Goal: Contribute content: Contribute content

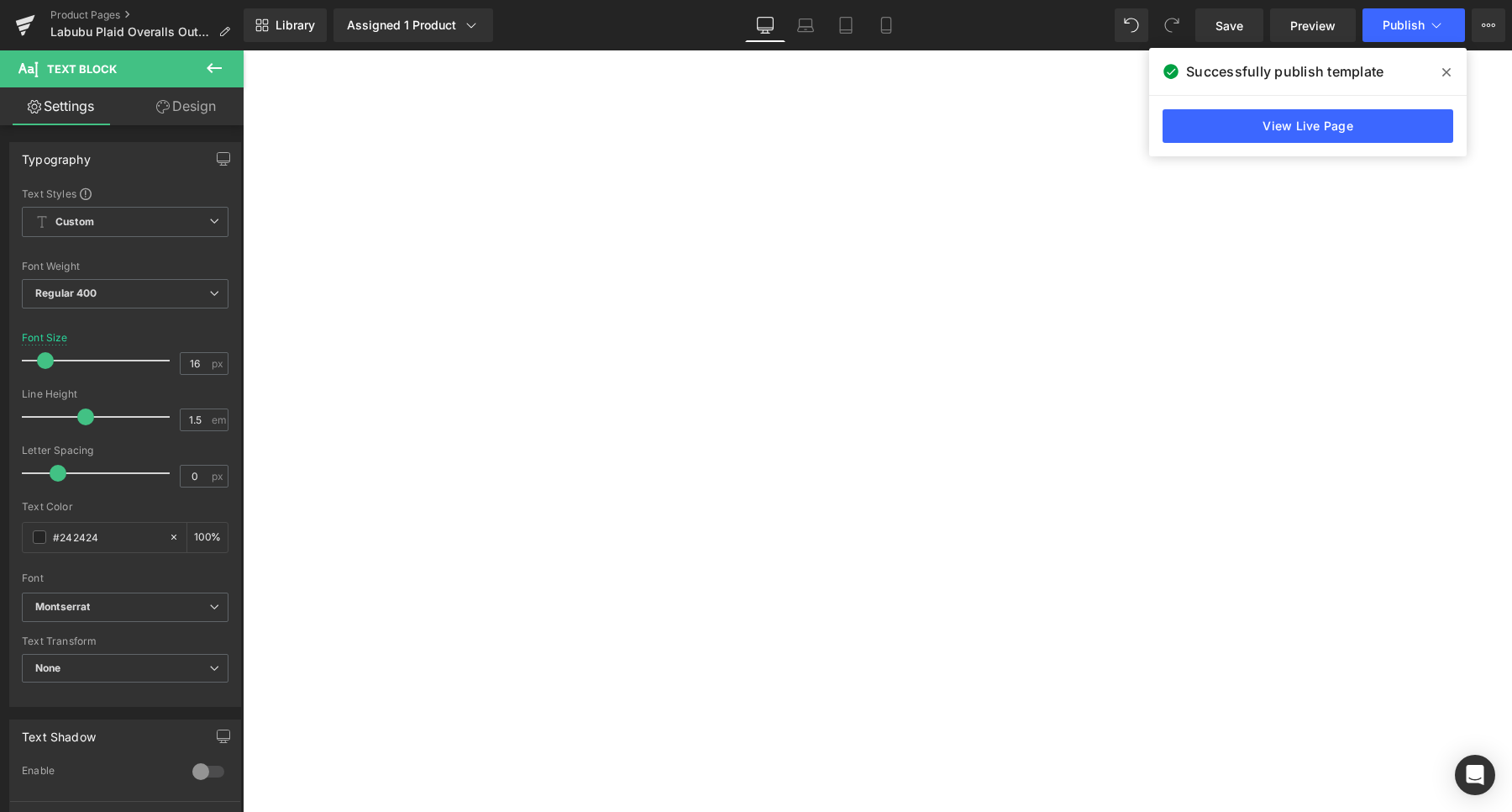
click at [1275, 123] on link "View Live Page" at bounding box center [1308, 126] width 291 height 33
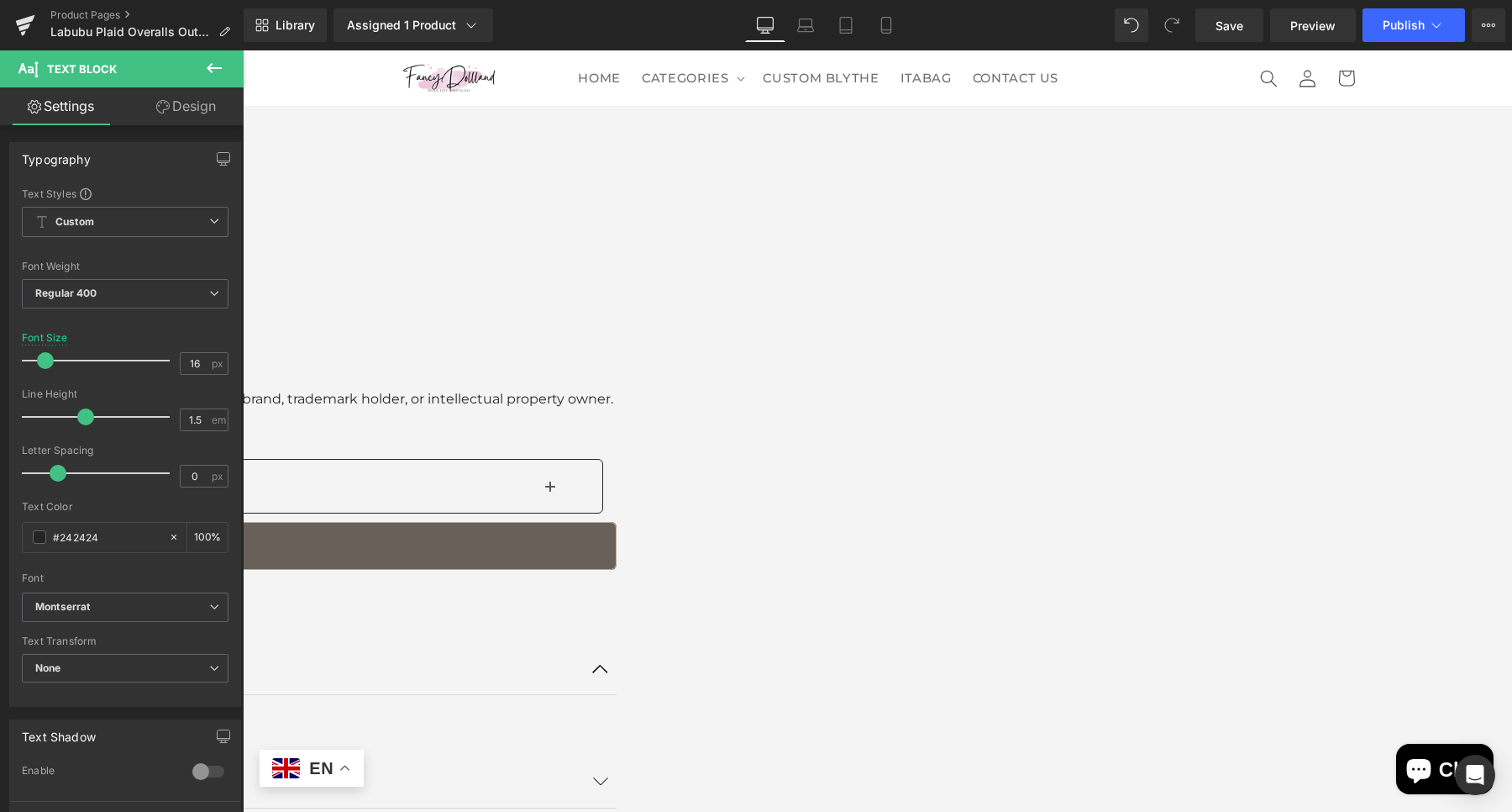
scroll to position [1566, 0]
click at [243, 50] on span "Carousel" at bounding box center [243, 50] width 0 height 0
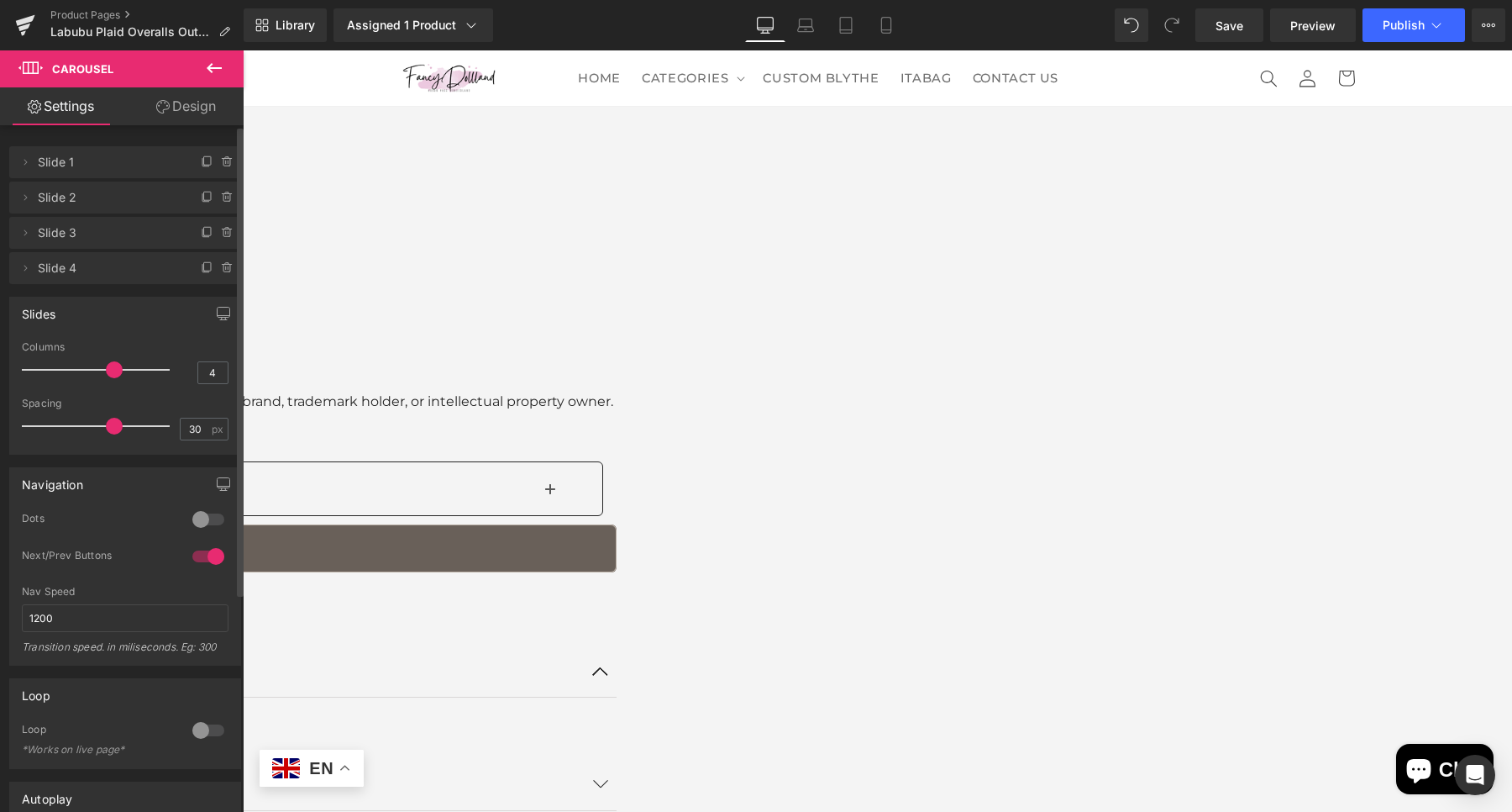
click at [206, 522] on div at bounding box center [208, 520] width 40 height 27
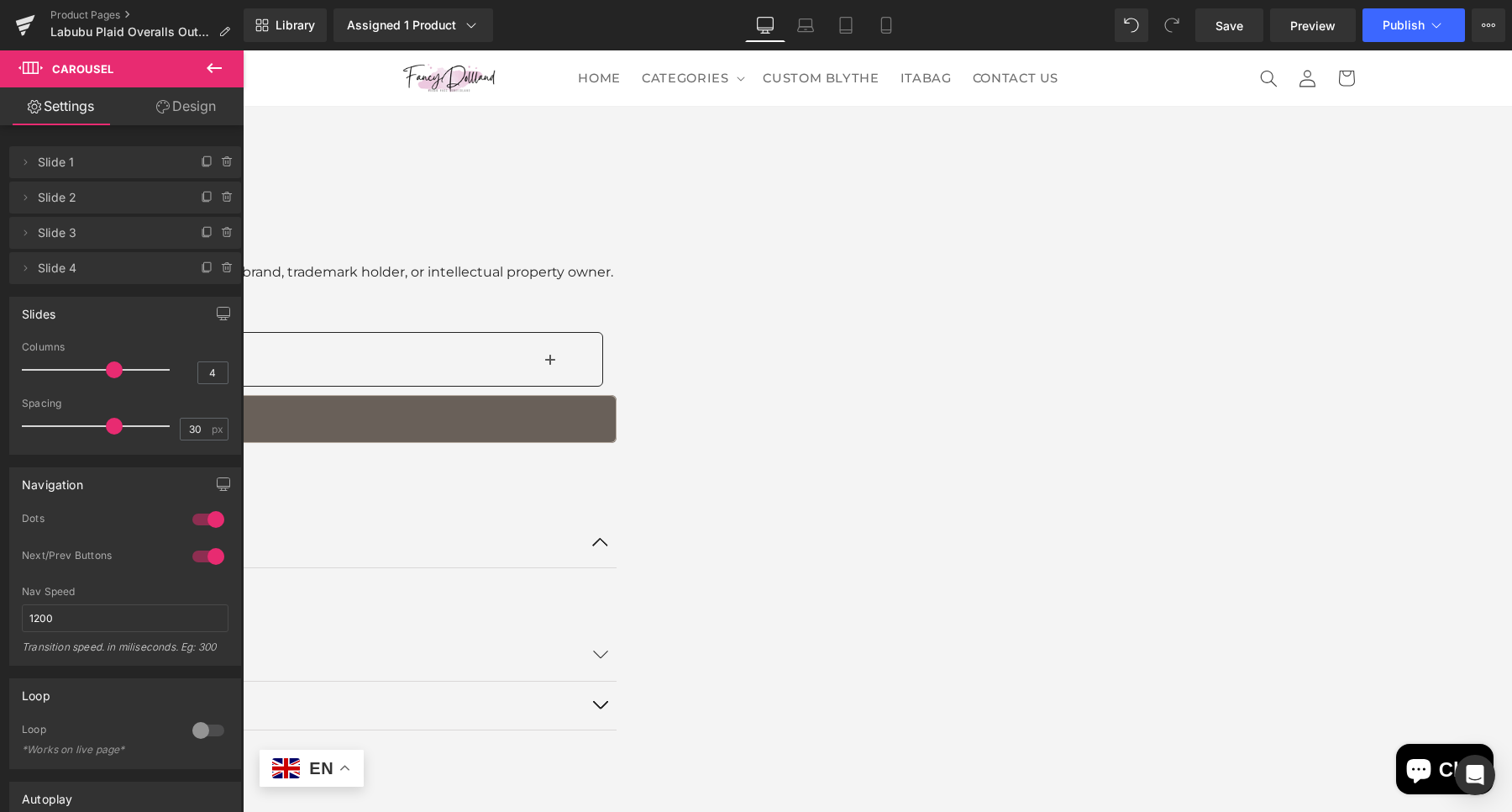
scroll to position [1881, 0]
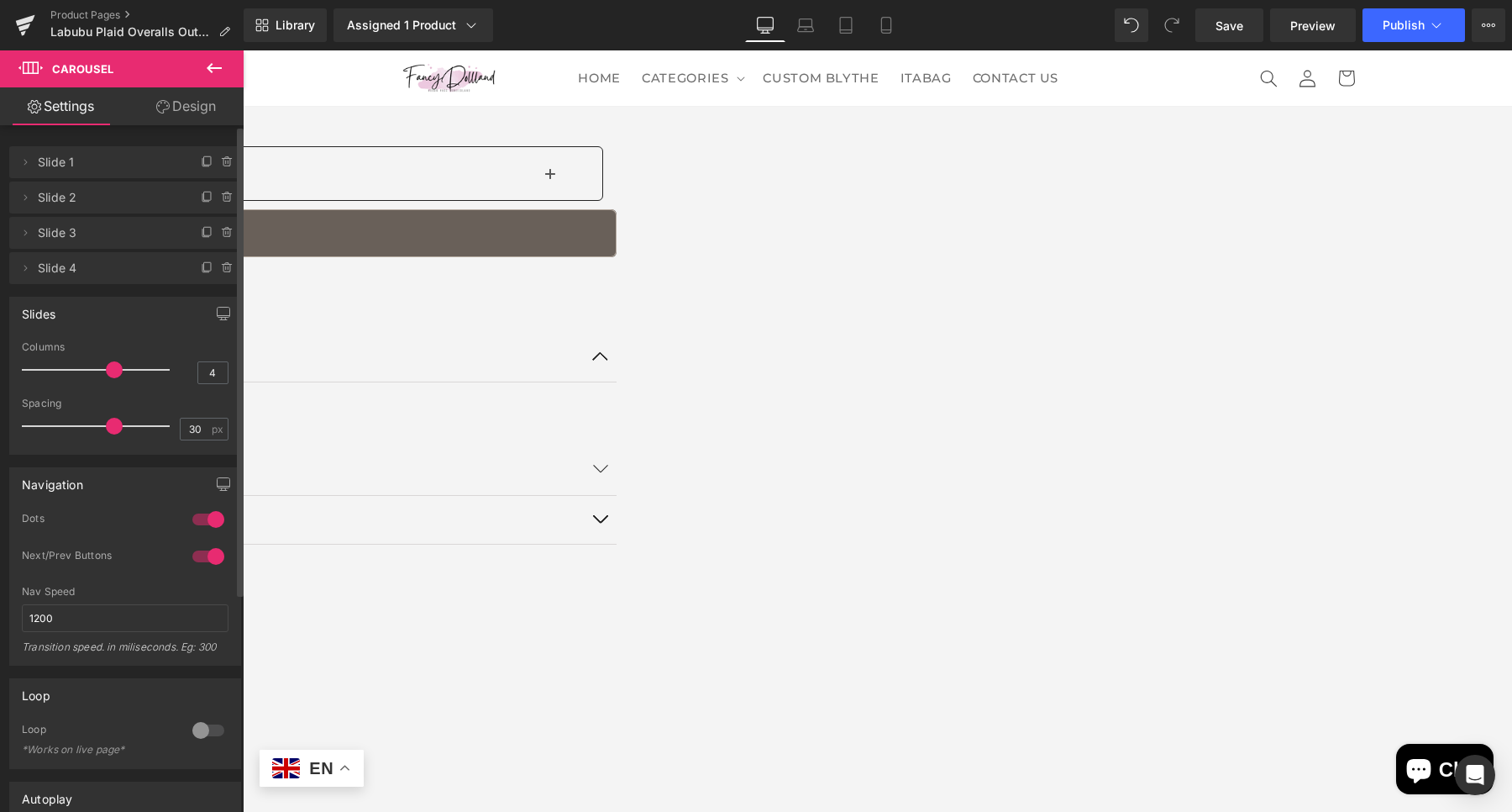
click at [190, 521] on div at bounding box center [208, 520] width 40 height 27
drag, startPoint x: 109, startPoint y: 366, endPoint x: 179, endPoint y: 359, distance: 70.3
click at [123, 377] on span at bounding box center [114, 370] width 17 height 17
type input "4"
click at [116, 367] on div at bounding box center [100, 369] width 139 height 33
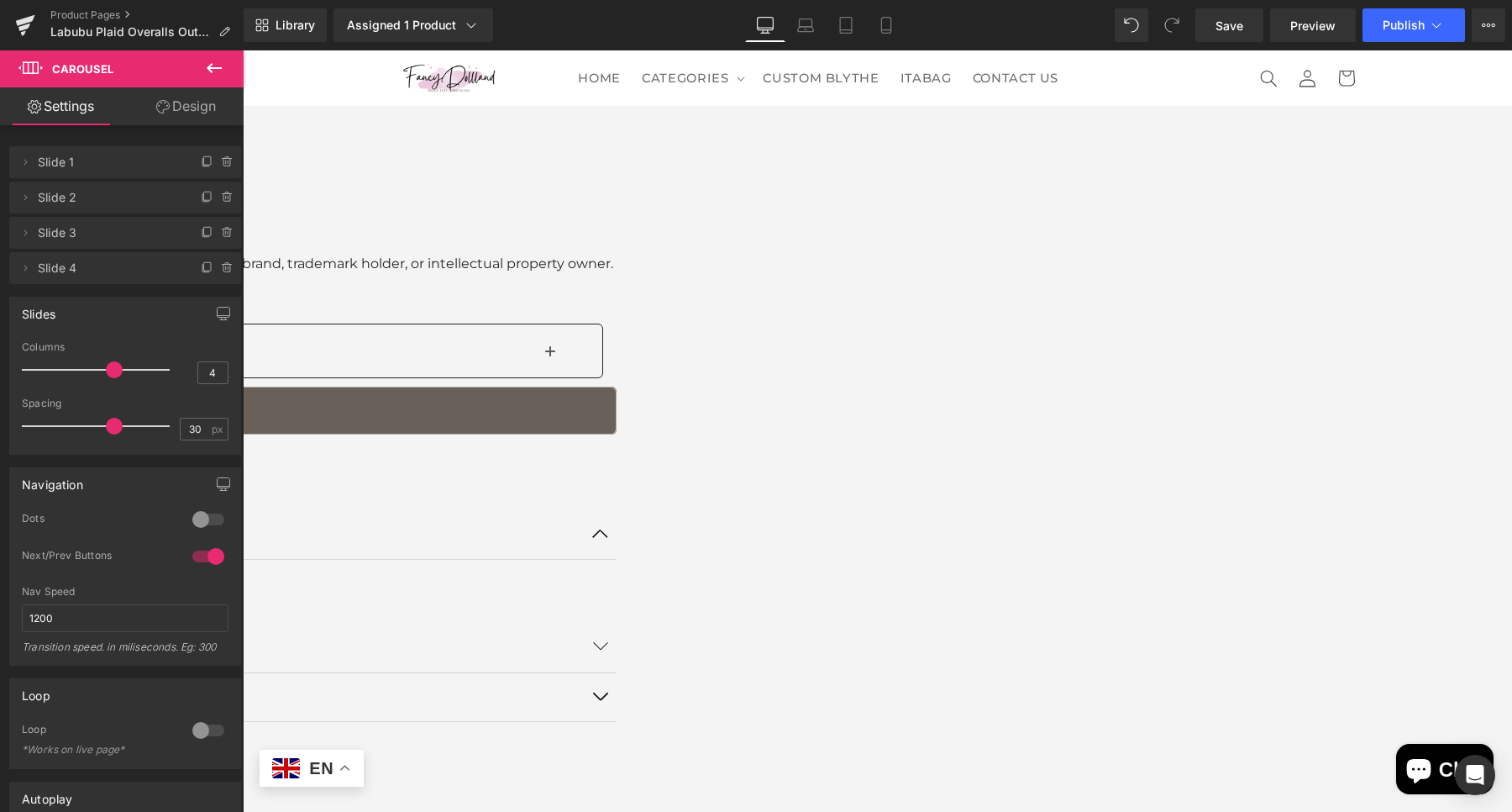
scroll to position [1461, 0]
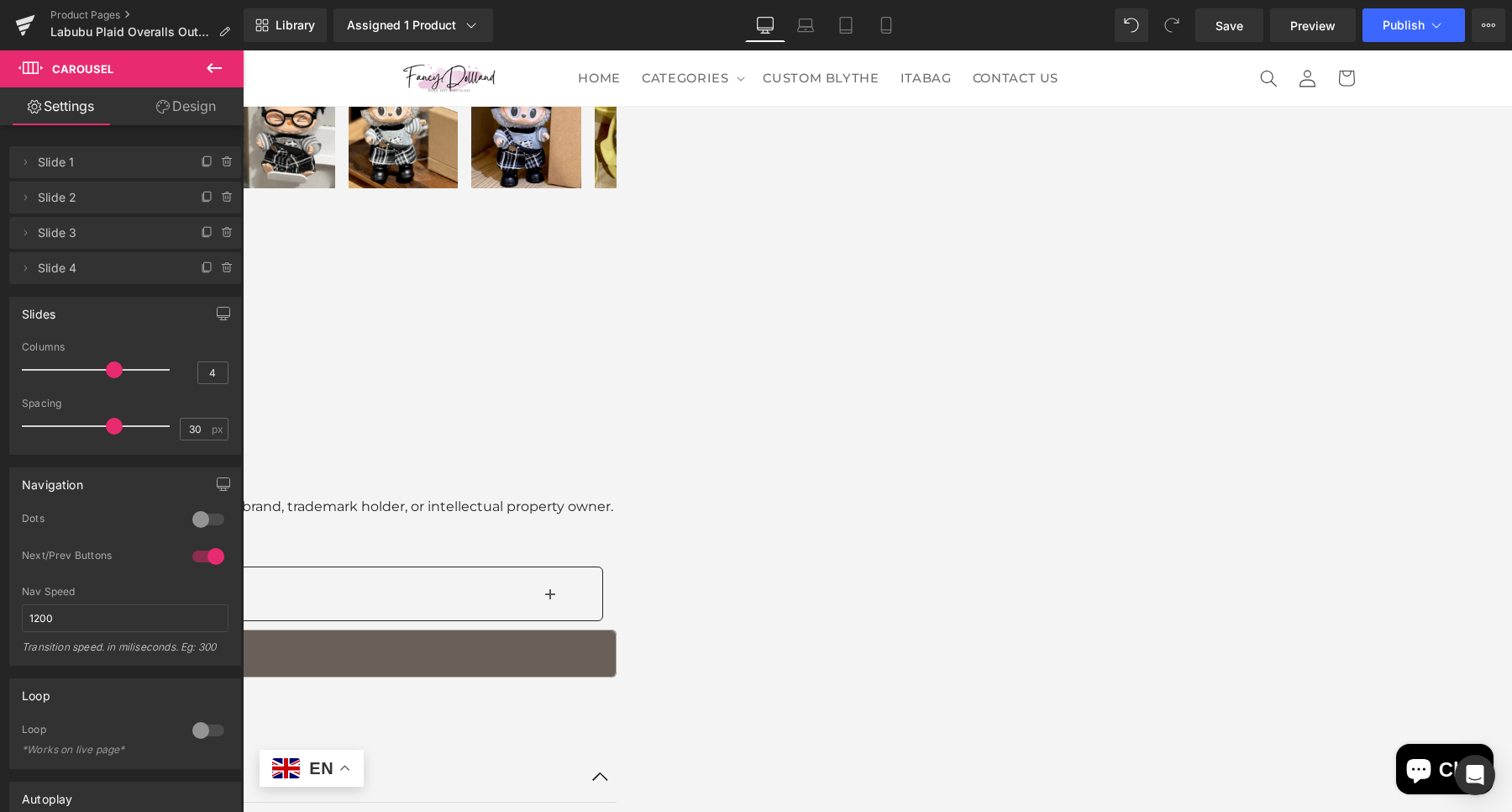
click at [243, 50] on span "Carousel" at bounding box center [243, 50] width 0 height 0
click at [193, 114] on link "Design" at bounding box center [187, 106] width 122 height 38
click at [0, 0] on div "Spacing" at bounding box center [0, 0] width 0 height 0
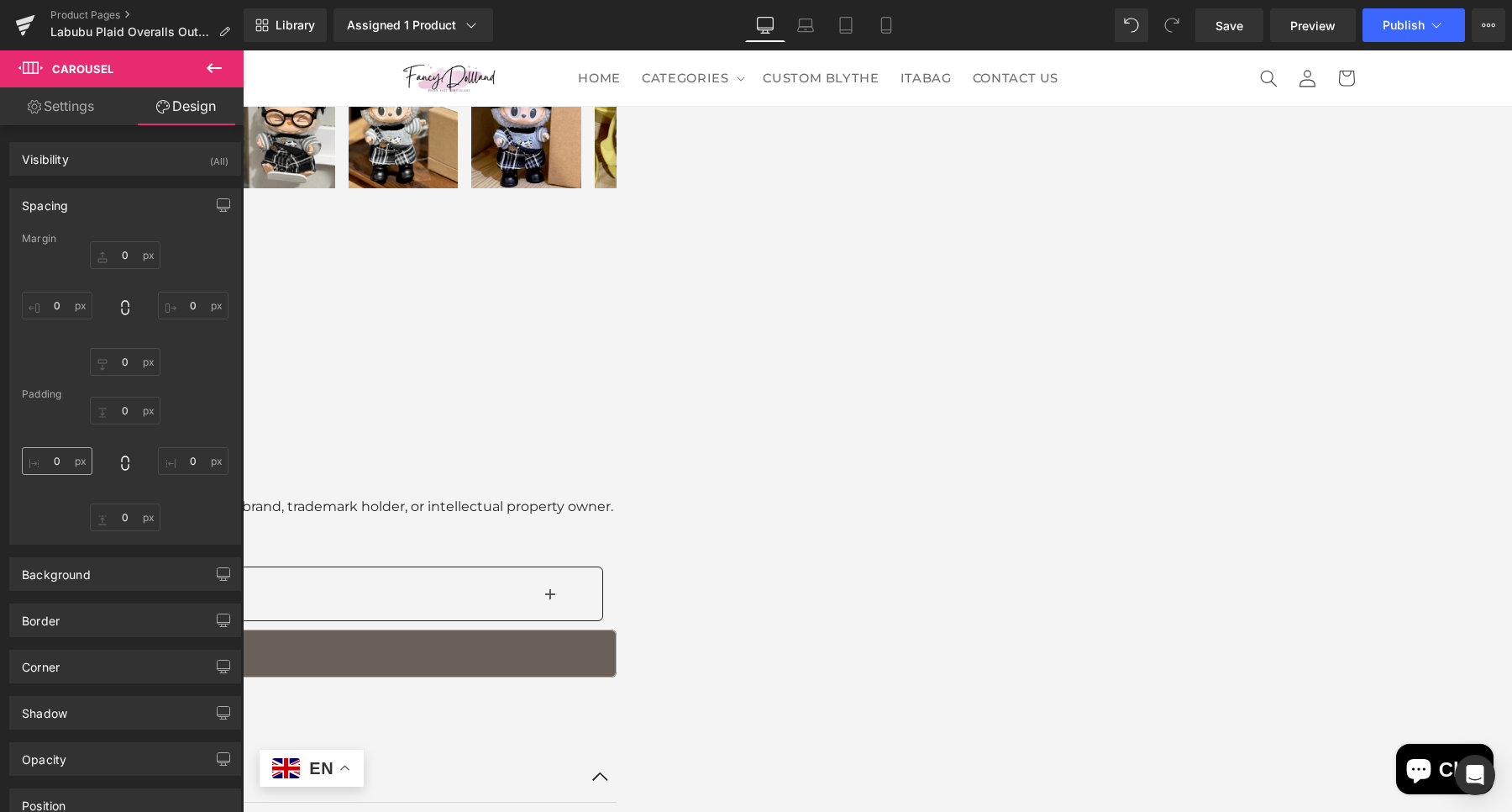
type input "0"
type input "30"
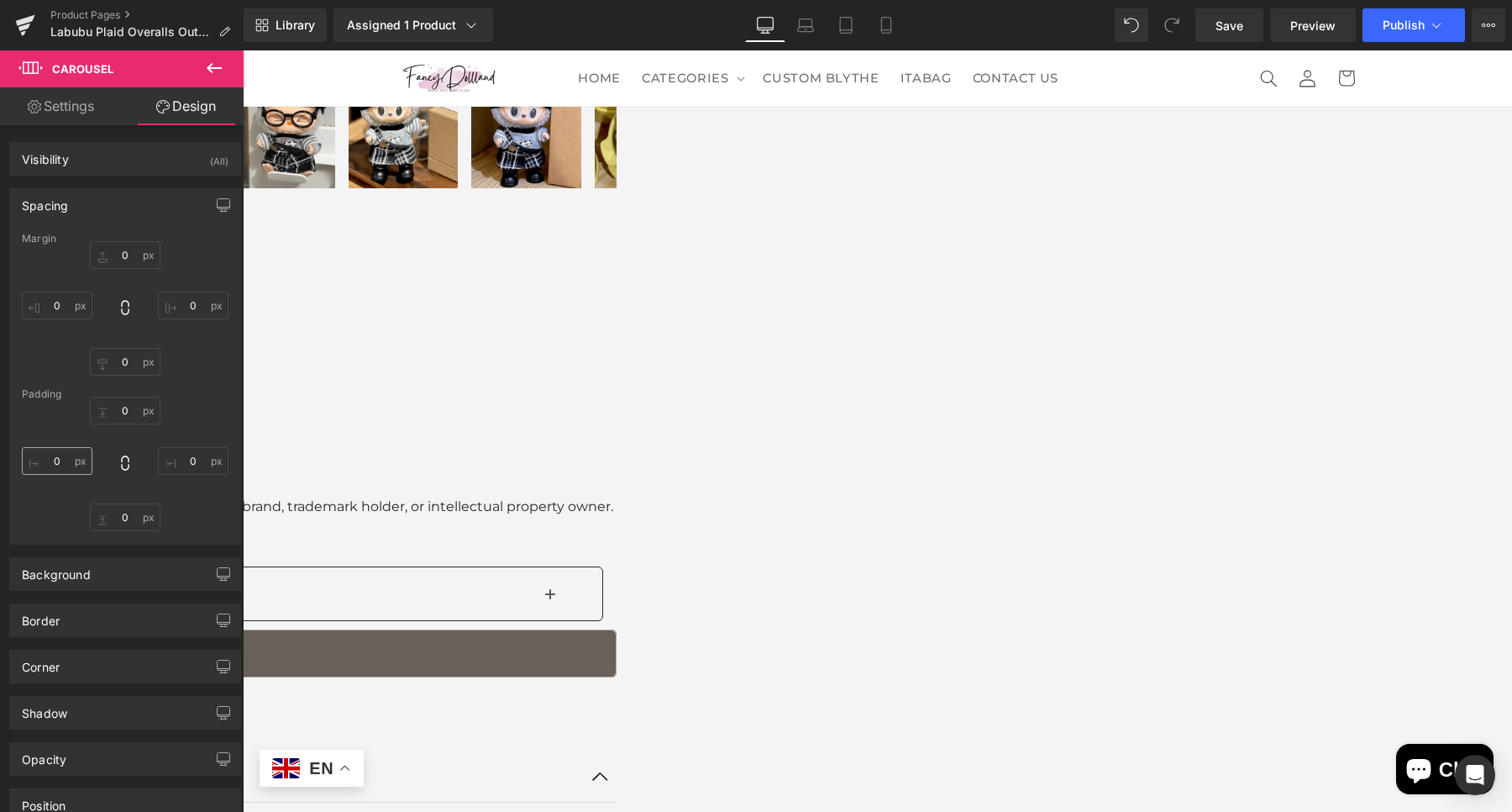
type input "0"
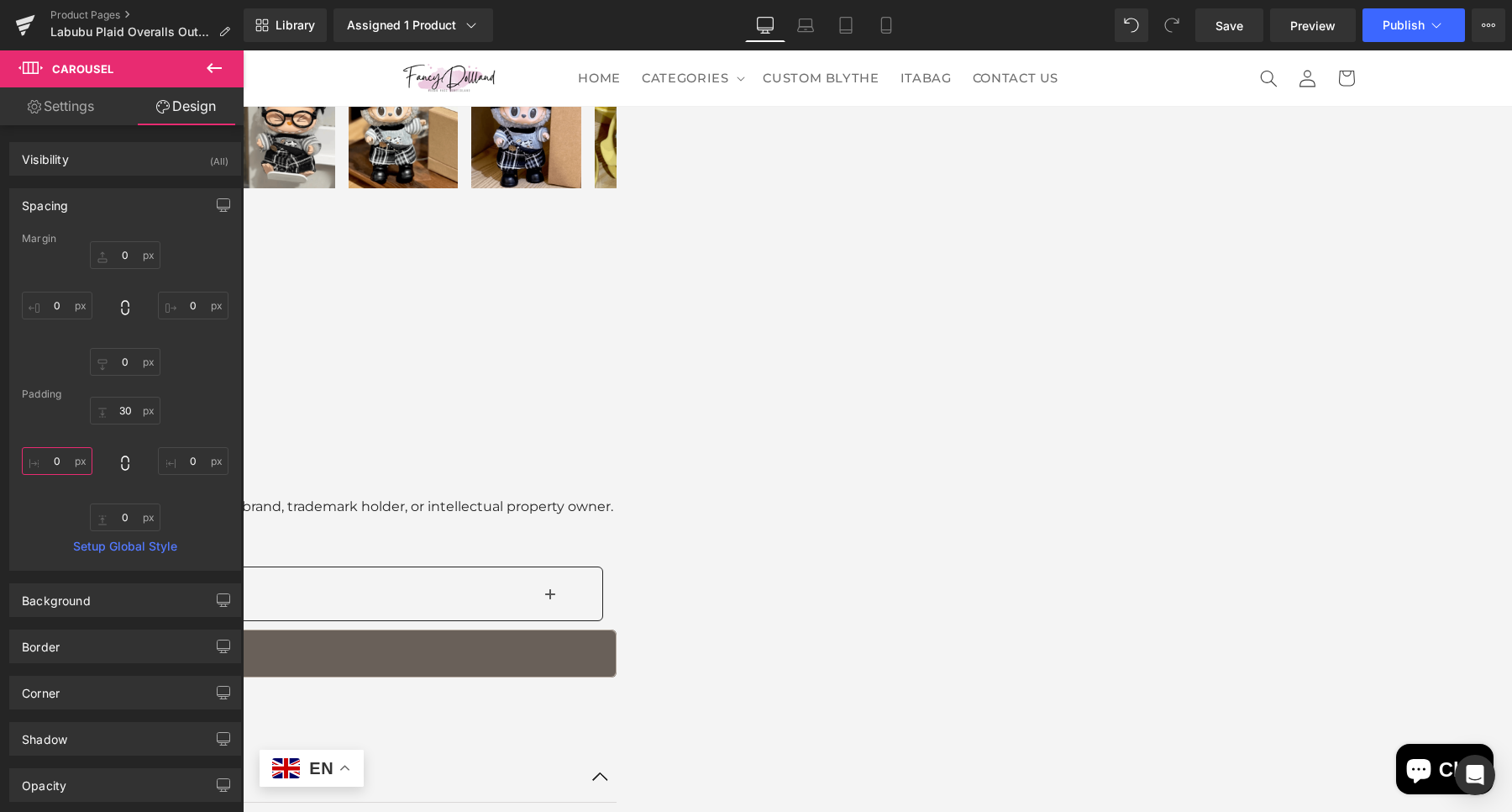
click at [60, 458] on input "0" at bounding box center [56, 460] width 71 height 28
type input "20"
type input "0"
click at [59, 463] on input "20" at bounding box center [56, 460] width 71 height 28
type input "30"
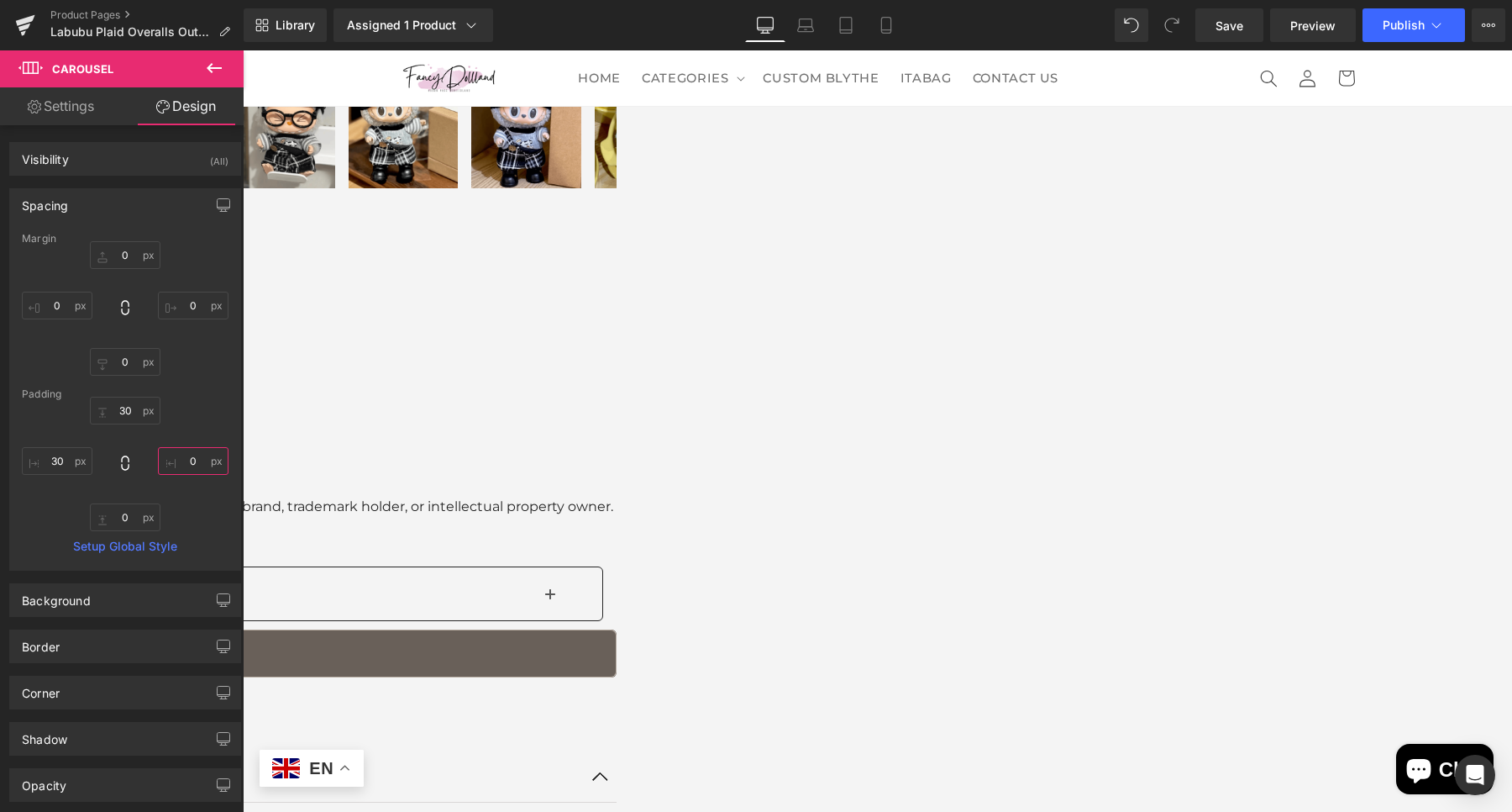
click at [188, 457] on input "0" at bounding box center [193, 460] width 71 height 28
type input "30"
click at [243, 50] on span "Carousel" at bounding box center [243, 50] width 0 height 0
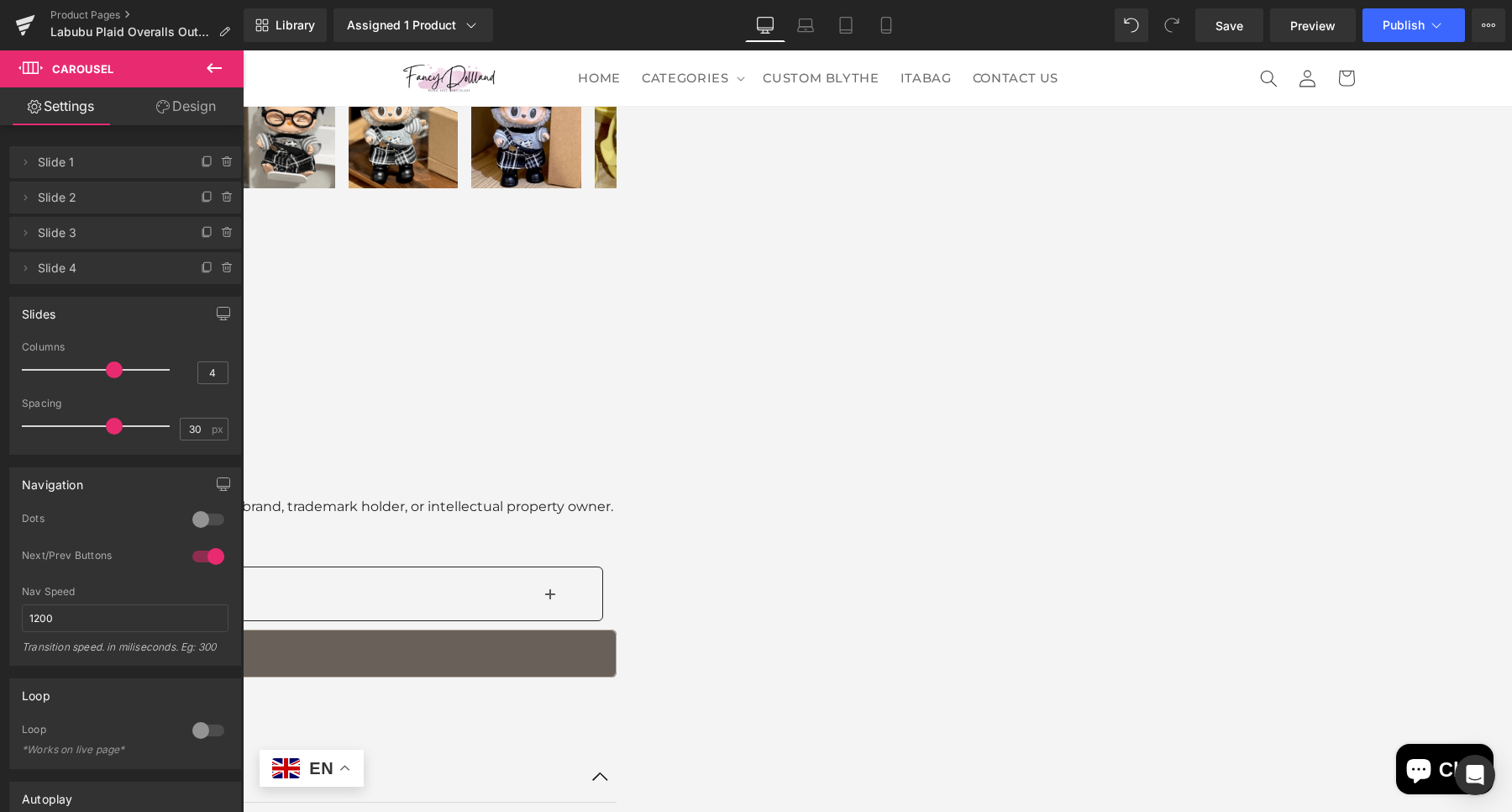
click at [192, 551] on div at bounding box center [208, 556] width 40 height 27
drag, startPoint x: 1264, startPoint y: 503, endPoint x: 208, endPoint y: 552, distance: 1057.1
click at [208, 552] on div at bounding box center [208, 556] width 40 height 27
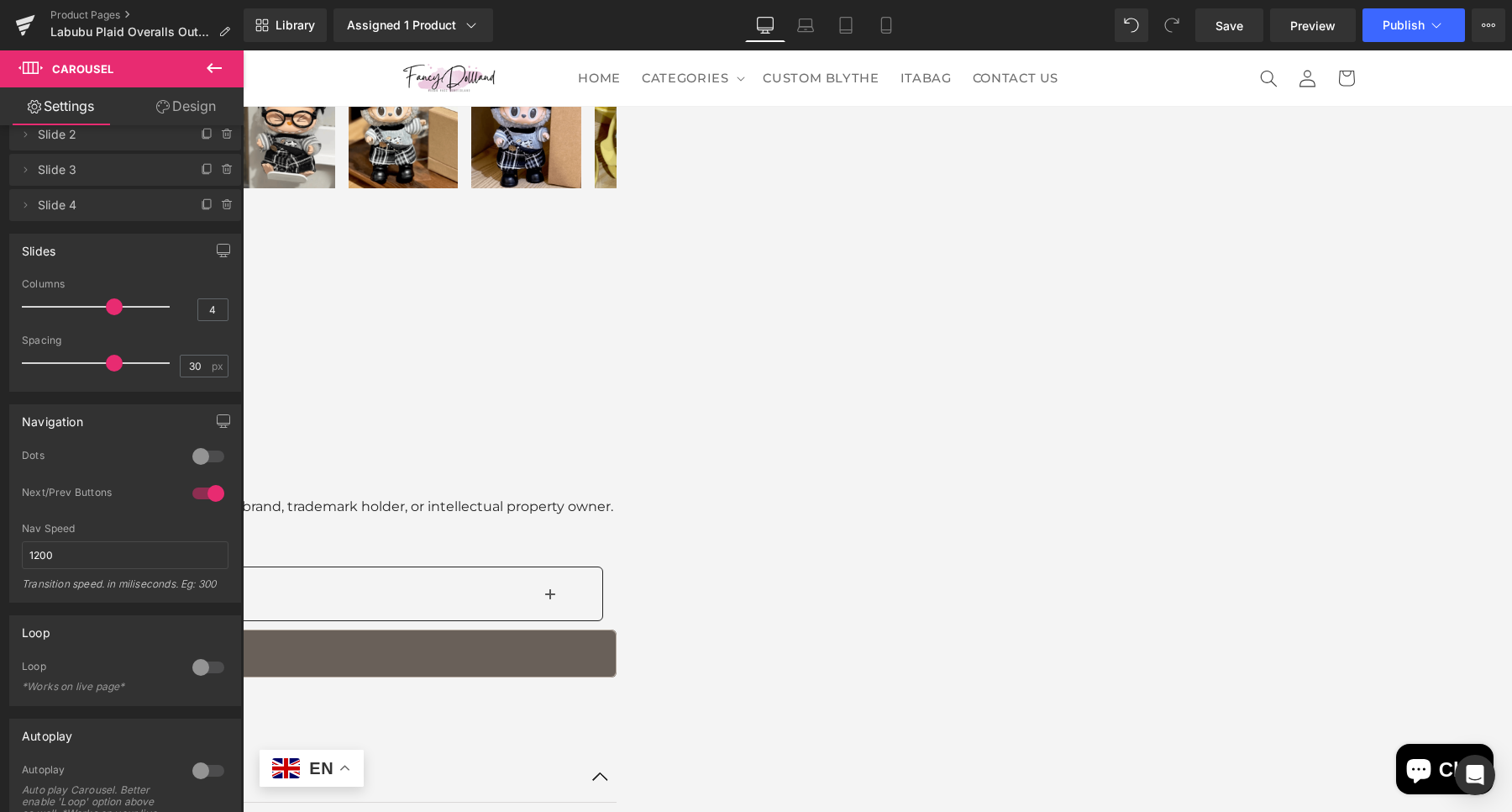
scroll to position [210, 0]
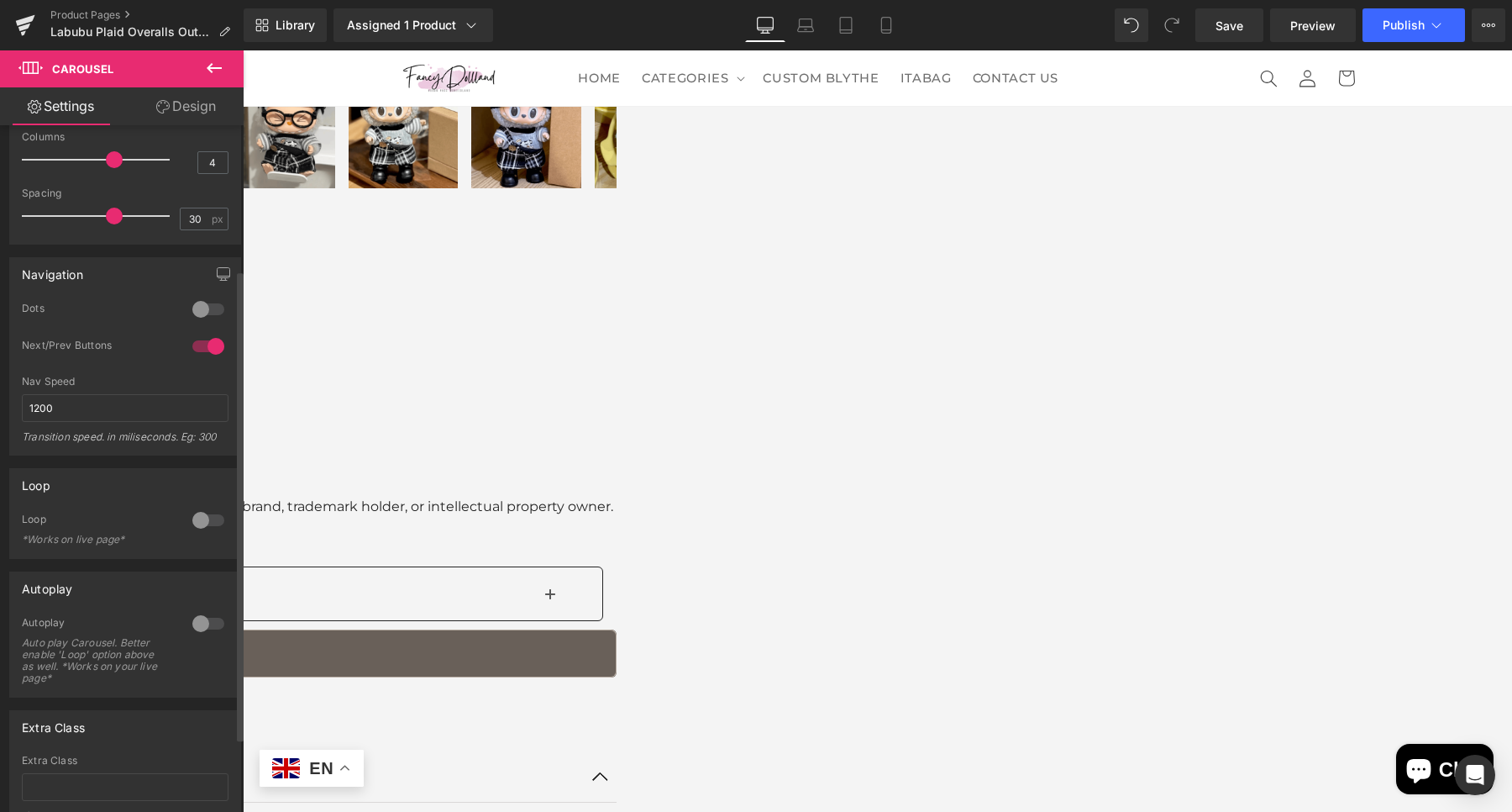
click at [210, 616] on div at bounding box center [208, 624] width 40 height 27
click at [214, 521] on div at bounding box center [208, 520] width 40 height 27
click at [243, 50] on span "Product" at bounding box center [243, 50] width 0 height 0
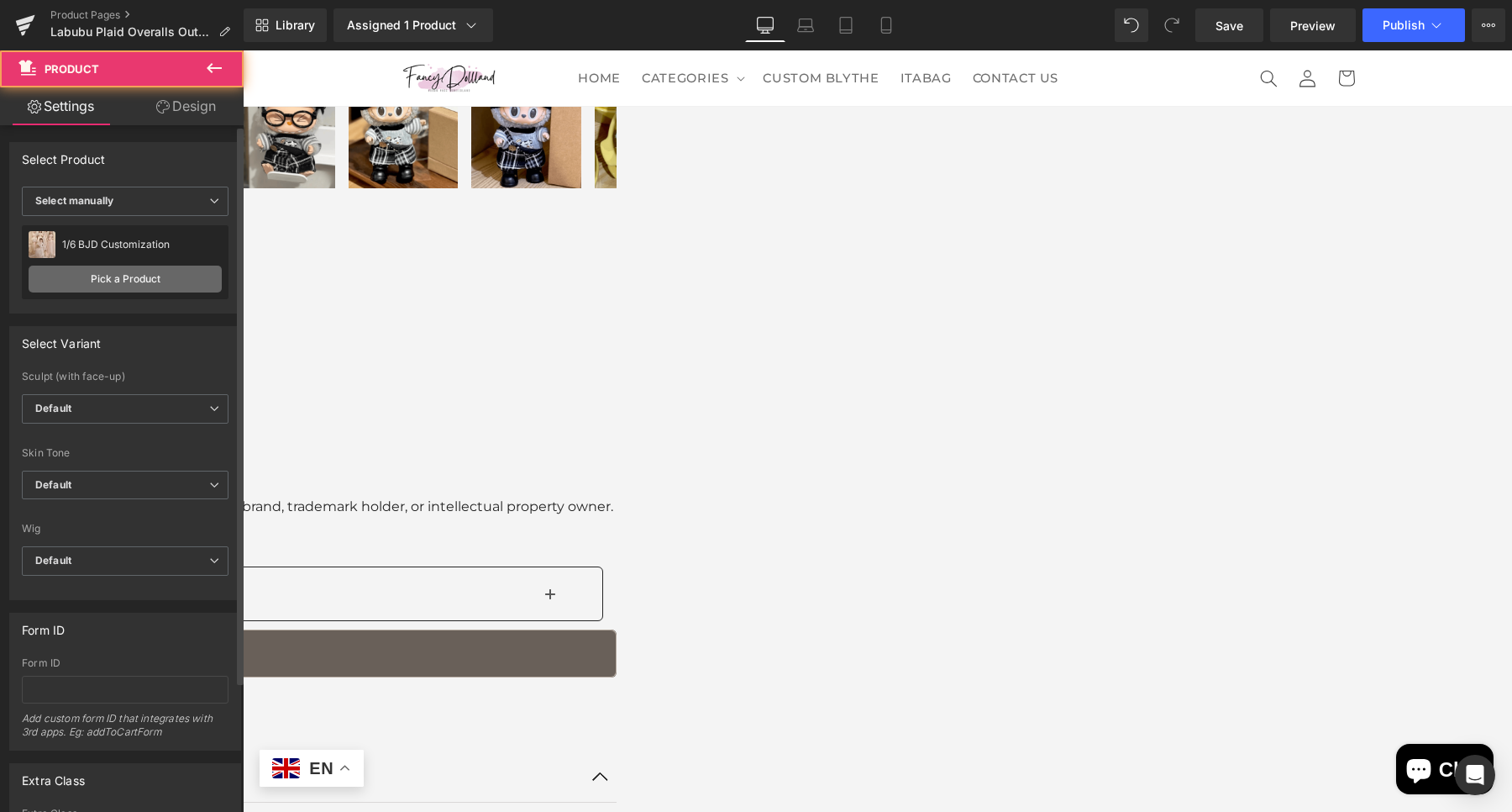
click at [105, 284] on link "Pick a Product" at bounding box center [125, 279] width 193 height 27
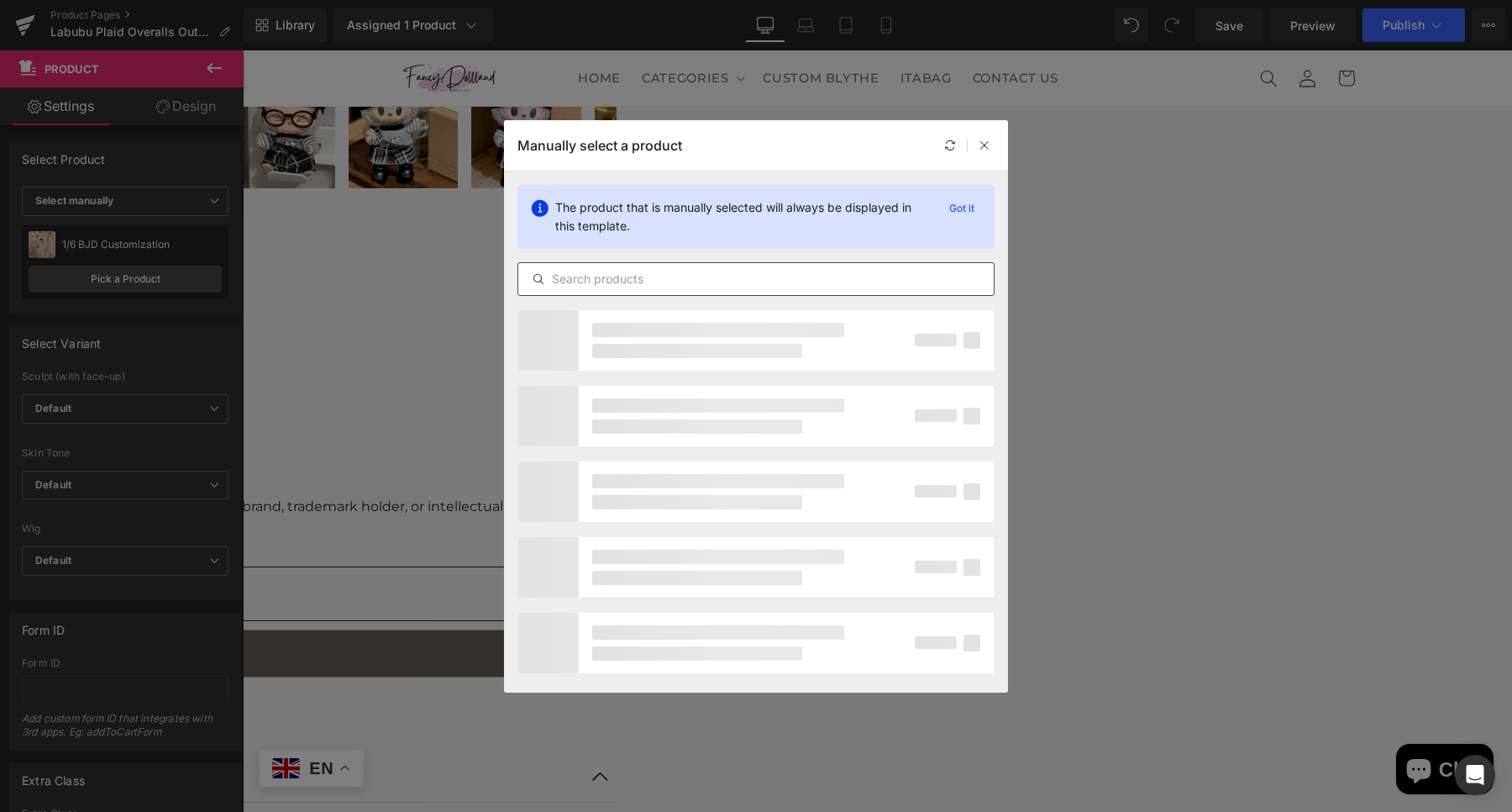
click at [0, 0] on input "text" at bounding box center [0, 0] width 0 height 0
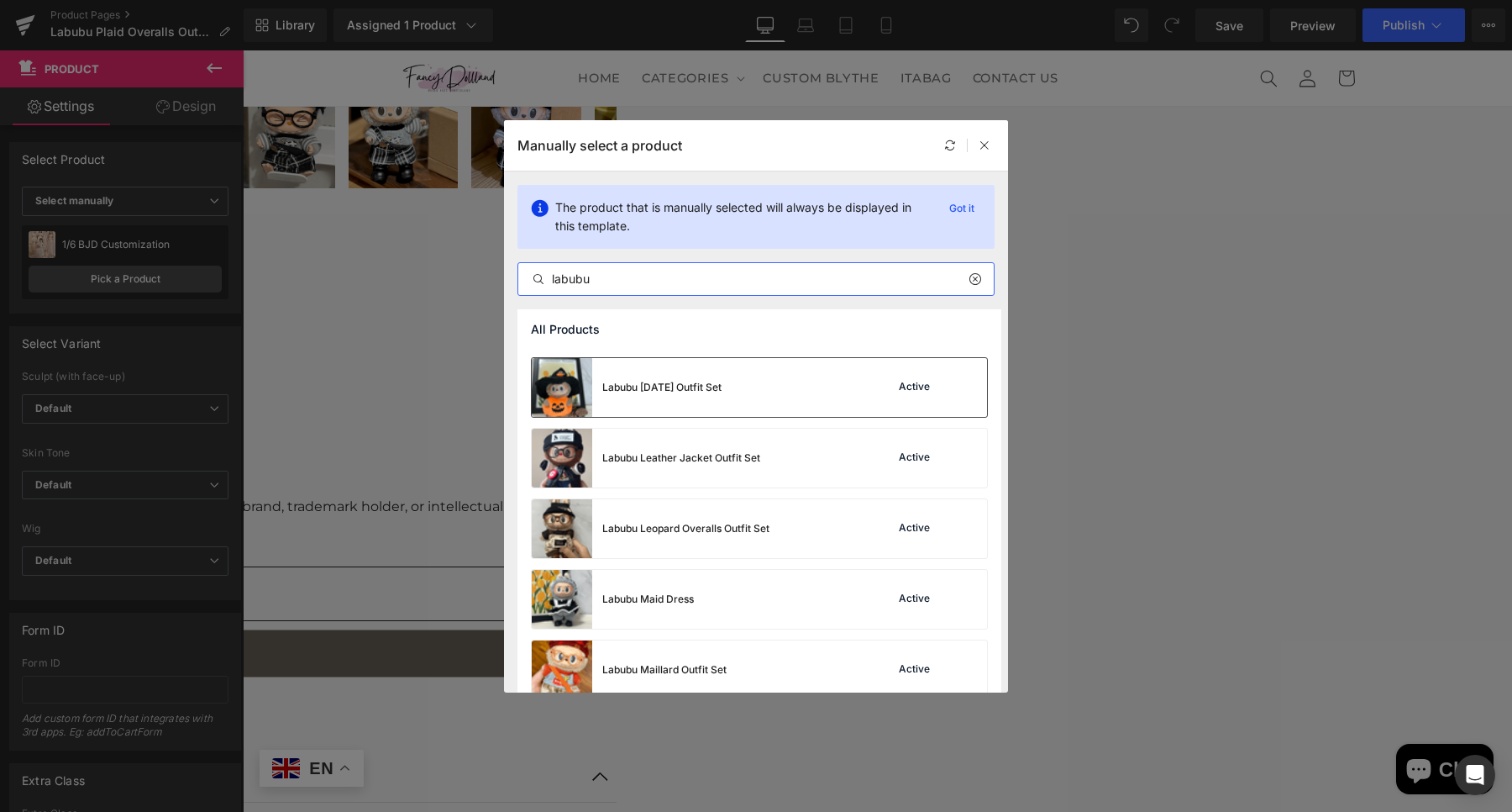
scroll to position [631, 0]
type input "labubu"
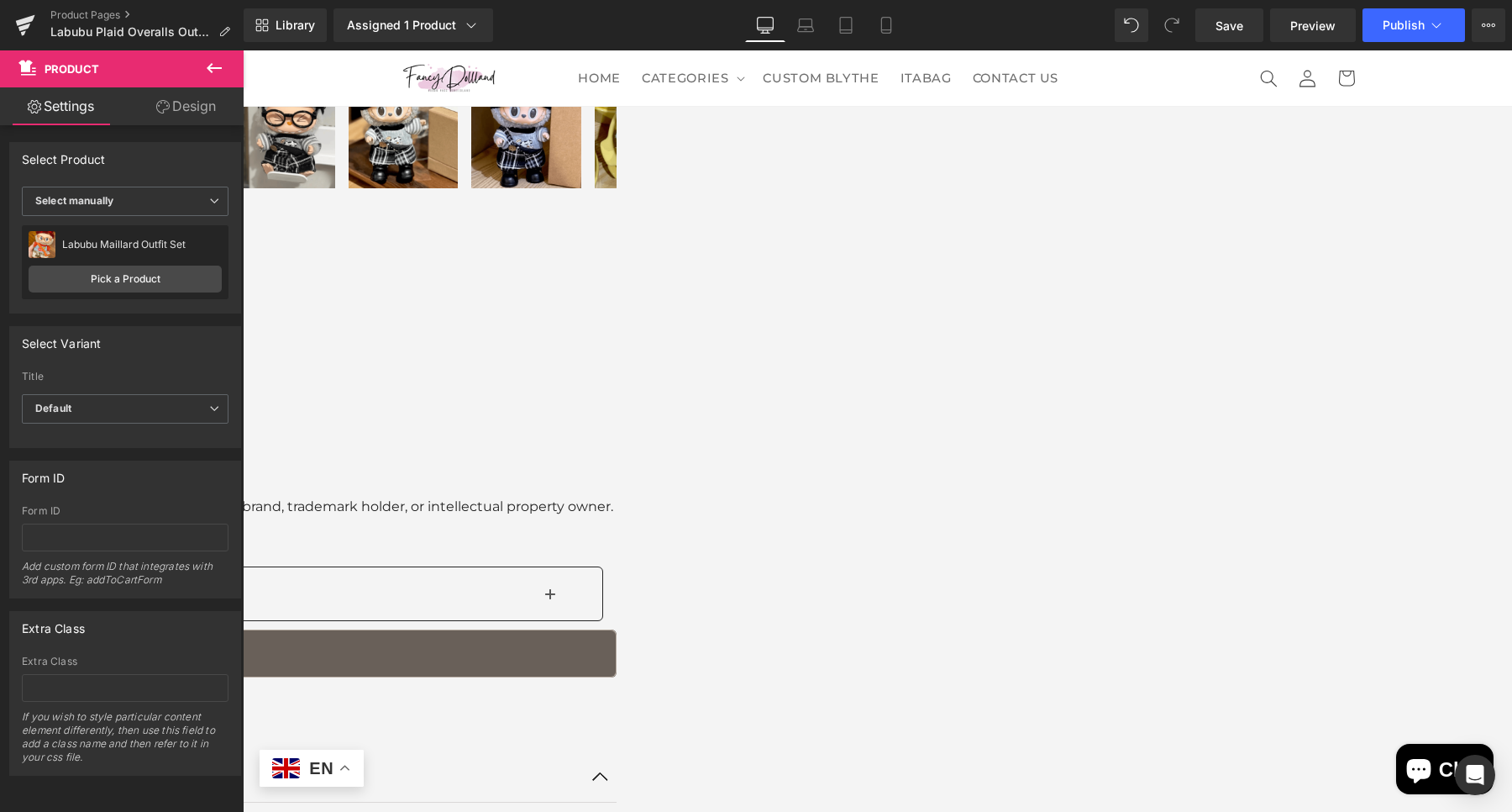
click at [243, 50] on span "Product" at bounding box center [243, 50] width 0 height 0
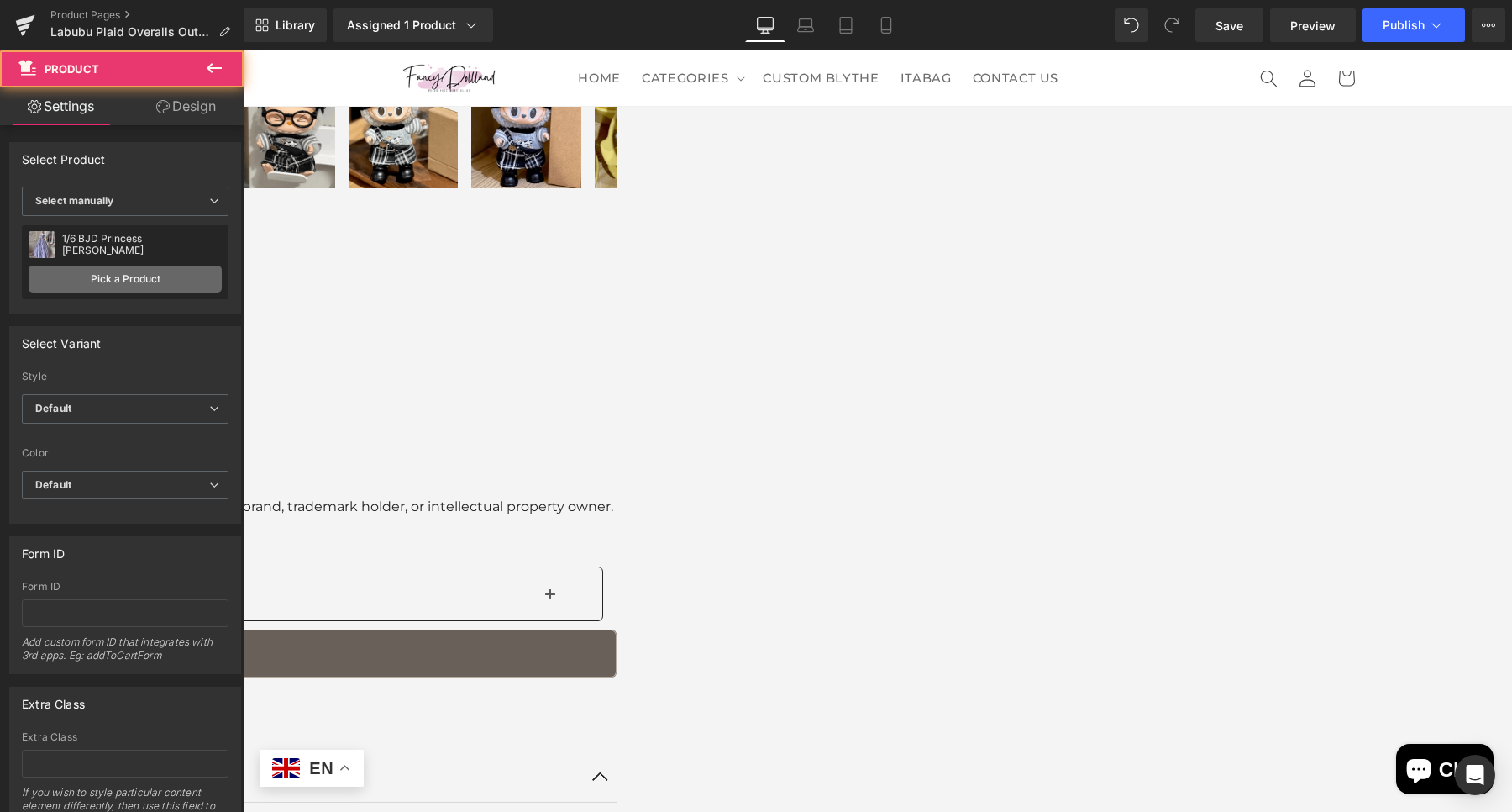
click at [135, 277] on link "Pick a Product" at bounding box center [125, 279] width 193 height 27
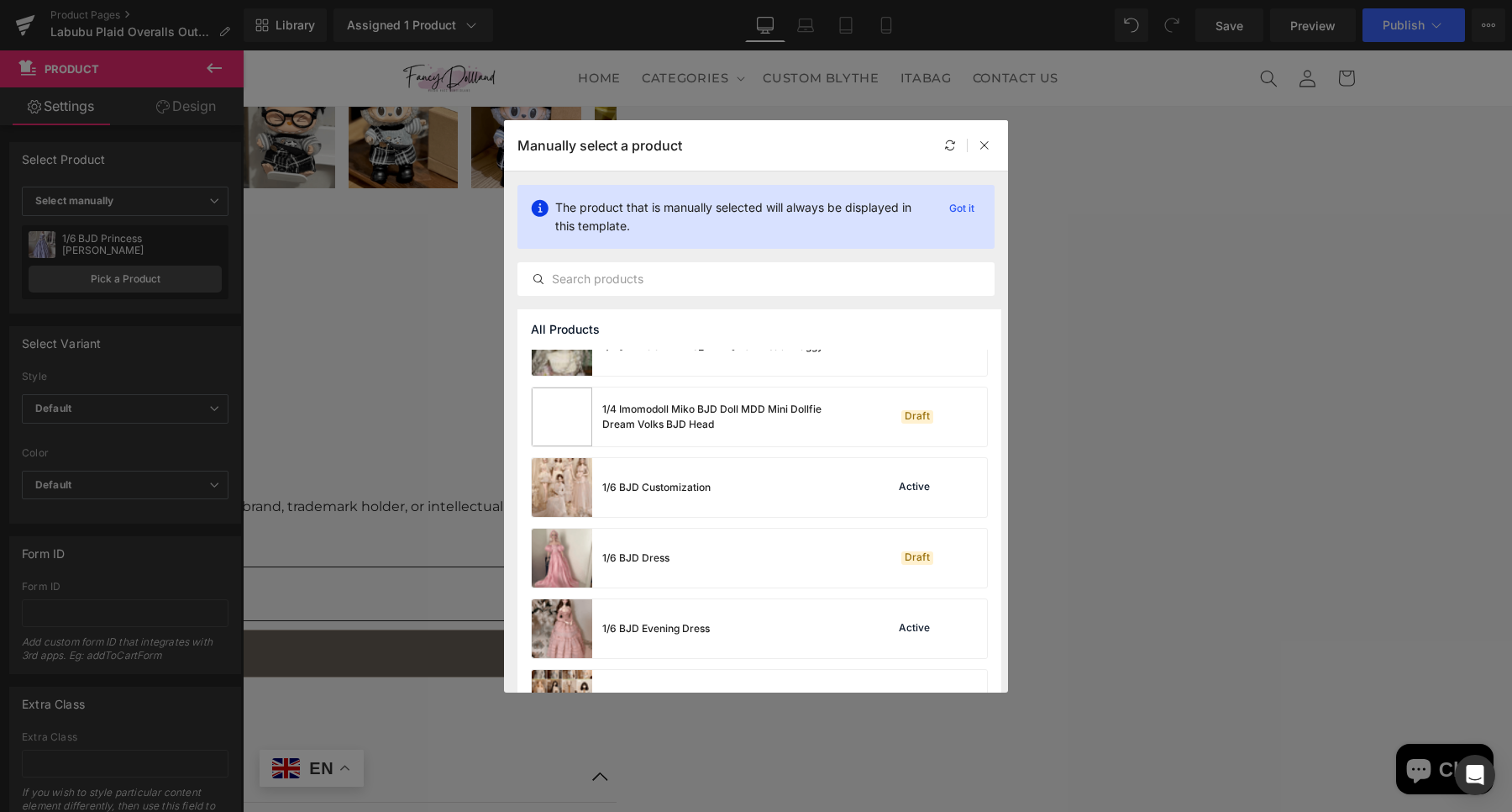
scroll to position [0, 0]
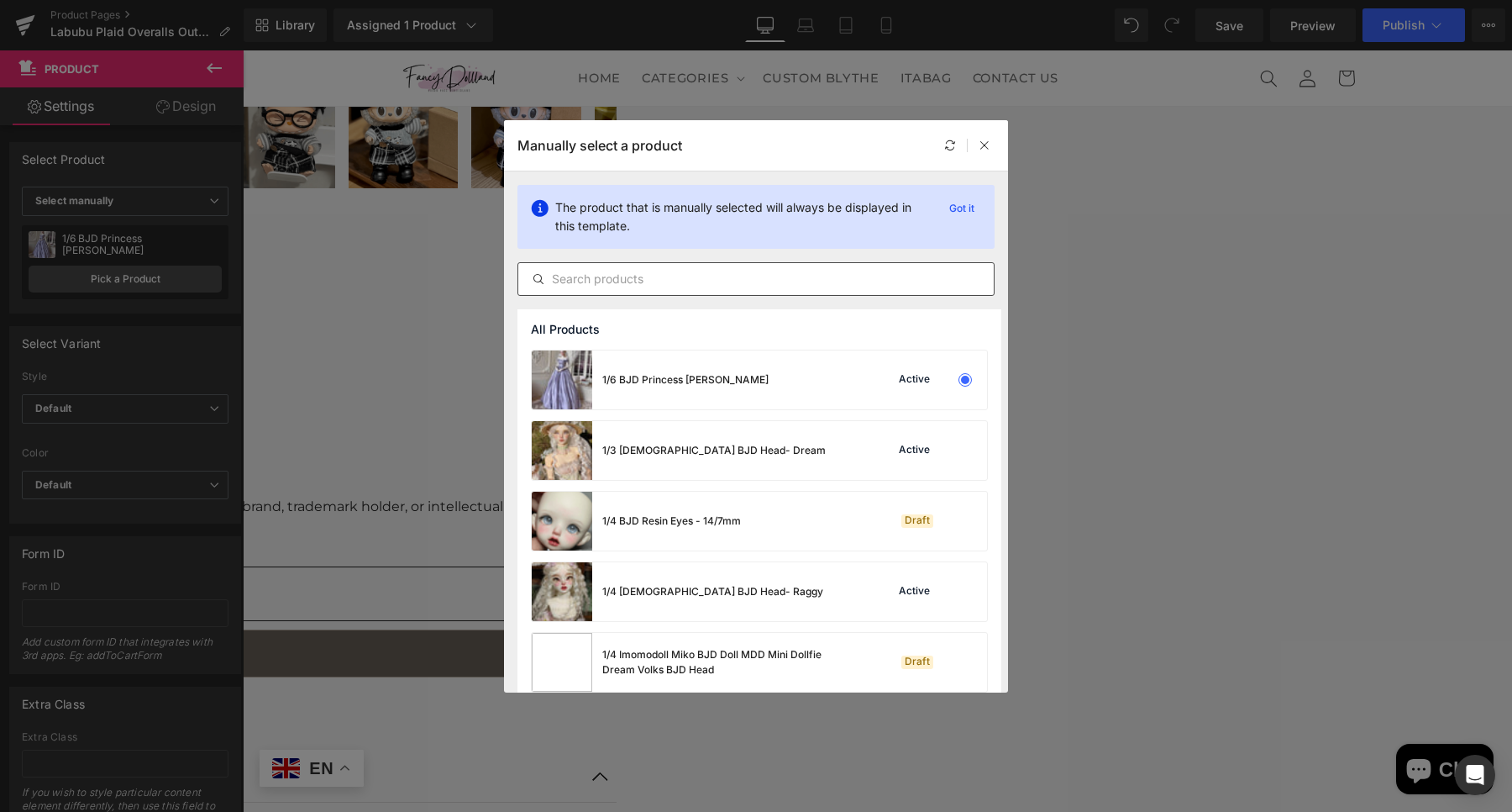
click at [0, 0] on input "text" at bounding box center [0, 0] width 0 height 0
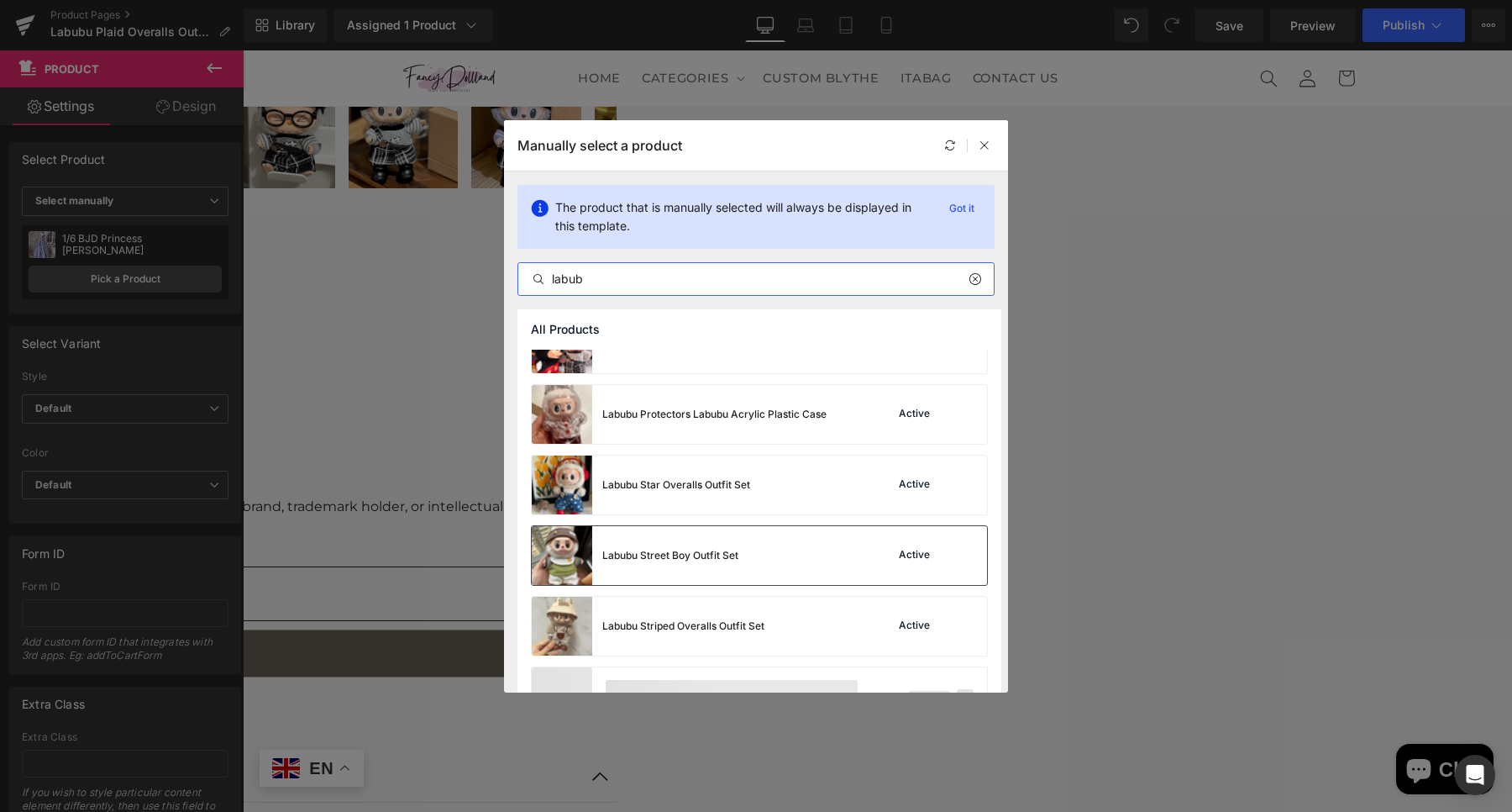
scroll to position [1143, 0]
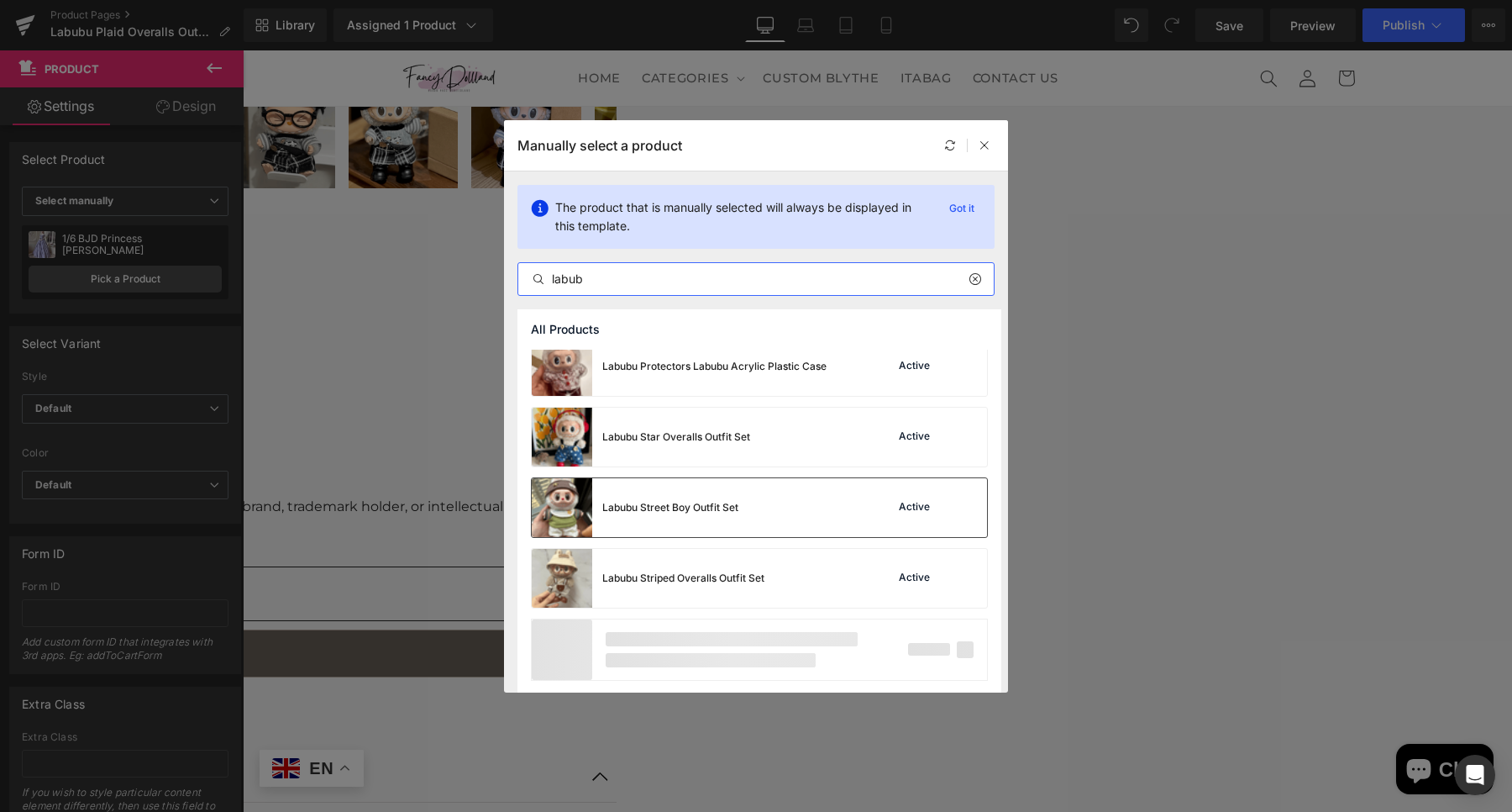
type input "labub"
click at [0, 0] on div "Labubu Striped Overalls Outfit Set" at bounding box center [0, 0] width 0 height 0
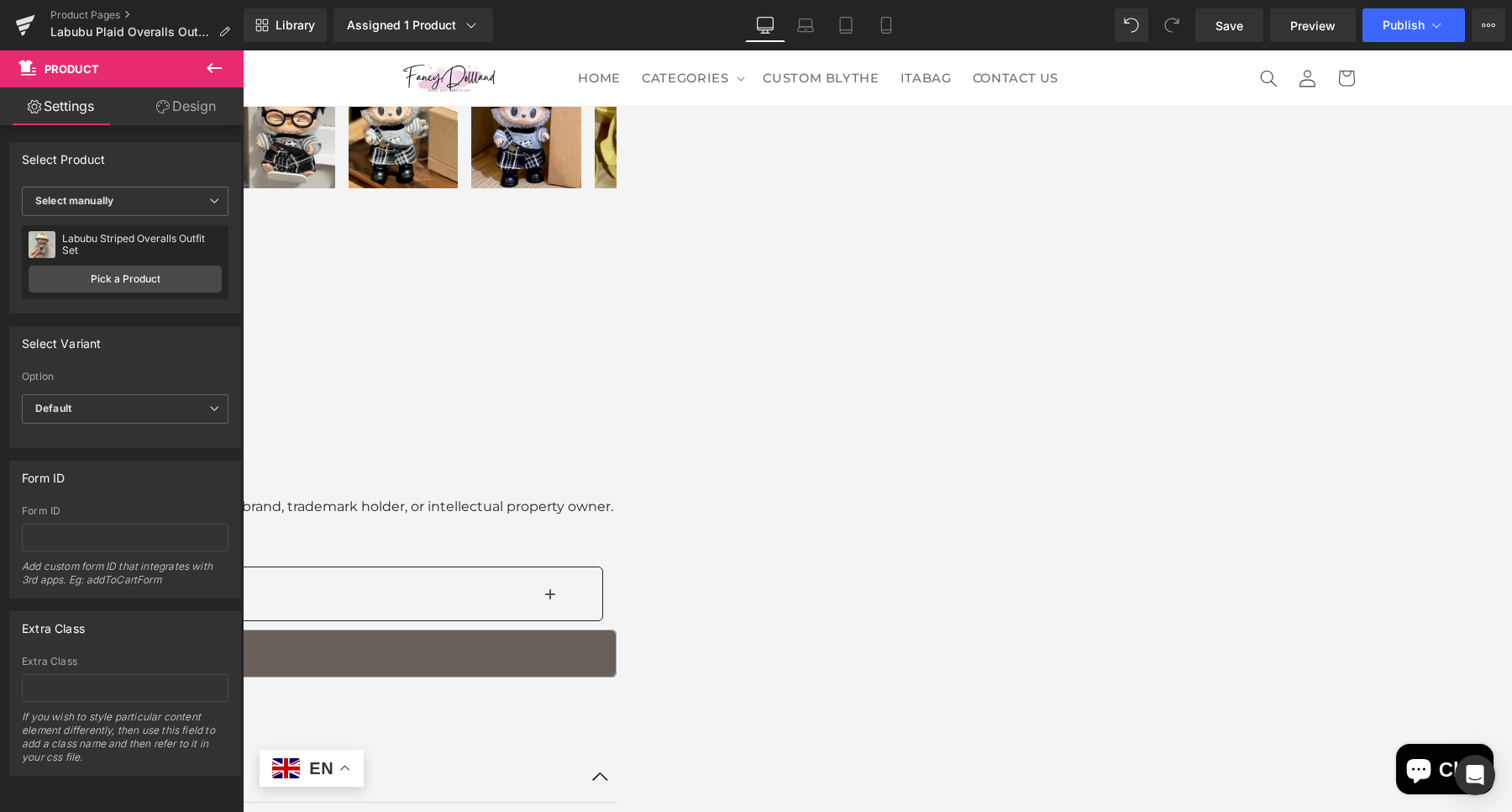
click at [243, 50] on span "Product" at bounding box center [243, 50] width 0 height 0
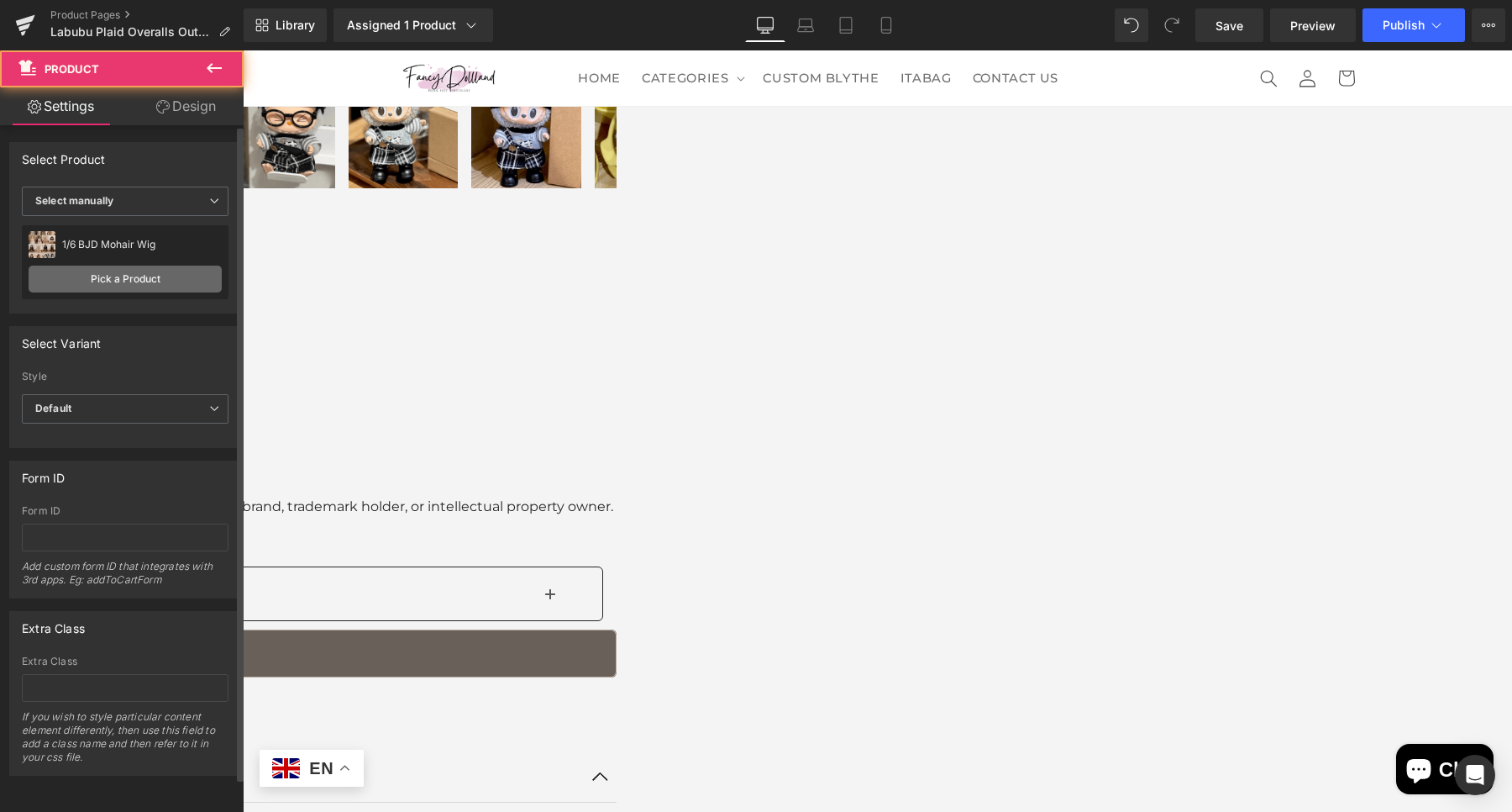
click at [162, 286] on link "Pick a Product" at bounding box center [125, 279] width 193 height 27
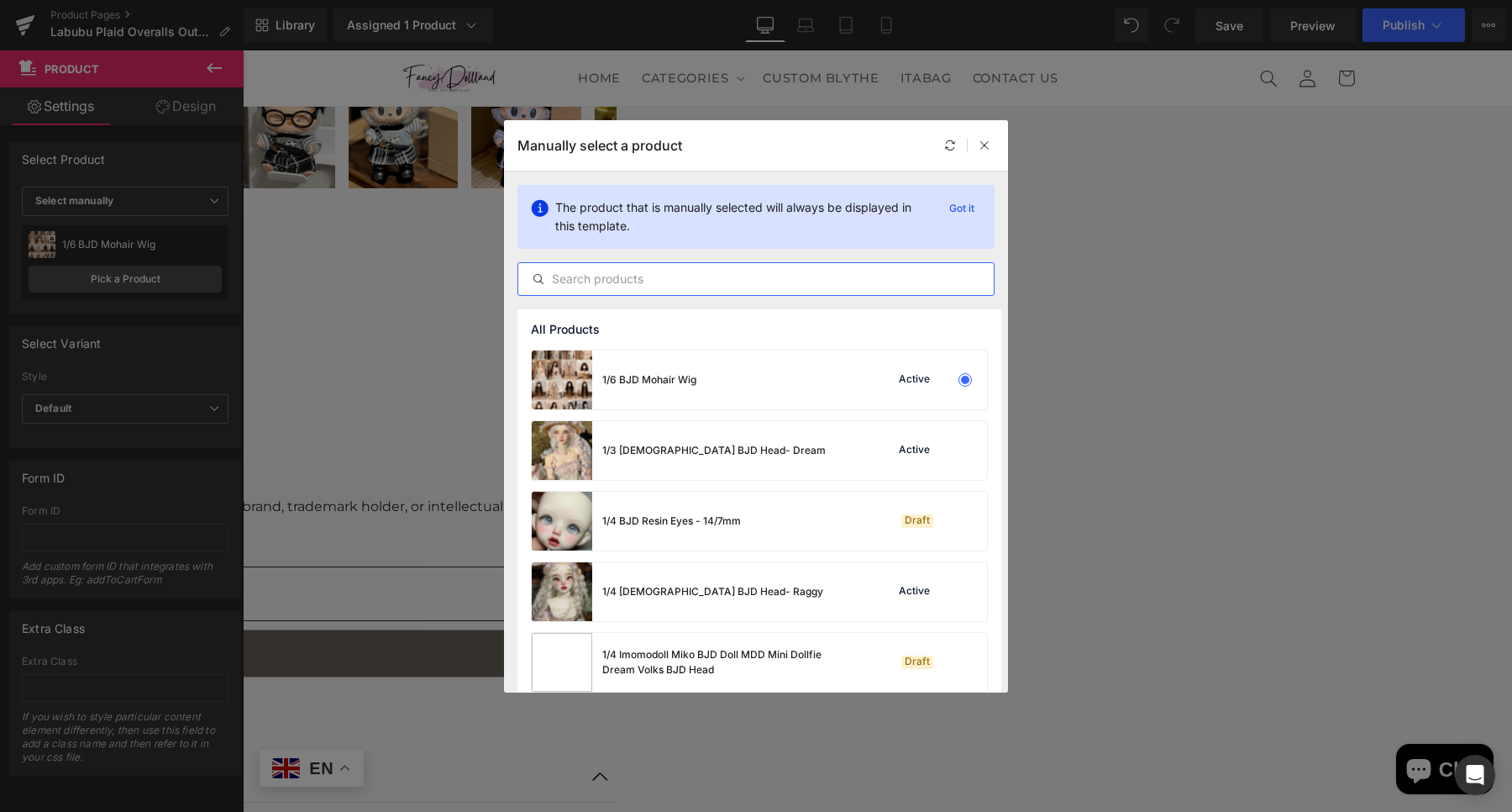
click at [630, 270] on input "text" at bounding box center [756, 279] width 475 height 20
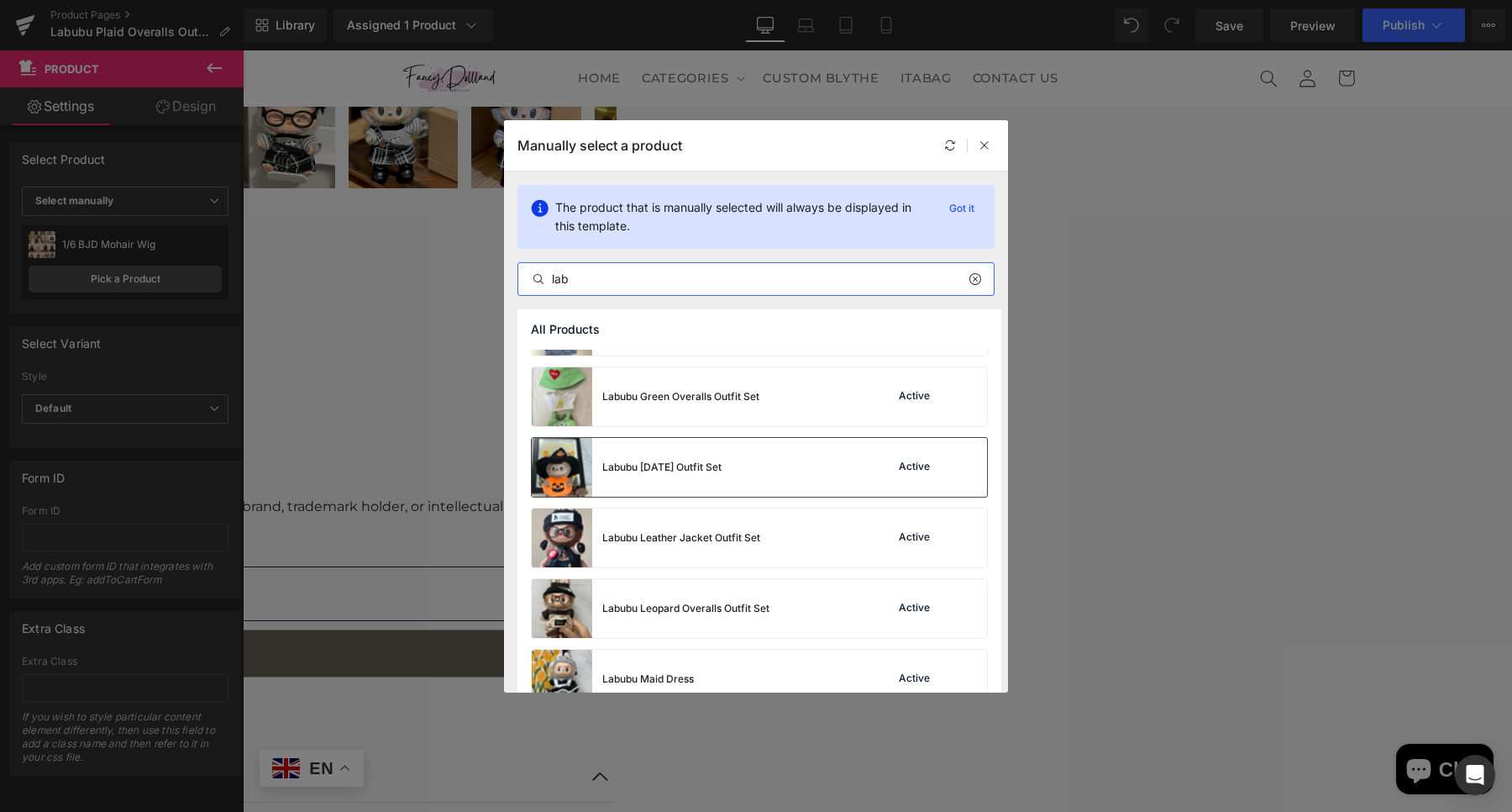
scroll to position [420, 0]
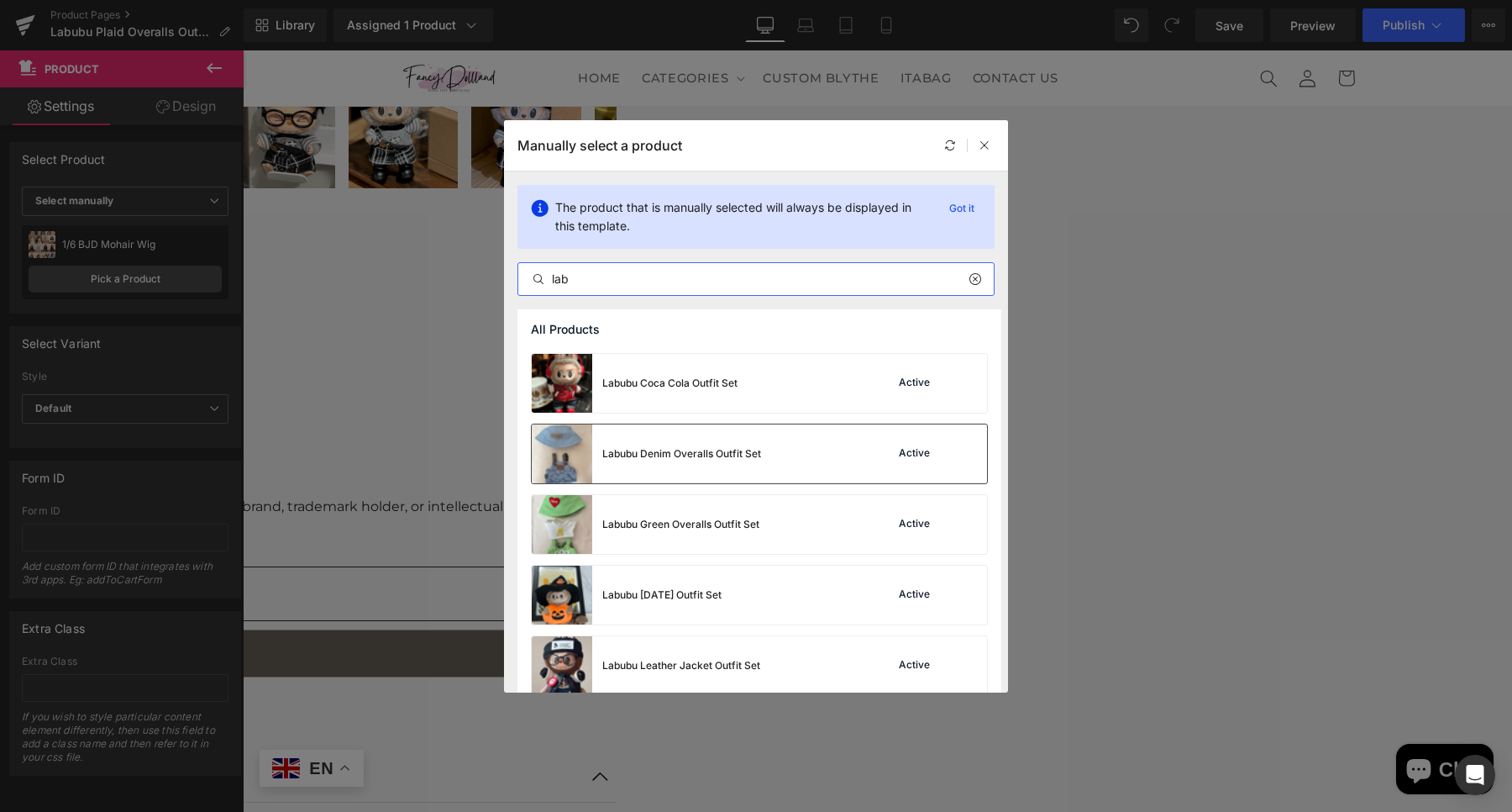
type input "lab"
click at [714, 458] on div "Labubu Denim Overalls Outfit Set" at bounding box center [682, 453] width 159 height 15
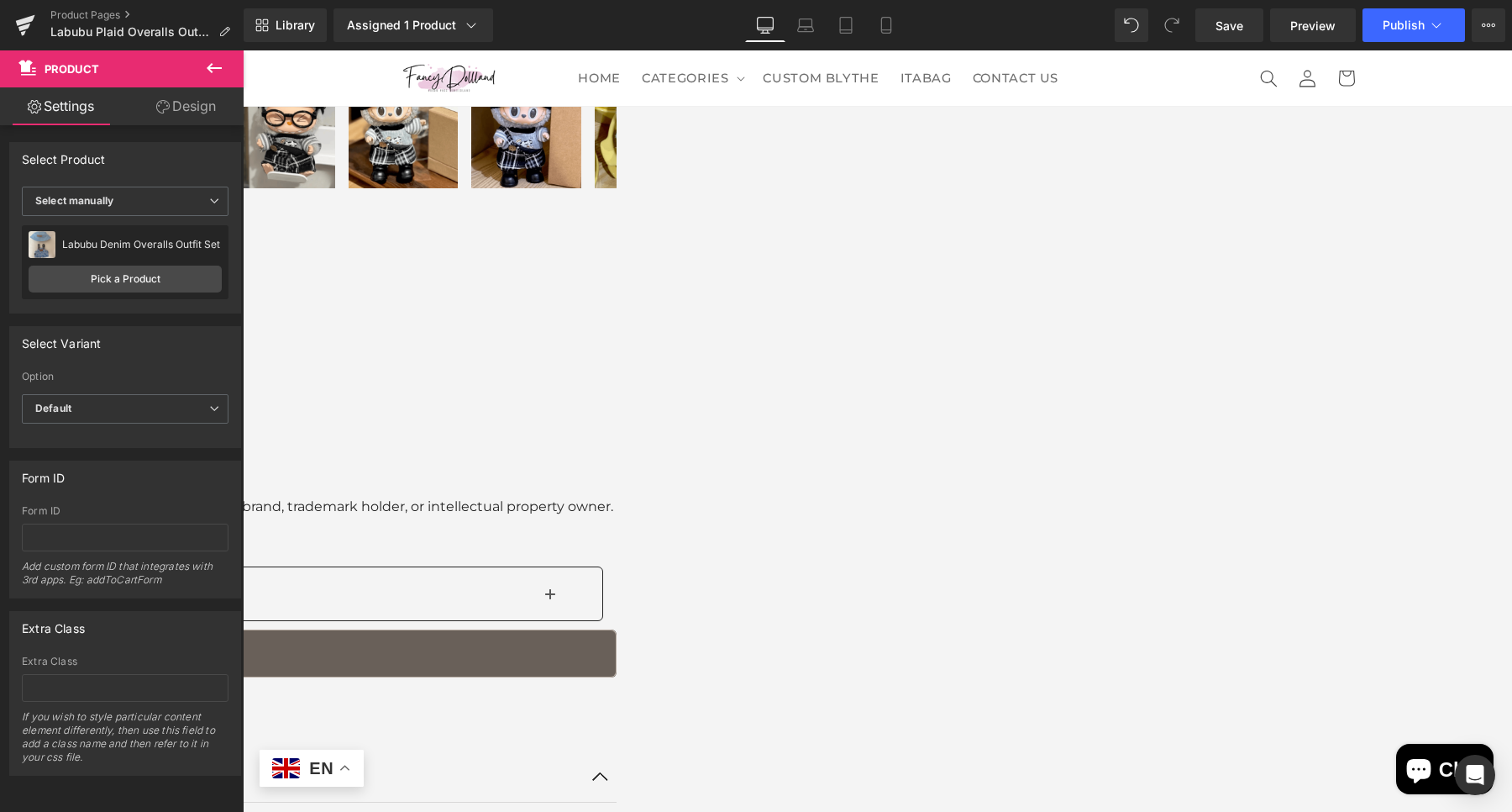
click at [243, 50] on span "Product" at bounding box center [243, 50] width 0 height 0
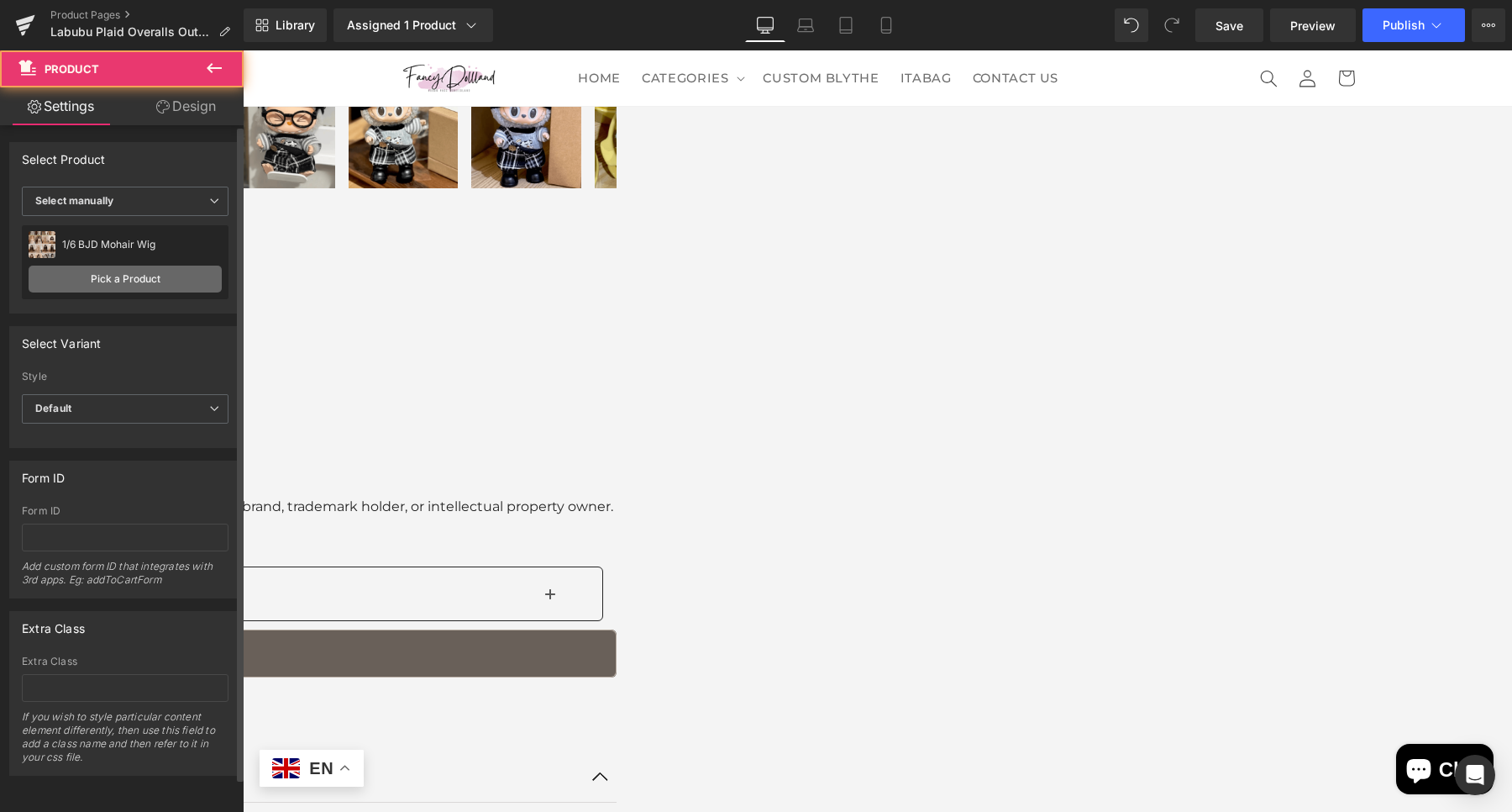
click at [151, 282] on link "Pick a Product" at bounding box center [125, 279] width 193 height 27
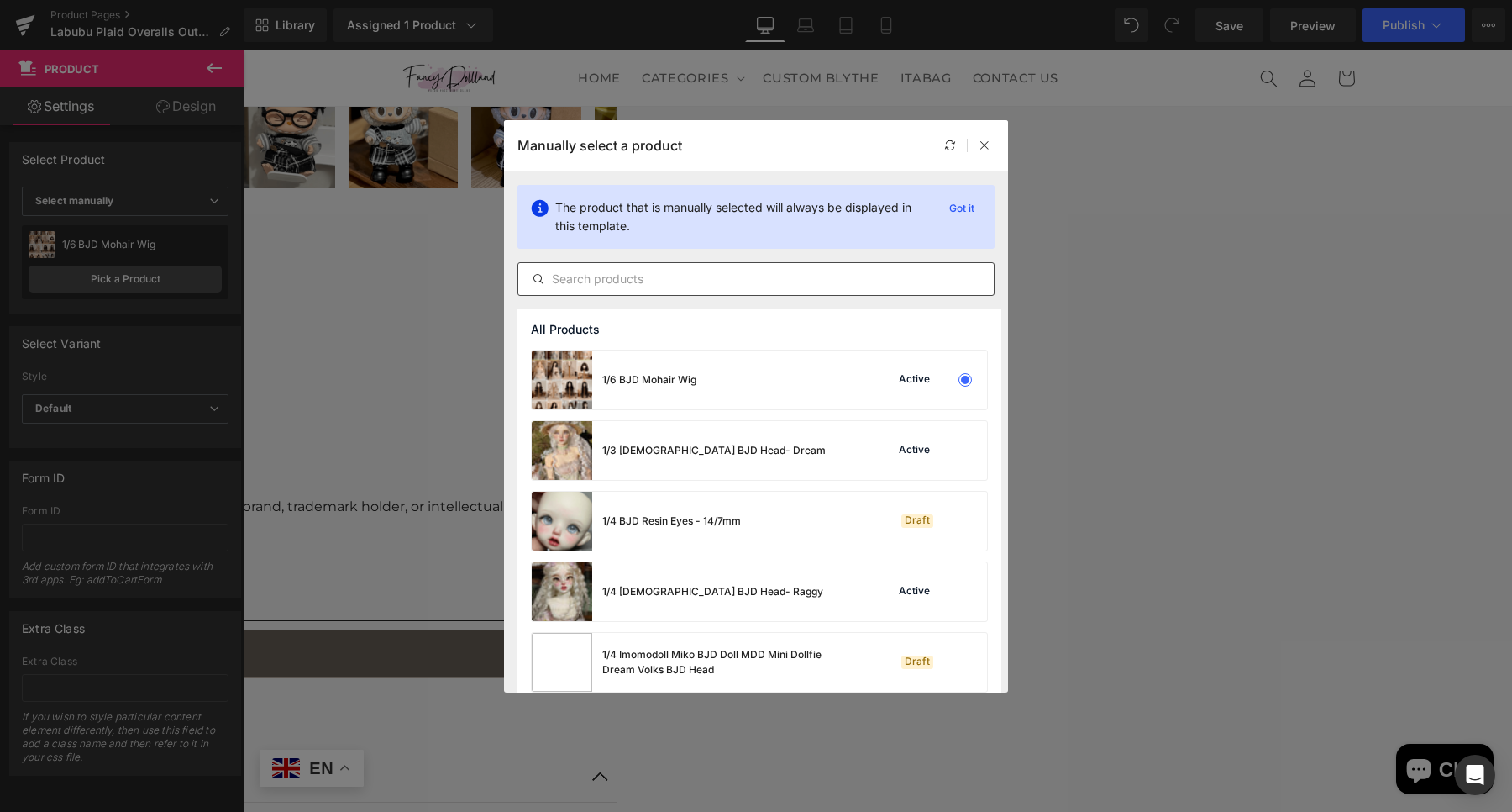
click at [592, 275] on div at bounding box center [756, 278] width 477 height 33
drag, startPoint x: 595, startPoint y: 290, endPoint x: 595, endPoint y: 282, distance: 8.0
click at [595, 290] on div at bounding box center [756, 278] width 477 height 33
click at [736, 290] on div at bounding box center [756, 278] width 477 height 33
click at [682, 278] on input "text" at bounding box center [756, 279] width 475 height 20
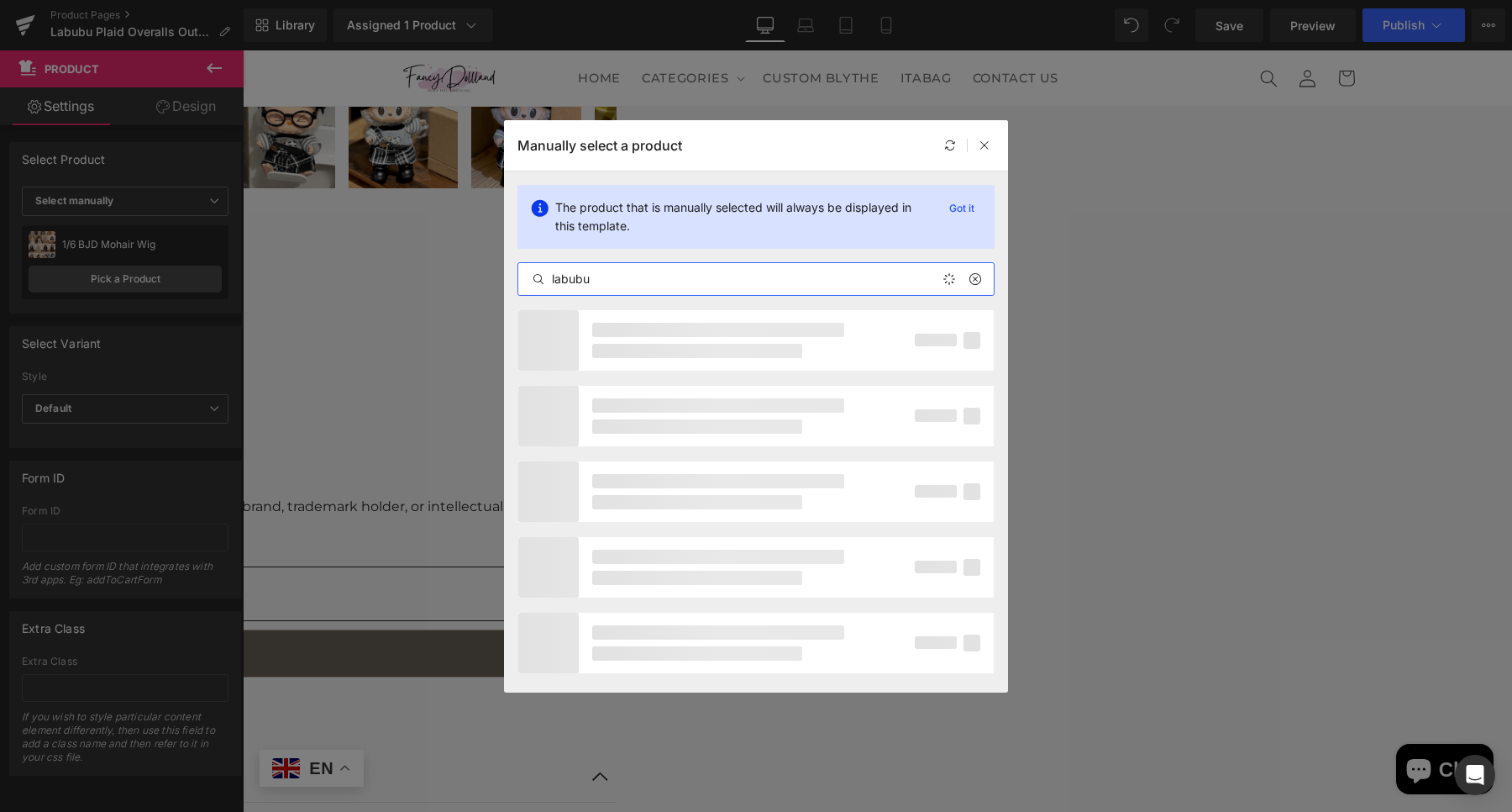
type input "labubu"
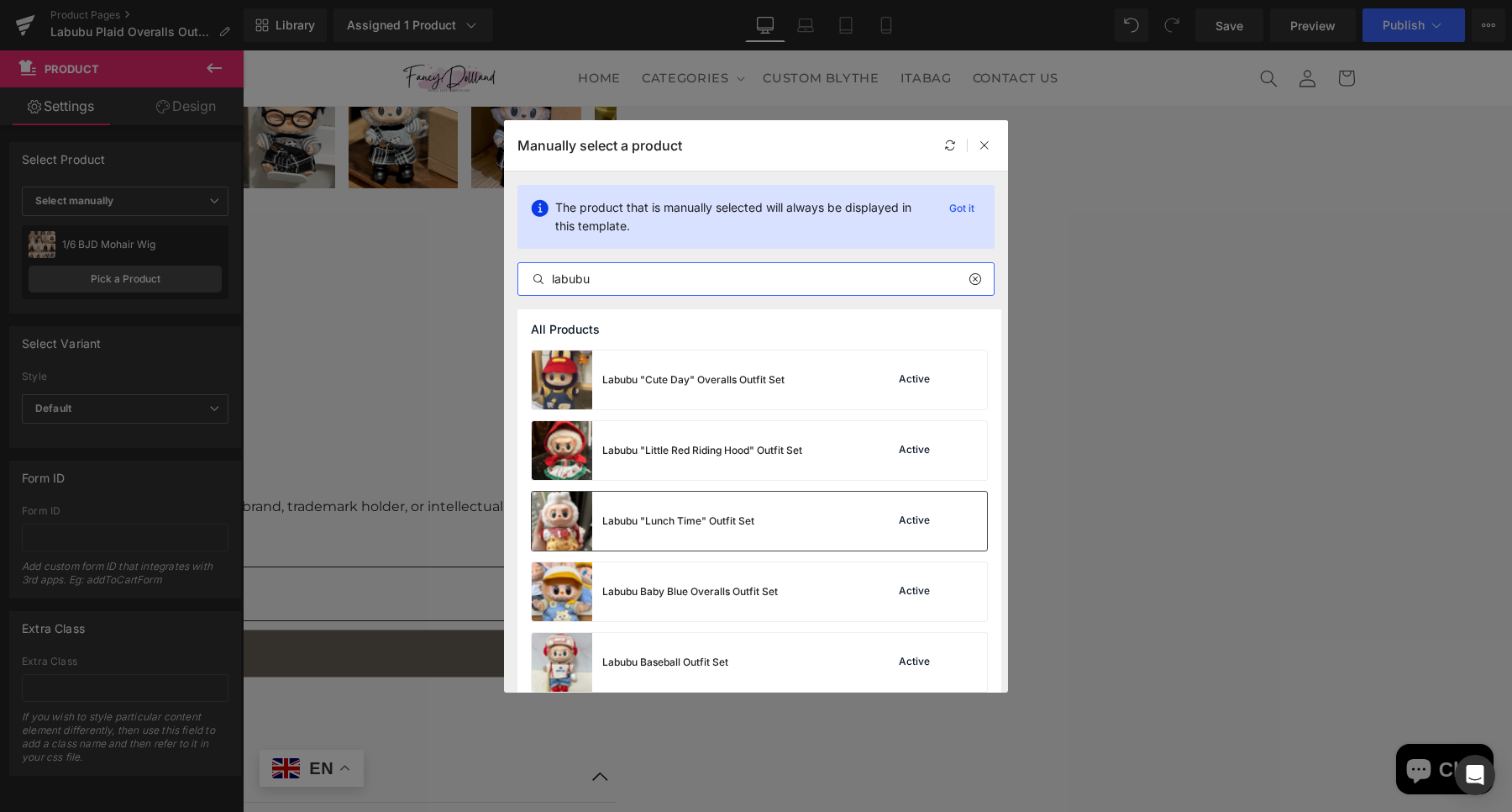
scroll to position [105, 0]
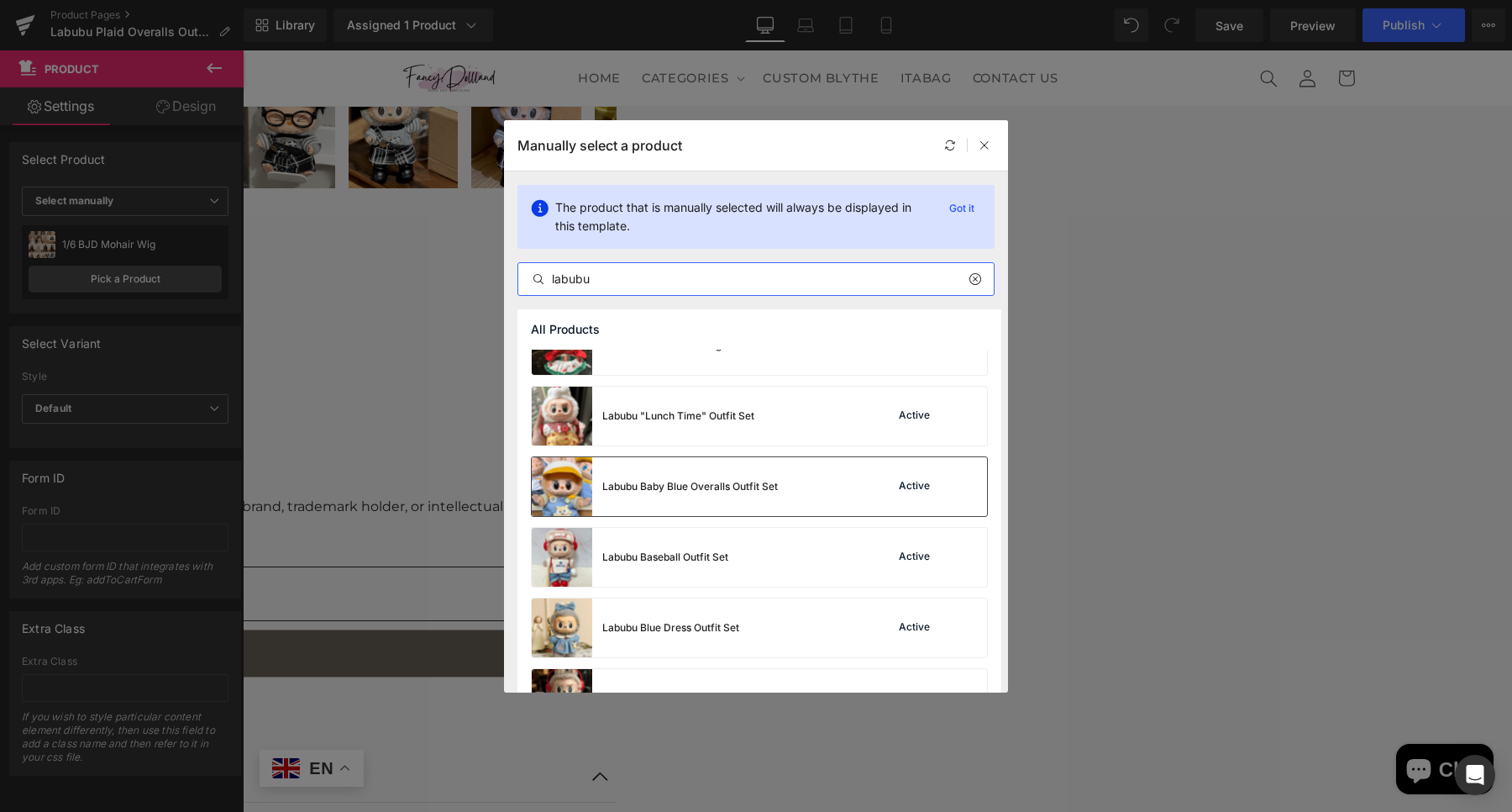
click at [734, 484] on div "Labubu Baby Blue Overalls Outfit Set" at bounding box center [691, 486] width 176 height 15
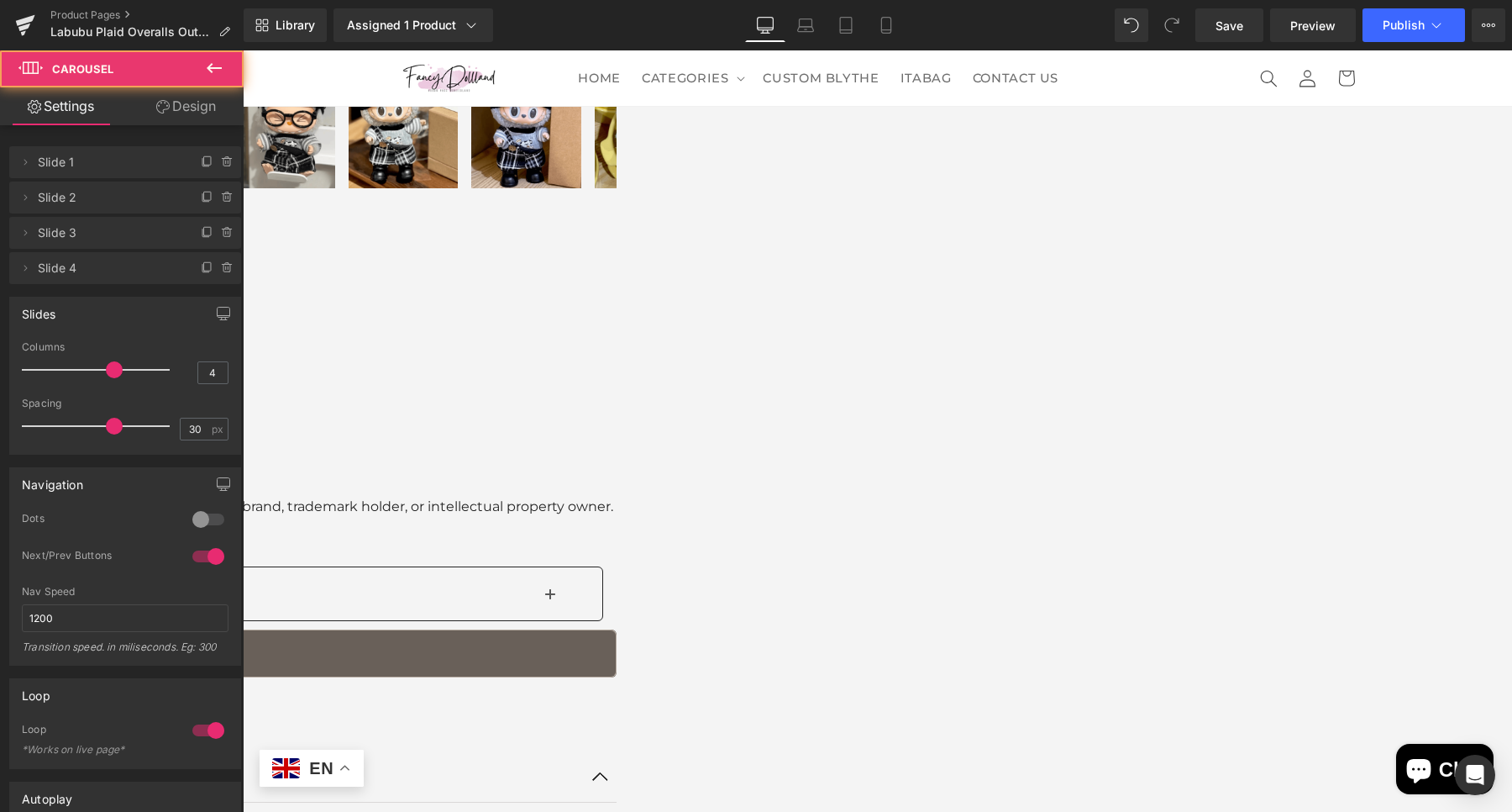
click at [243, 50] on span "Carousel" at bounding box center [243, 50] width 0 height 0
click at [200, 259] on span at bounding box center [207, 268] width 20 height 20
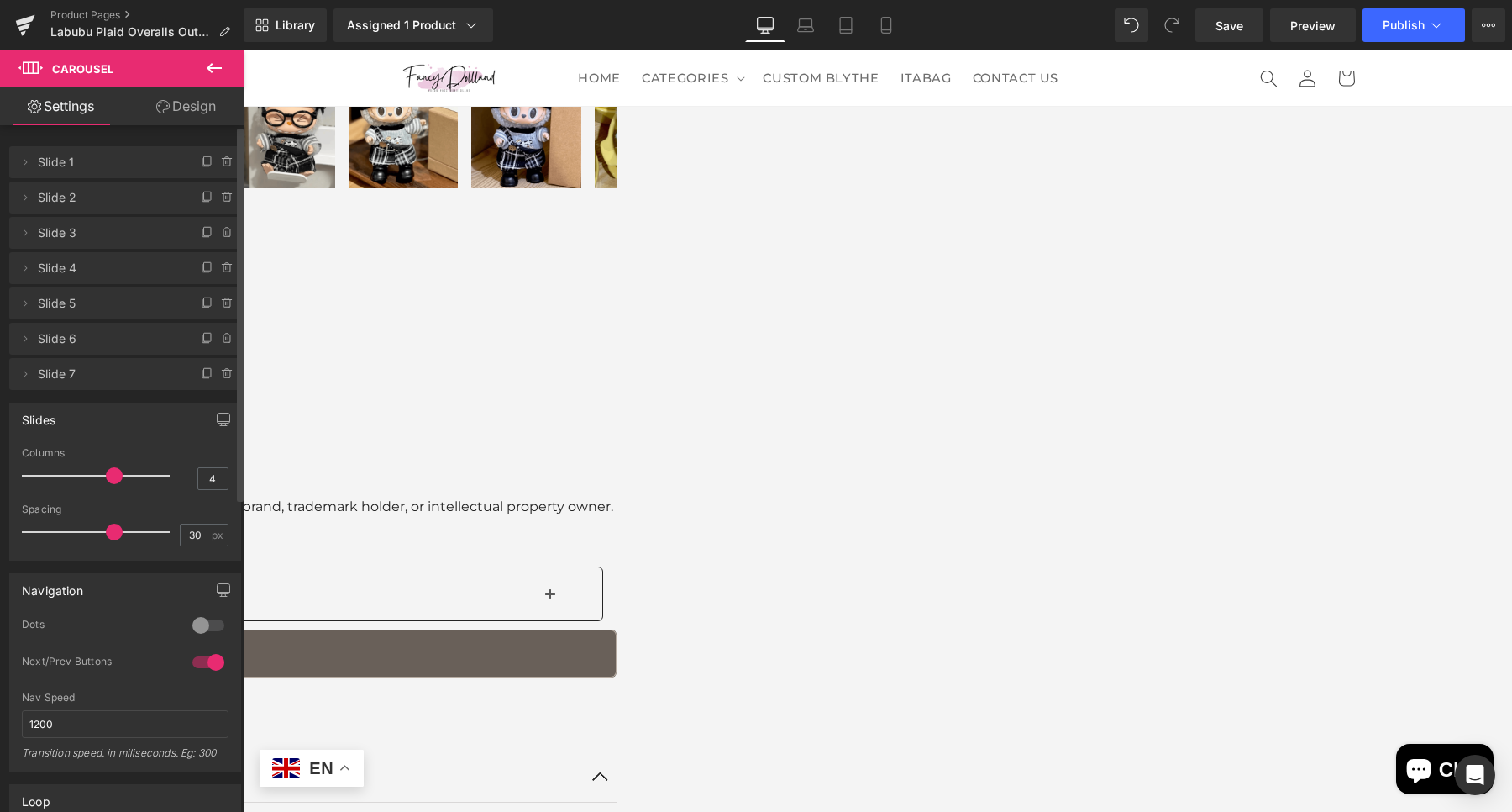
click at [243, 50] on span "Product" at bounding box center [243, 50] width 0 height 0
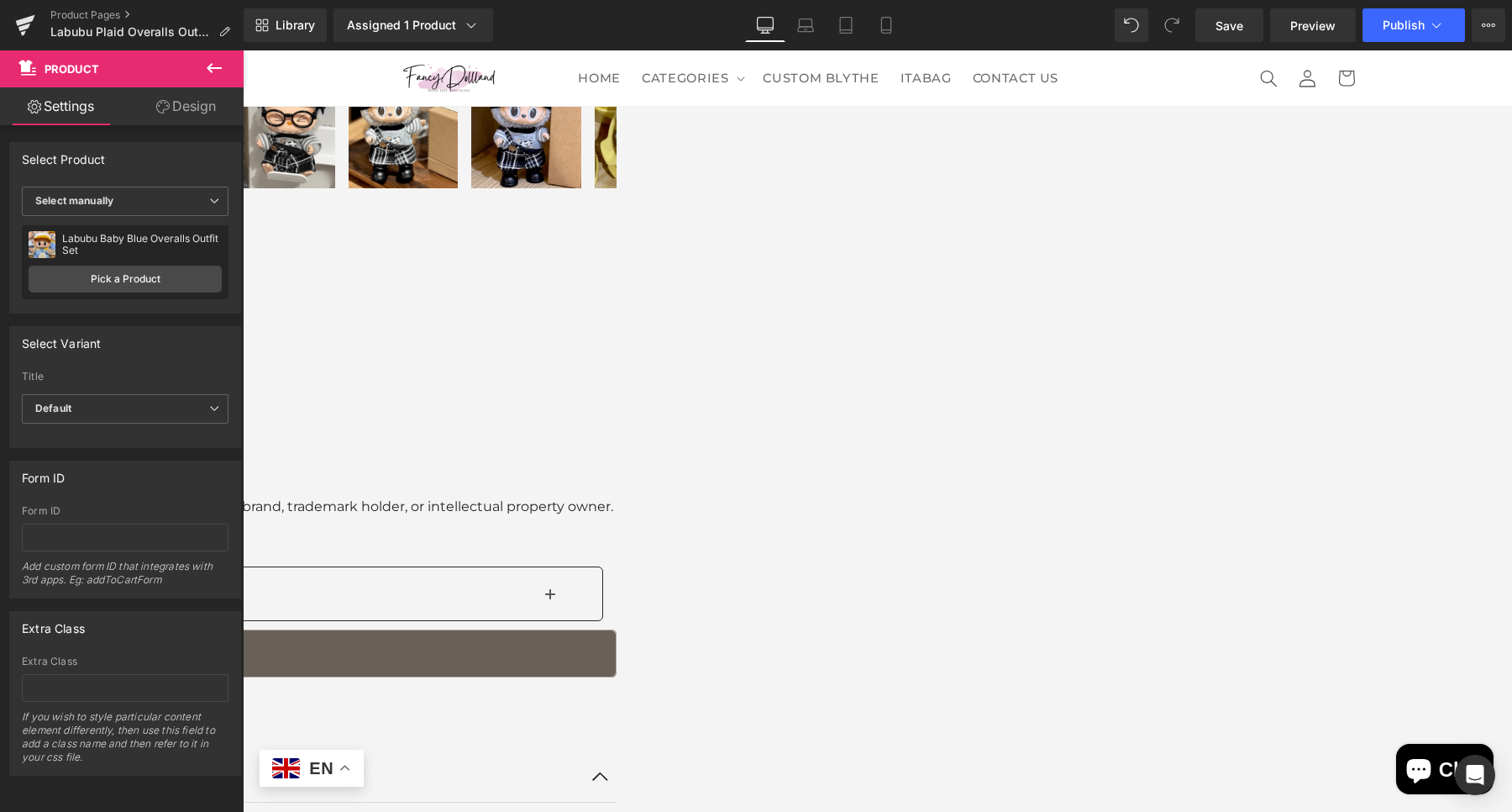
click at [243, 50] on span "Product" at bounding box center [243, 50] width 0 height 0
click at [178, 283] on link "Pick a Product" at bounding box center [125, 279] width 193 height 27
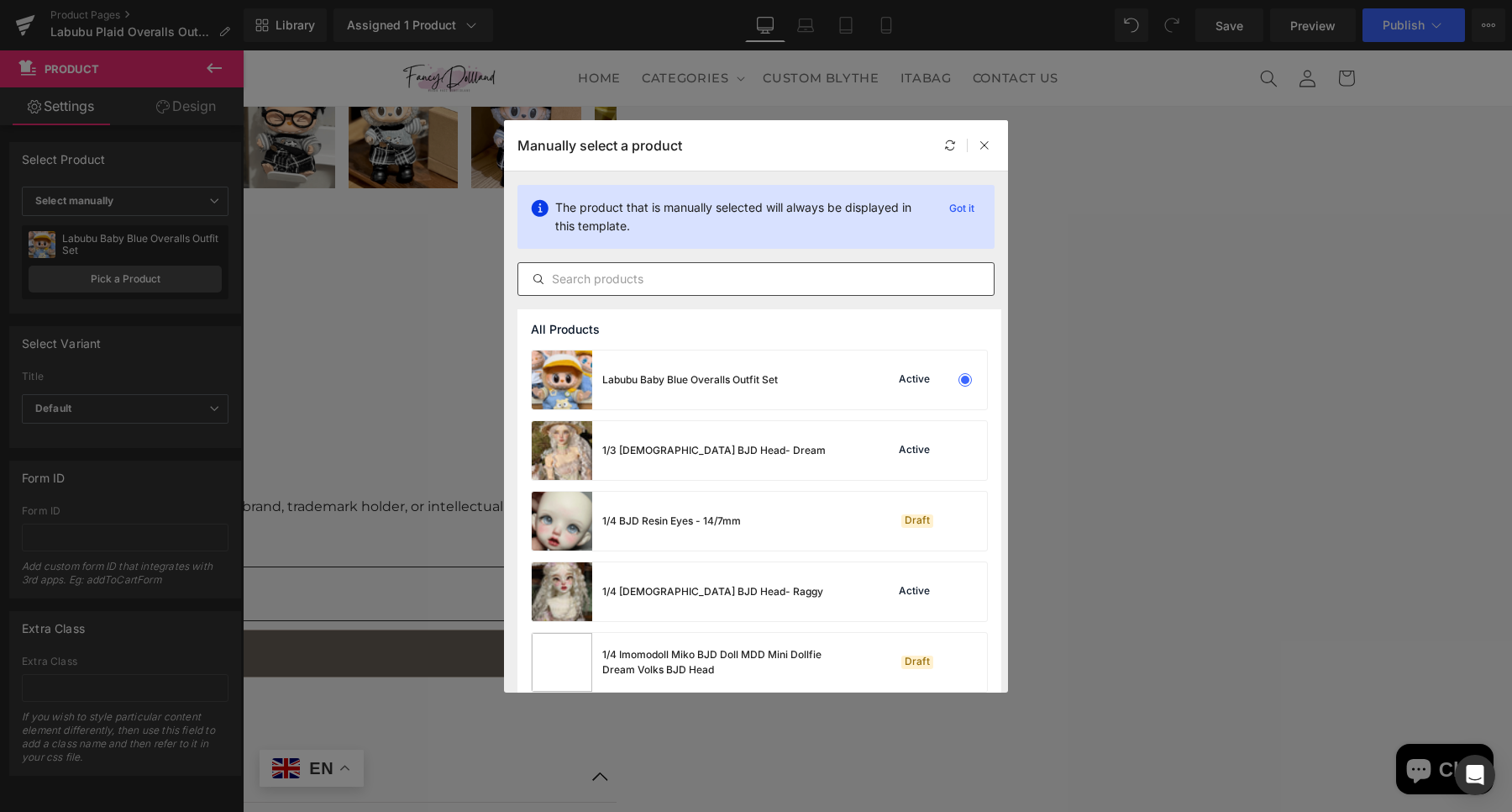
click at [648, 270] on input "text" at bounding box center [756, 279] width 475 height 20
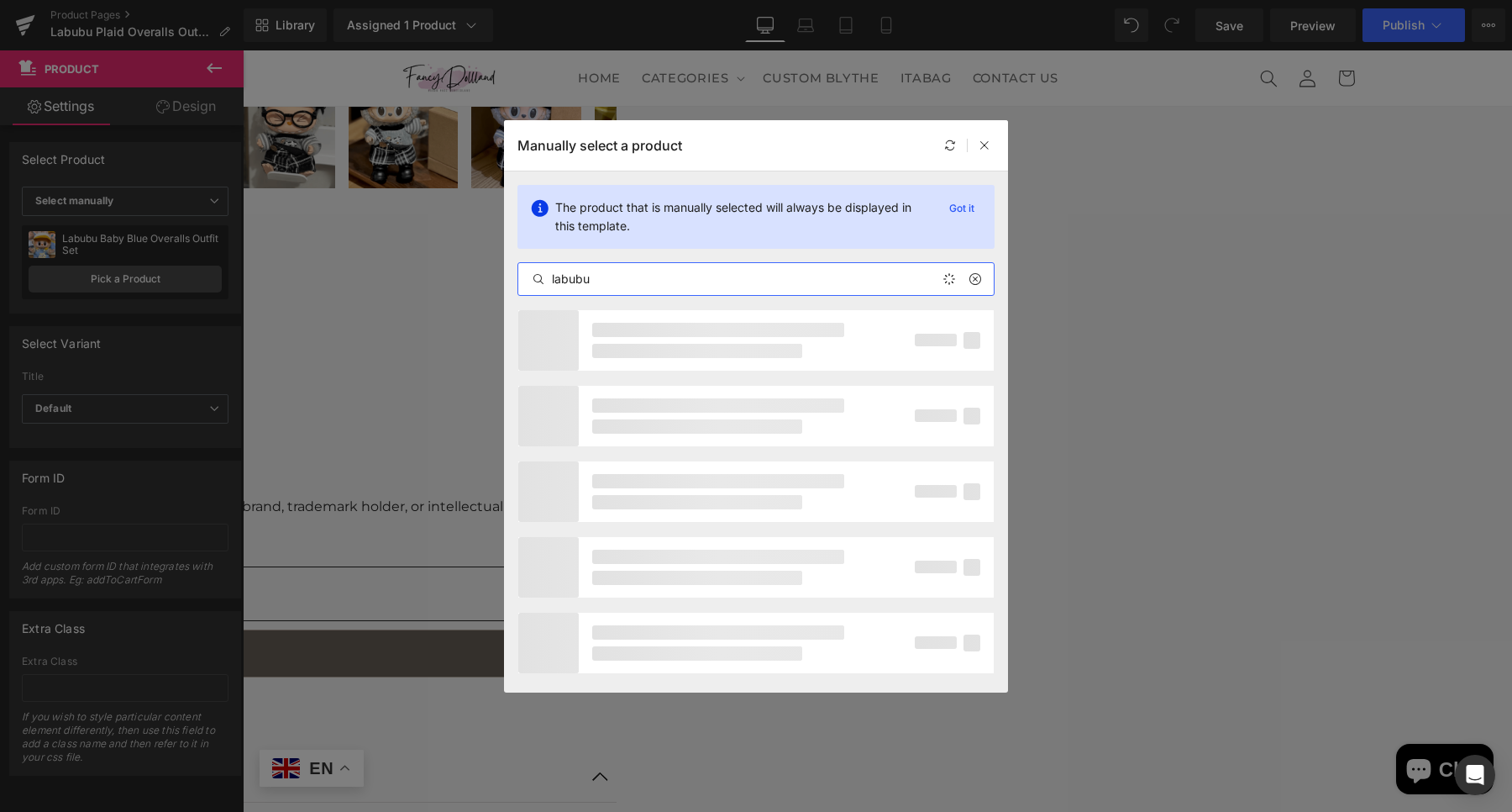
type input "labubu"
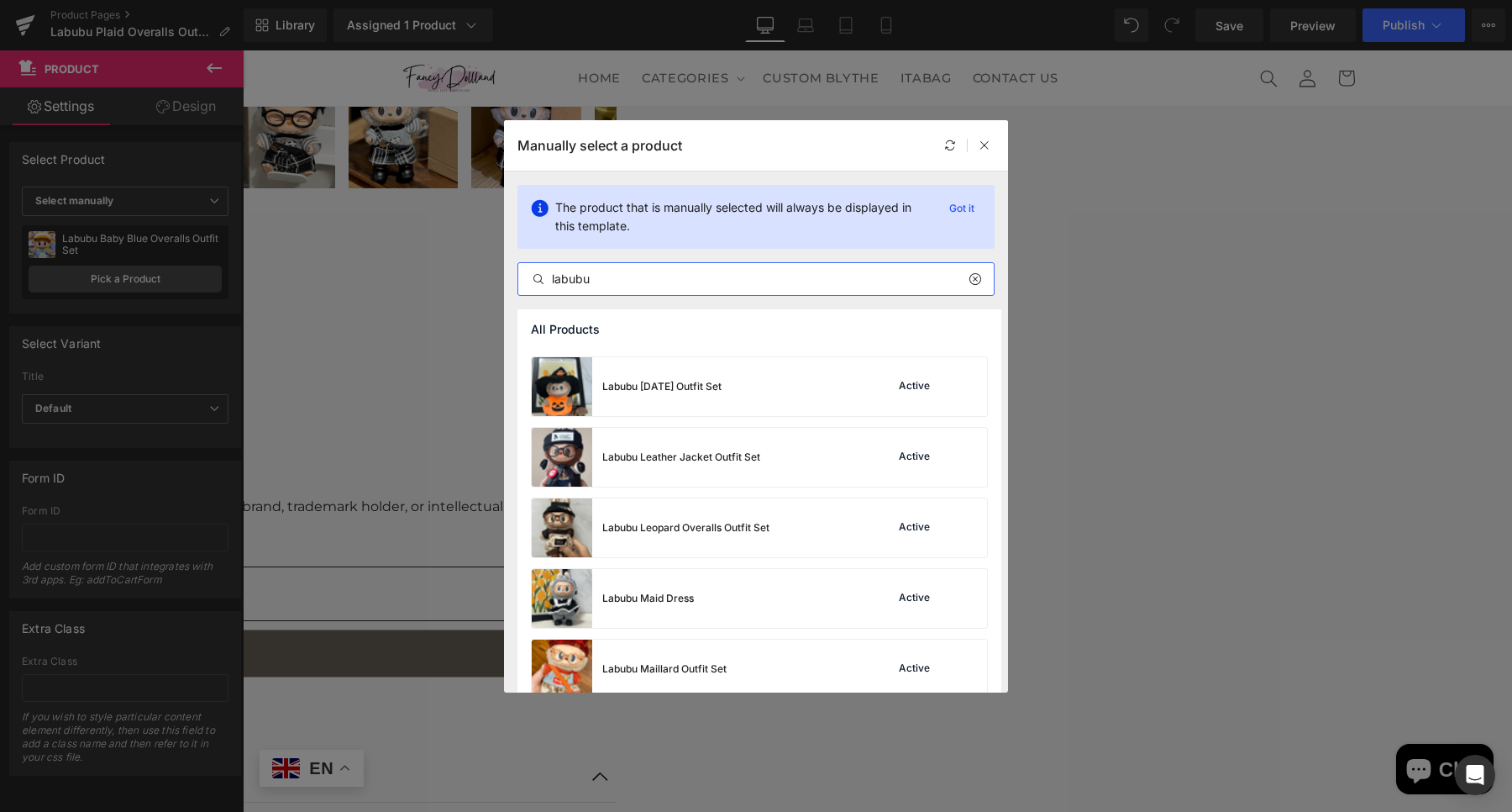
scroll to position [631, 0]
click at [987, 139] on icon at bounding box center [984, 144] width 12 height 12
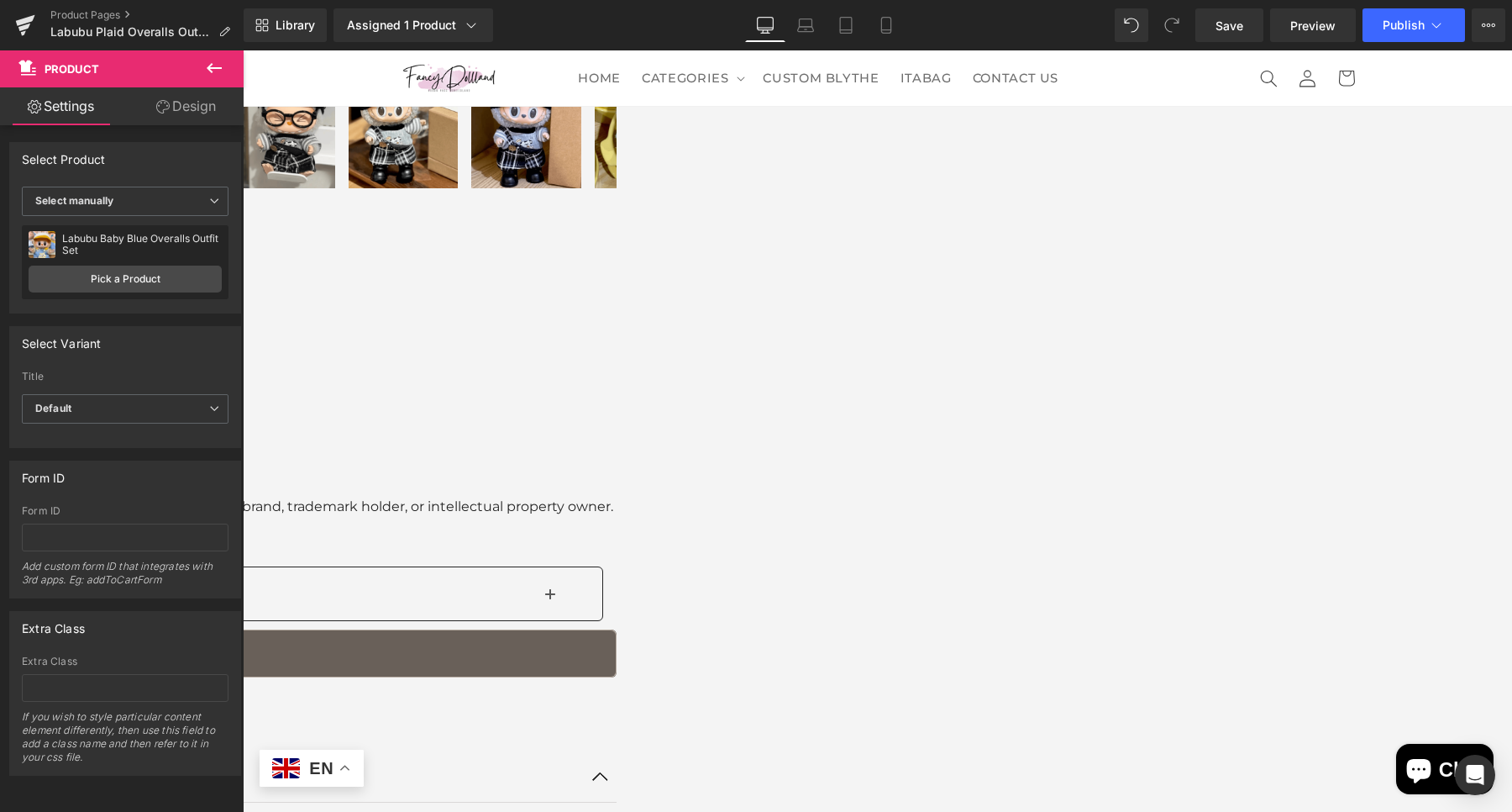
click at [243, 50] on span "Product" at bounding box center [243, 50] width 0 height 0
click at [96, 282] on link "Pick a Product" at bounding box center [125, 279] width 193 height 27
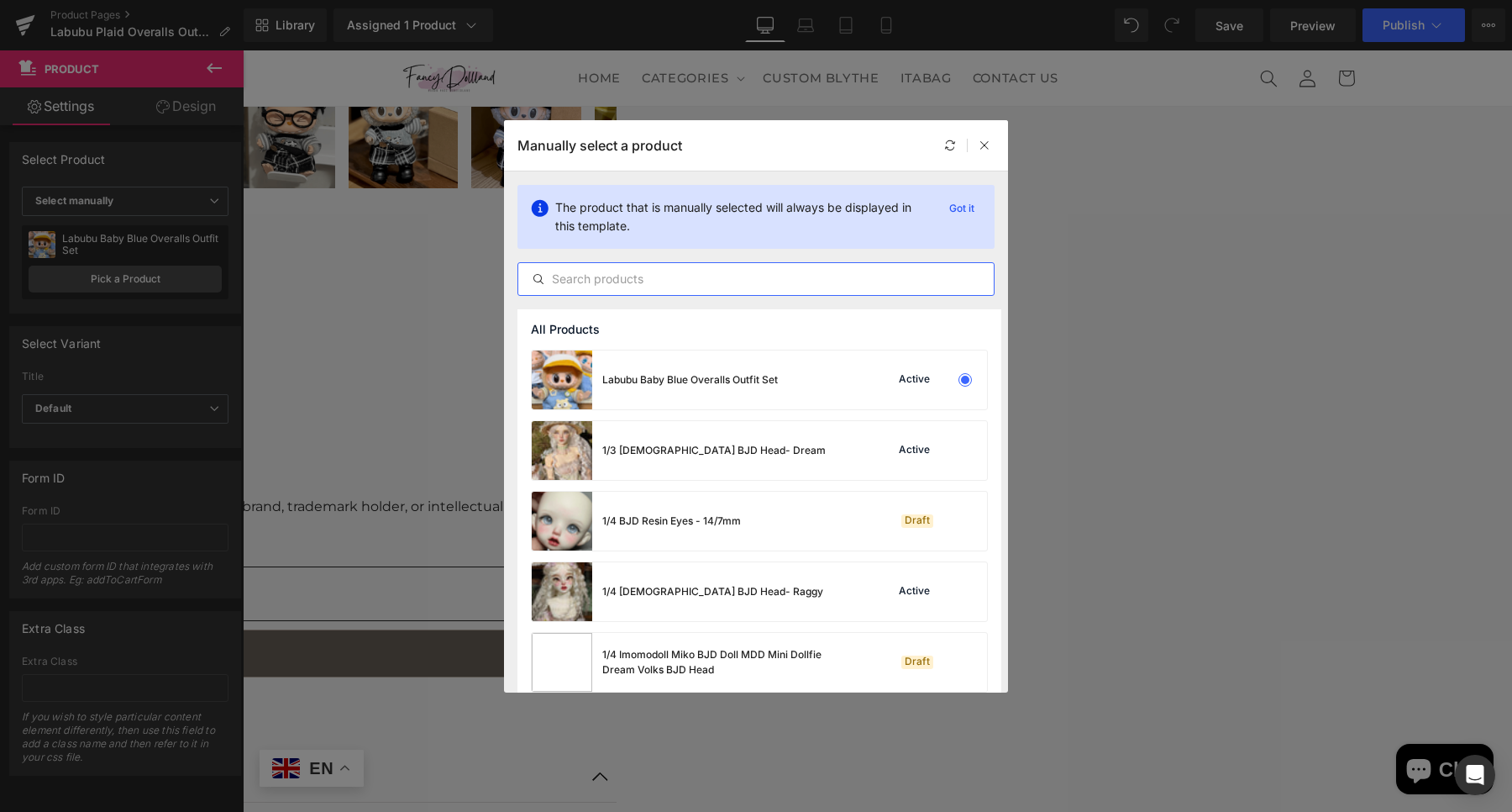
drag, startPoint x: 694, startPoint y: 277, endPoint x: 737, endPoint y: 285, distance: 43.7
click at [695, 277] on input "text" at bounding box center [756, 279] width 475 height 20
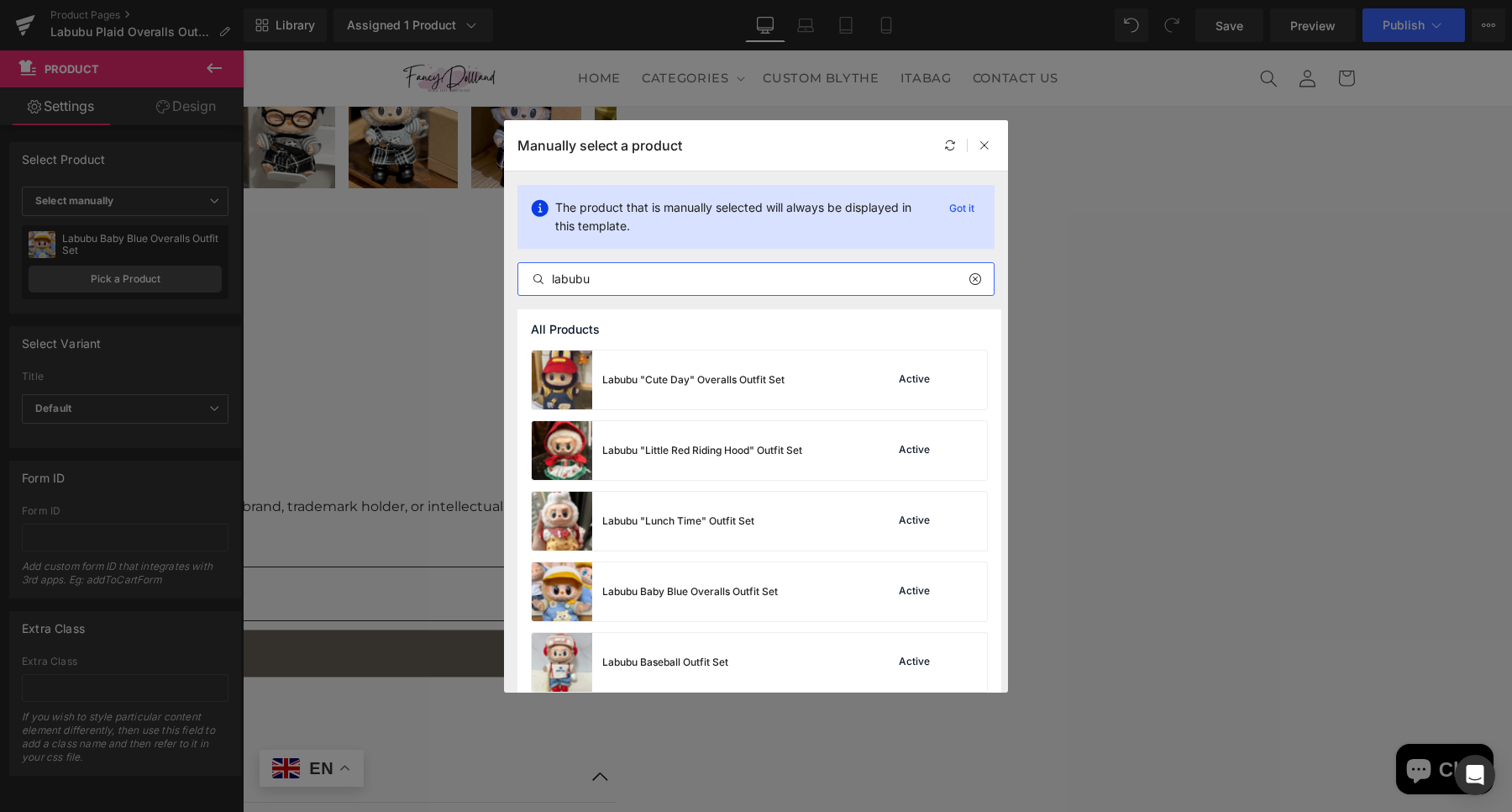
drag, startPoint x: 618, startPoint y: 278, endPoint x: 536, endPoint y: 272, distance: 82.2
click at [536, 272] on div "labubu" at bounding box center [756, 279] width 475 height 20
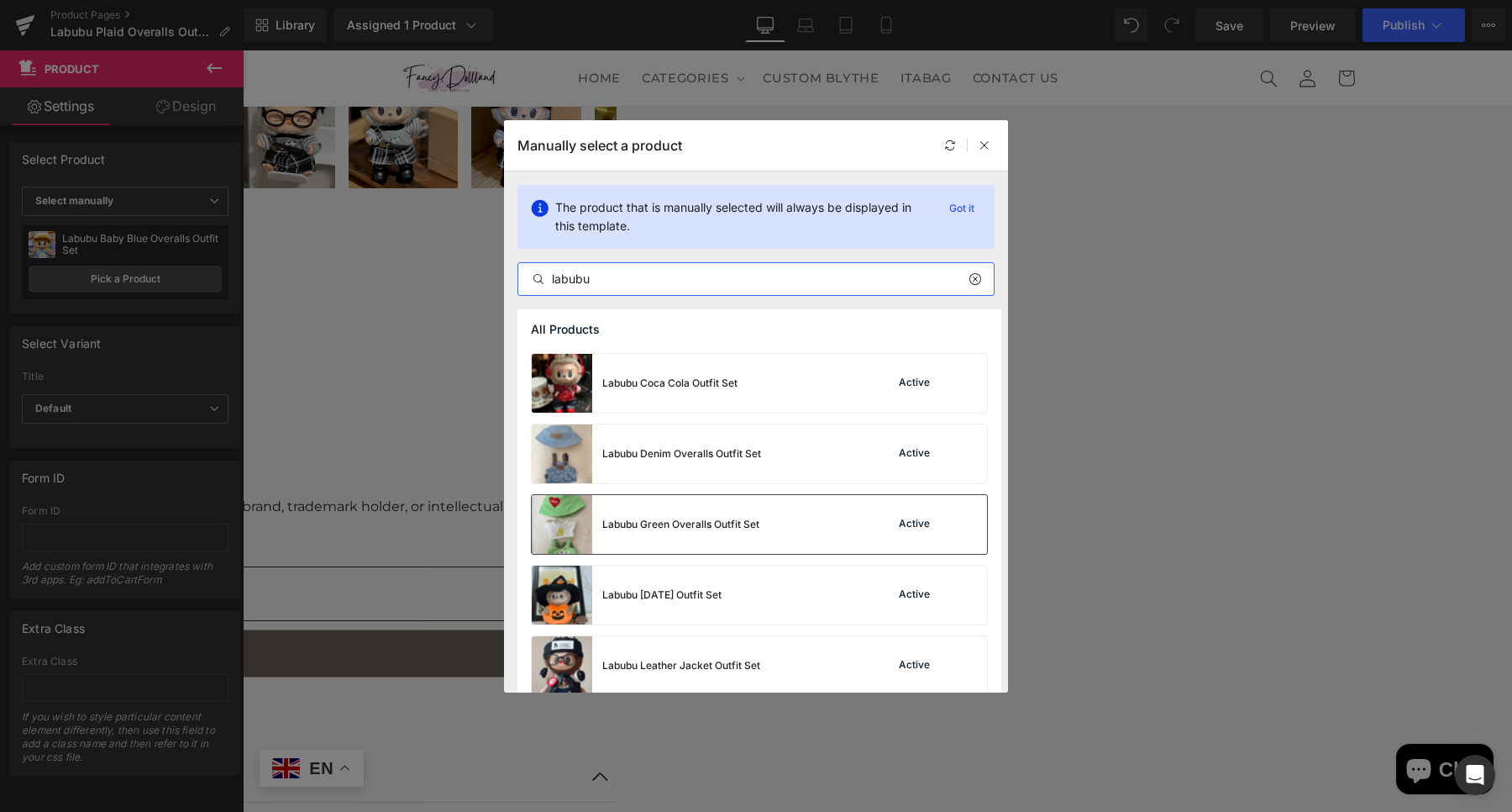
scroll to position [525, 0]
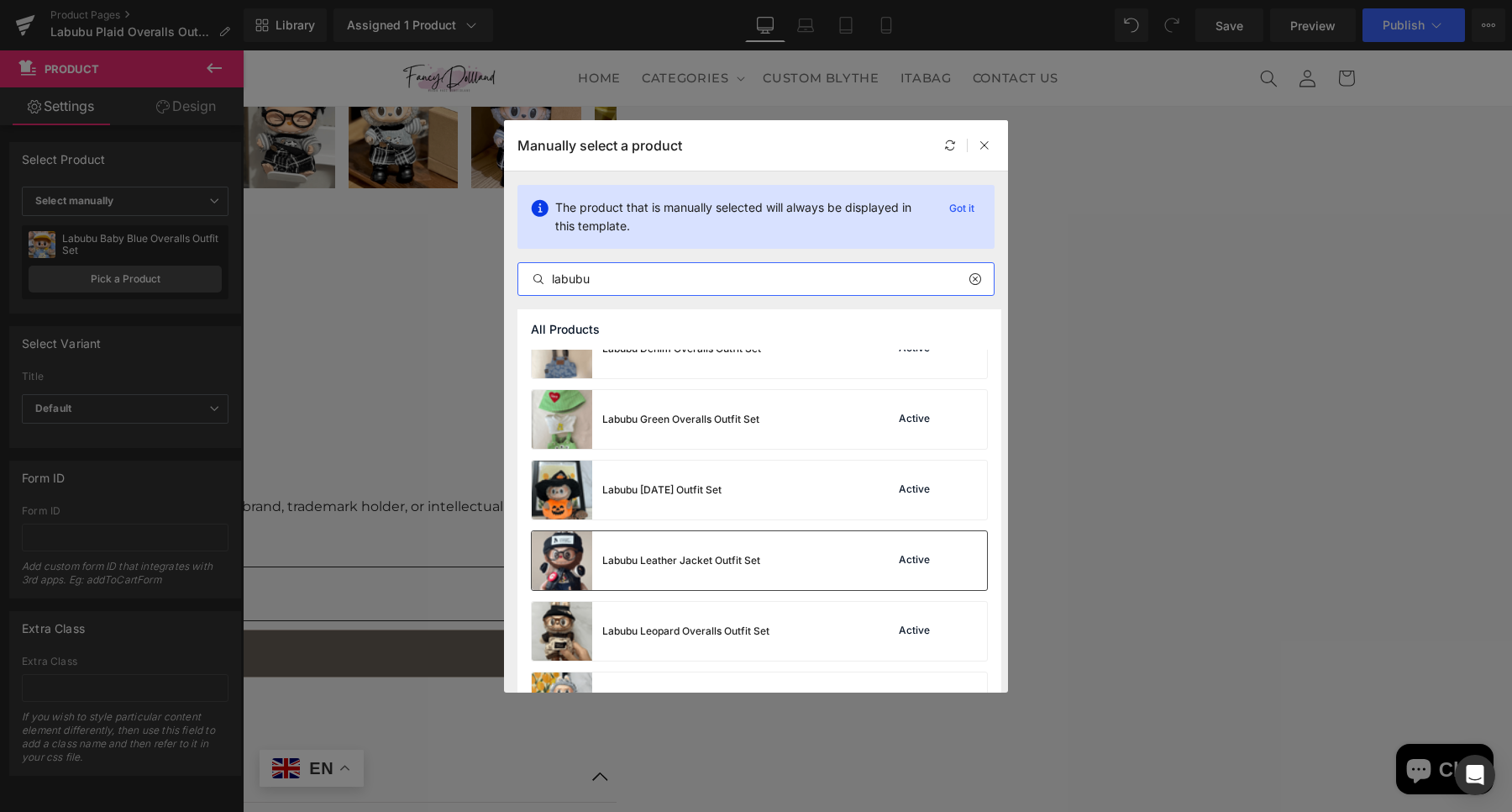
type input "labubu"
click at [564, 553] on img at bounding box center [561, 561] width 60 height 59
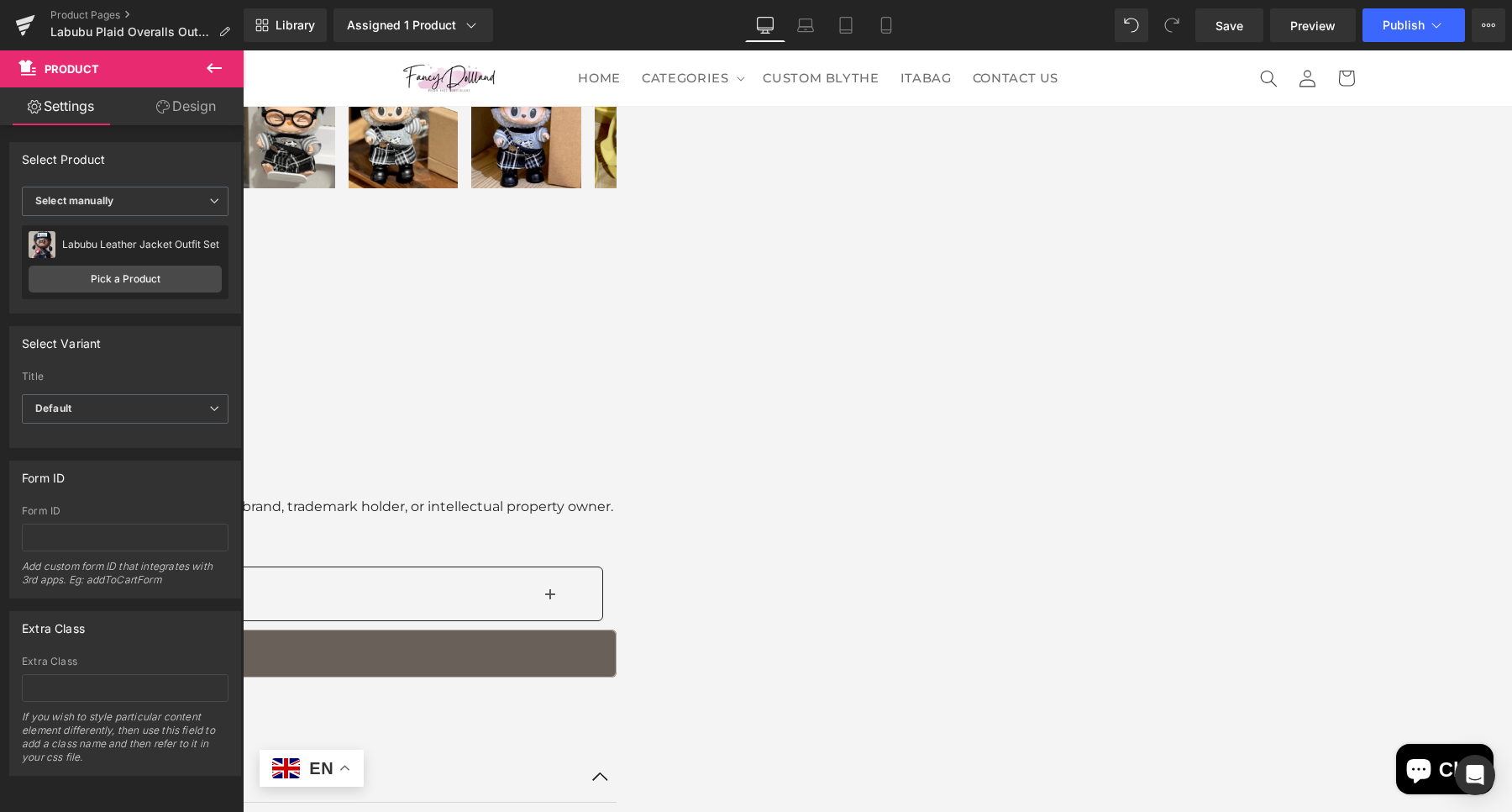
click at [243, 50] on span "Product" at bounding box center [243, 50] width 0 height 0
click at [135, 274] on link "Pick a Product" at bounding box center [125, 279] width 193 height 27
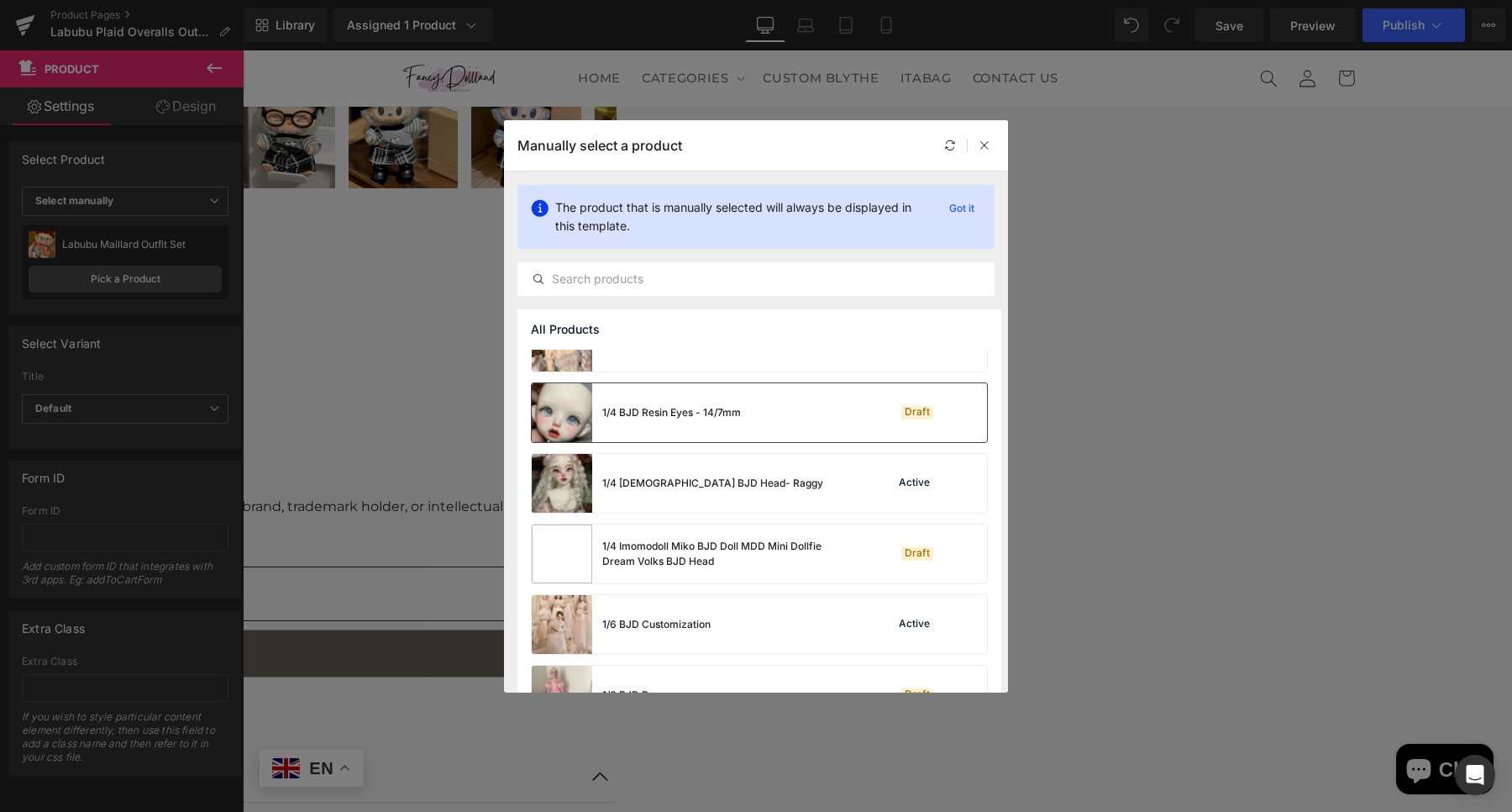
scroll to position [315, 0]
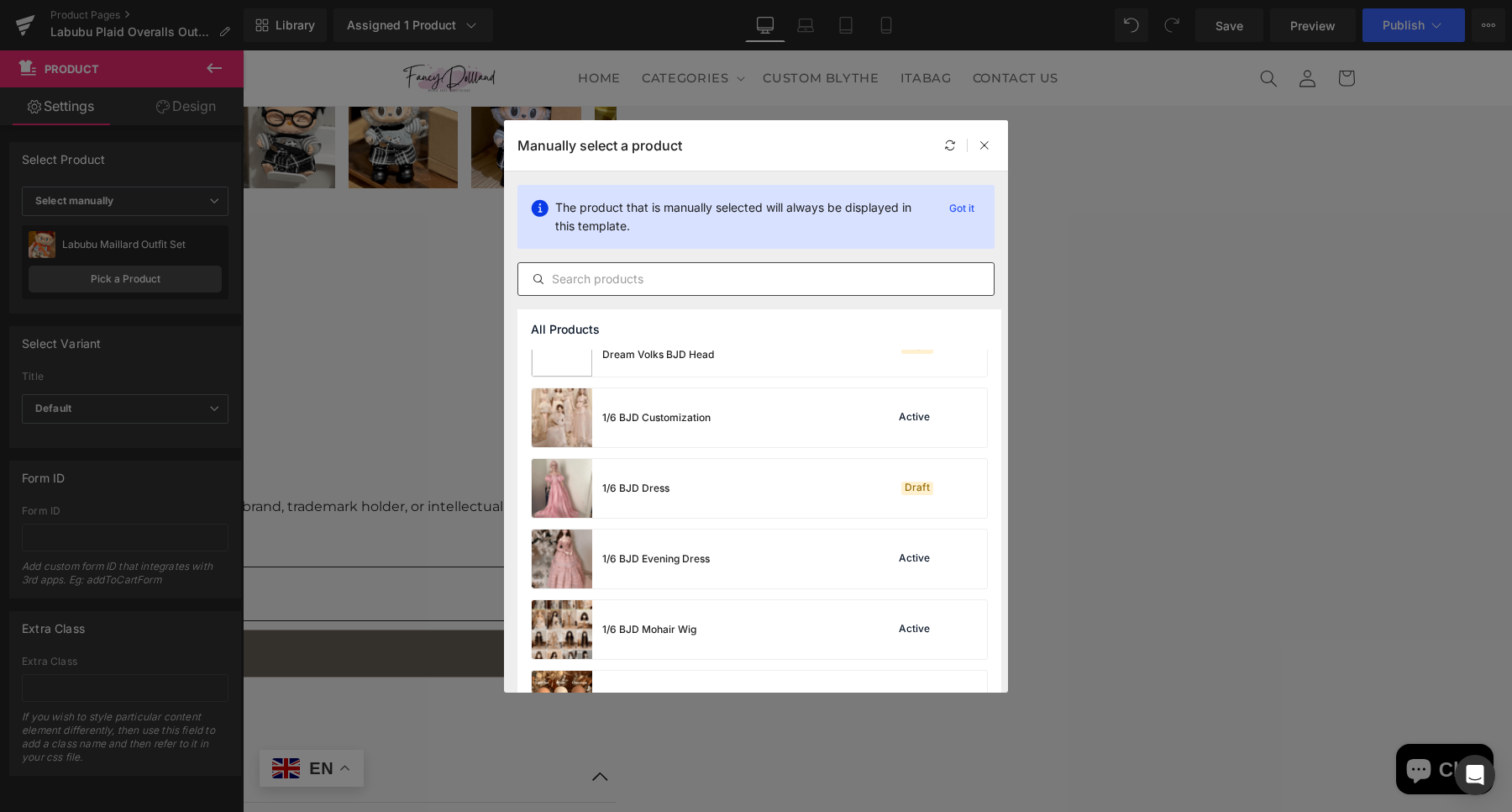
click at [632, 292] on div at bounding box center [756, 278] width 477 height 33
click at [630, 277] on input "text" at bounding box center [756, 279] width 475 height 20
click at [987, 145] on icon at bounding box center [984, 144] width 12 height 12
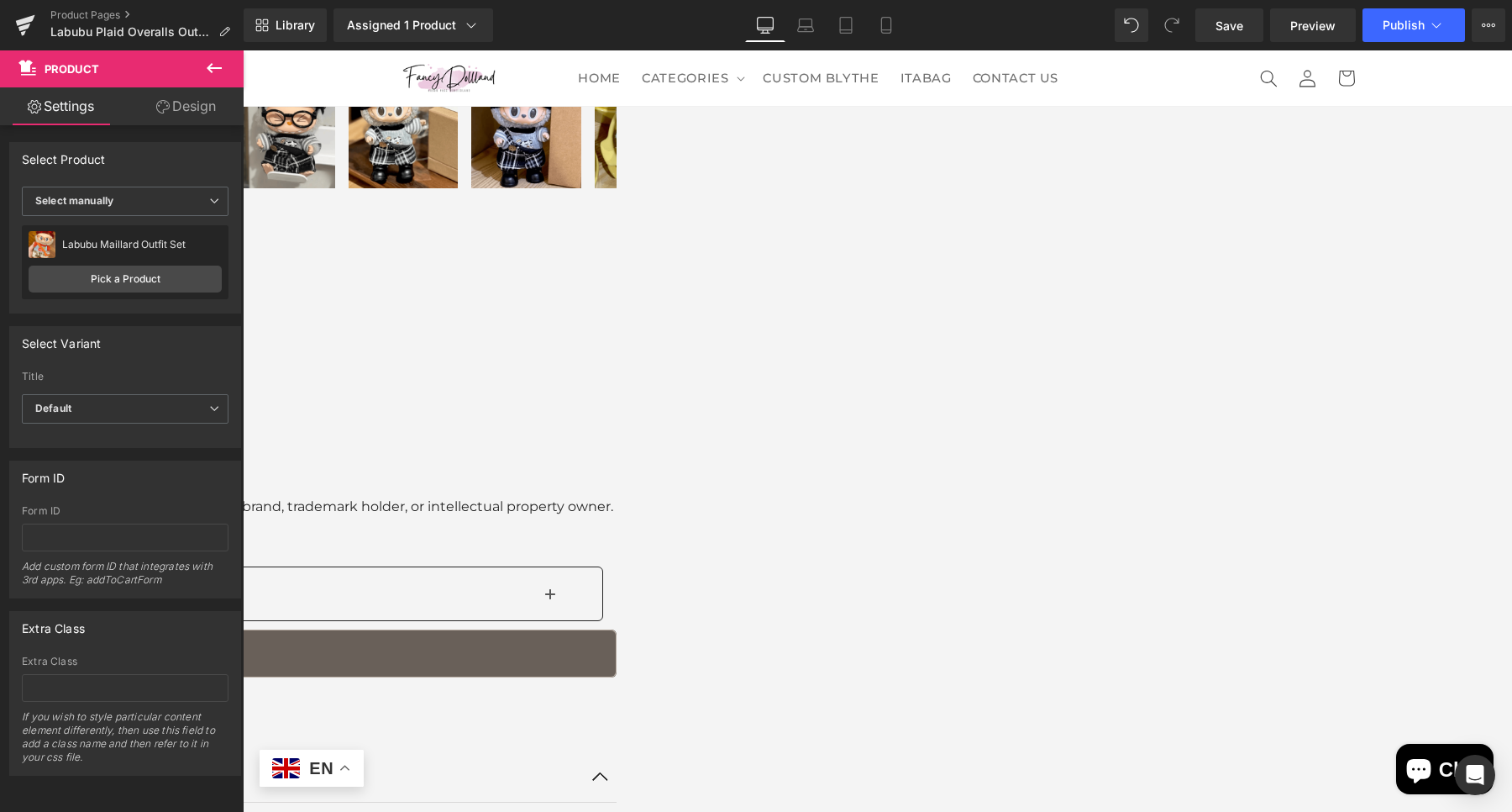
click at [243, 50] on span "Product" at bounding box center [243, 50] width 0 height 0
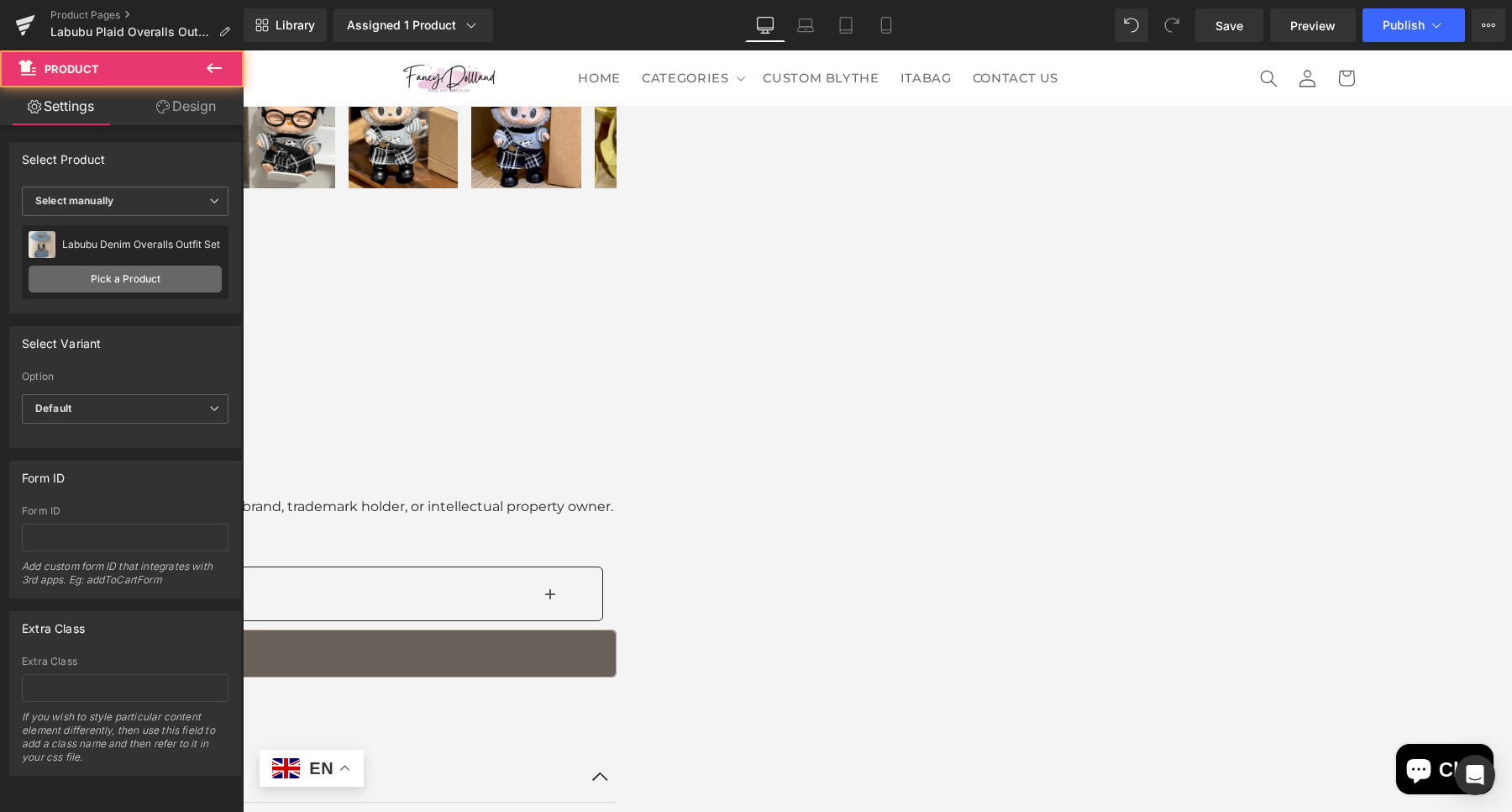
click at [145, 285] on link "Pick a Product" at bounding box center [125, 279] width 193 height 27
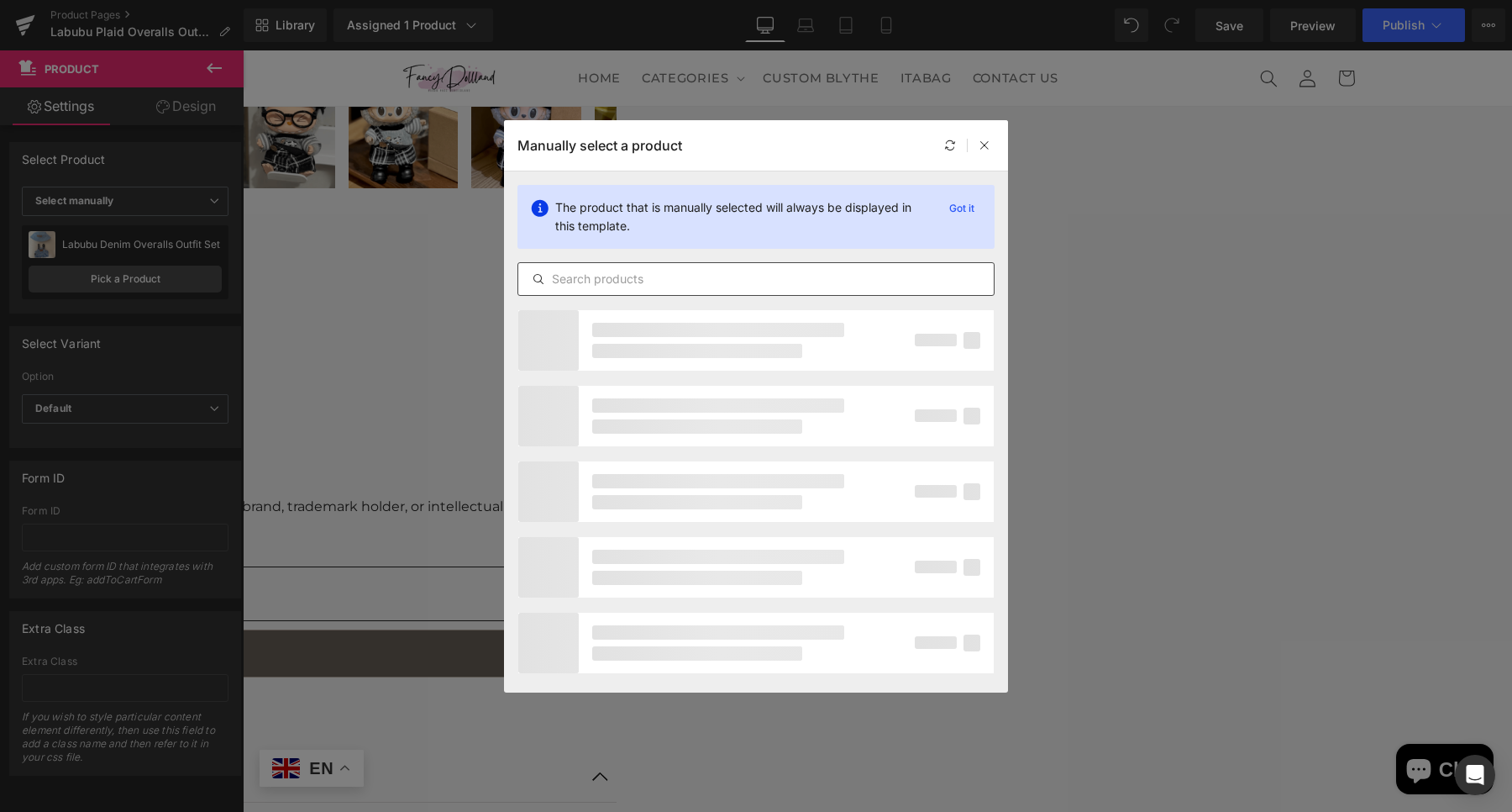
click at [608, 271] on input "text" at bounding box center [756, 279] width 475 height 20
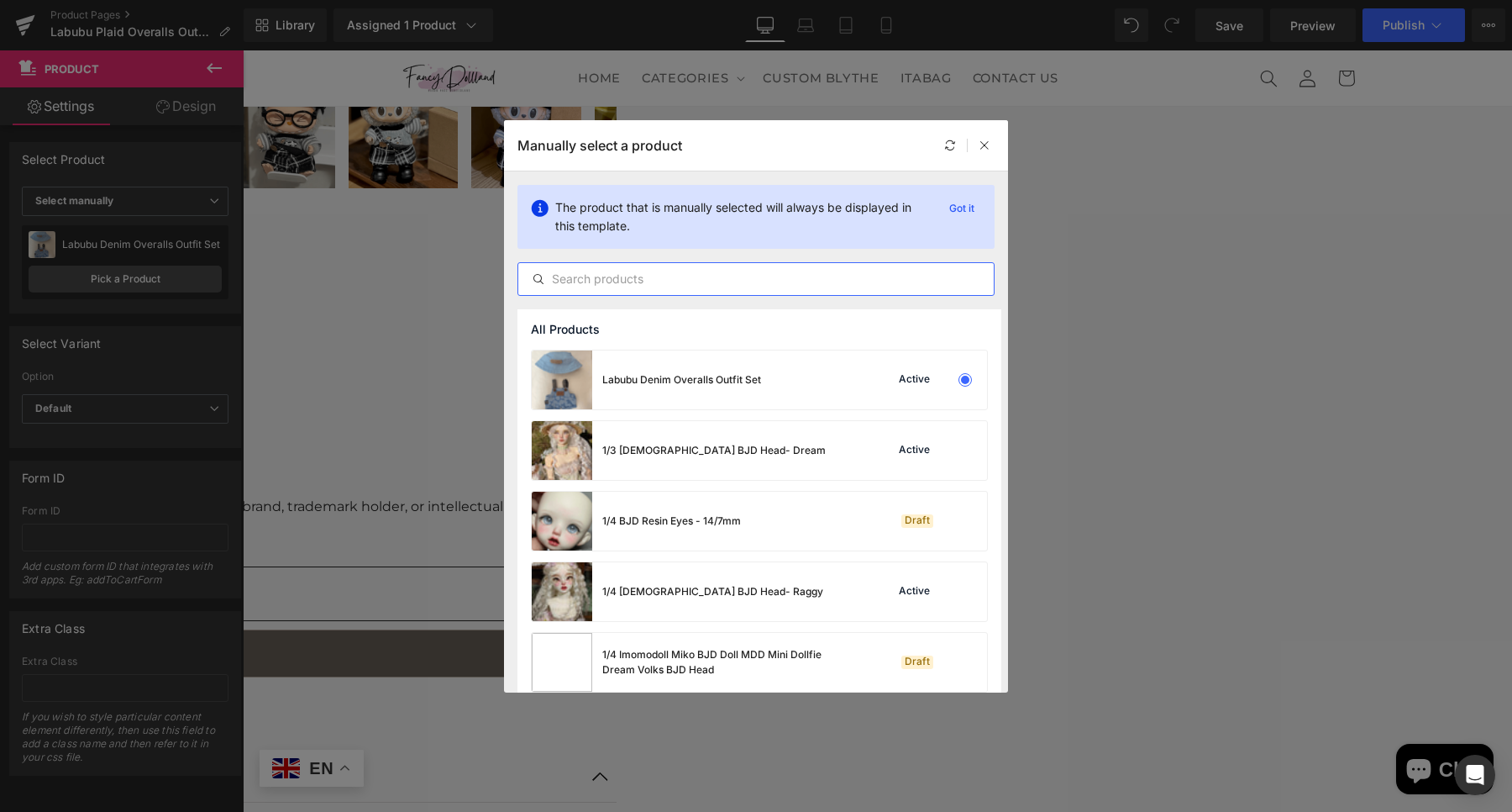
paste input "labubu"
type input "labubu"
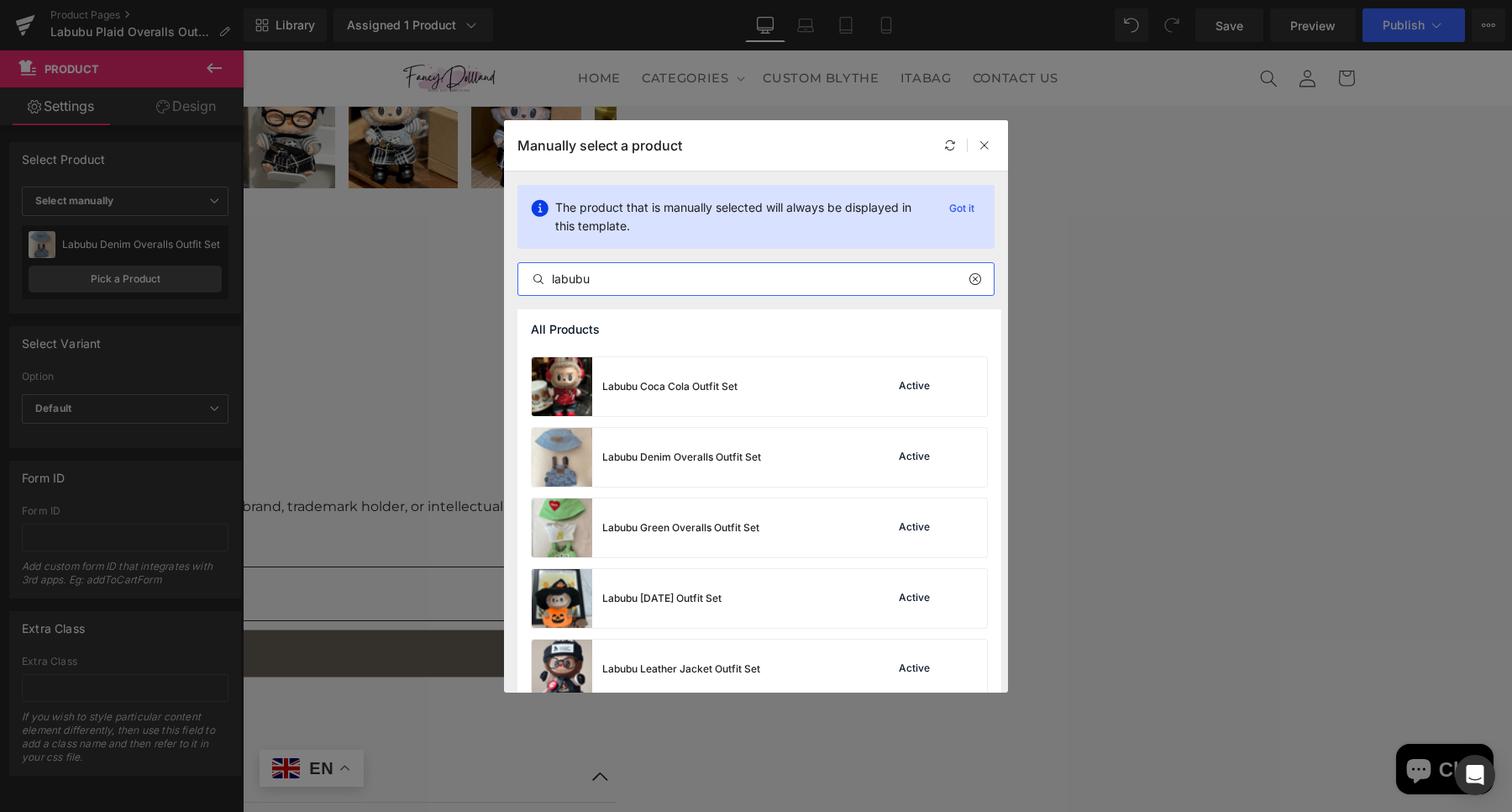
scroll to position [420, 0]
click at [683, 598] on div "Labubu [DATE] Outfit Set" at bounding box center [662, 595] width 119 height 15
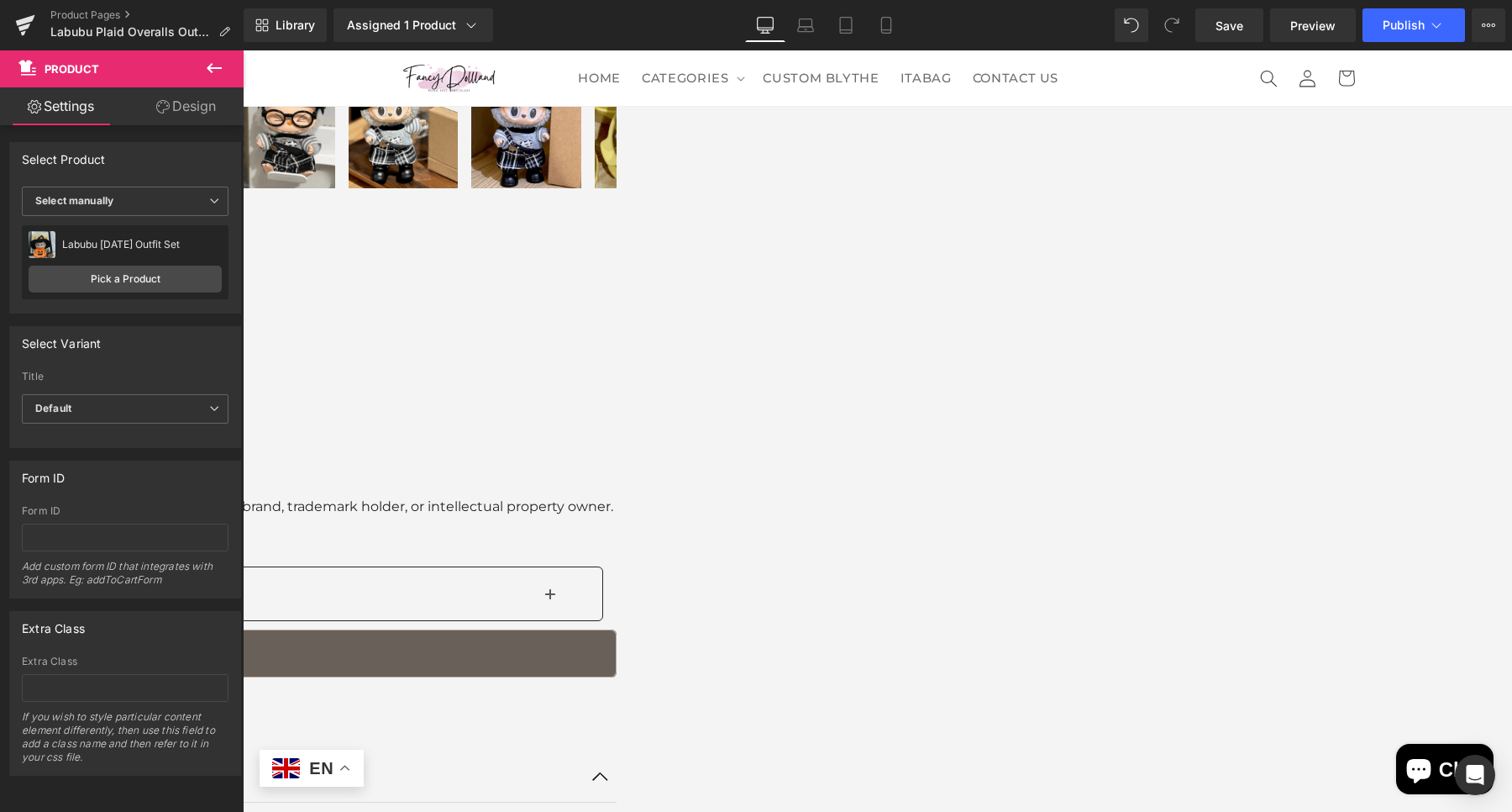
click at [243, 50] on span "Product" at bounding box center [243, 50] width 0 height 0
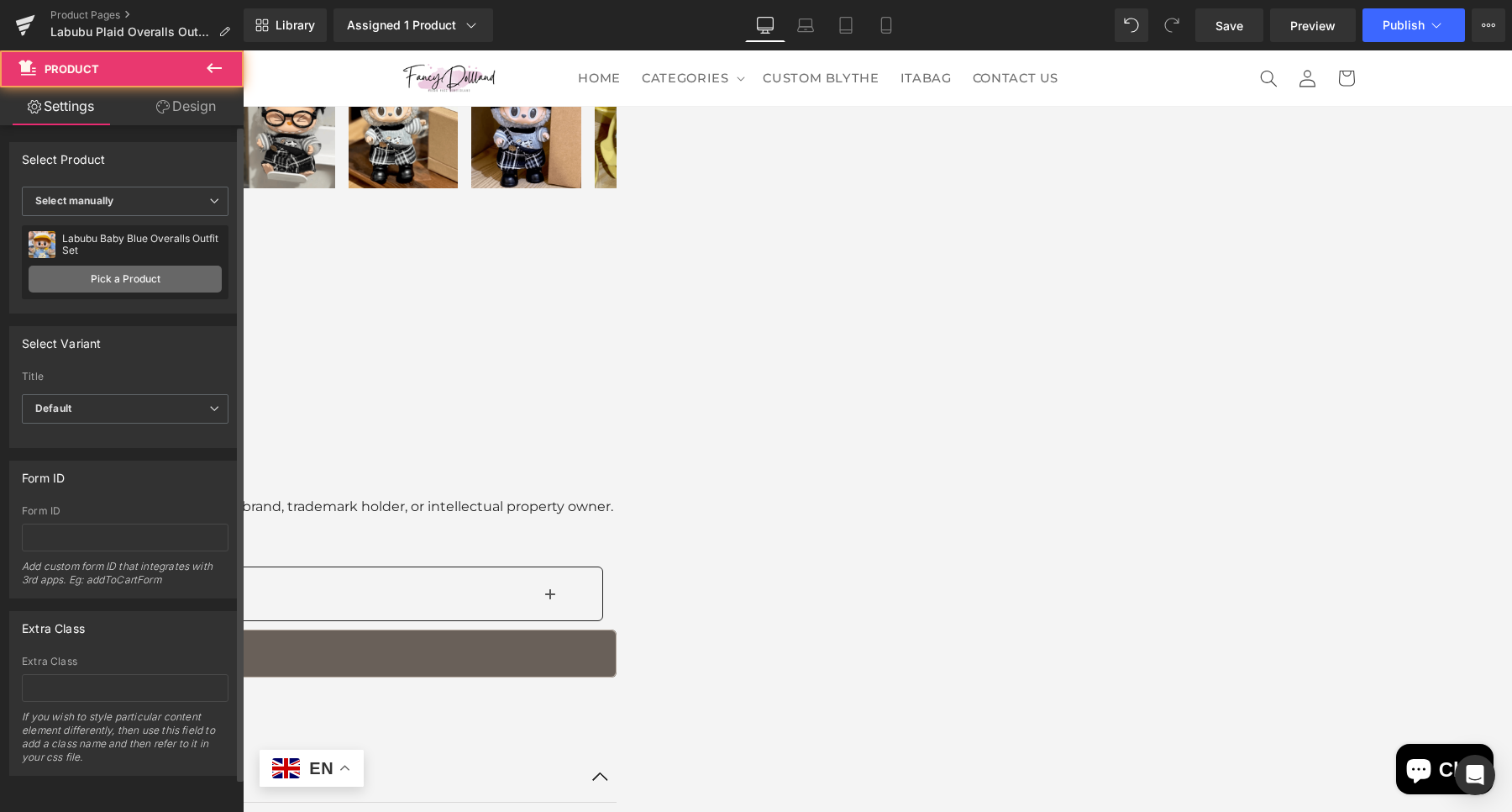
click at [161, 289] on link "Pick a Product" at bounding box center [125, 279] width 193 height 27
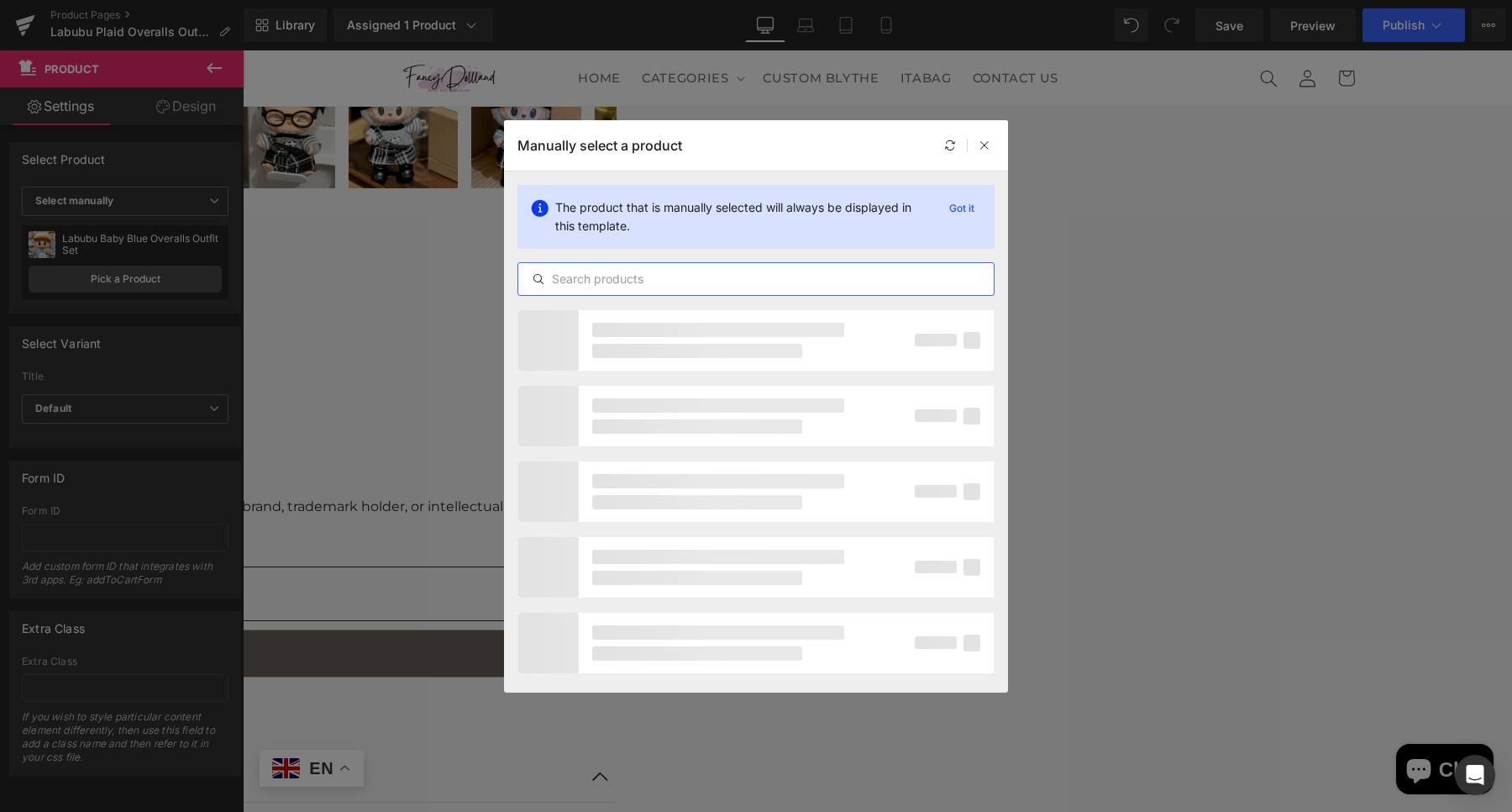
click at [607, 275] on input "text" at bounding box center [756, 279] width 475 height 20
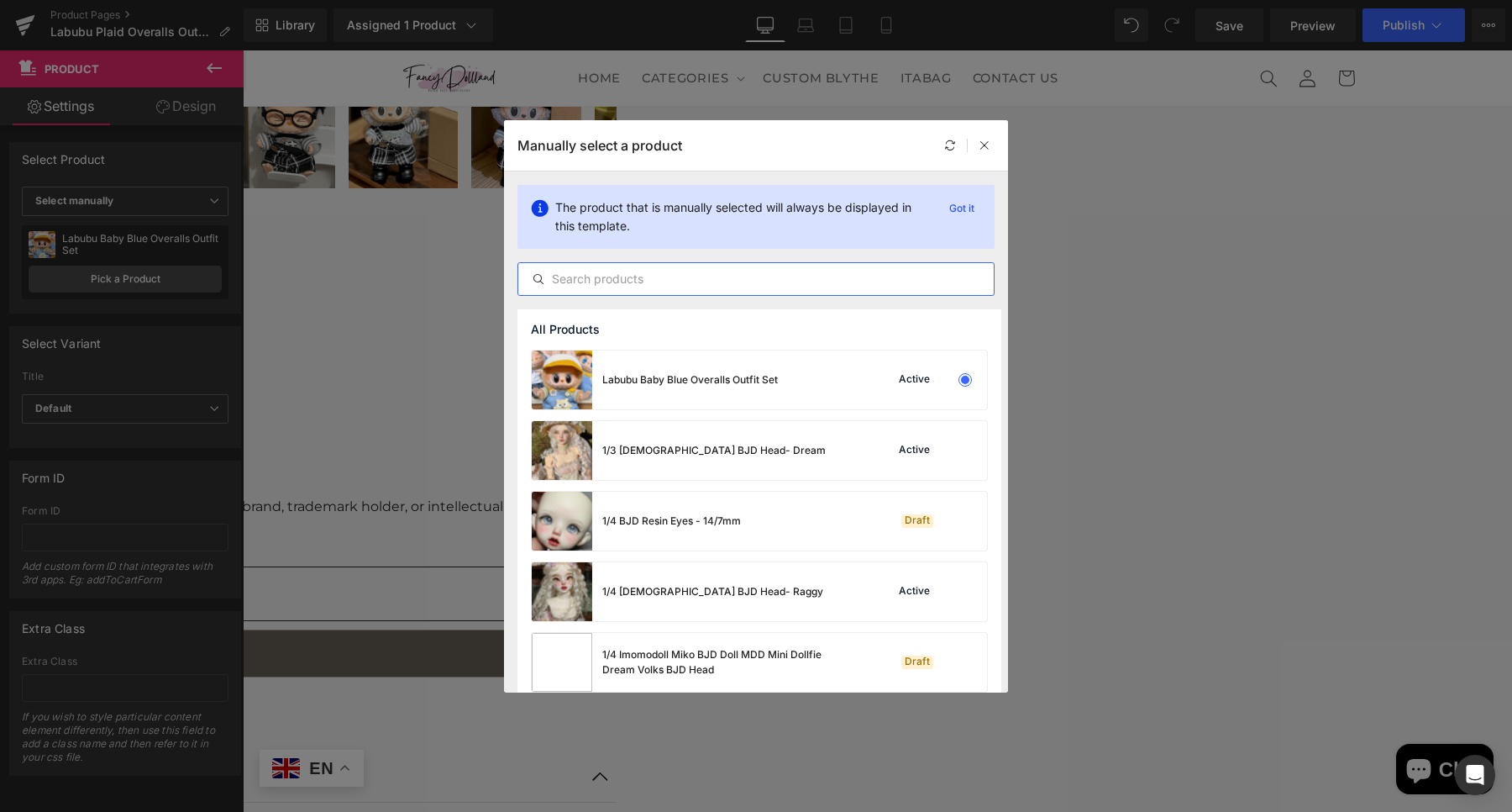
paste input "labubu"
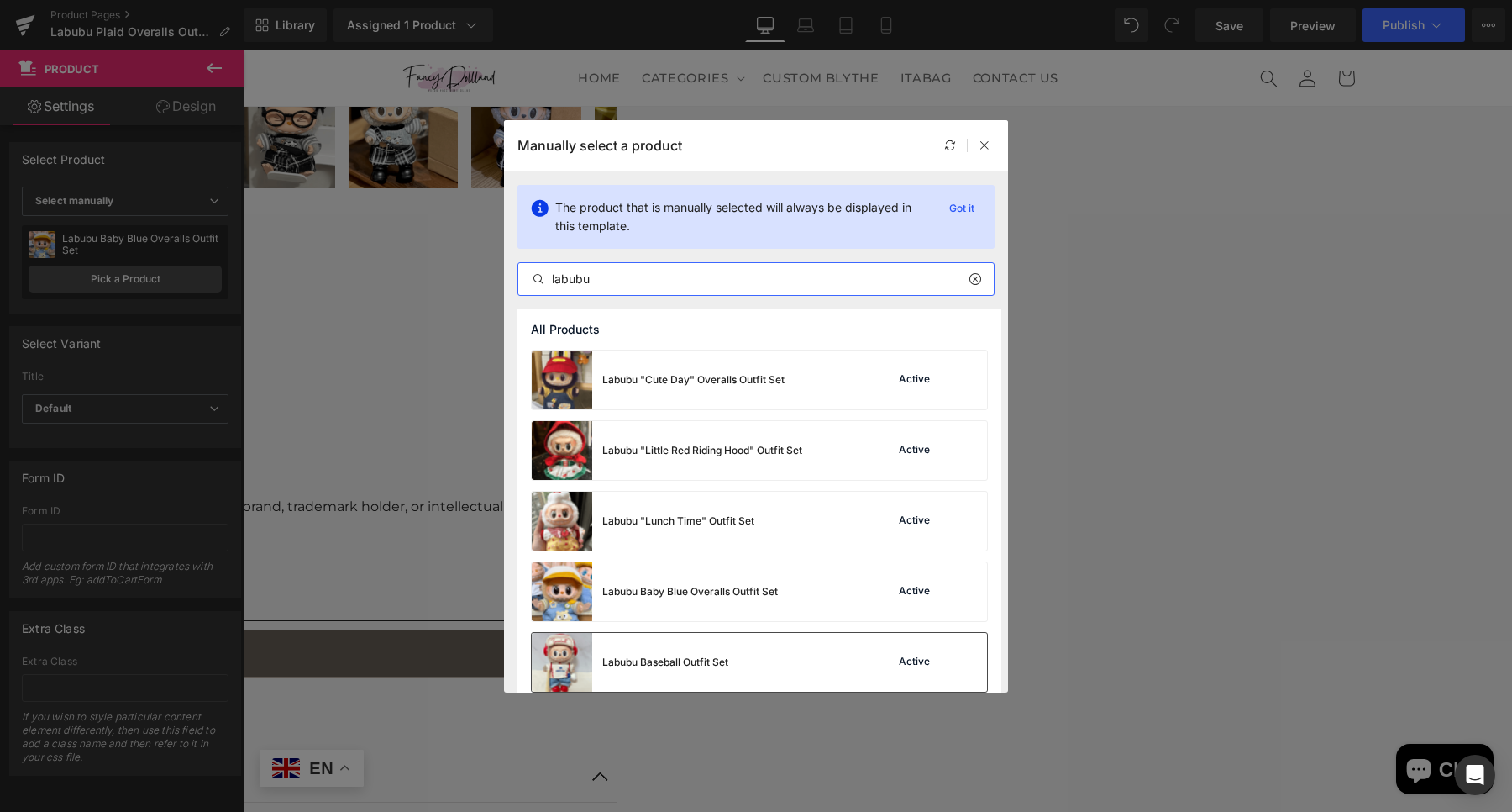
scroll to position [315, 0]
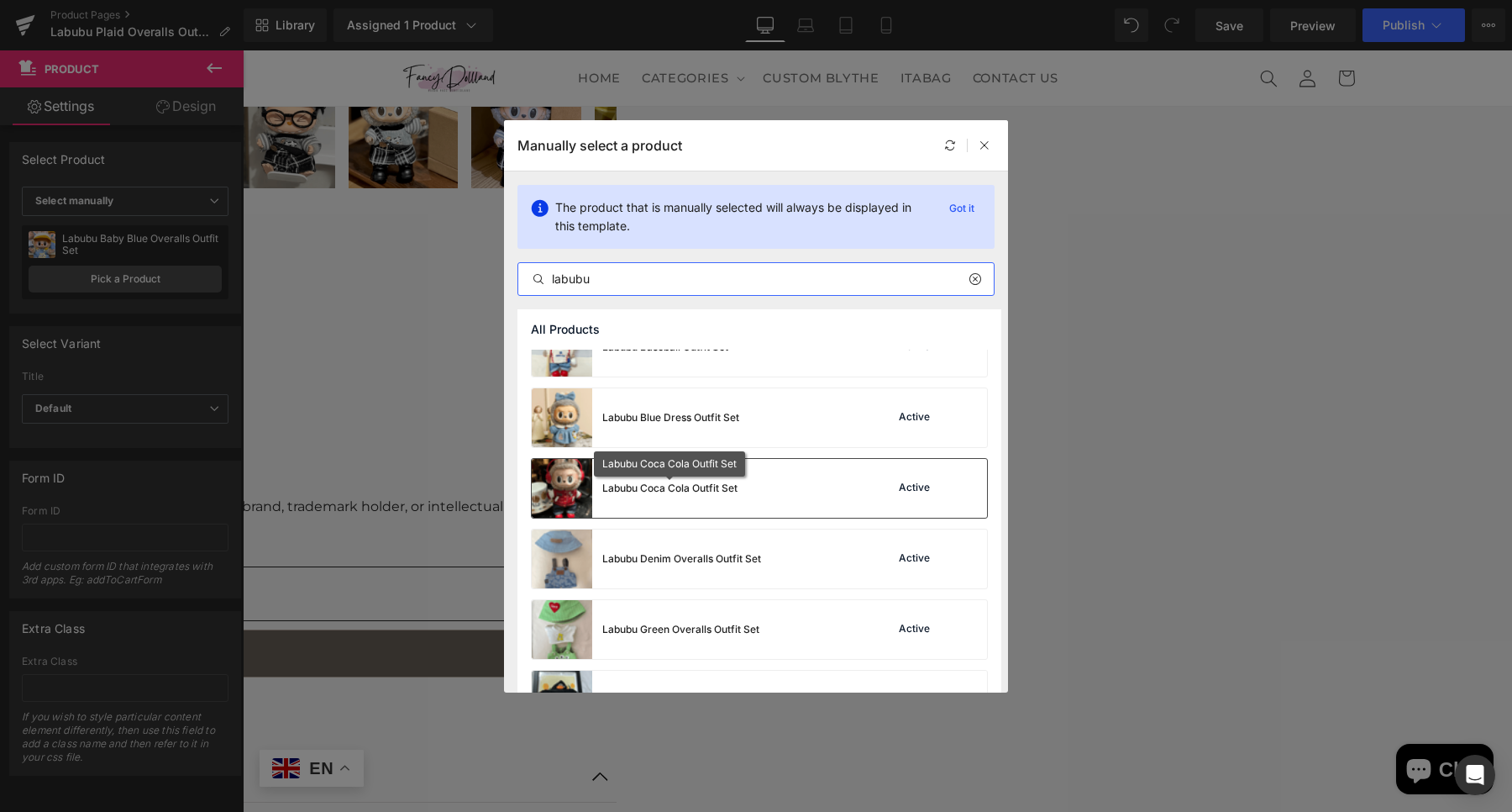
type input "labubu"
click at [0, 0] on div "Labubu Coca Cola Outfit Set" at bounding box center [0, 0] width 0 height 0
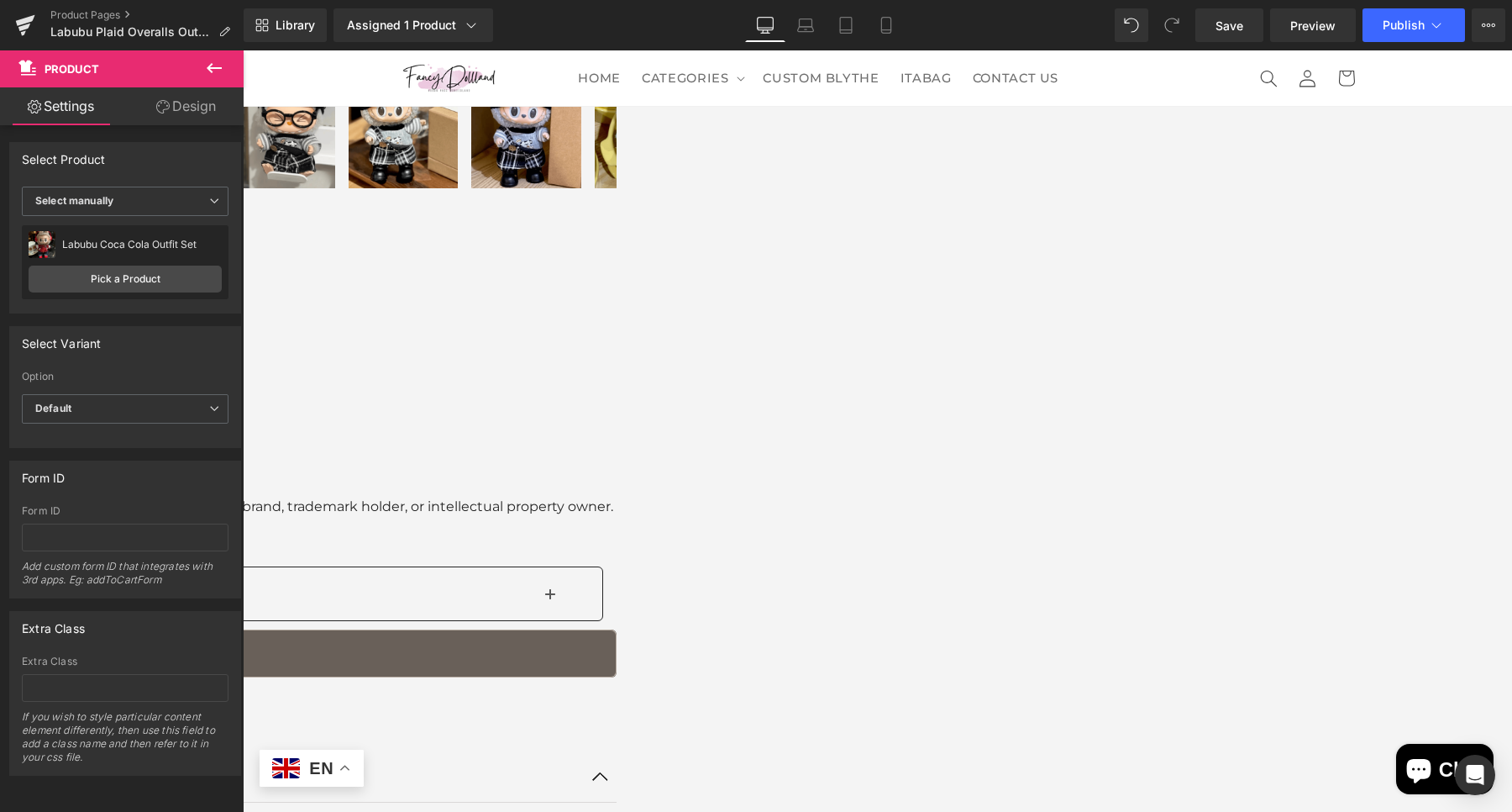
click at [243, 50] on span "Product" at bounding box center [243, 50] width 0 height 0
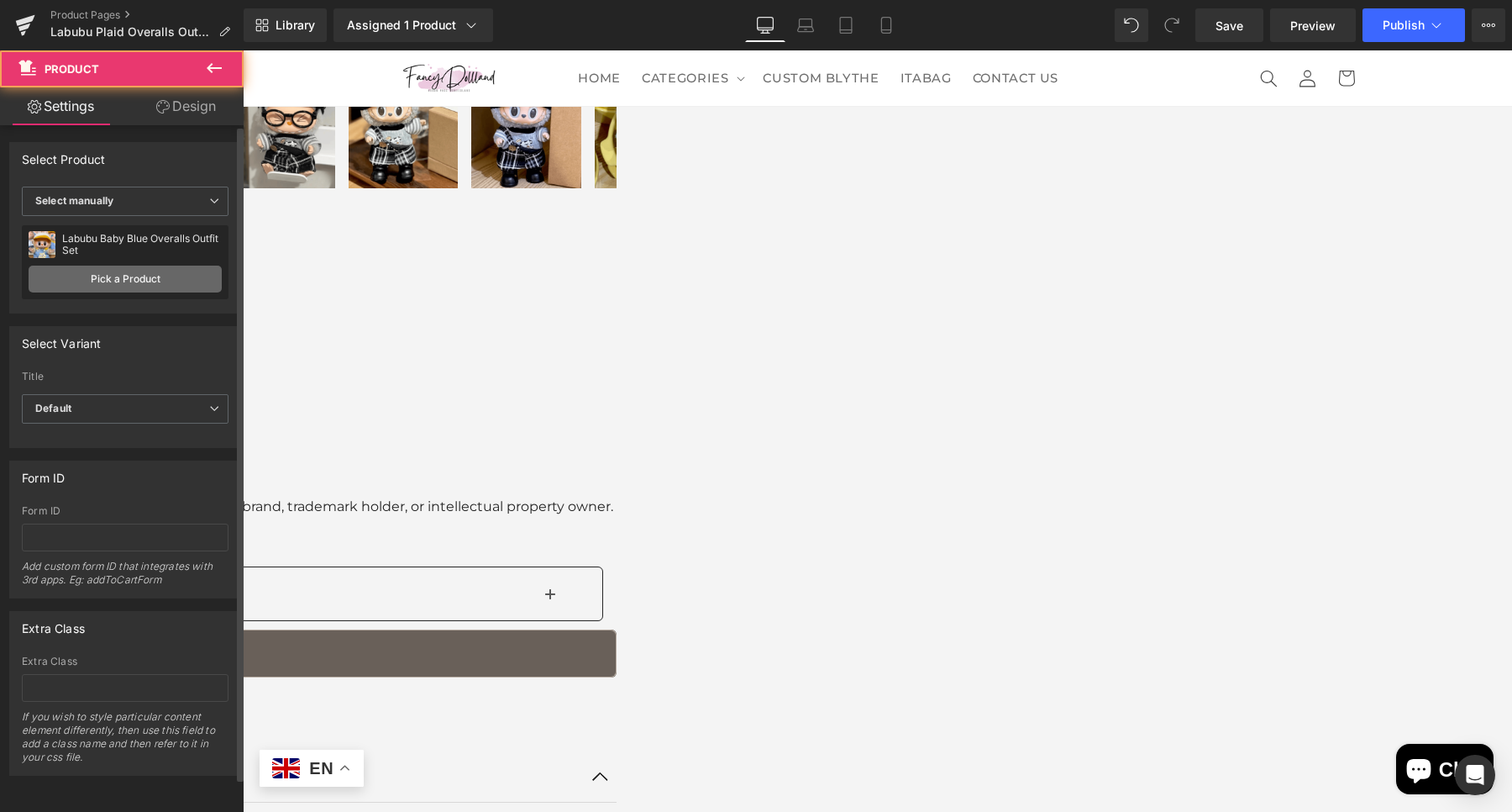
click at [110, 280] on link "Pick a Product" at bounding box center [125, 279] width 193 height 27
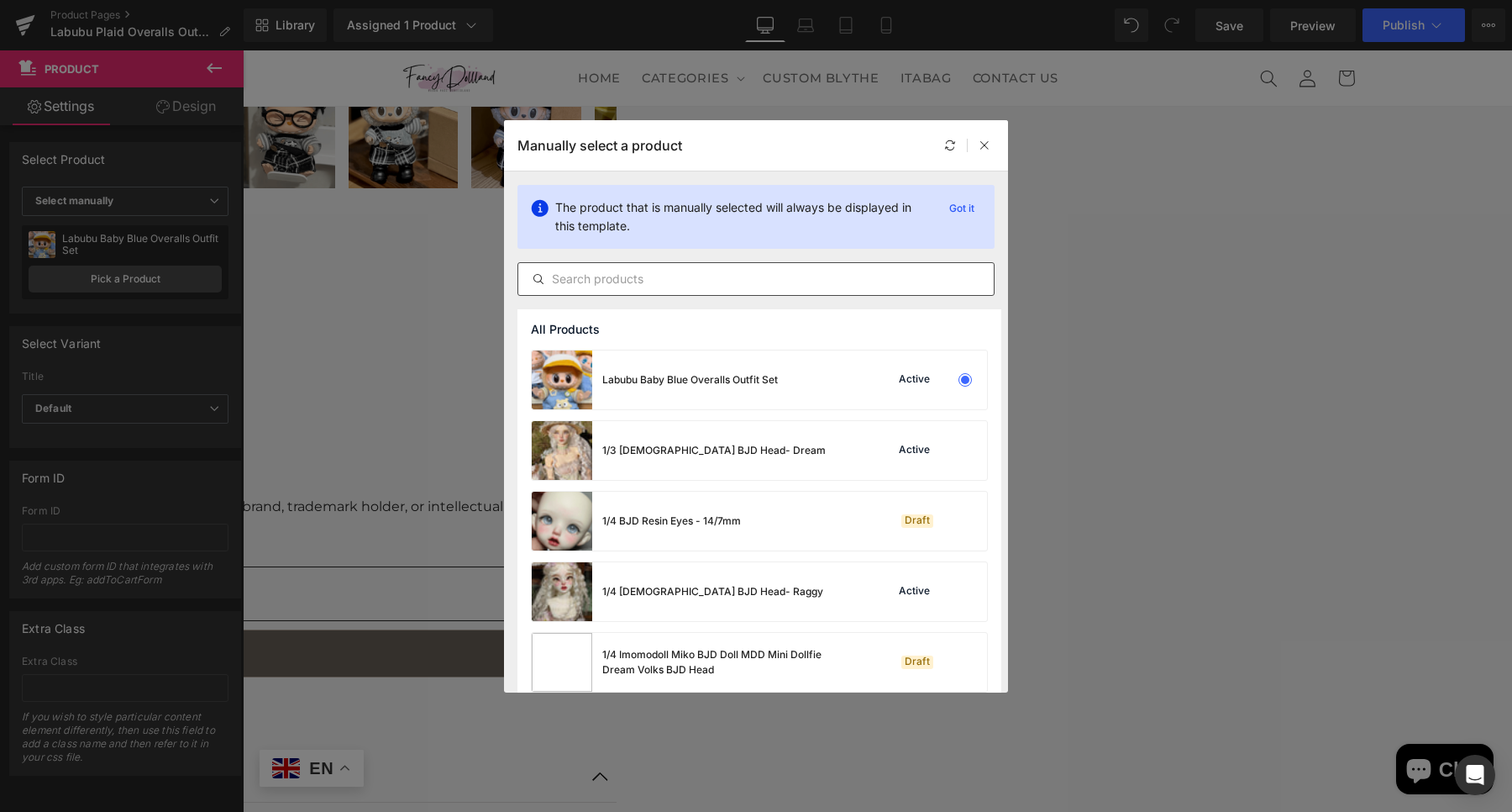
click at [0, 0] on div at bounding box center [0, 0] width 0 height 0
click at [0, 0] on input "text" at bounding box center [0, 0] width 0 height 0
paste input "labubu"
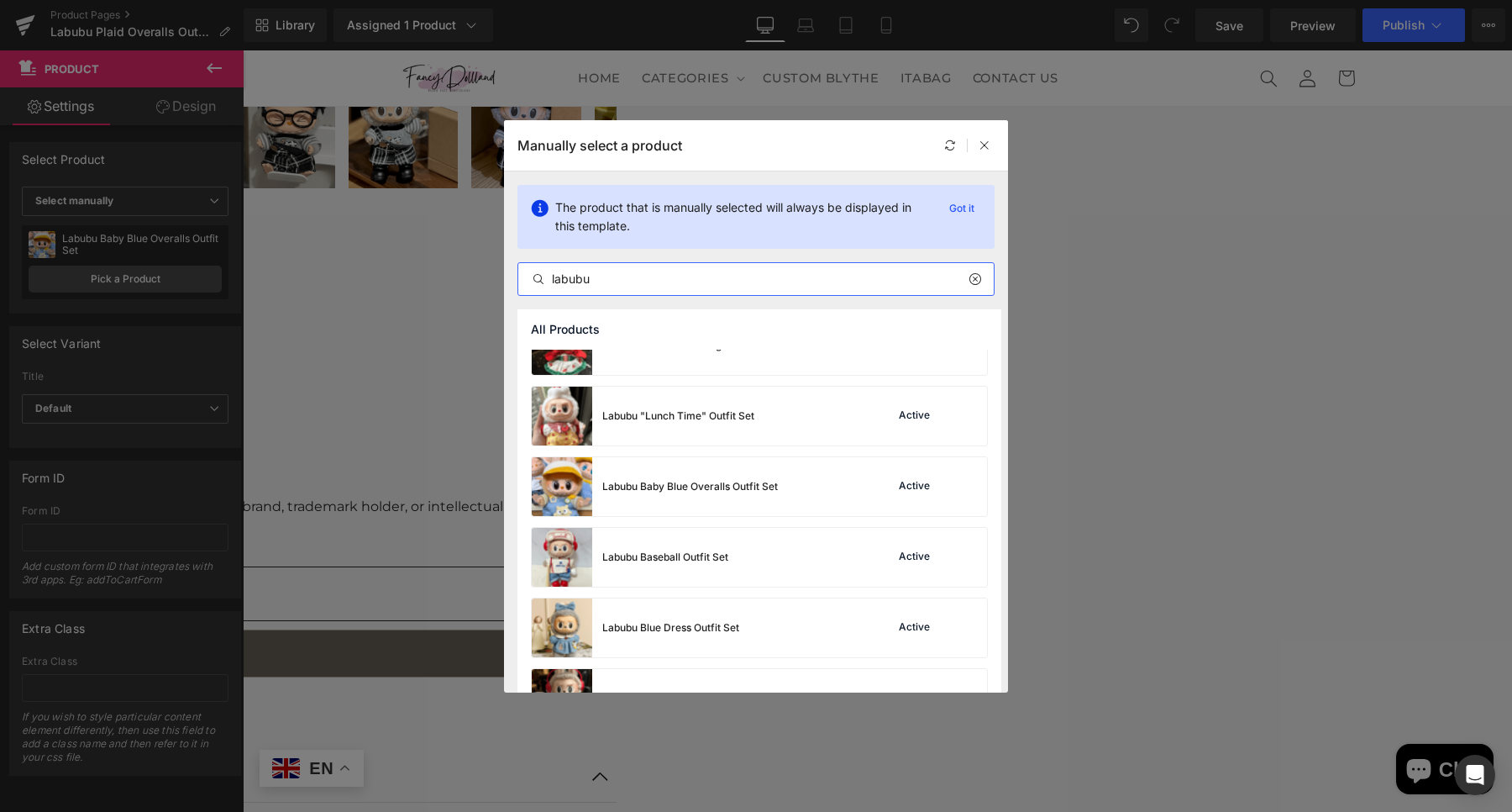
scroll to position [0, 0]
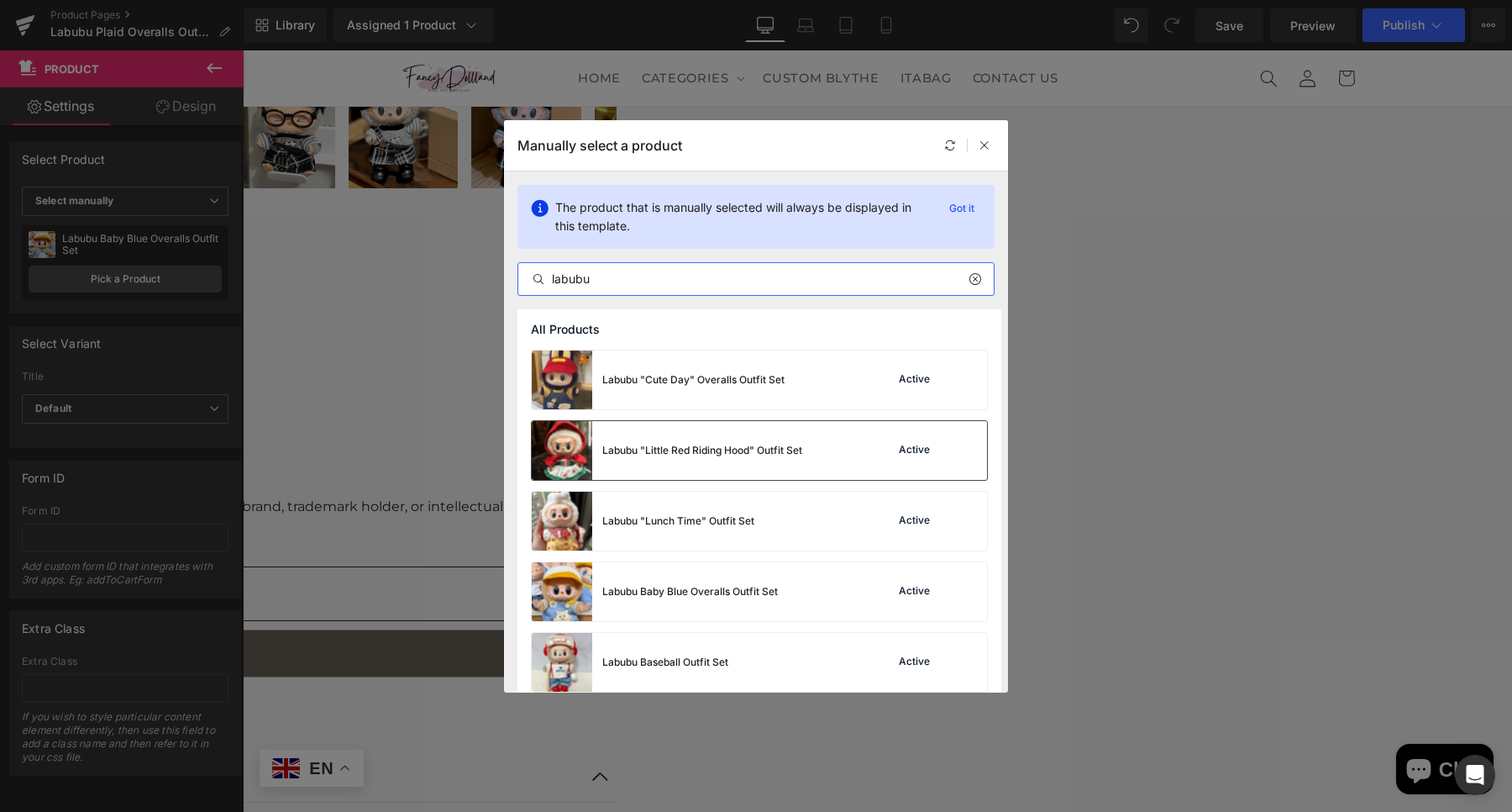
type input "labubu"
click at [803, 454] on div "Labubu "Little Red Riding Hood" Outfit Set" at bounding box center [702, 450] width 200 height 15
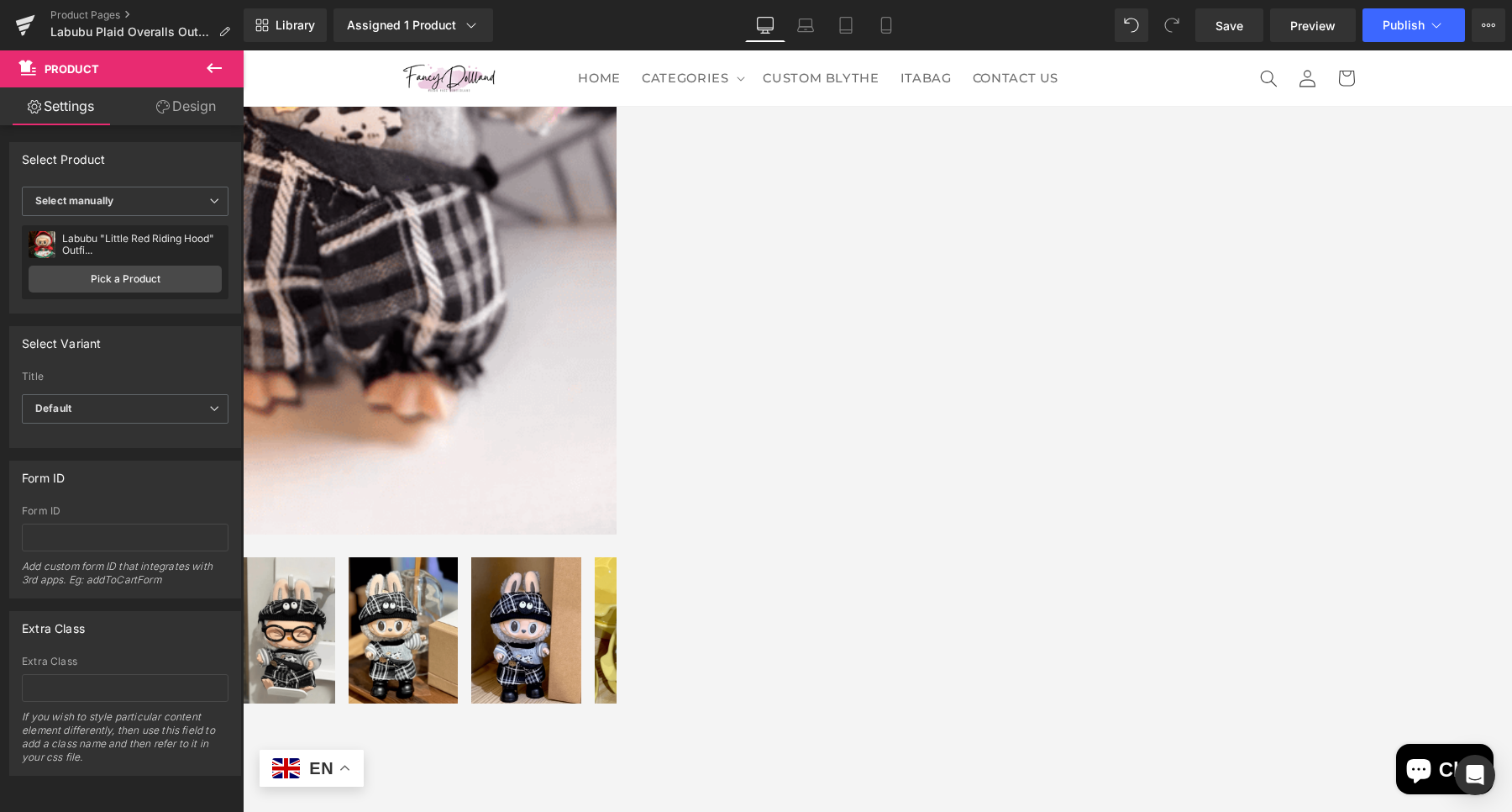
scroll to position [936, 0]
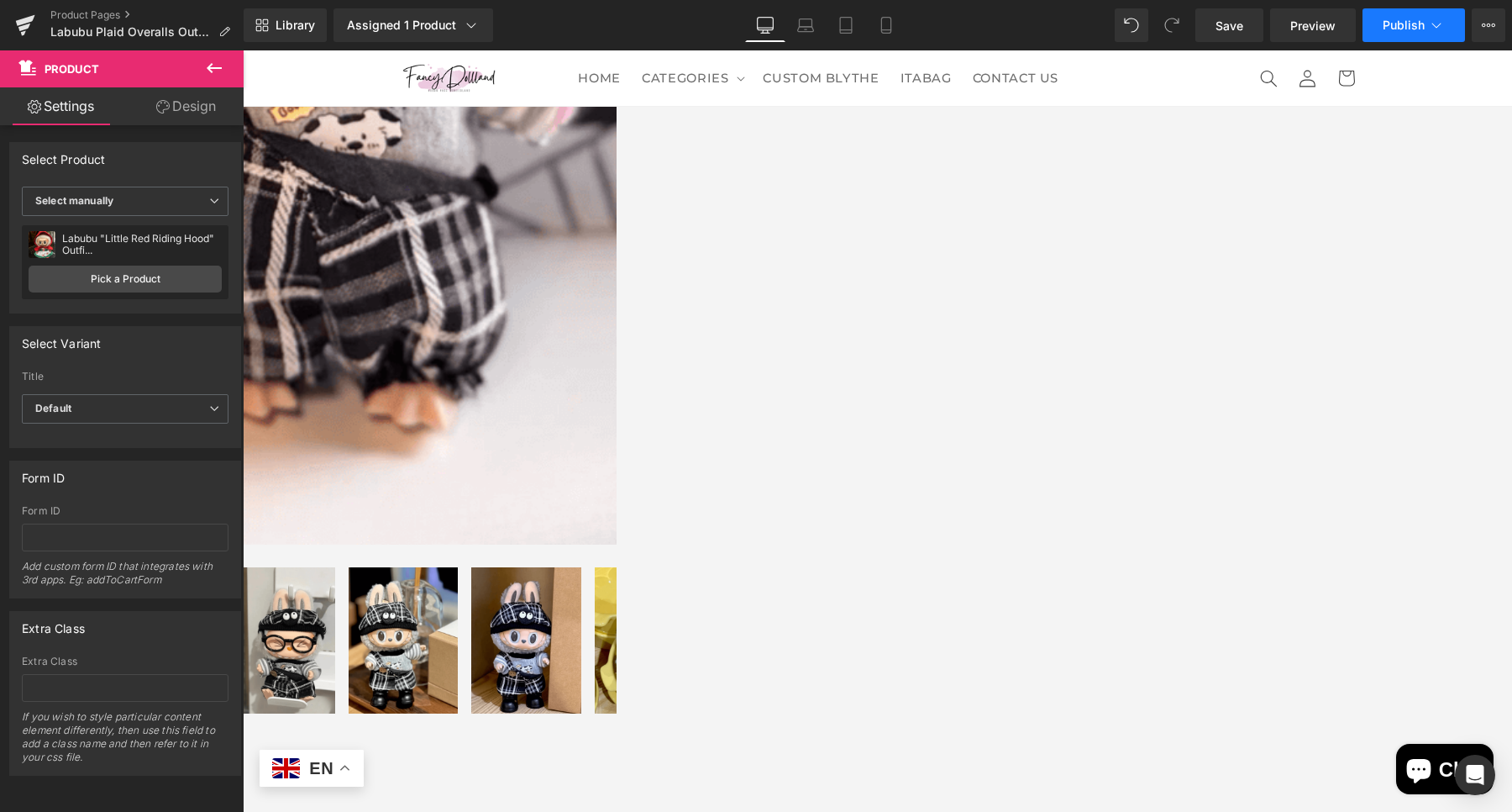
click at [1395, 33] on button "Publish" at bounding box center [1413, 24] width 102 height 33
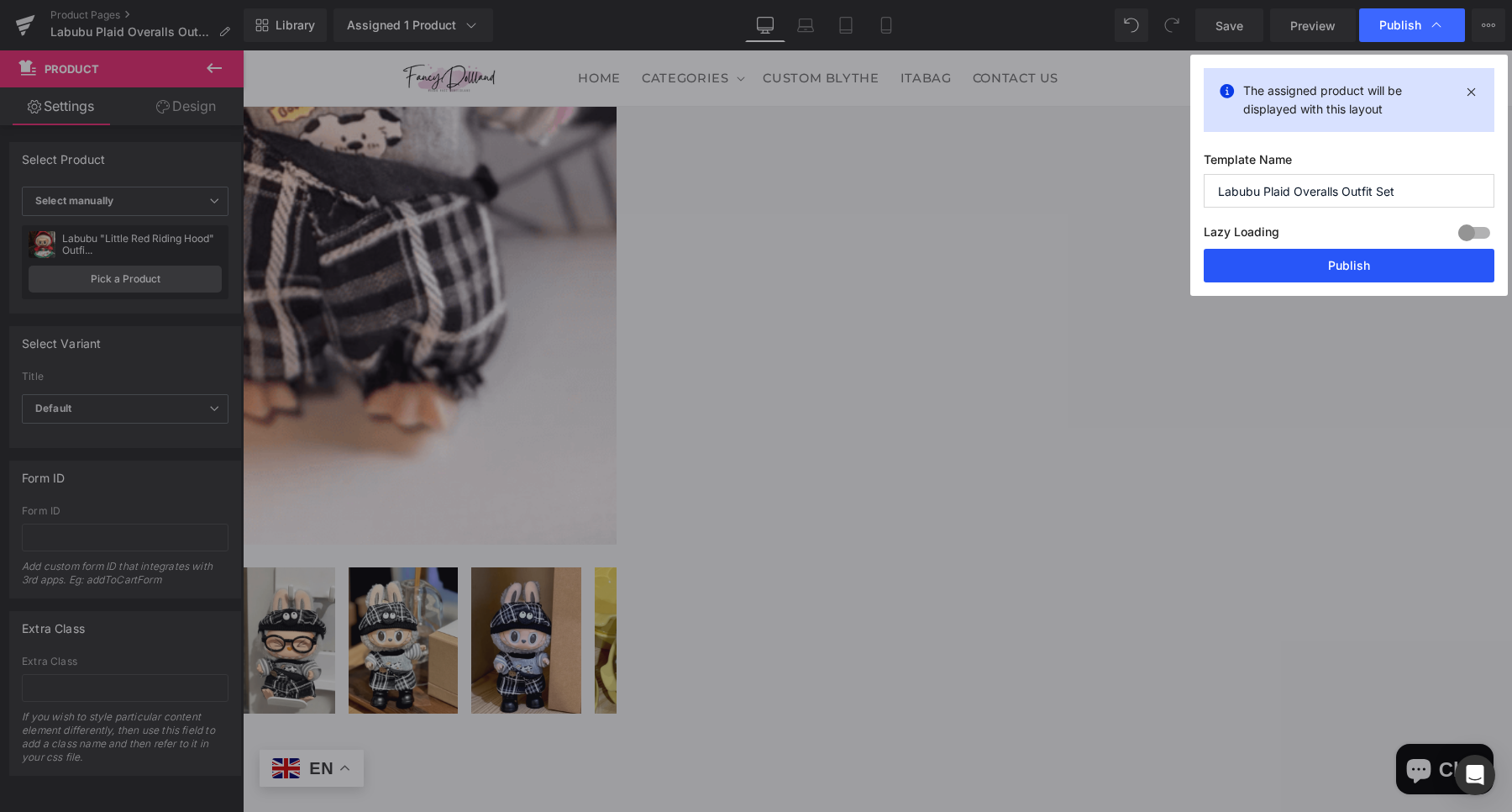
click at [1325, 270] on button "Publish" at bounding box center [1349, 265] width 291 height 33
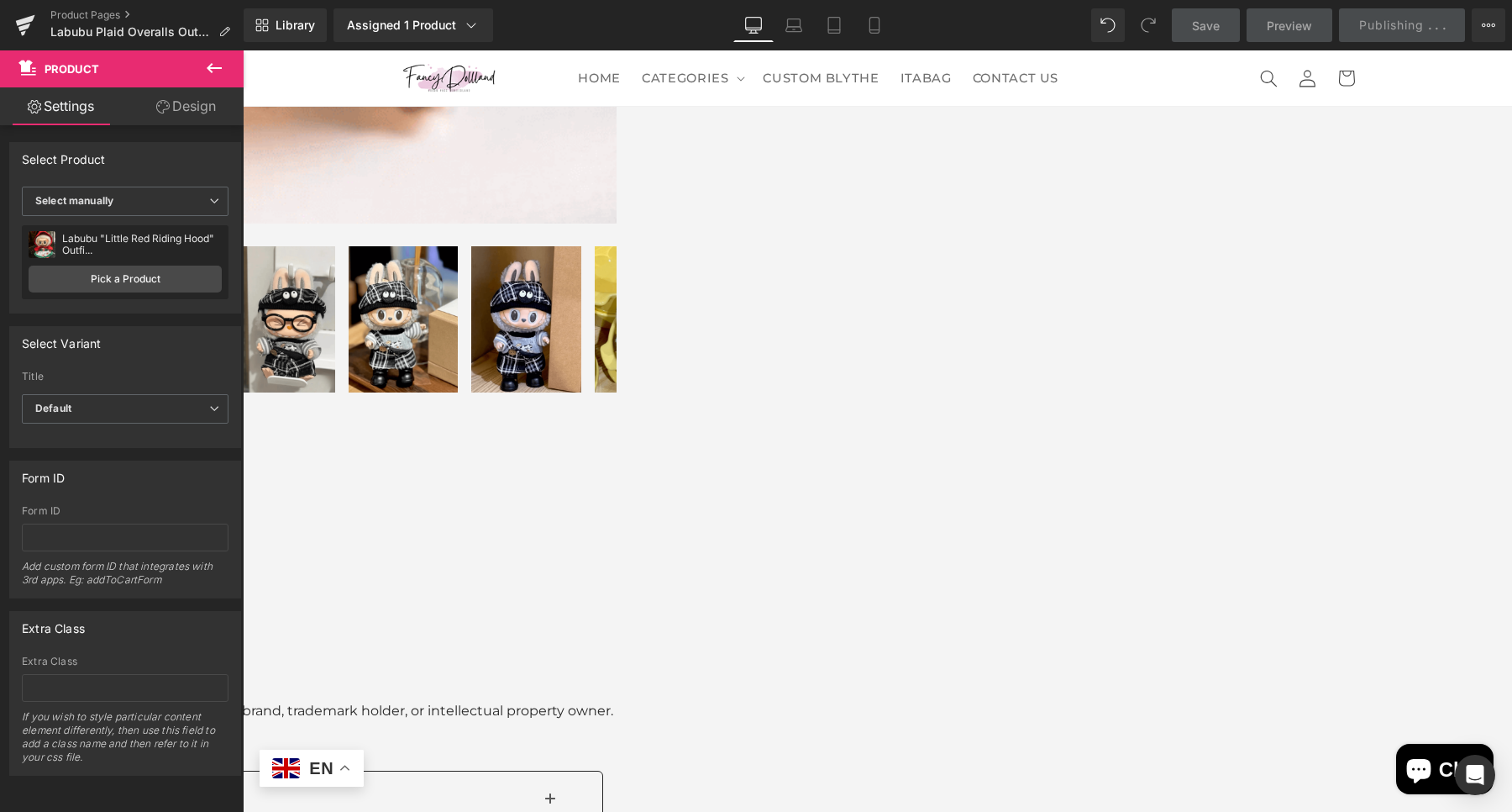
scroll to position [1356, 0]
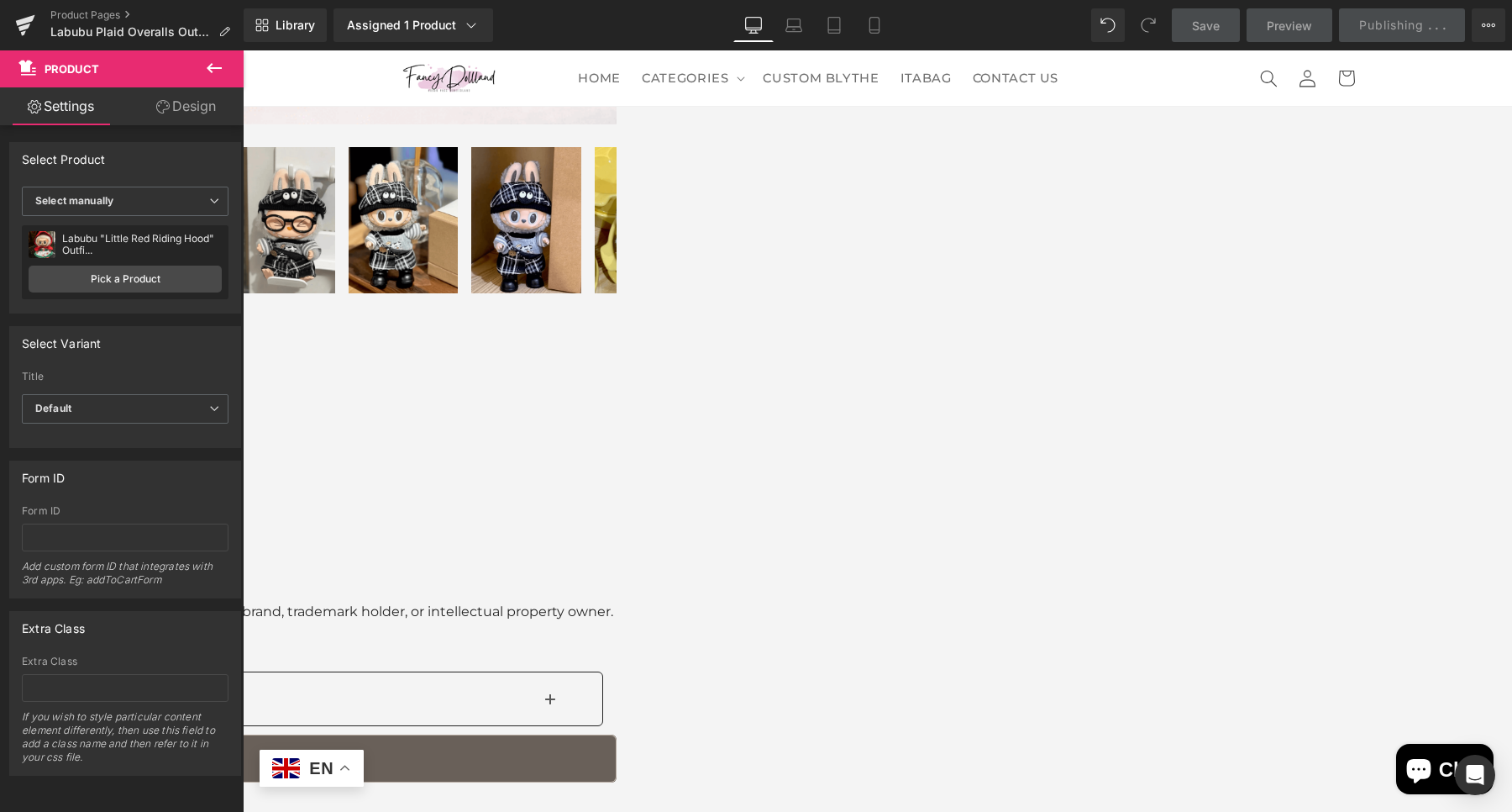
click at [243, 50] on span "Carousel" at bounding box center [243, 50] width 0 height 0
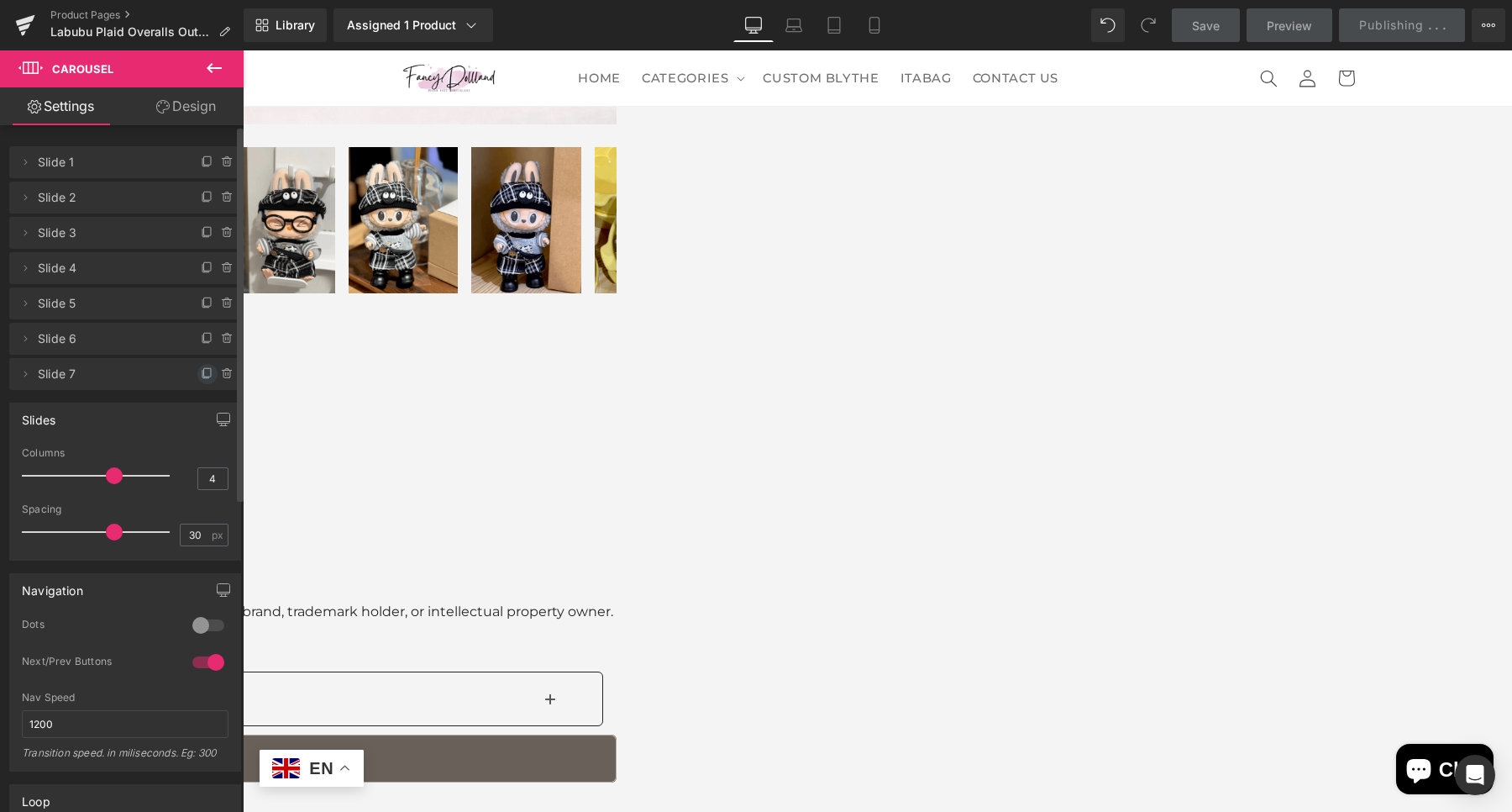
click at [201, 375] on icon at bounding box center [207, 373] width 13 height 13
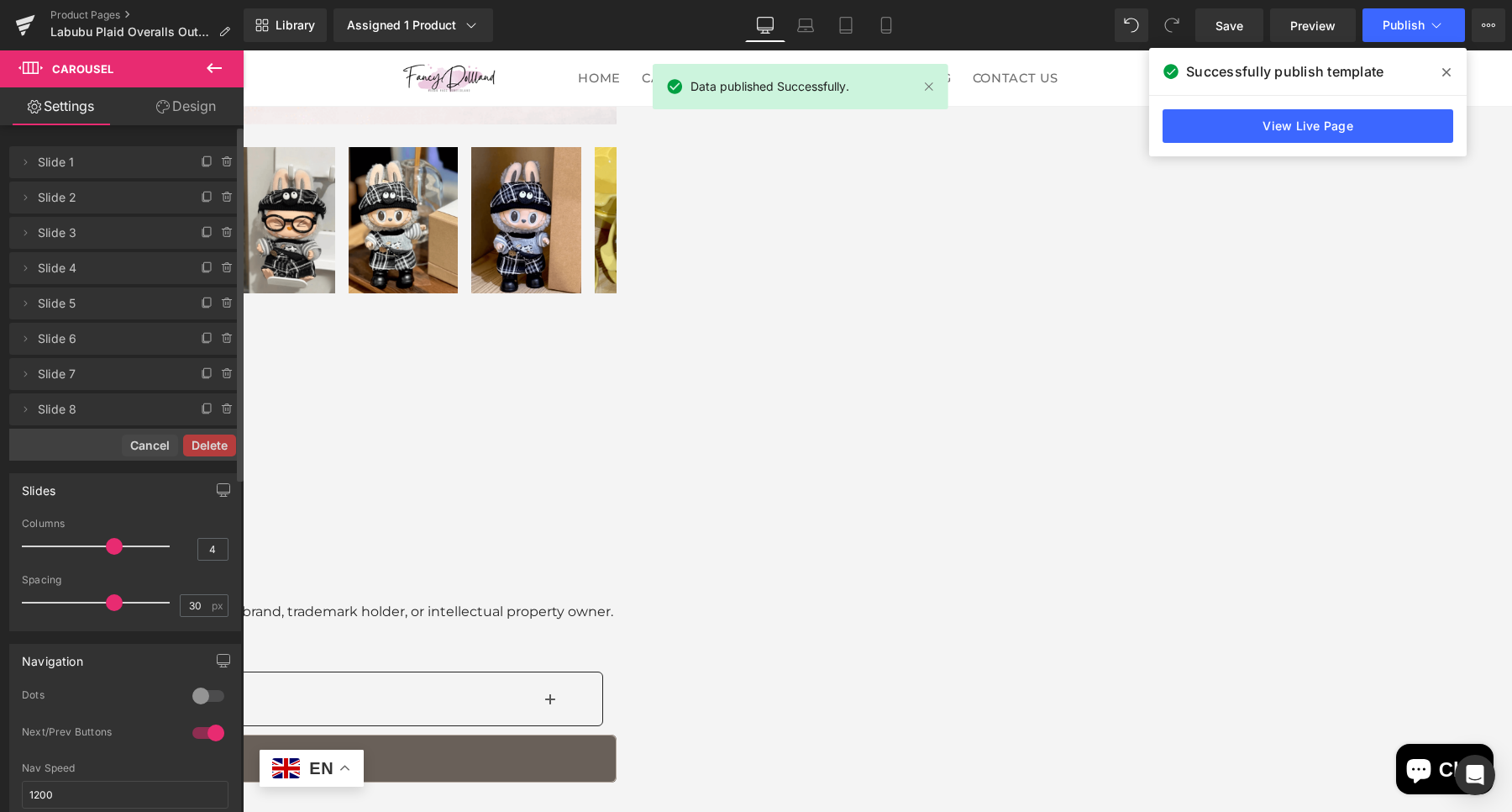
click at [243, 50] on span "Product" at bounding box center [243, 50] width 0 height 0
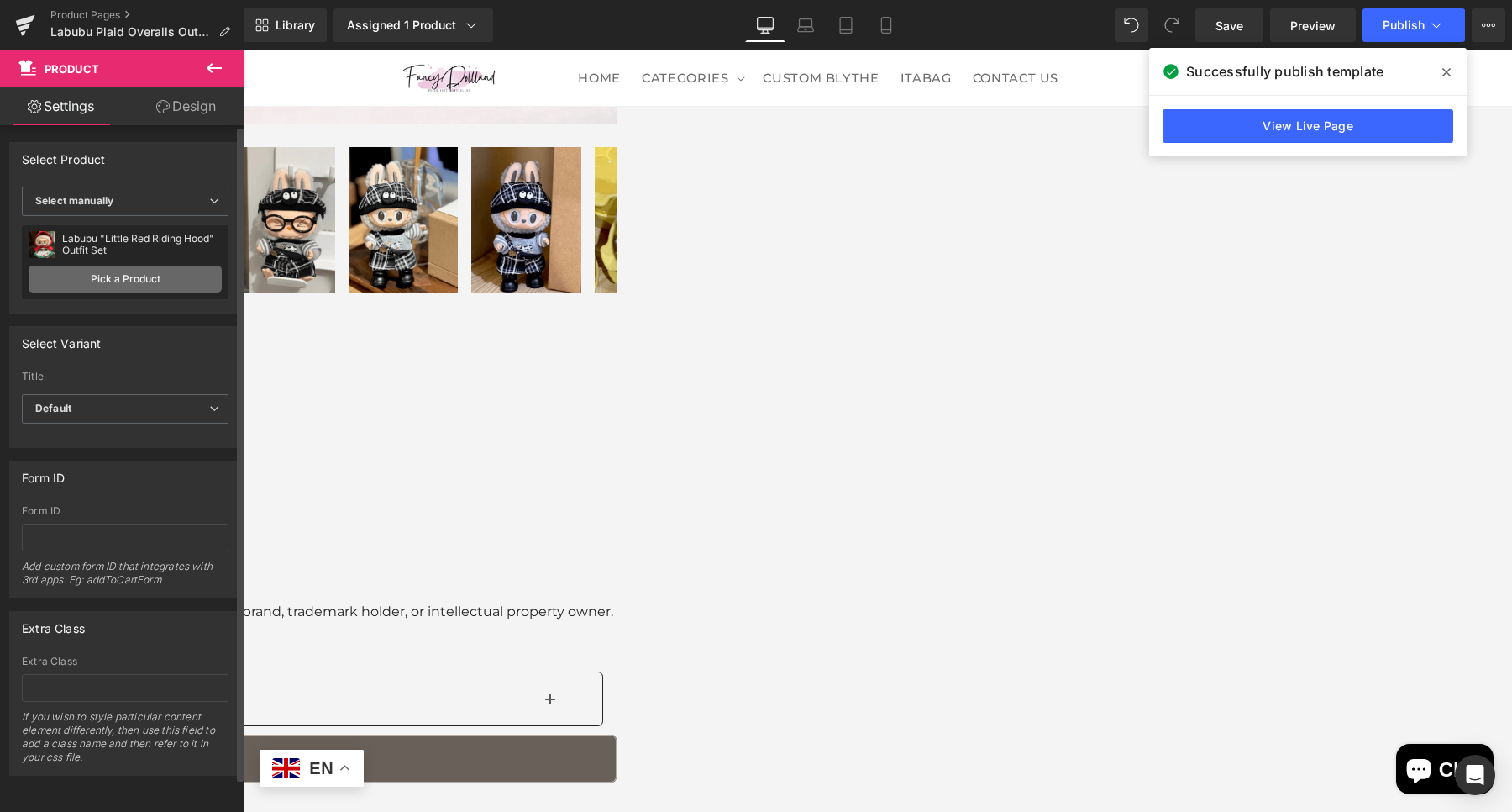
click at [145, 284] on link "Pick a Product" at bounding box center [125, 279] width 193 height 27
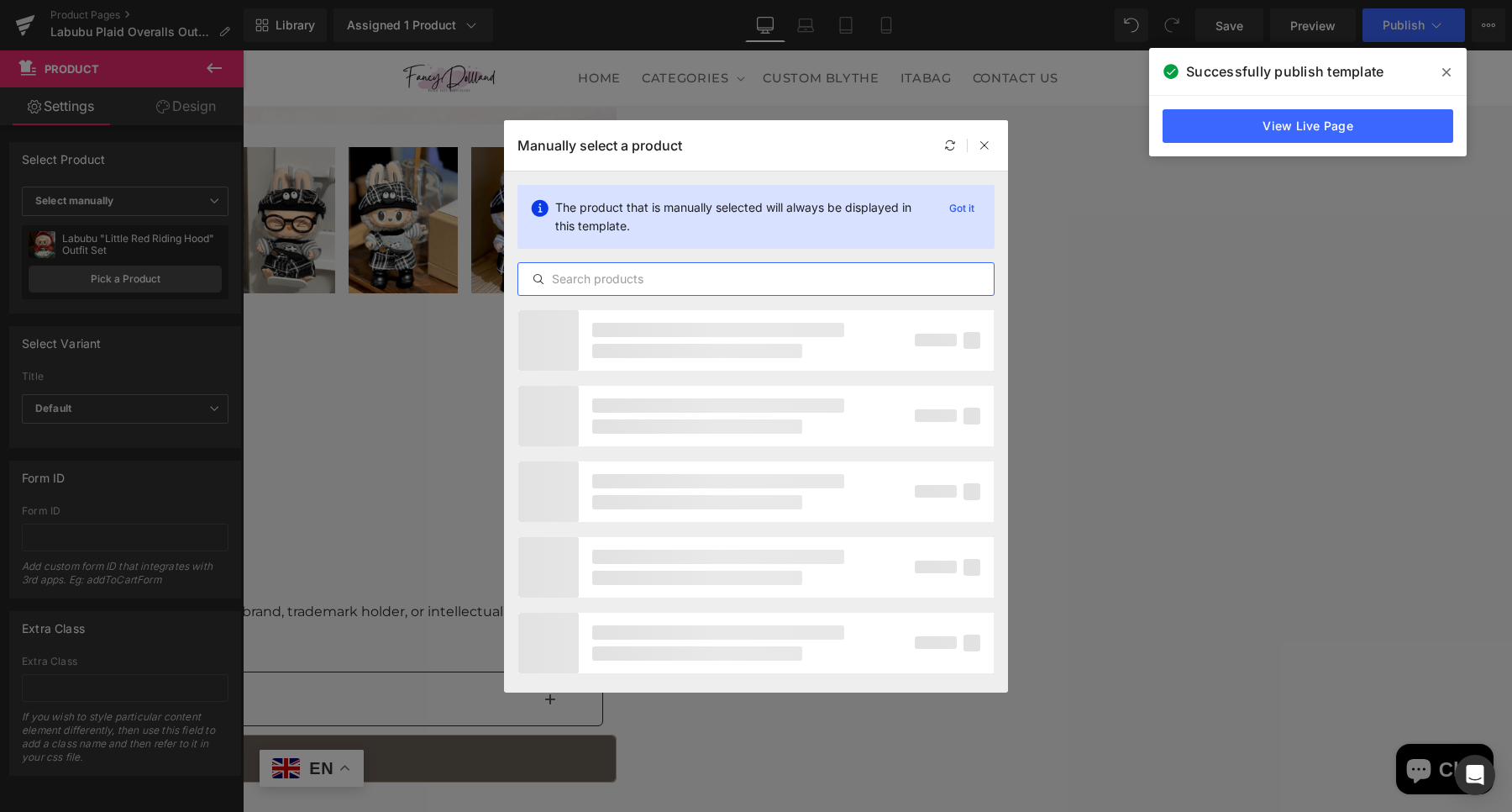
click at [835, 288] on div at bounding box center [756, 278] width 477 height 33
paste input "labubu"
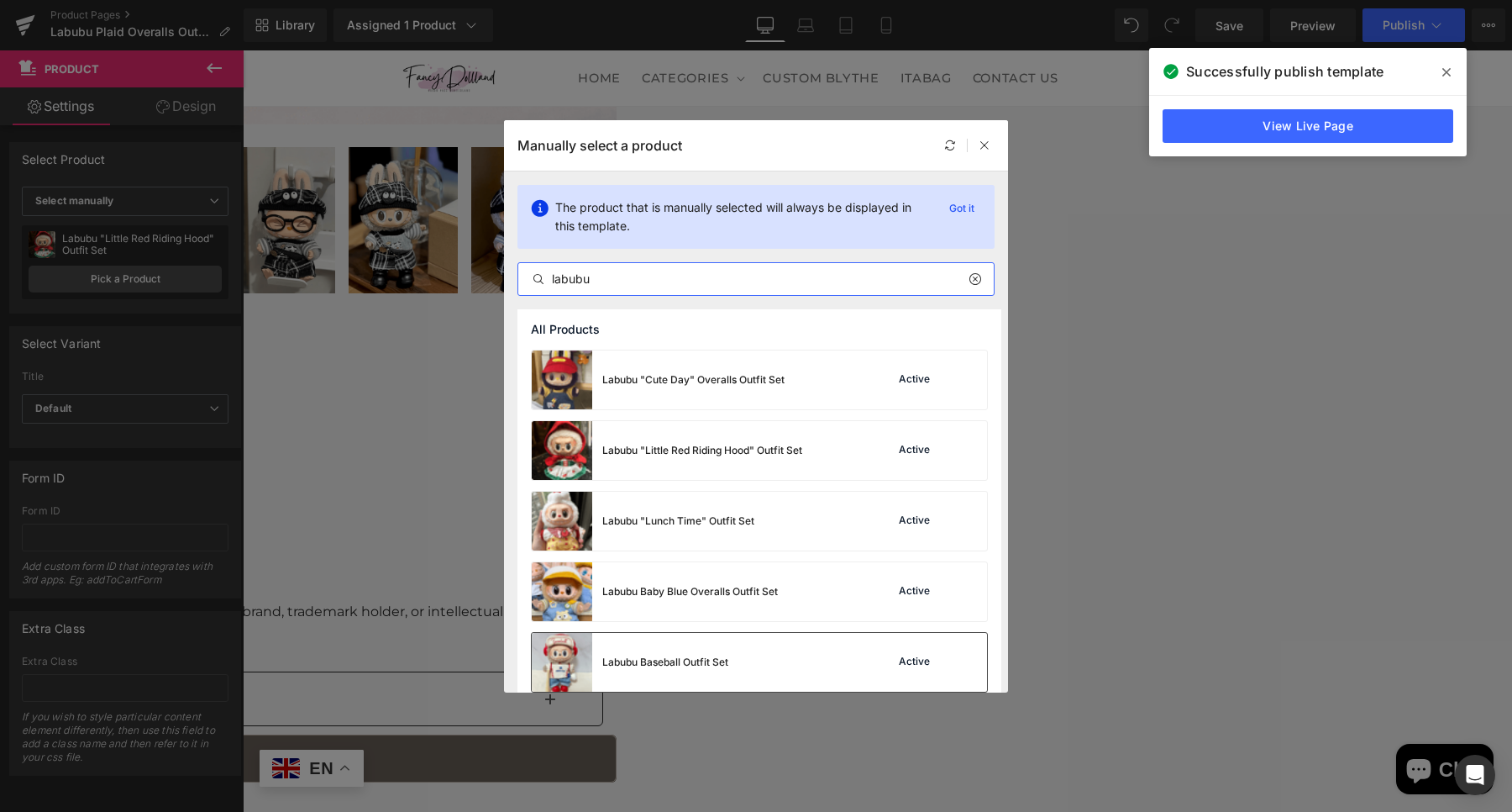
type input "labubu"
click at [0, 0] on div "Labubu Baseball Outfit Set" at bounding box center [0, 0] width 0 height 0
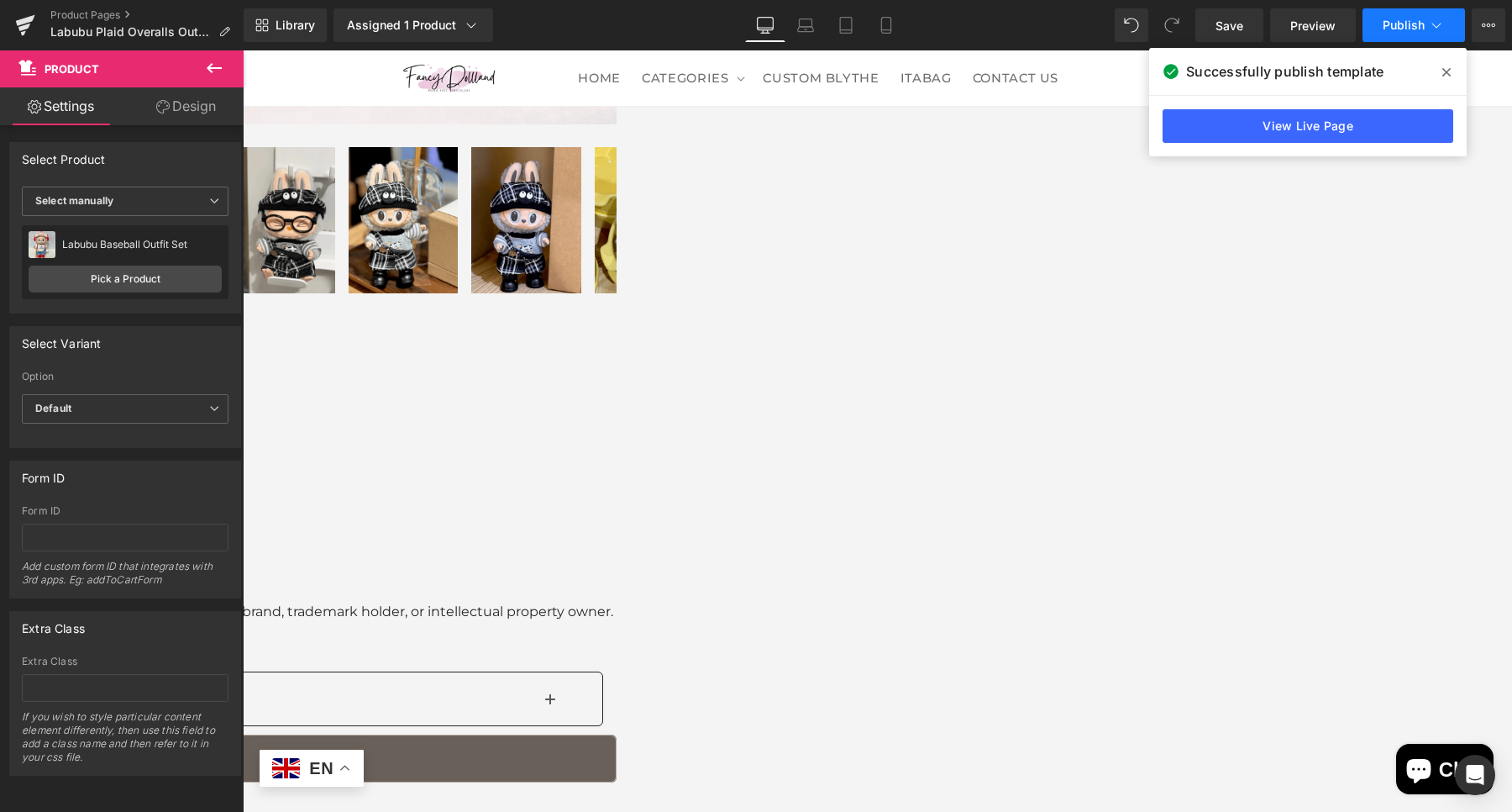
click at [1398, 26] on span "Publish" at bounding box center [1403, 25] width 42 height 13
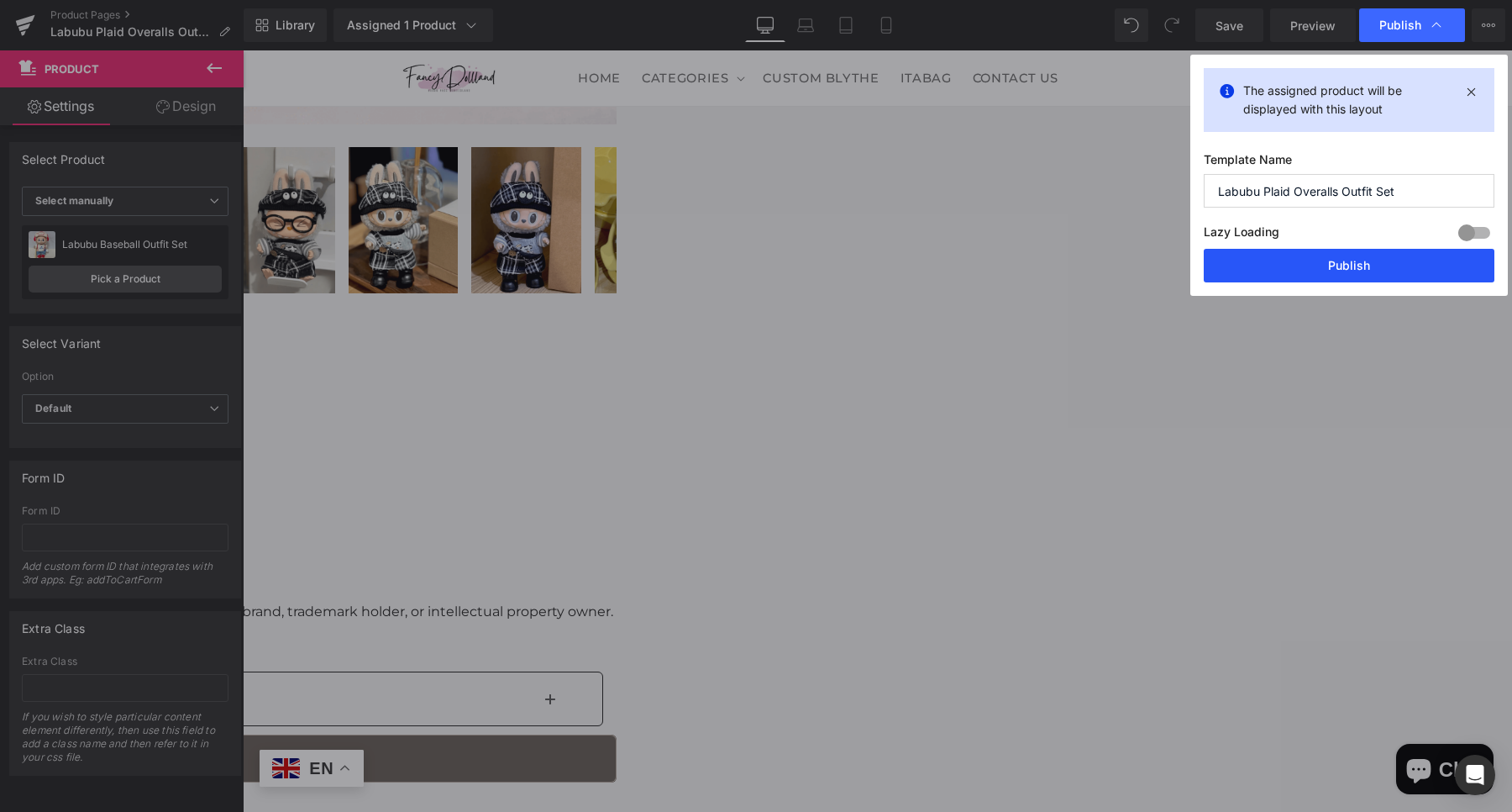
drag, startPoint x: 1311, startPoint y: 258, endPoint x: 1061, endPoint y: 211, distance: 254.4
click at [1312, 259] on button "Publish" at bounding box center [1349, 265] width 291 height 33
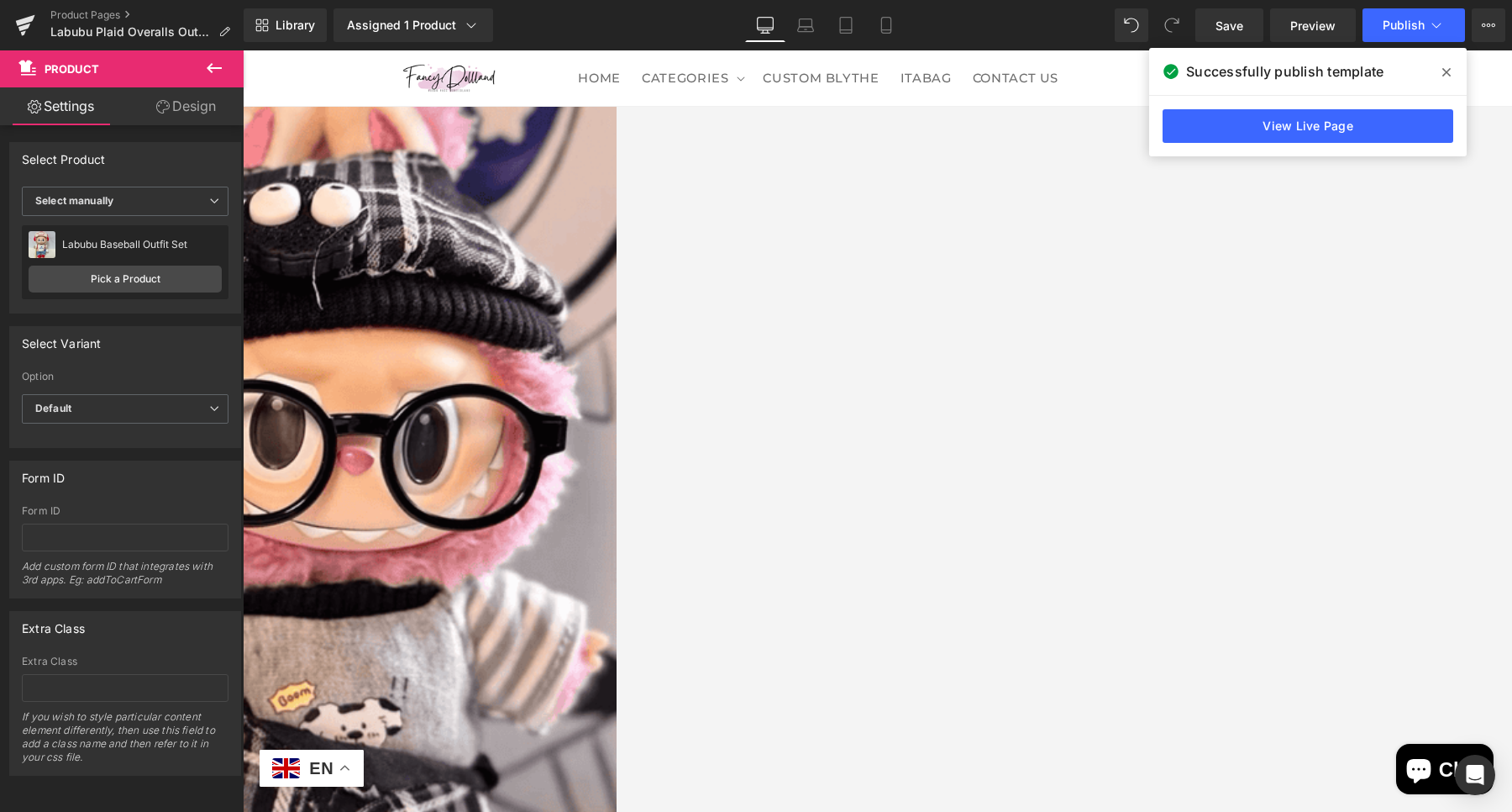
scroll to position [200, 0]
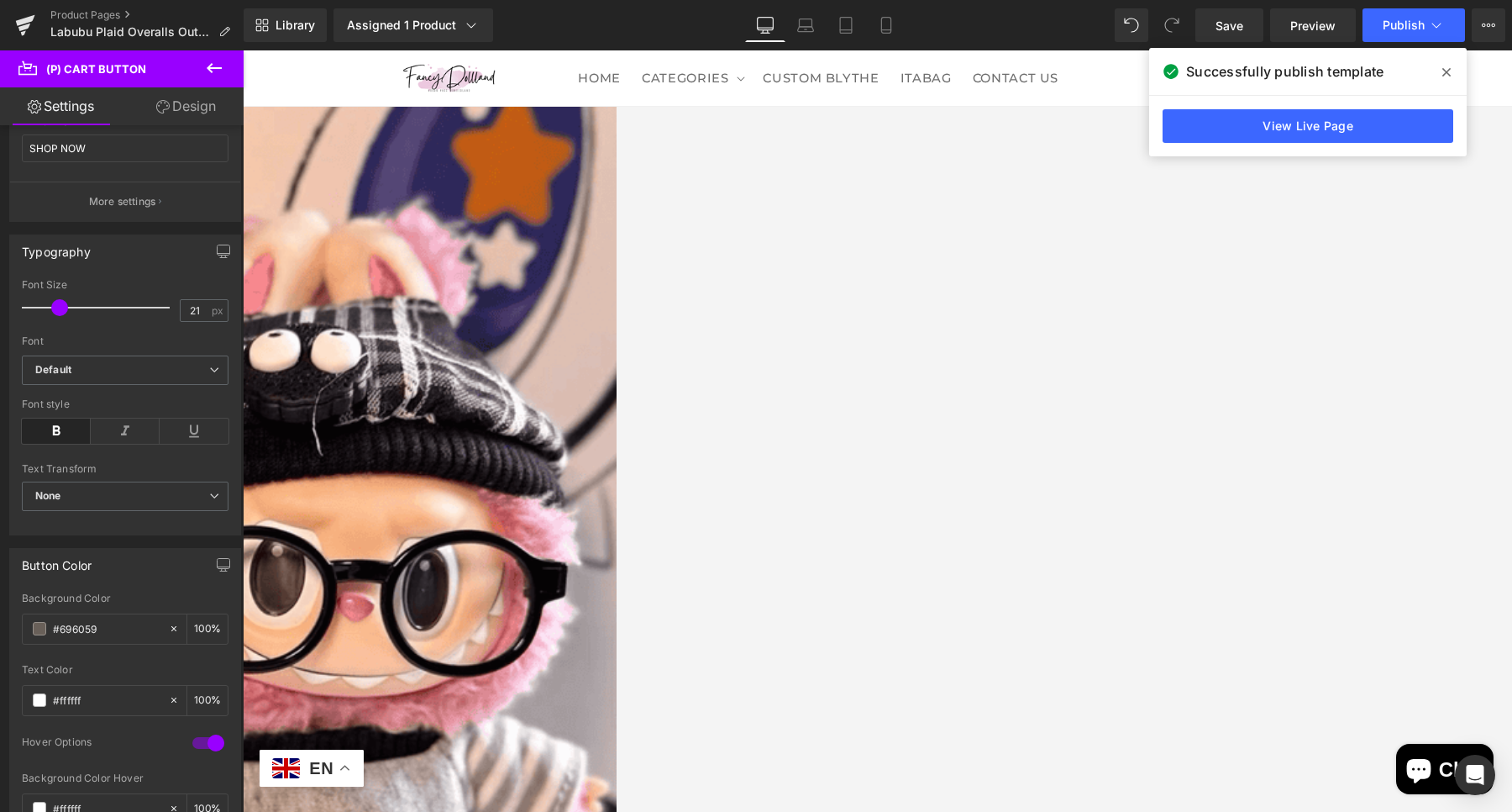
scroll to position [420, 0]
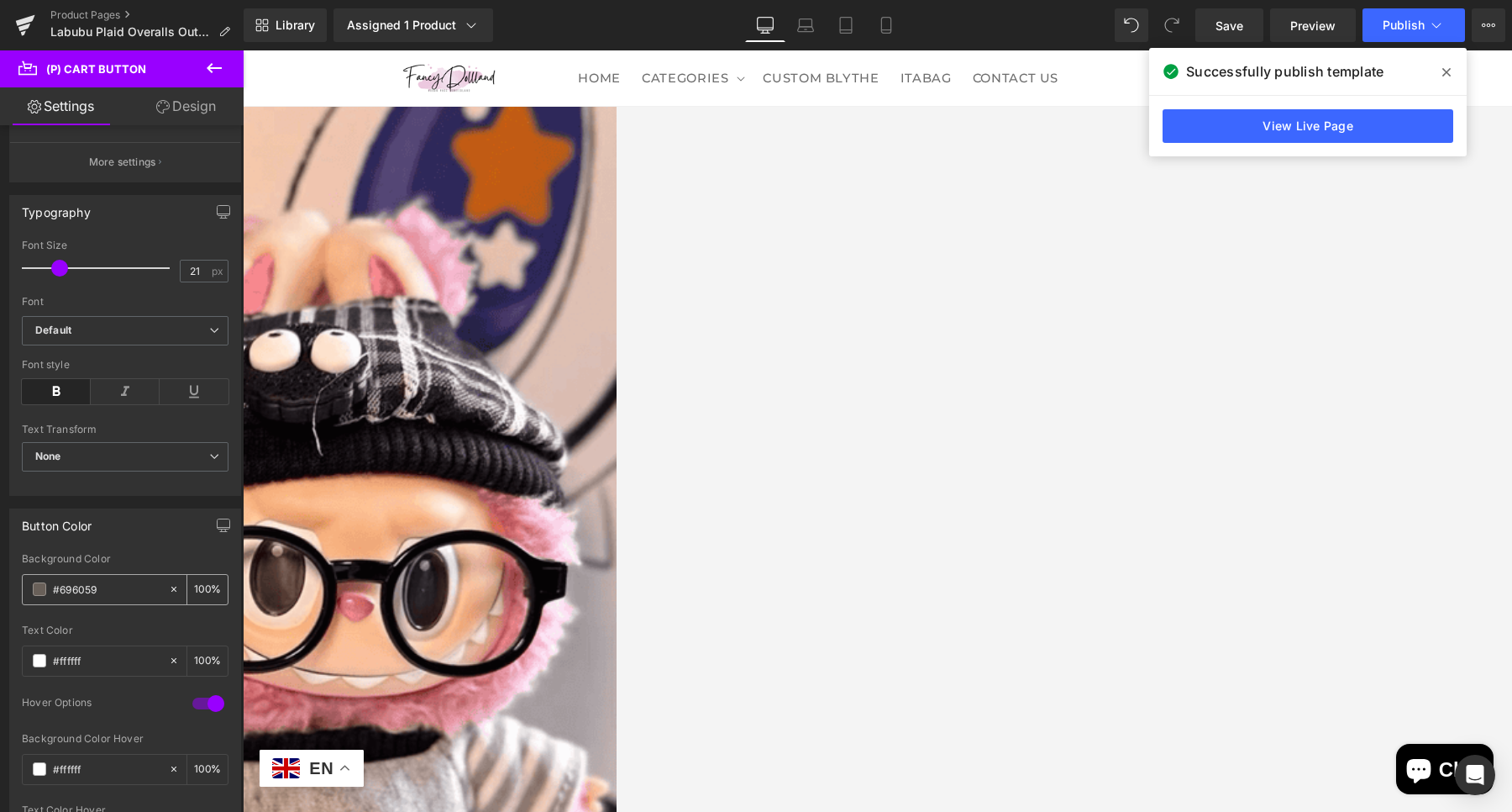
drag, startPoint x: 129, startPoint y: 589, endPoint x: 23, endPoint y: 581, distance: 106.3
click at [23, 581] on div "#696059" at bounding box center [95, 589] width 145 height 30
click at [1295, 131] on link "View Live Page" at bounding box center [1308, 126] width 291 height 33
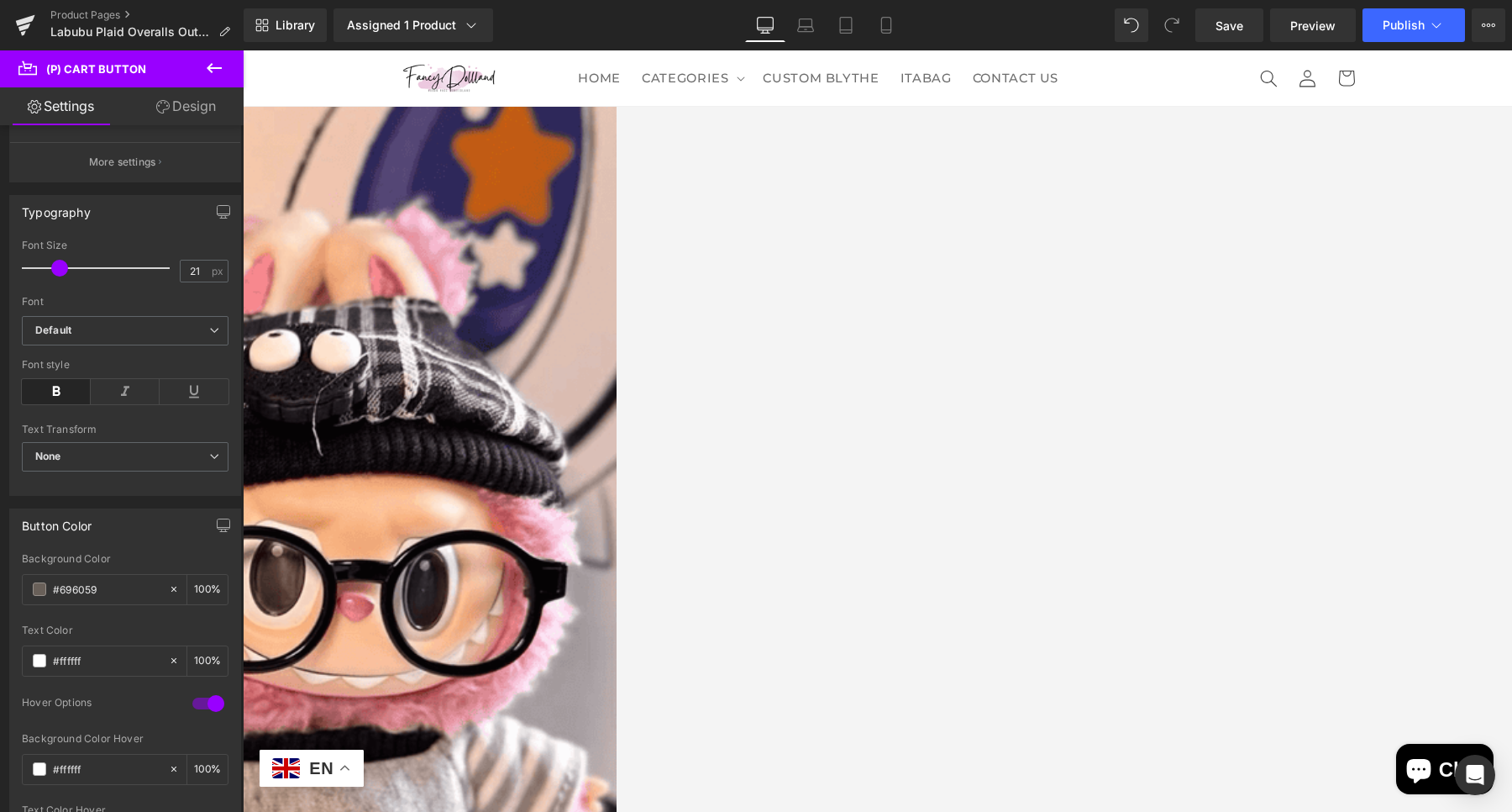
scroll to position [95, 0]
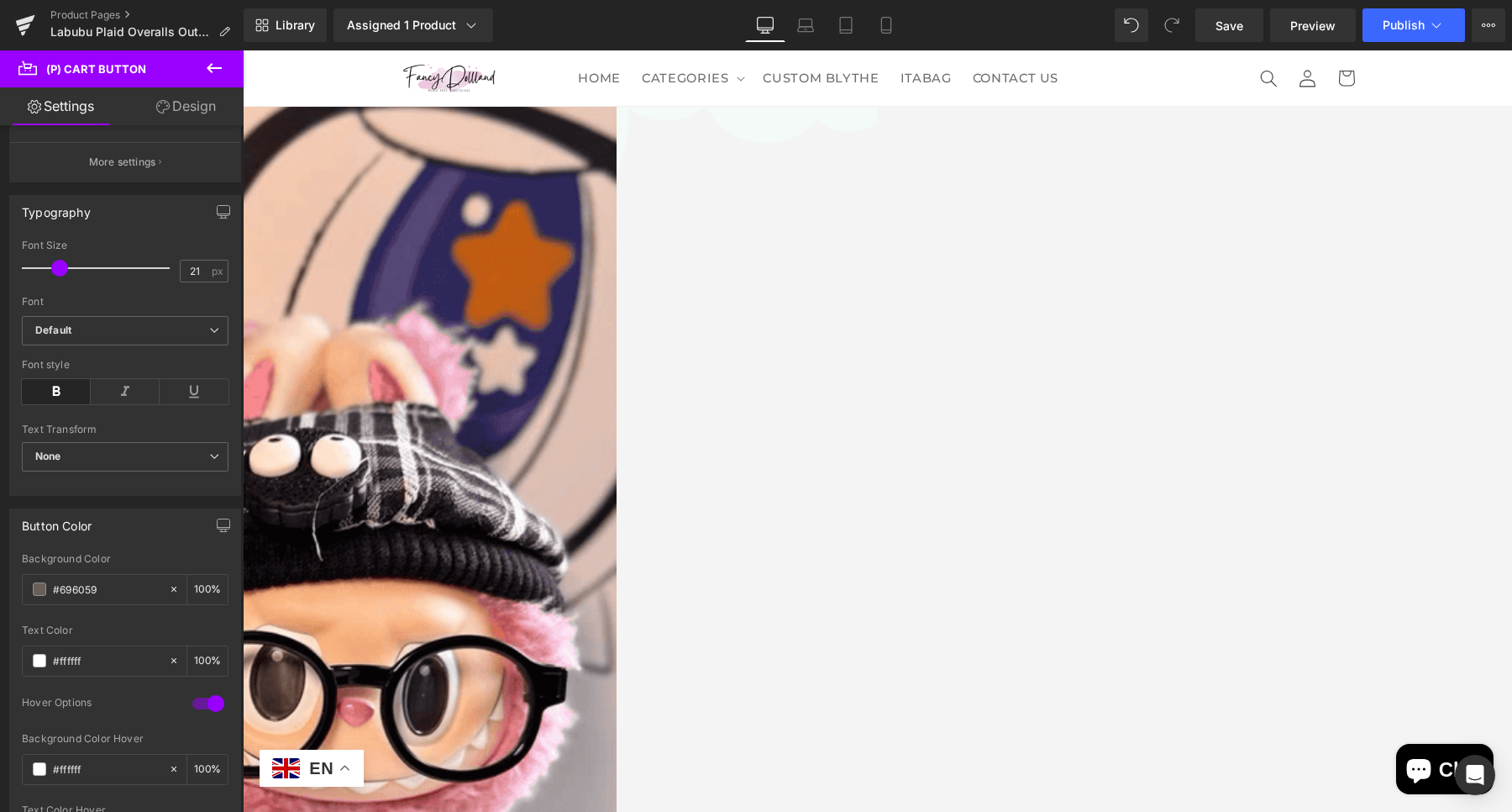
click at [243, 50] on span "Icon List Hoz" at bounding box center [243, 50] width 0 height 0
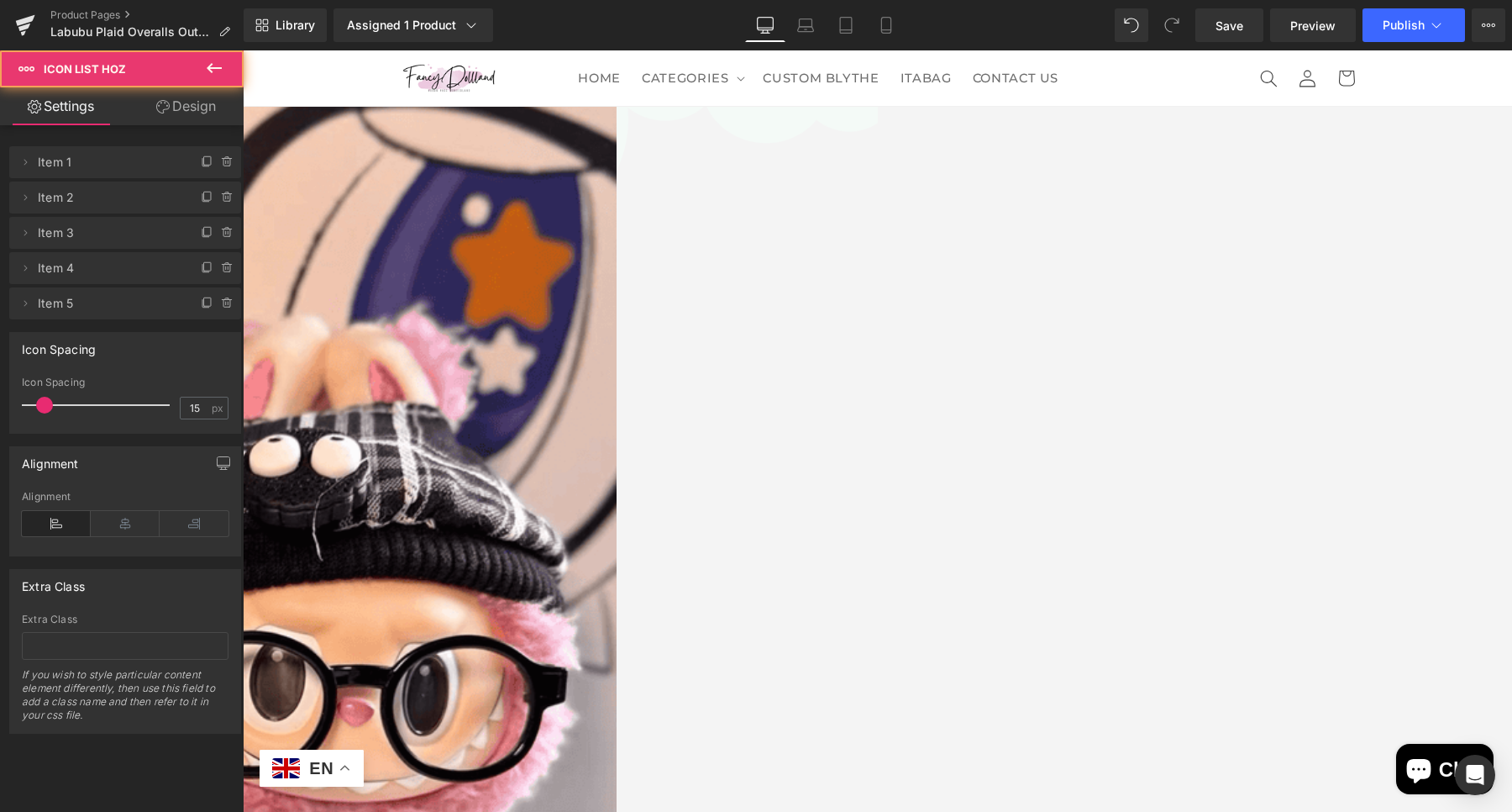
click at [243, 50] on span "Icon List" at bounding box center [243, 50] width 0 height 0
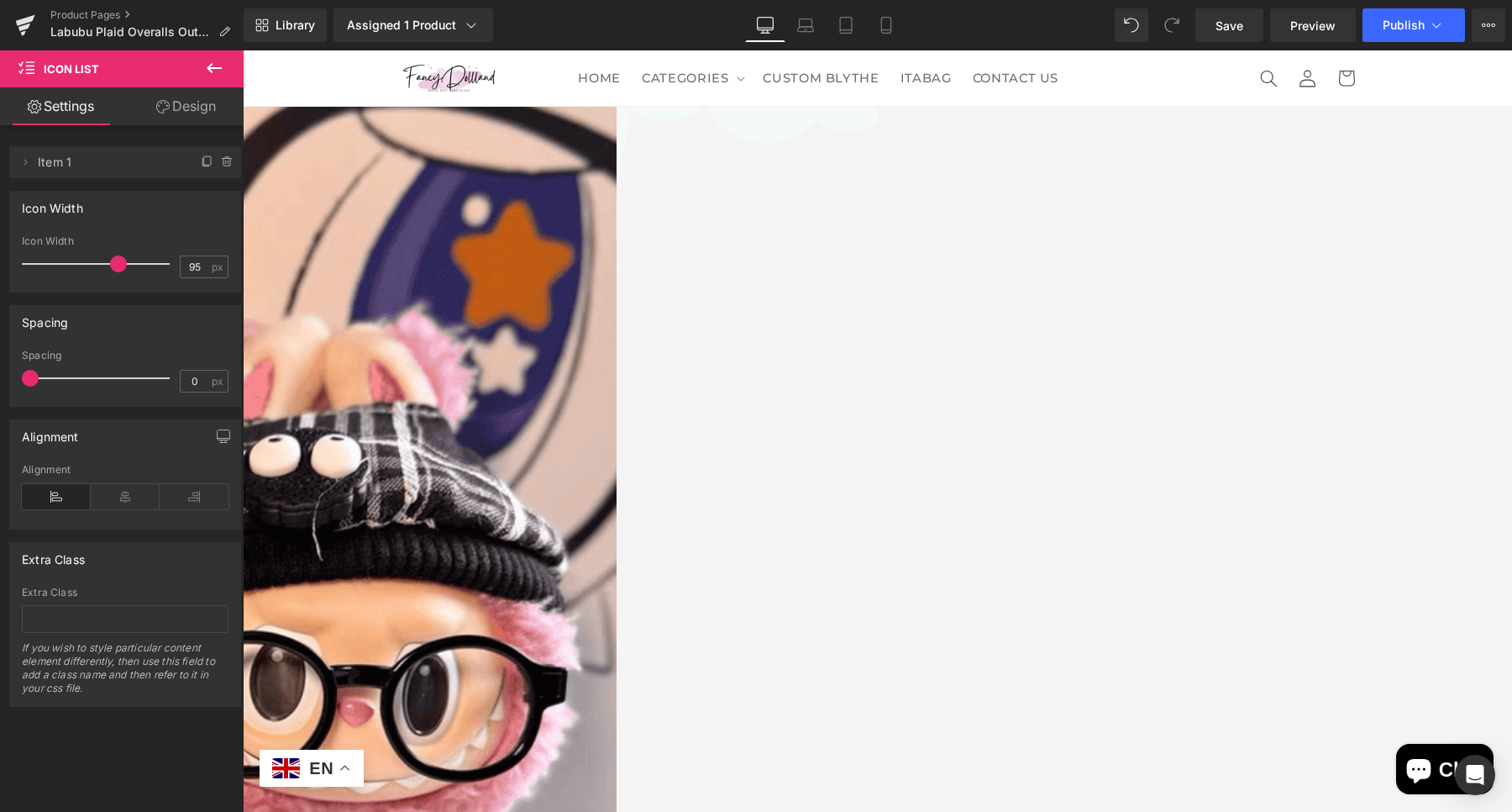
click at [243, 50] on span "Icon List" at bounding box center [243, 50] width 0 height 0
type input "0"
drag, startPoint x: 30, startPoint y: 374, endPoint x: 16, endPoint y: 374, distance: 14.0
click at [16, 374] on div "0px Spacing 0 px" at bounding box center [125, 378] width 230 height 57
click at [179, 94] on link "Design" at bounding box center [187, 106] width 122 height 38
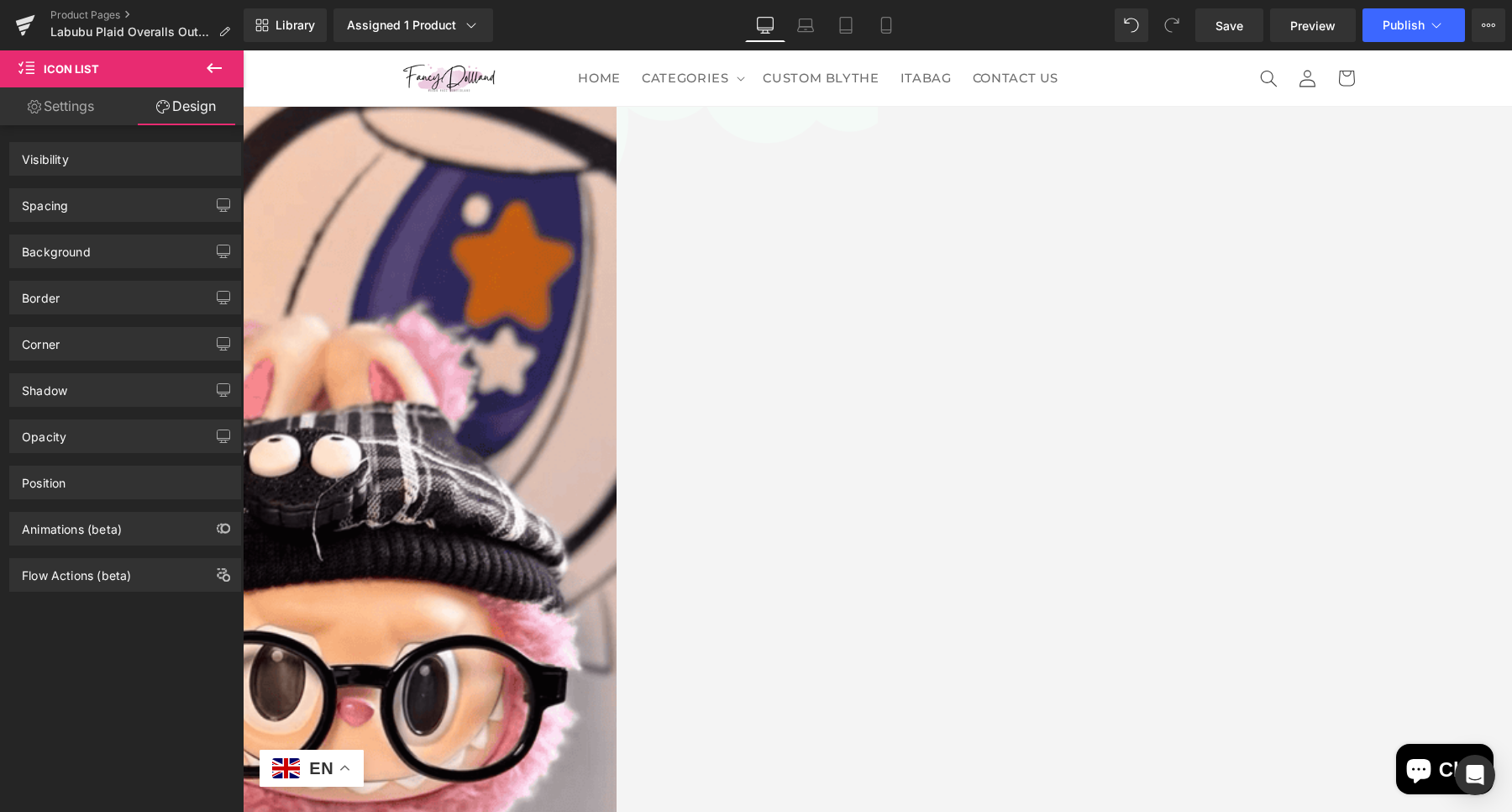
click at [69, 109] on link "Settings" at bounding box center [61, 106] width 122 height 38
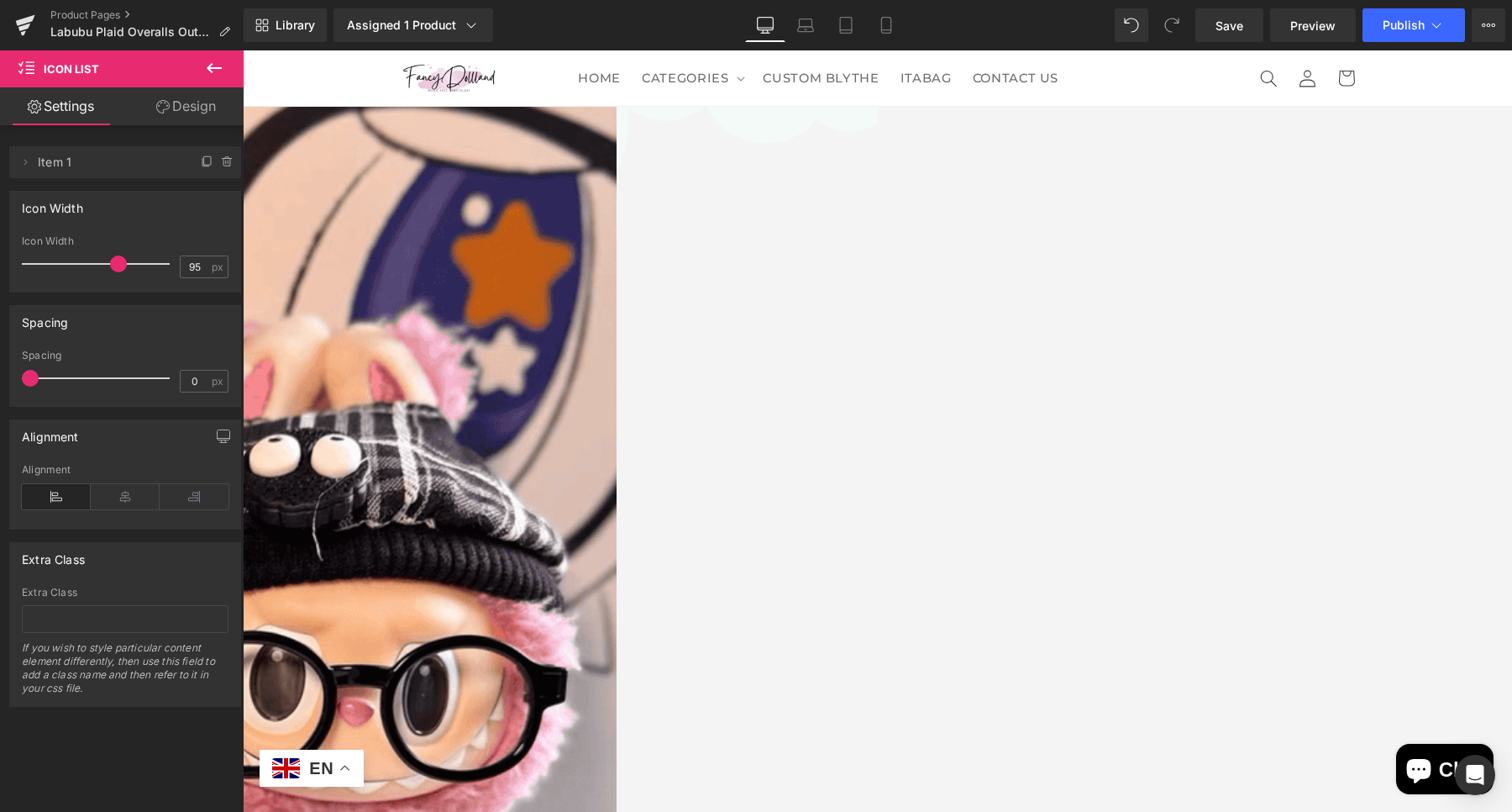
click at [243, 50] on span "Icon List Hoz" at bounding box center [243, 50] width 0 height 0
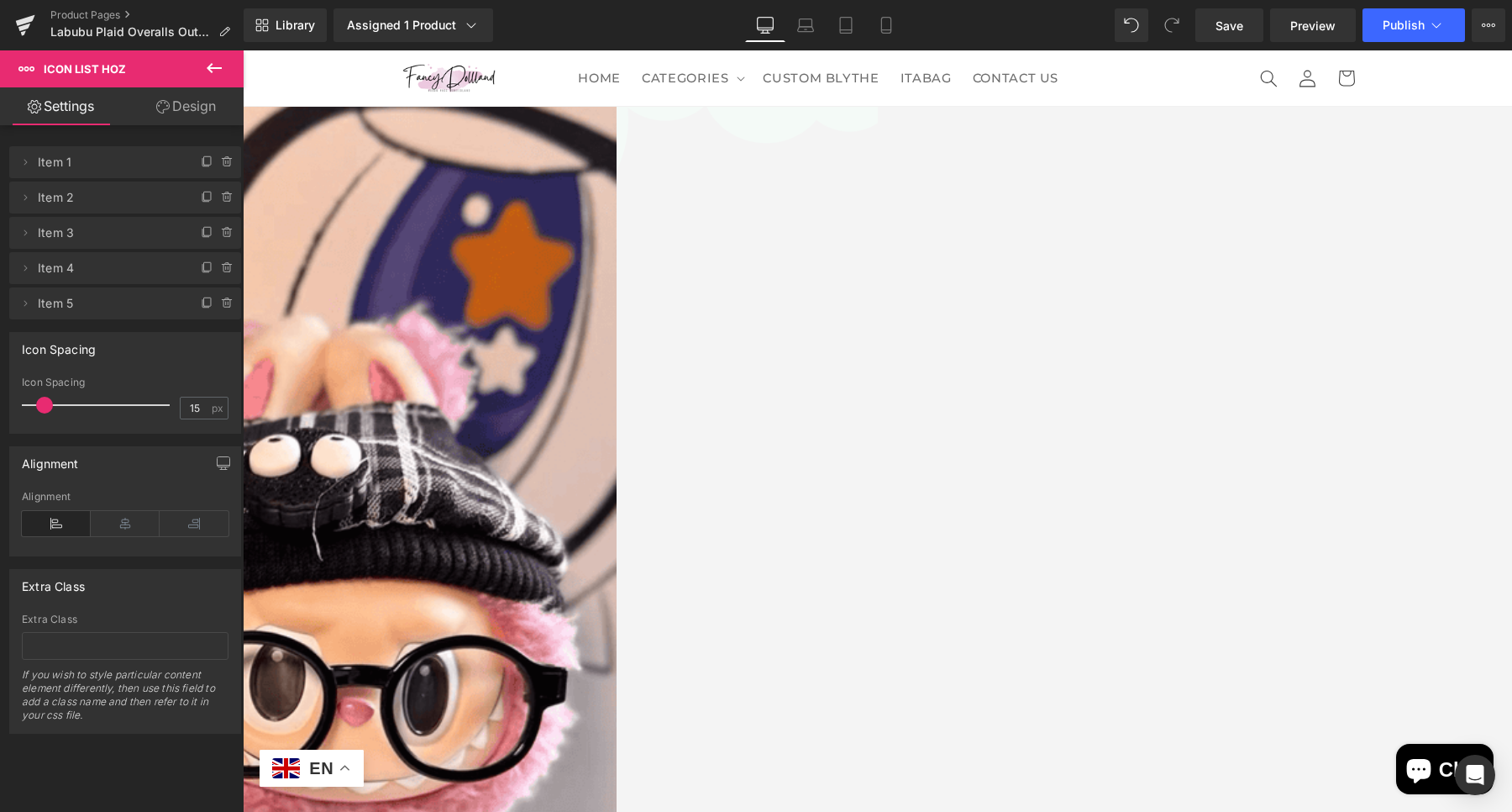
click at [178, 109] on link "Design" at bounding box center [187, 106] width 122 height 38
click at [0, 0] on div "Spacing" at bounding box center [0, 0] width 0 height 0
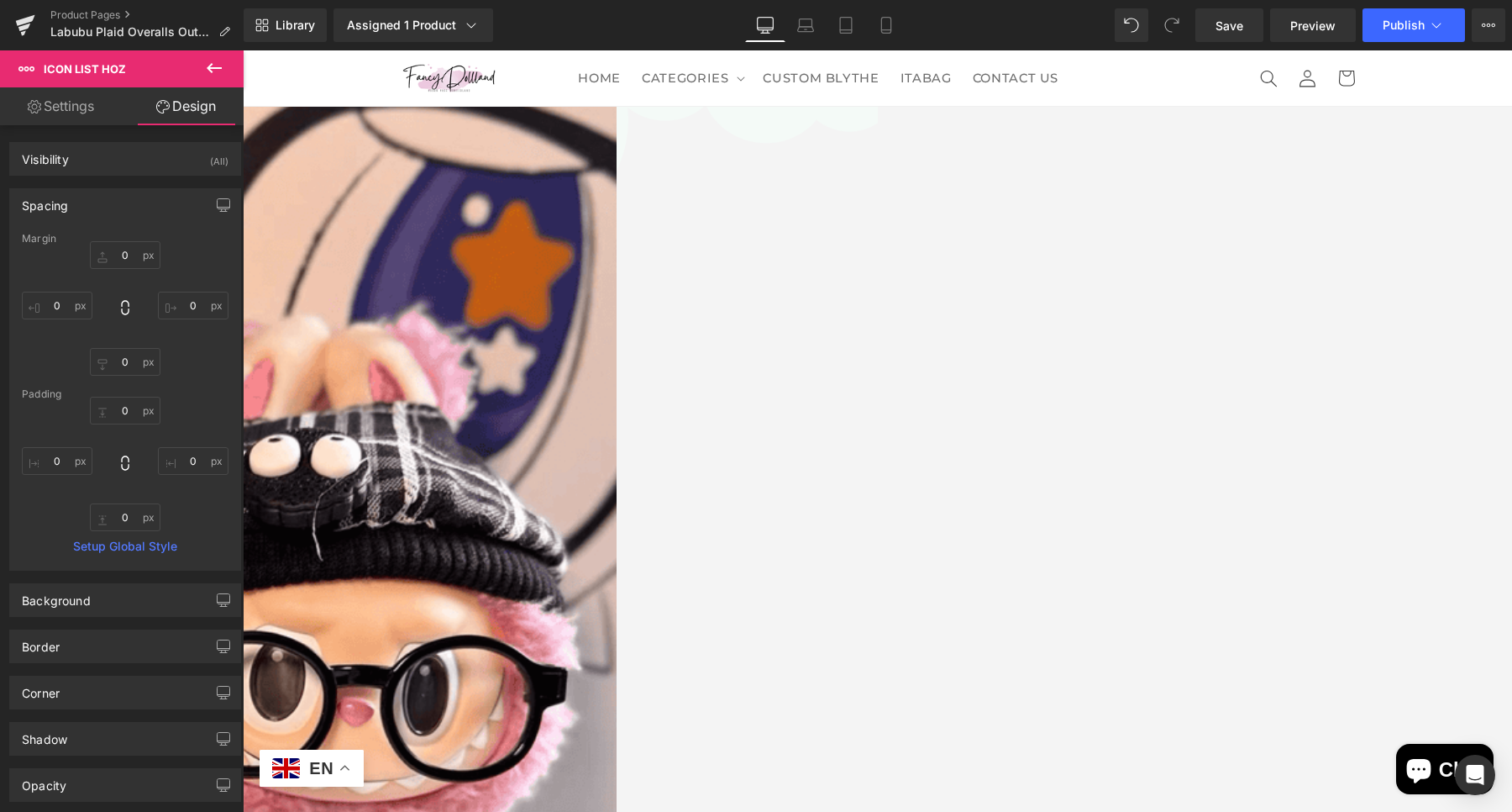
type input "0"
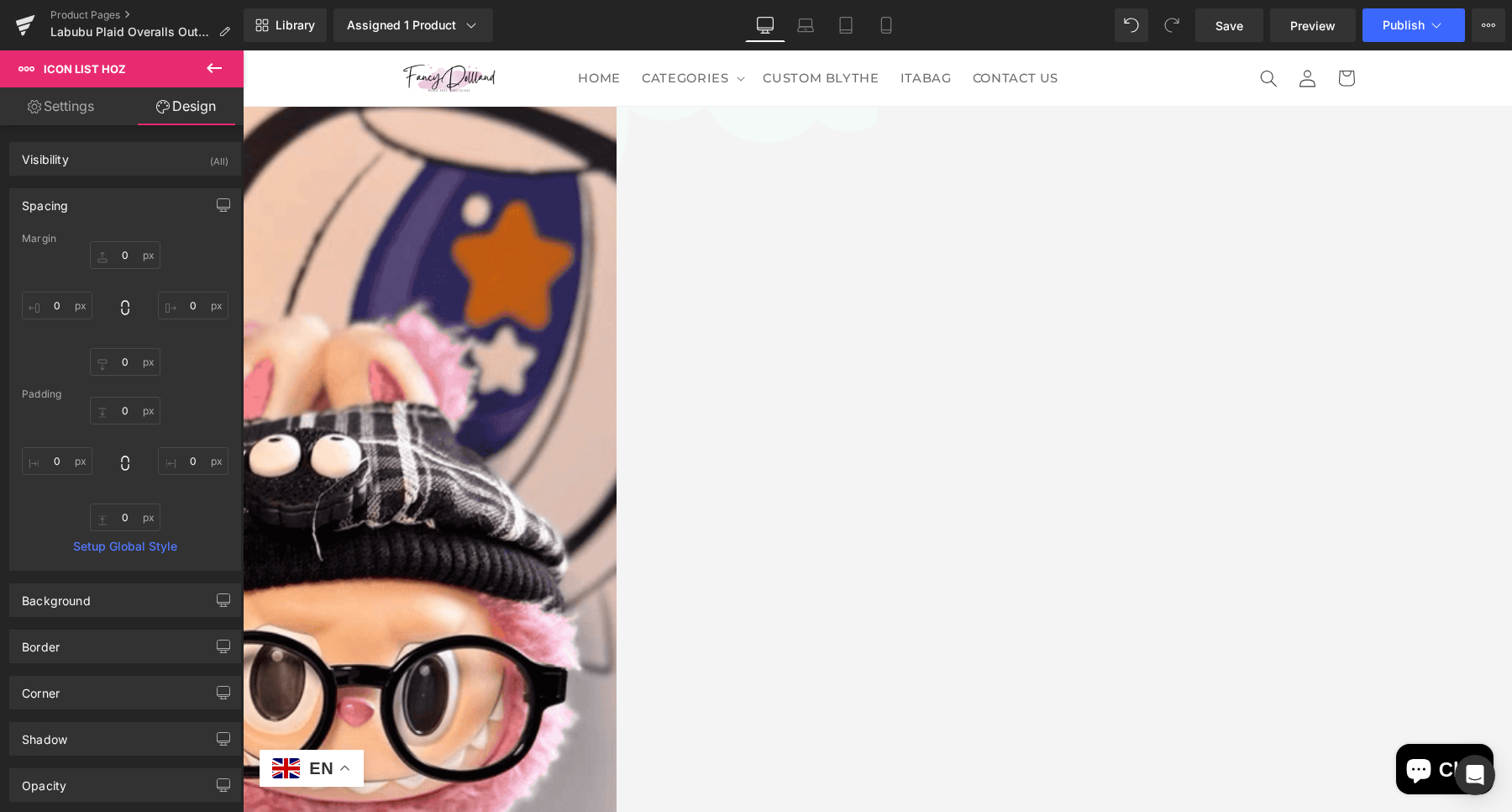
type input "0"
click at [123, 255] on input "0" at bounding box center [125, 255] width 71 height 28
click at [192, 363] on div "0px 0 0px 0 0px 0 0px 0" at bounding box center [125, 309] width 206 height 135
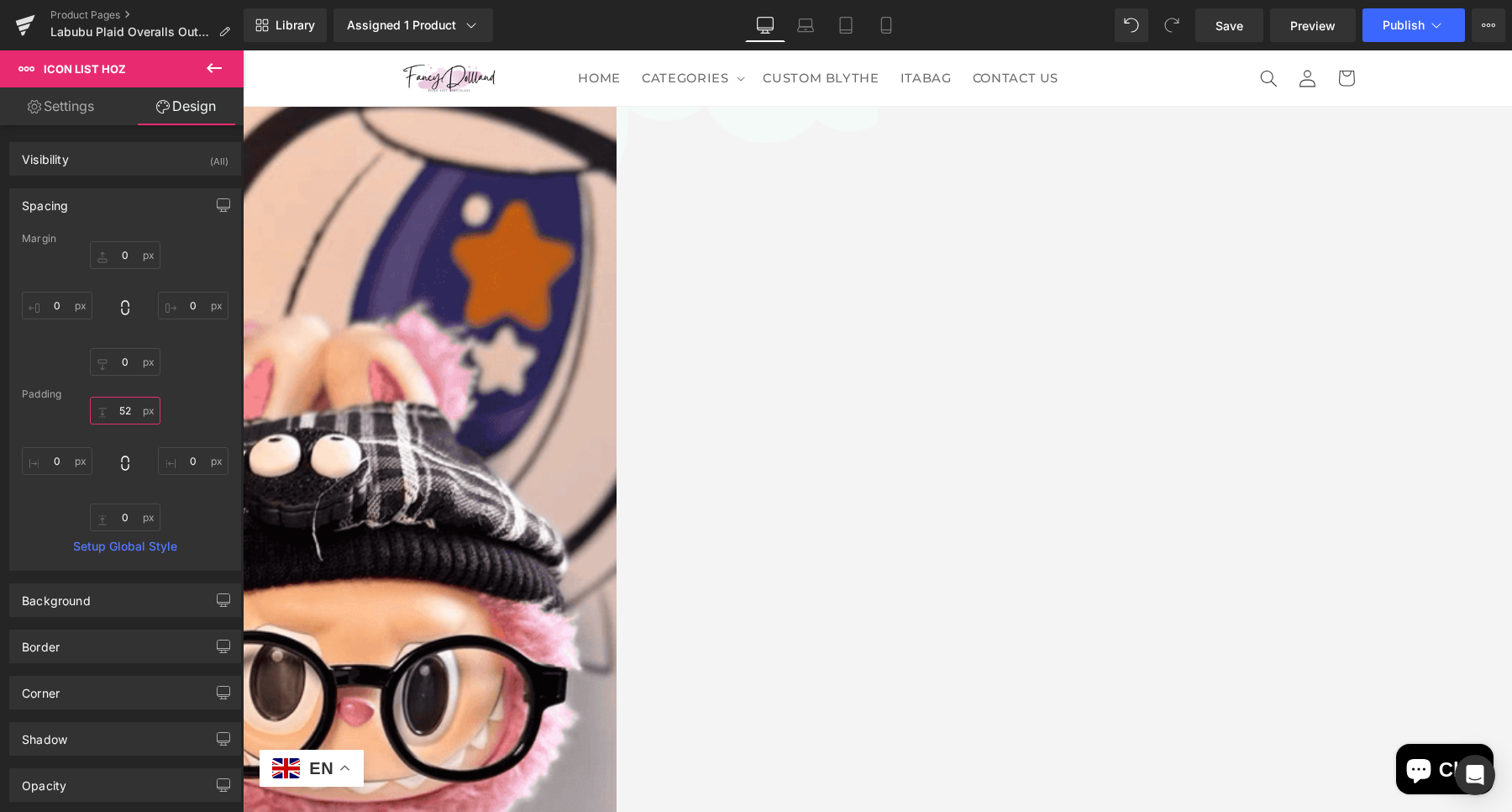
click at [122, 409] on input "52" at bounding box center [125, 410] width 71 height 28
click at [120, 410] on input "52" at bounding box center [125, 410] width 71 height 28
click at [130, 410] on input "52" at bounding box center [125, 410] width 71 height 28
type input "5"
type input "20"
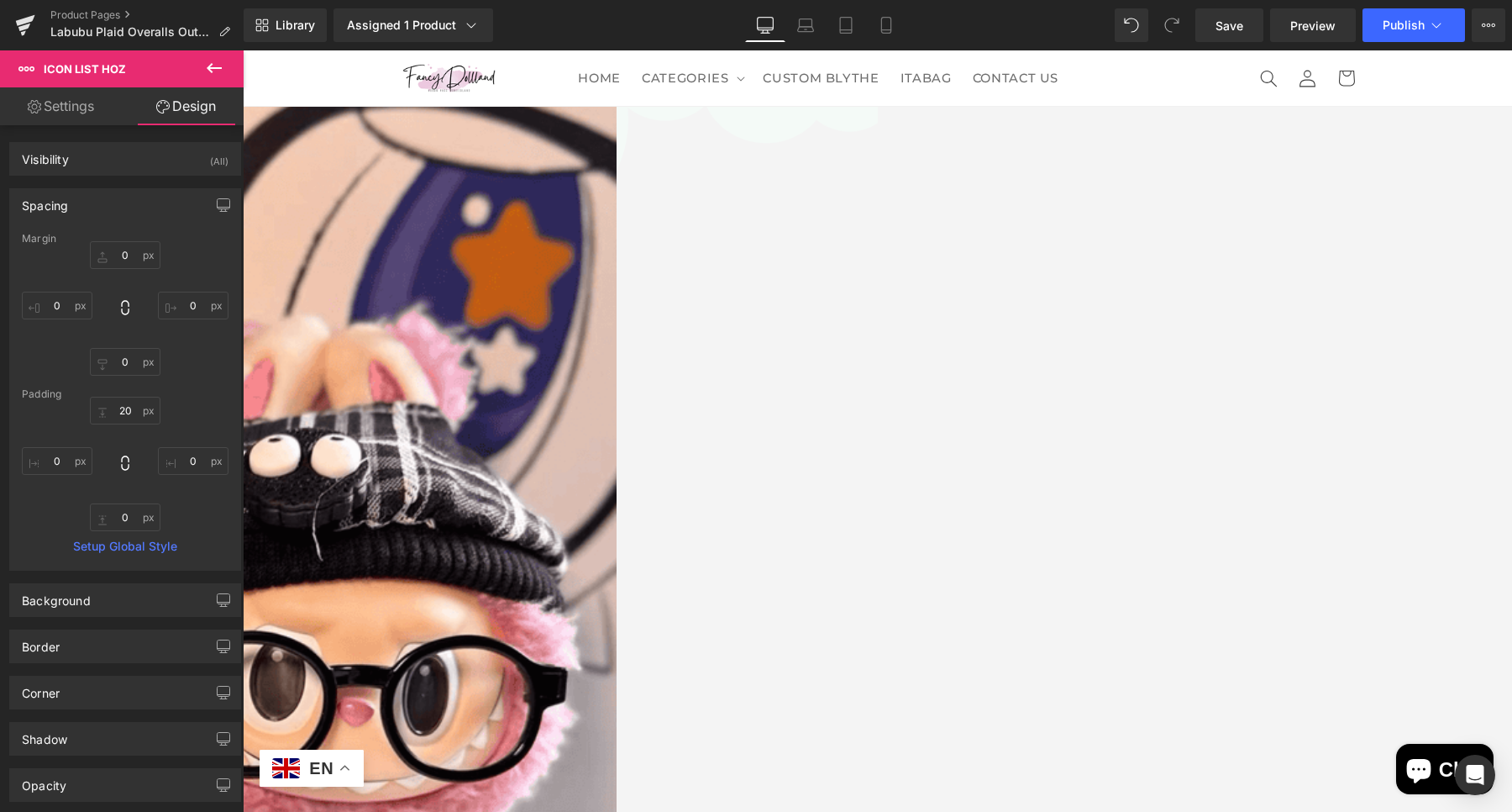
click at [210, 365] on div "0px 0 0px 0 0px 0 0px 0" at bounding box center [125, 309] width 206 height 135
click at [243, 50] on span "Icon" at bounding box center [243, 50] width 0 height 0
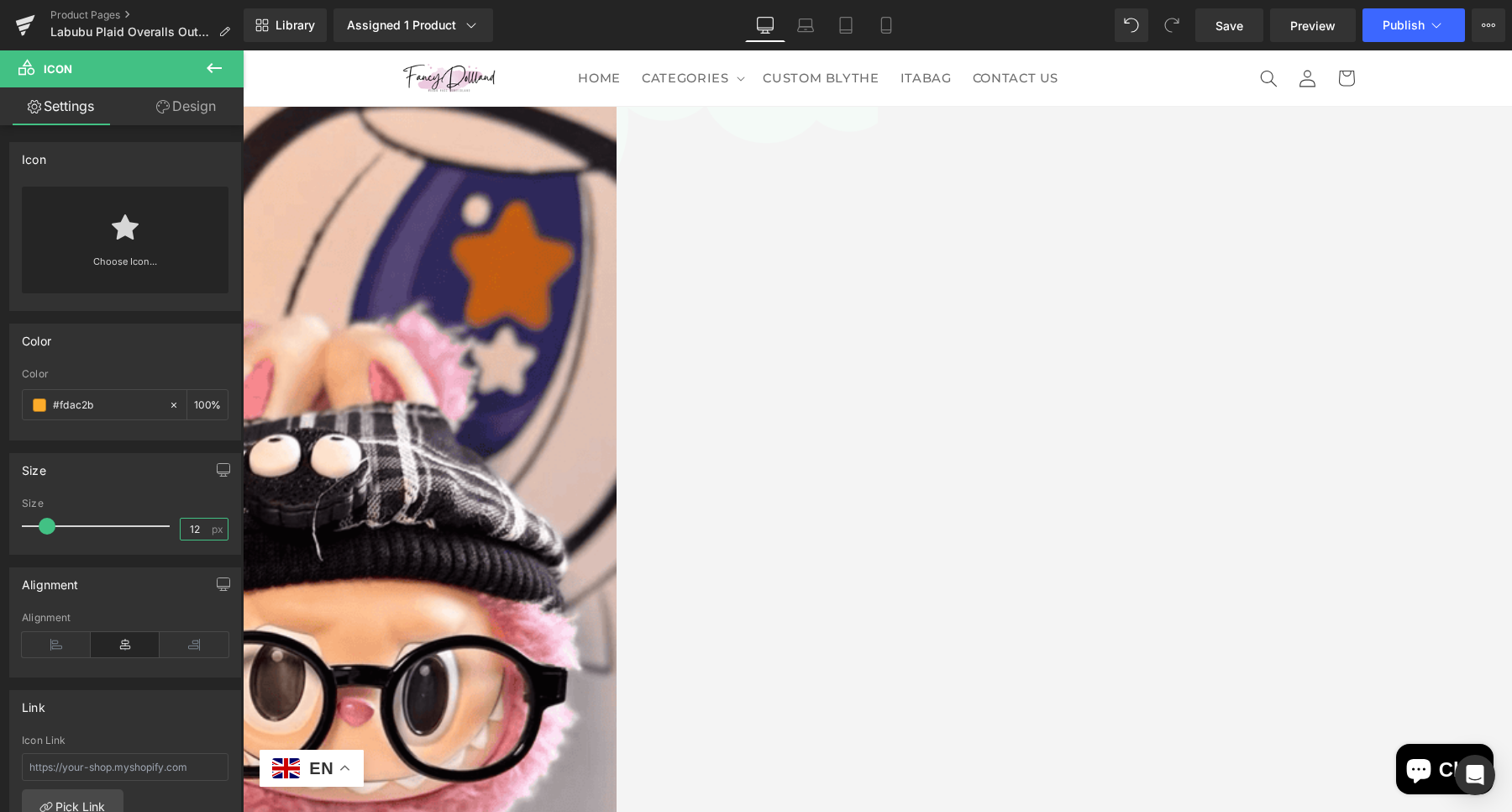
drag, startPoint x: 200, startPoint y: 521, endPoint x: 174, endPoint y: 522, distance: 26.0
click at [180, 522] on input "12" at bounding box center [195, 528] width 30 height 21
type input "18"
click at [243, 50] on span "Icon" at bounding box center [243, 50] width 0 height 0
drag, startPoint x: 193, startPoint y: 521, endPoint x: 175, endPoint y: 520, distance: 18.0
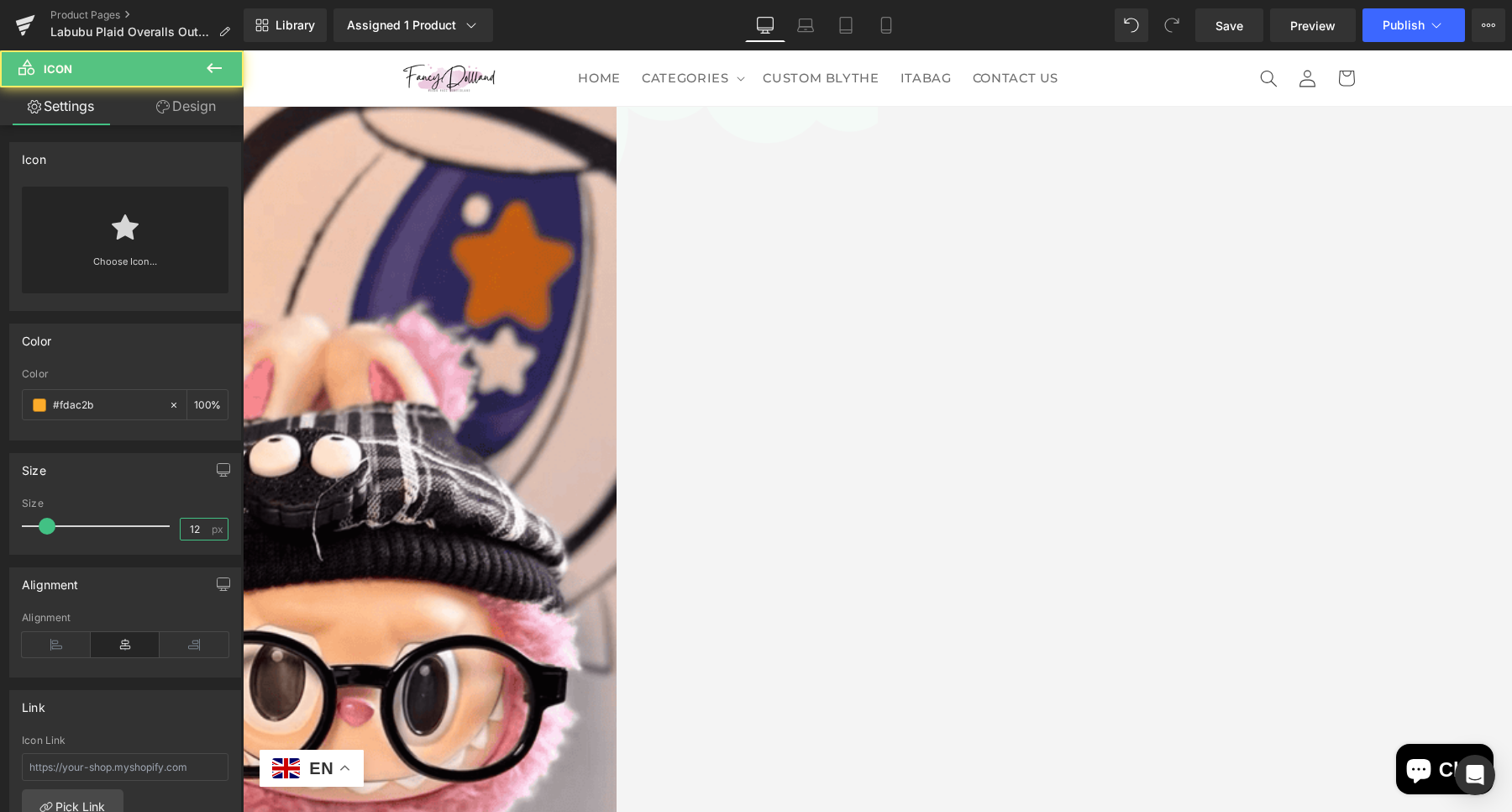
click at [180, 520] on input "12" at bounding box center [195, 528] width 30 height 21
type input "18"
click at [243, 50] on span "Icon List Hoz" at bounding box center [243, 50] width 0 height 0
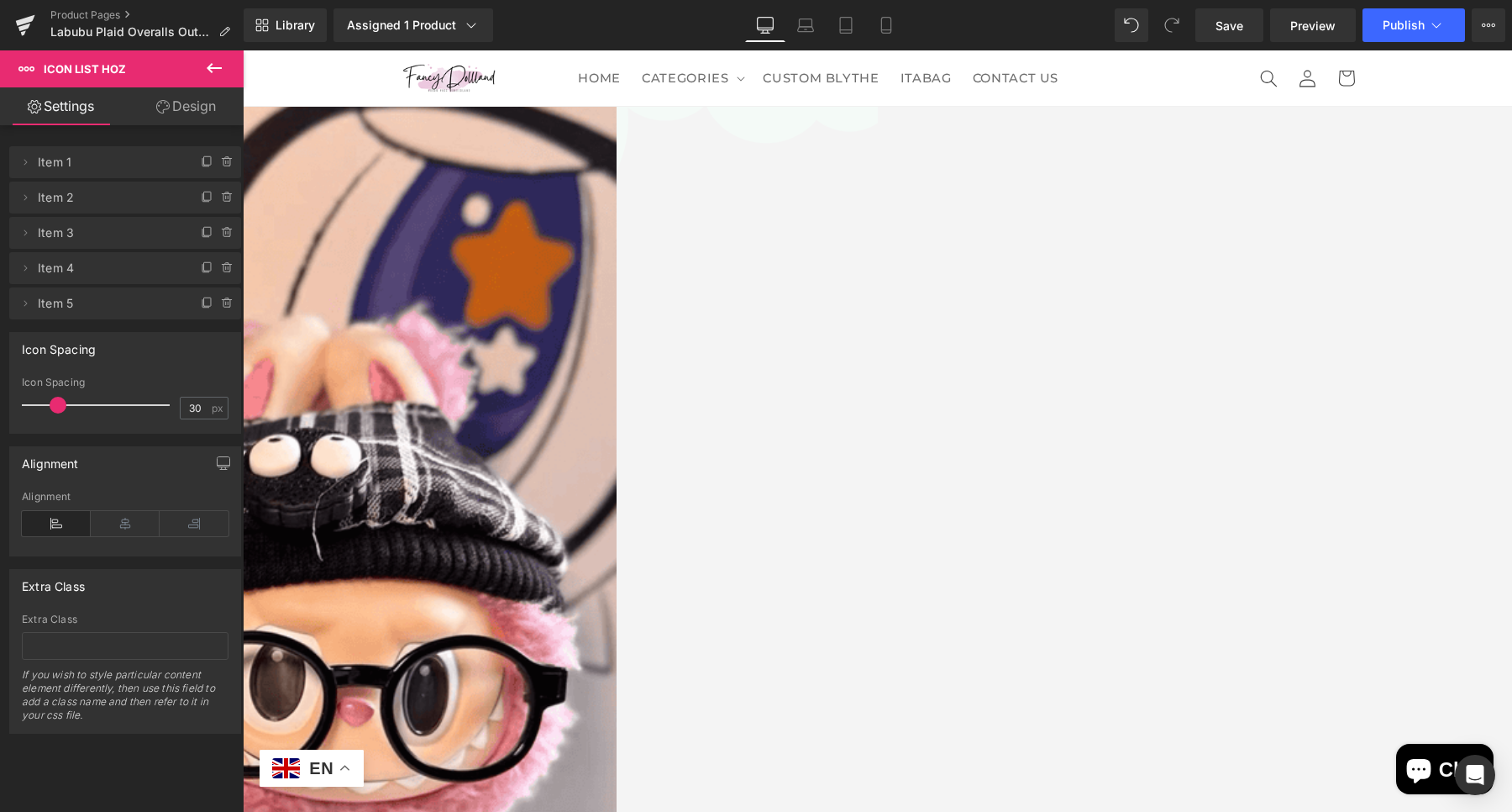
type input "31"
drag, startPoint x: 55, startPoint y: 406, endPoint x: 64, endPoint y: 401, distance: 10.3
click at [56, 406] on span at bounding box center [57, 405] width 17 height 17
click at [243, 50] on span "Icon" at bounding box center [243, 50] width 0 height 0
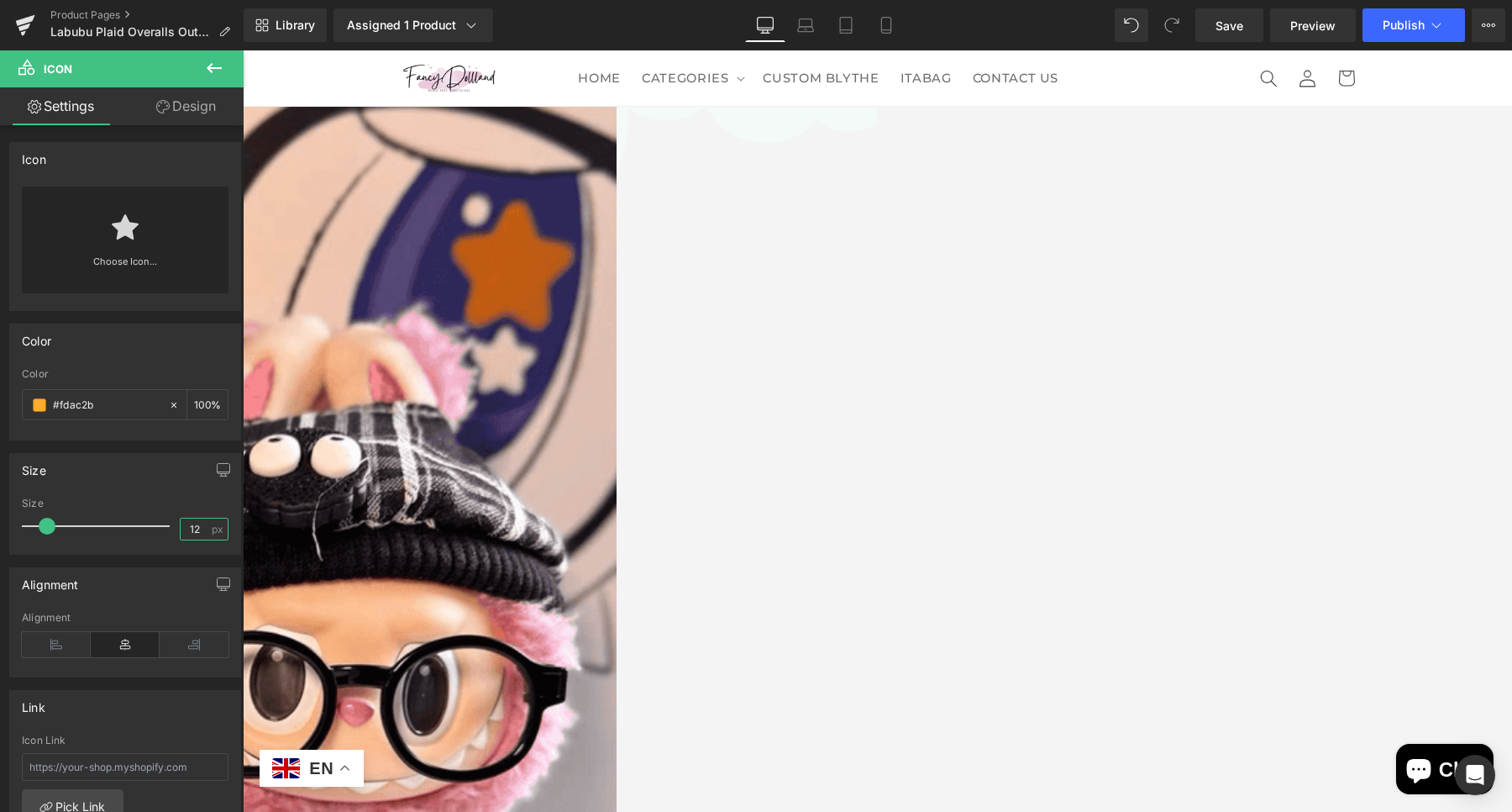
drag, startPoint x: 193, startPoint y: 520, endPoint x: 178, endPoint y: 522, distance: 15.1
click at [180, 522] on input "12" at bounding box center [195, 528] width 30 height 21
type input "18"
click at [243, 50] on span "Text Block" at bounding box center [243, 50] width 0 height 0
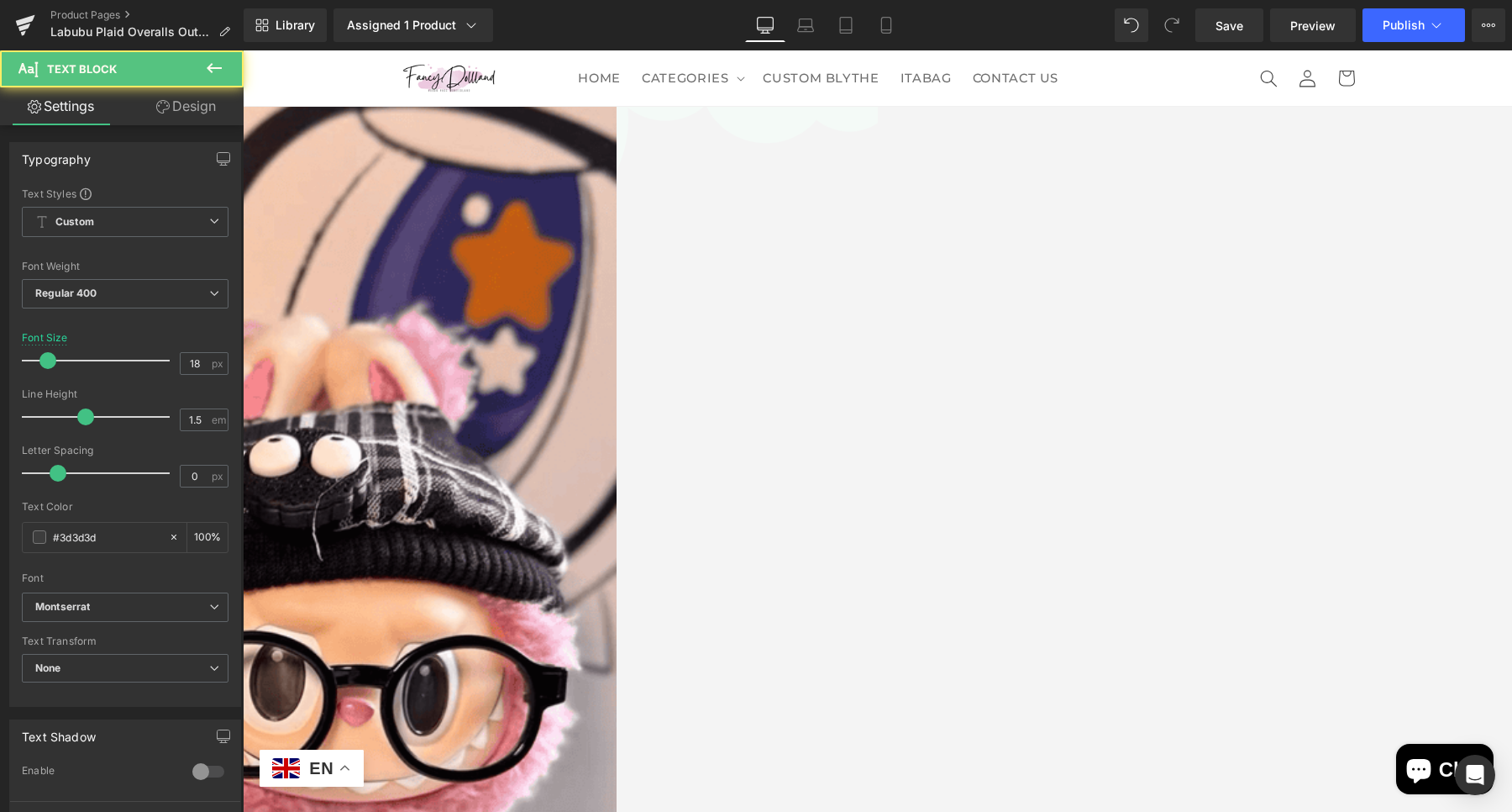
click at [171, 113] on link "Design" at bounding box center [187, 106] width 122 height 38
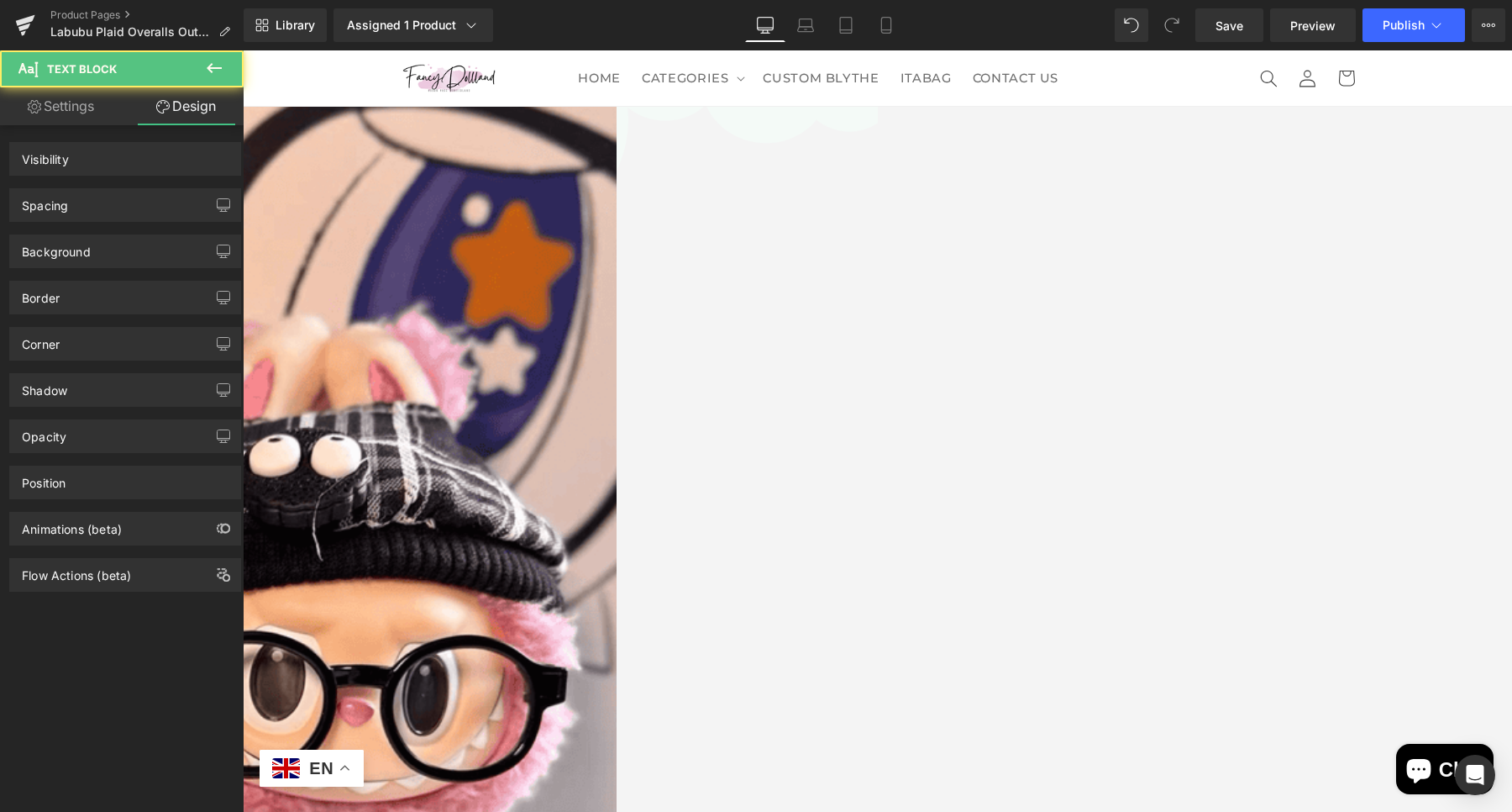
click at [124, 208] on div "Spacing" at bounding box center [125, 205] width 230 height 32
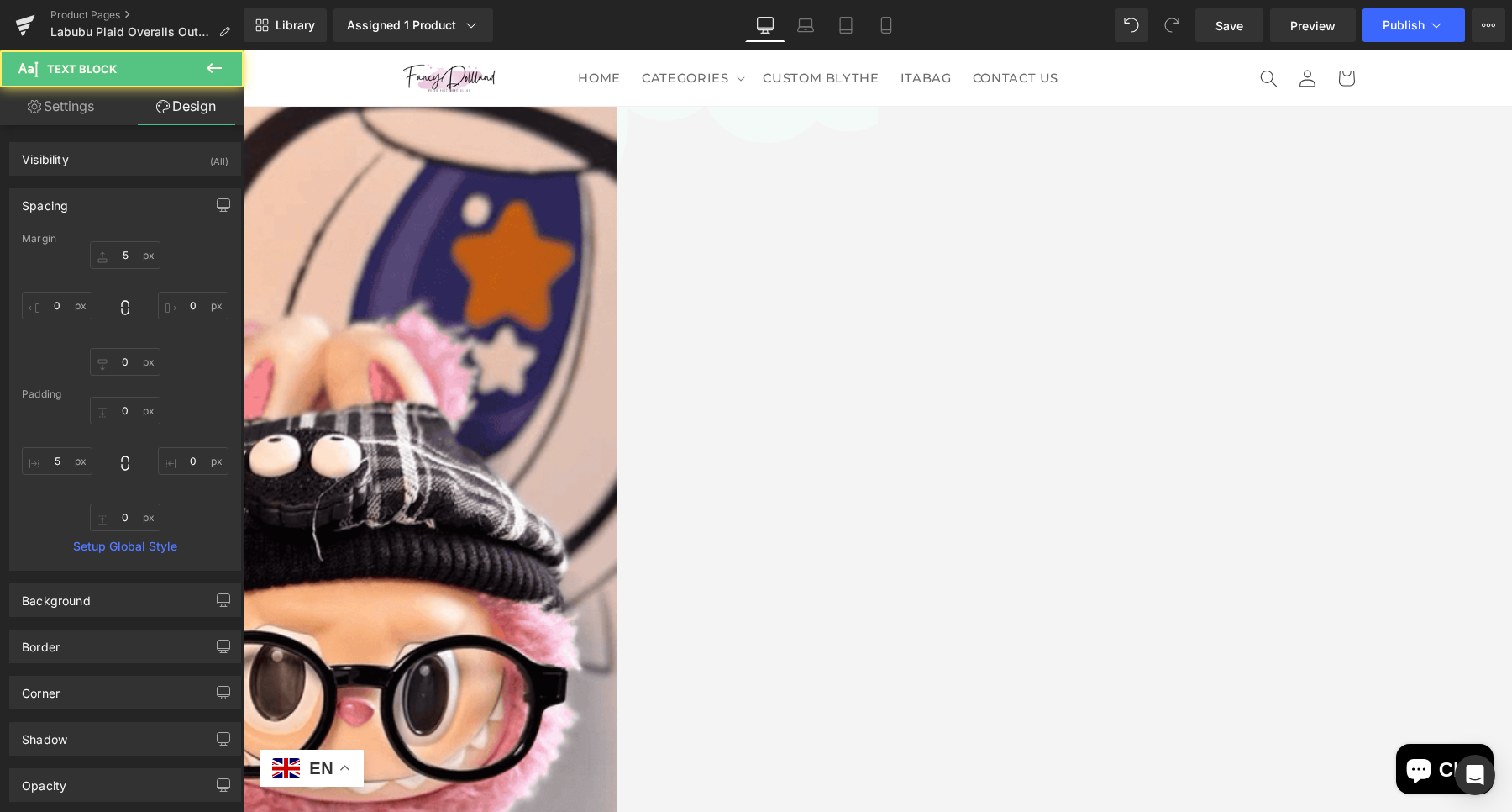
type input "5"
type input "0"
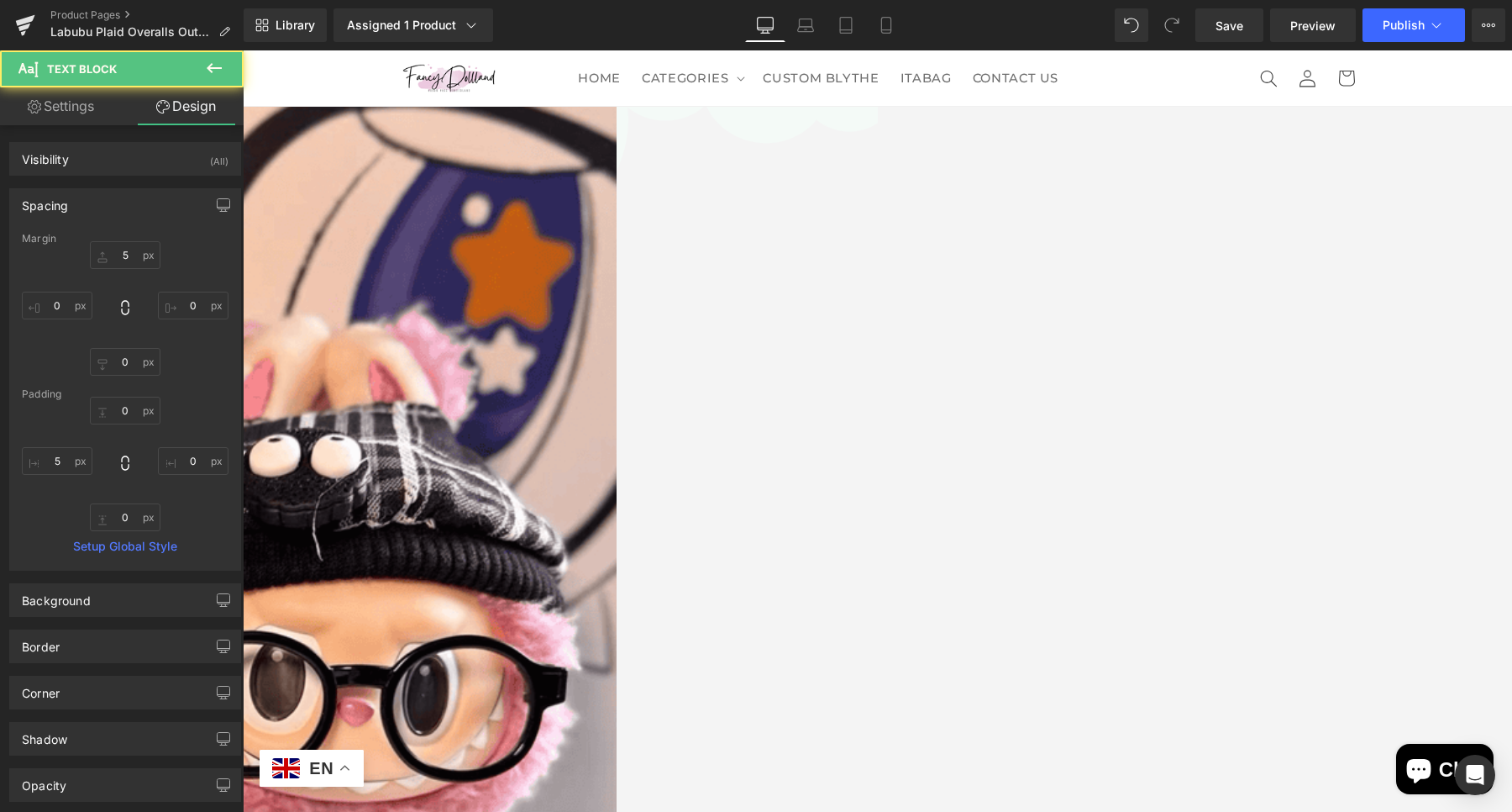
type input "0"
type input "5"
click at [243, 50] on span "Icon List" at bounding box center [243, 50] width 0 height 0
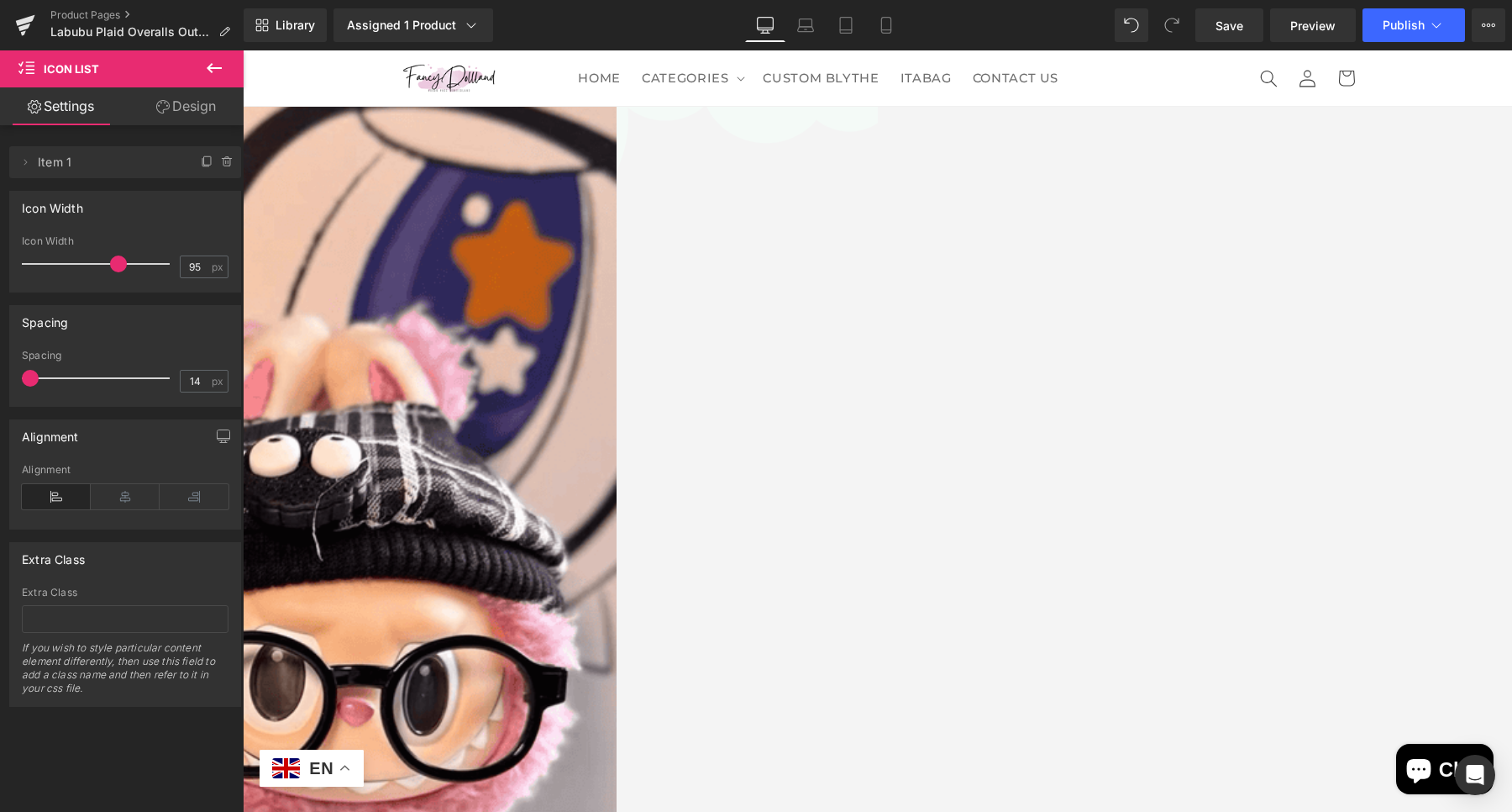
type input "0"
drag, startPoint x: 32, startPoint y: 379, endPoint x: 4, endPoint y: 379, distance: 28.0
click at [4, 379] on div "Spacing 0px Spacing 0 px" at bounding box center [126, 349] width 251 height 114
type input "94"
click at [110, 261] on span at bounding box center [117, 264] width 17 height 17
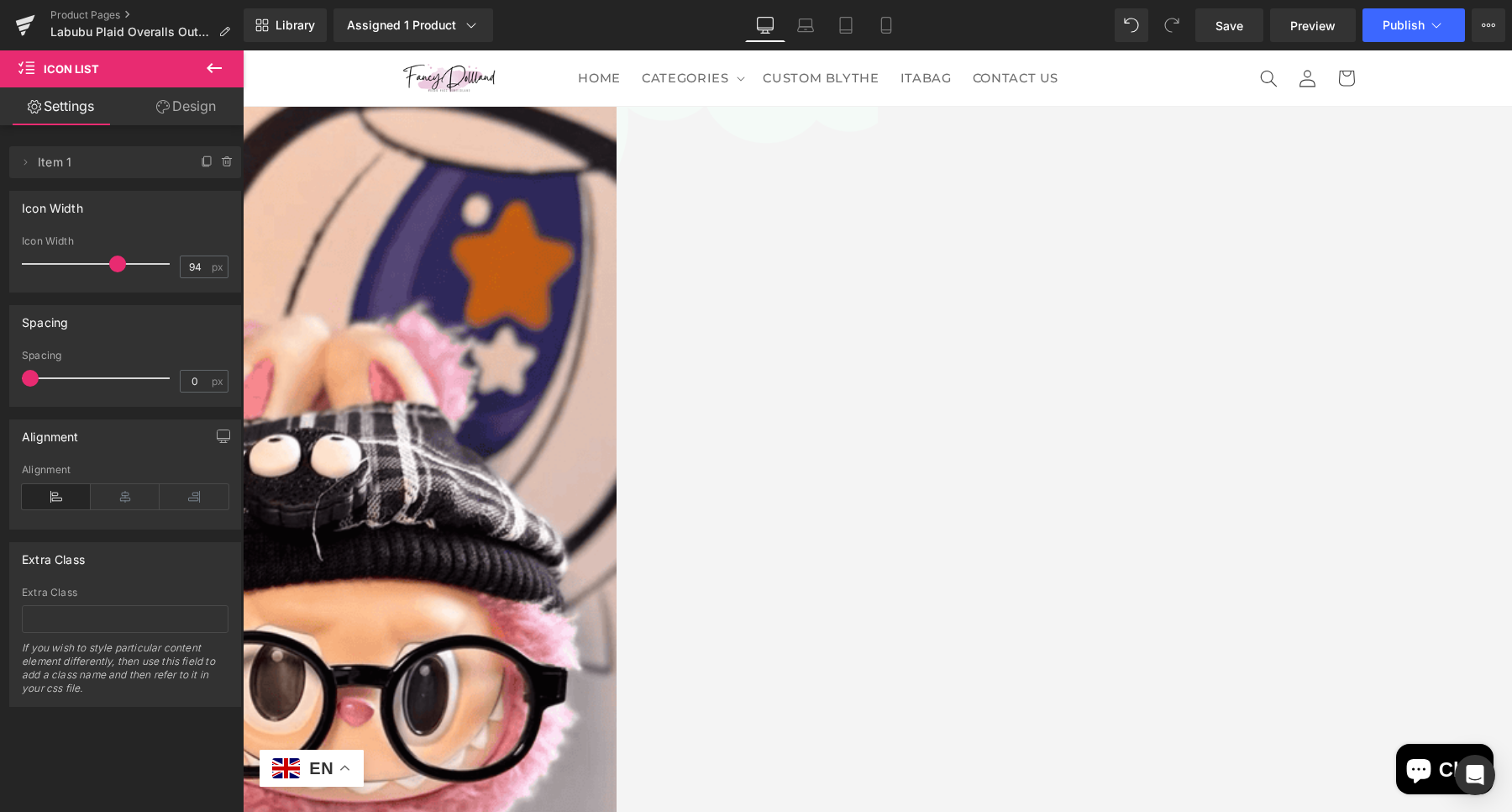
click at [243, 50] on span "Icon List Hoz" at bounding box center [243, 50] width 0 height 0
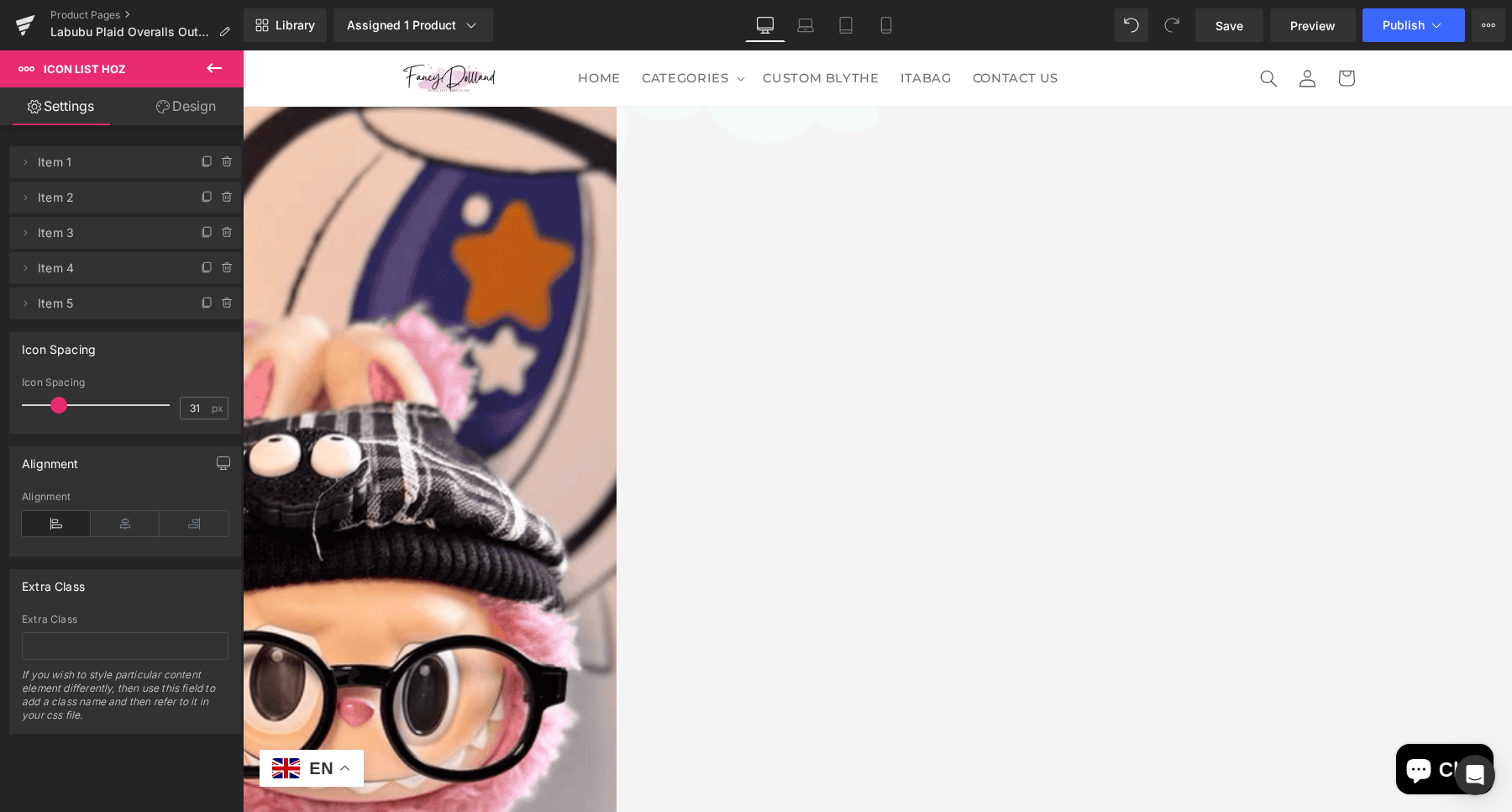
drag, startPoint x: 943, startPoint y: 201, endPoint x: 856, endPoint y: 181, distance: 89.3
click at [243, 50] on span "Icon List Hoz" at bounding box center [243, 50] width 0 height 0
drag, startPoint x: 177, startPoint y: 109, endPoint x: 166, endPoint y: 109, distance: 11.0
click at [175, 109] on link "Design" at bounding box center [187, 106] width 122 height 38
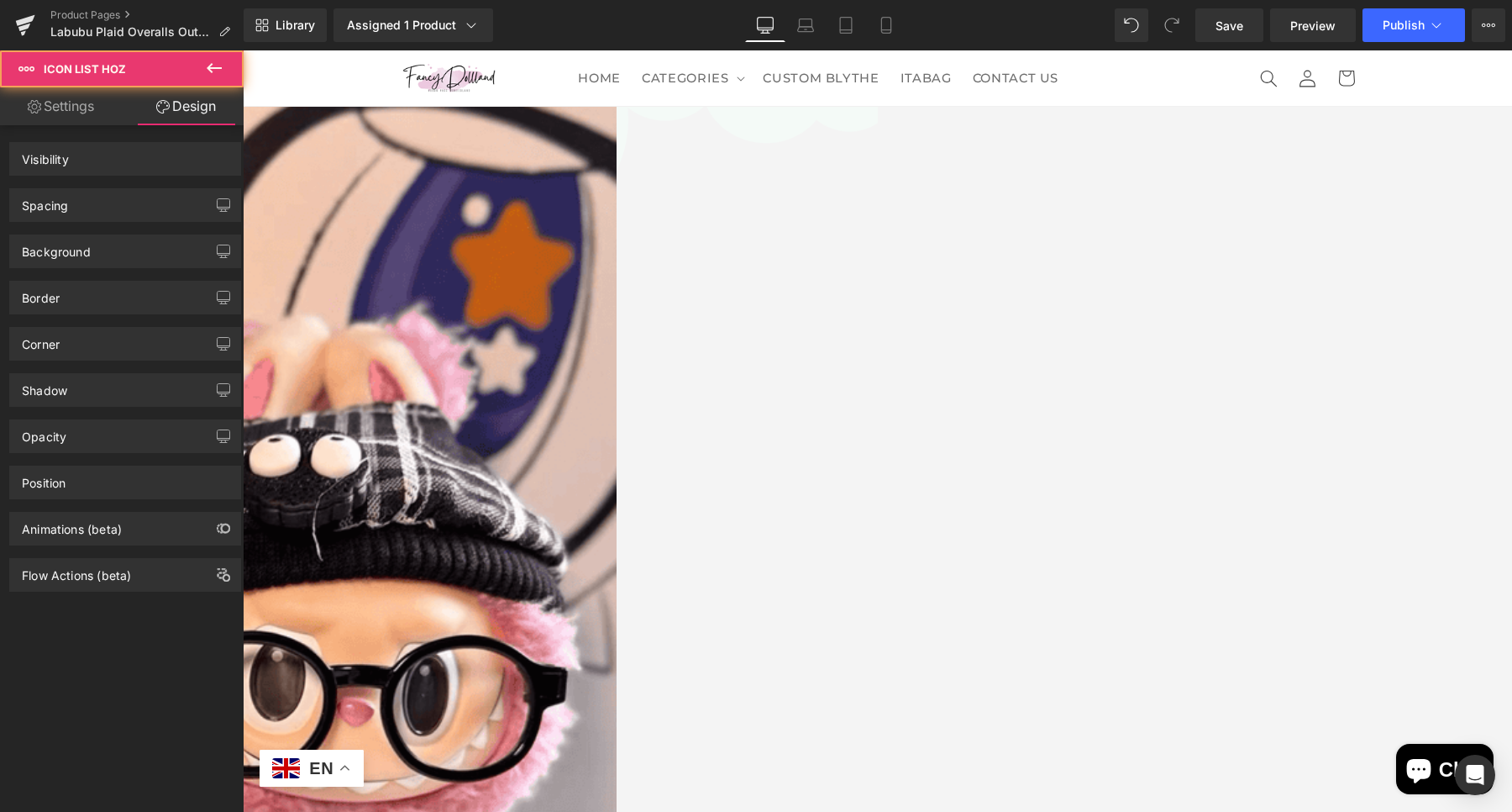
click at [107, 200] on div "Spacing" at bounding box center [125, 205] width 230 height 32
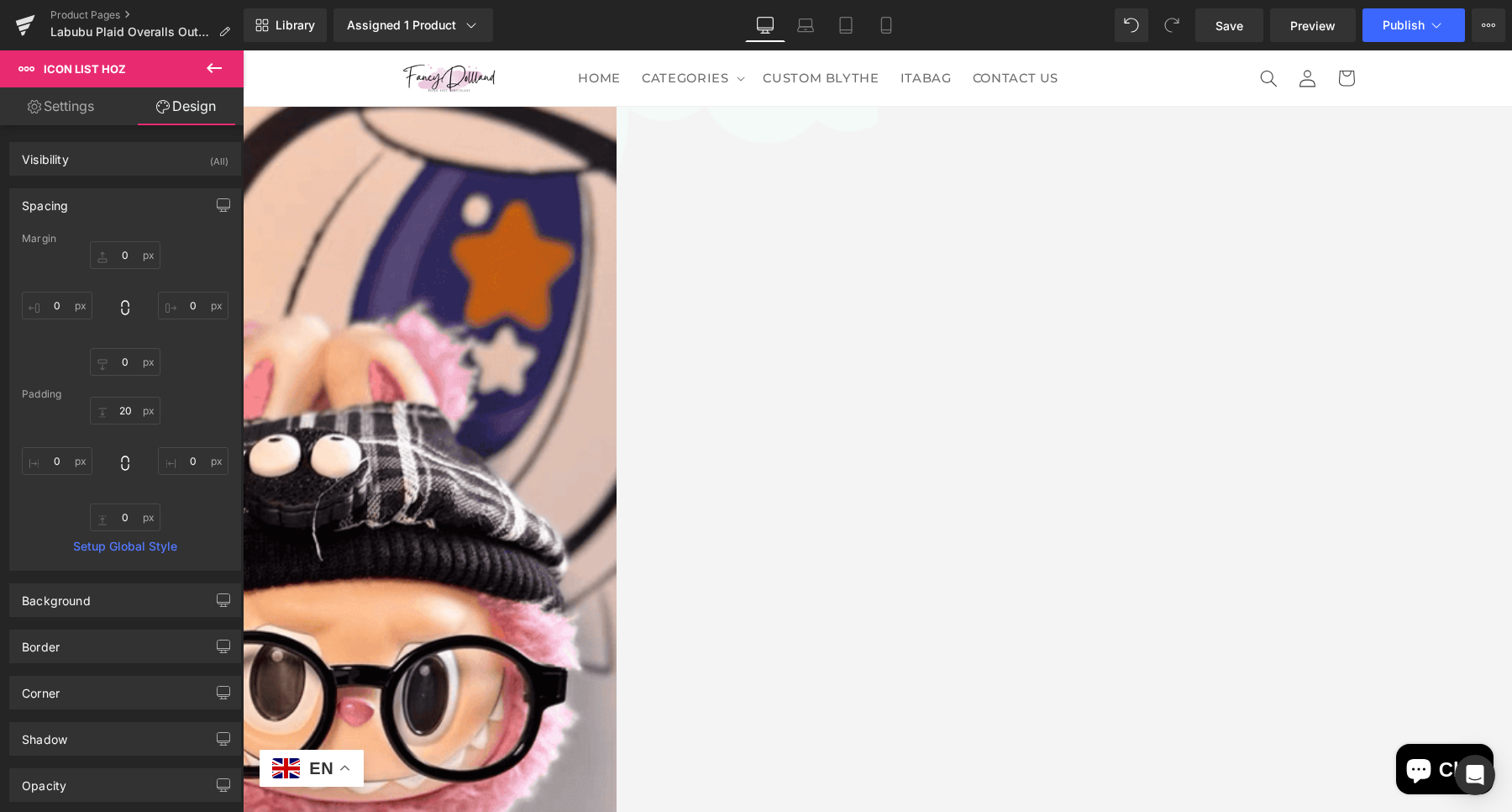
type input "0"
type input "20"
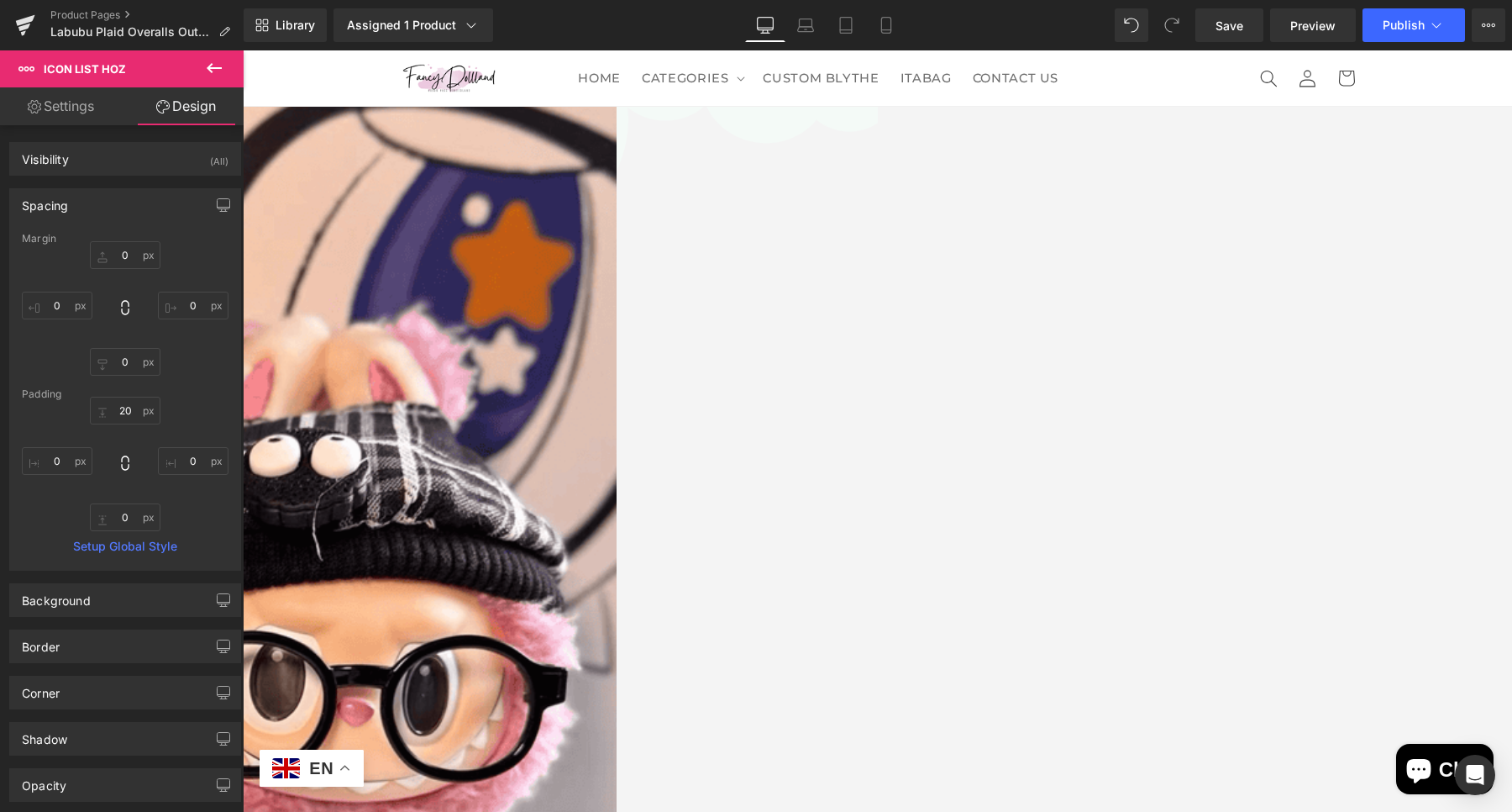
type input "0"
click at [117, 411] on input "20" at bounding box center [125, 410] width 71 height 28
type input "10"
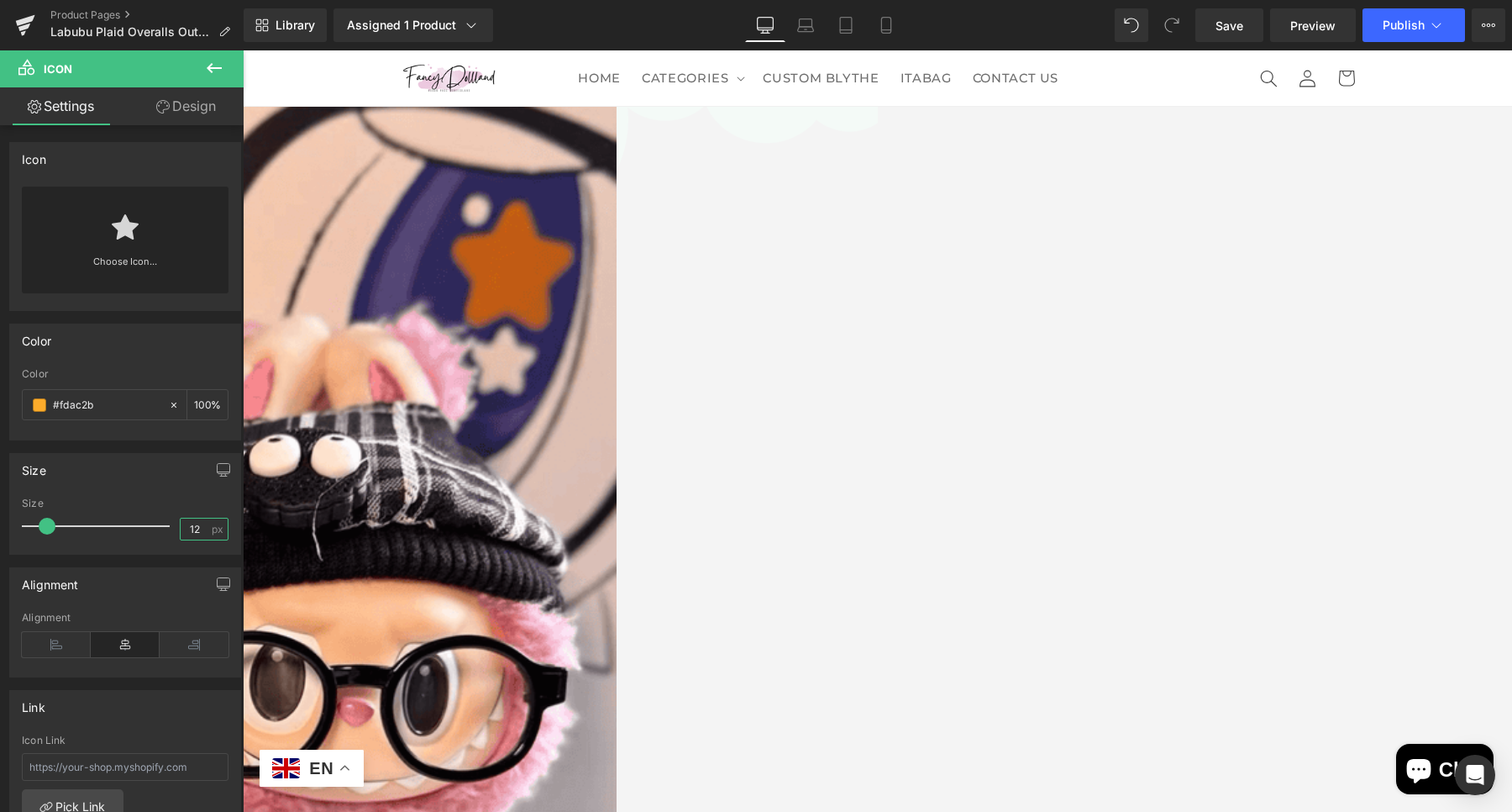
drag, startPoint x: 192, startPoint y: 517, endPoint x: 173, endPoint y: 520, distance: 19.2
click at [173, 520] on div "Size 12 px" at bounding box center [125, 526] width 206 height 57
type input "18"
drag, startPoint x: 915, startPoint y: 244, endPoint x: 914, endPoint y: 97, distance: 147.0
click at [243, 50] on icon at bounding box center [243, 50] width 0 height 0
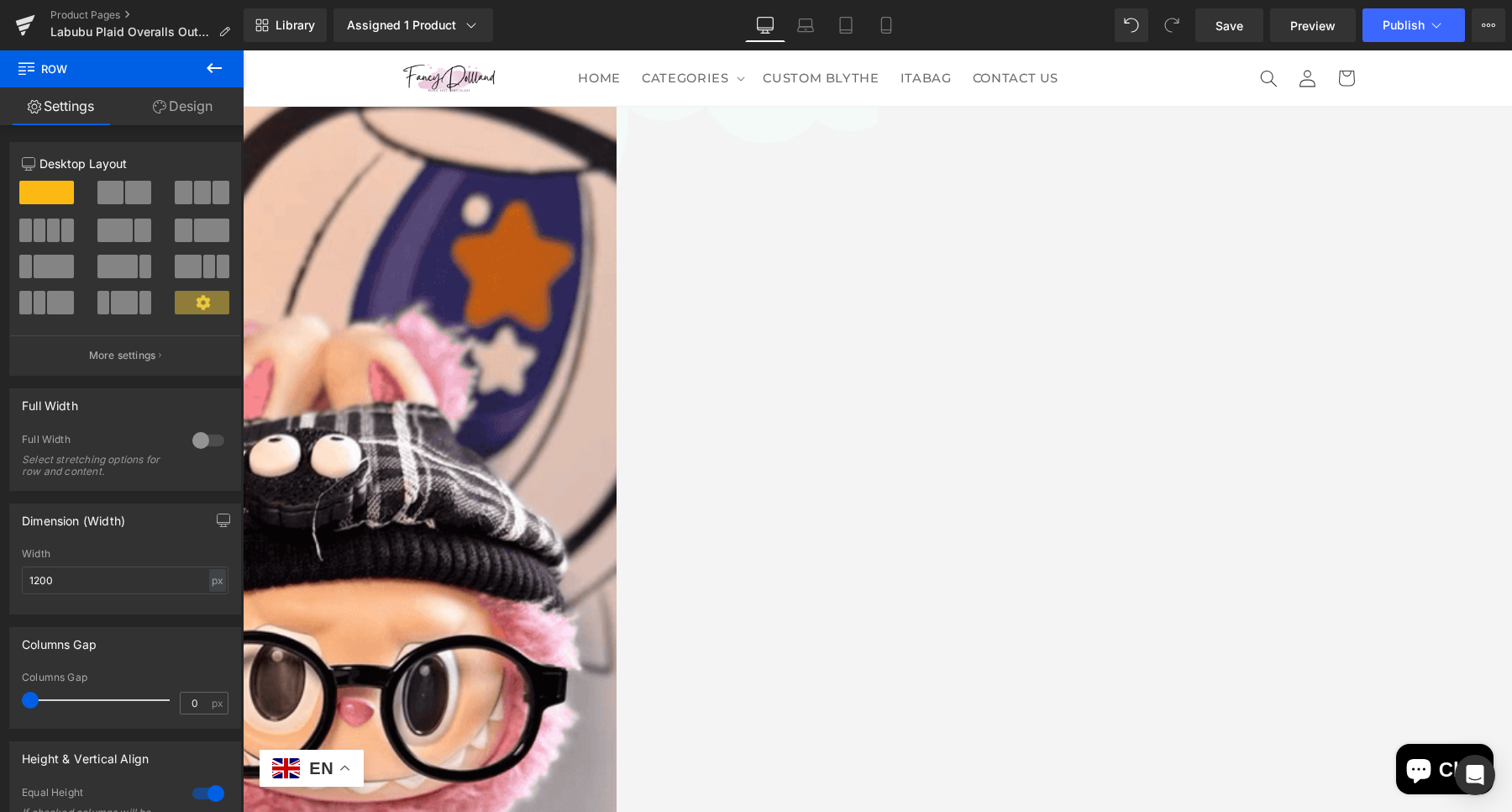
click at [243, 50] on link "Icon" at bounding box center [243, 50] width 0 height 0
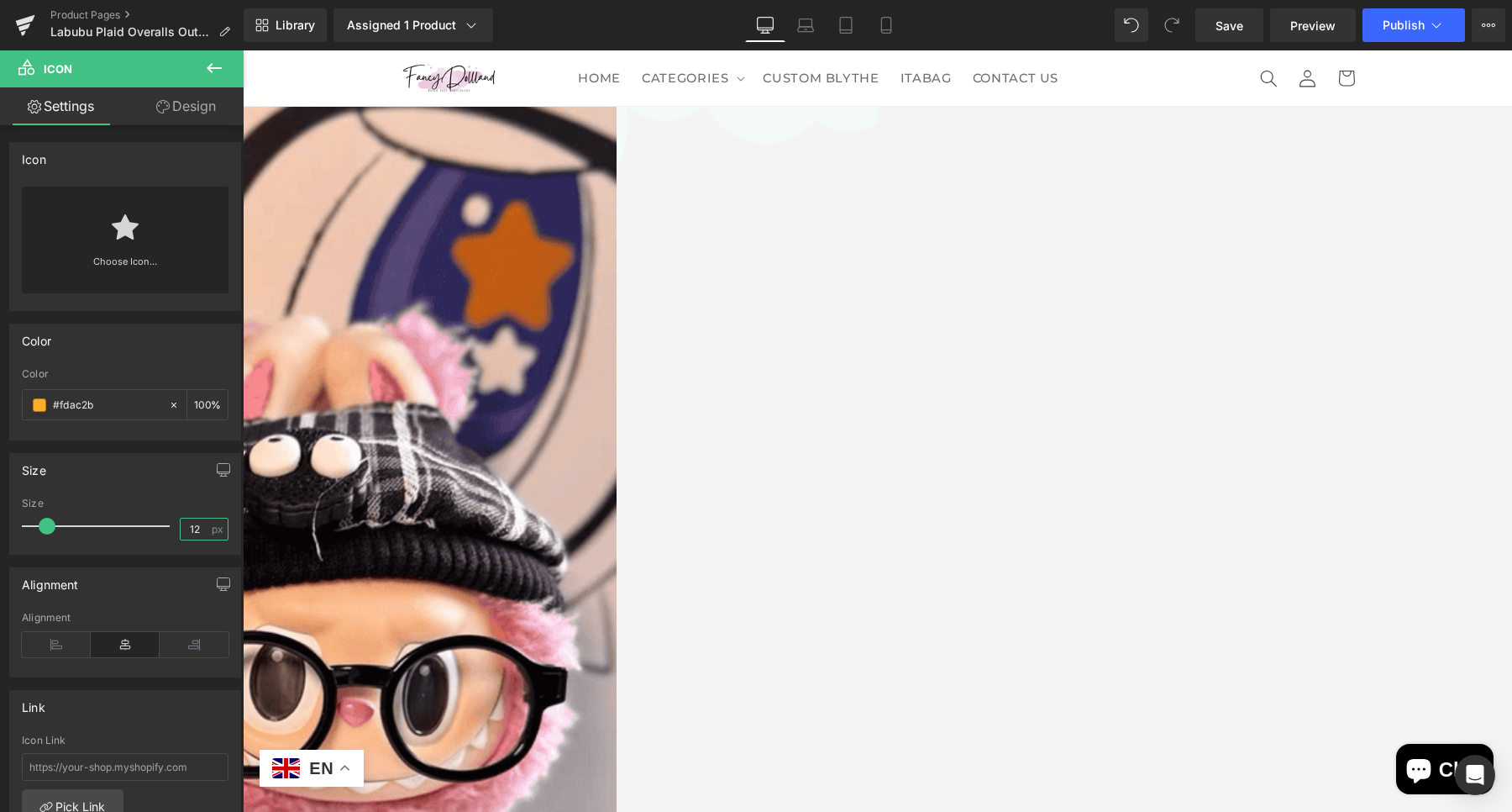
click at [200, 528] on input "12" at bounding box center [195, 528] width 30 height 21
type input "18"
click at [243, 50] on span "Icon List Hoz" at bounding box center [243, 50] width 0 height 0
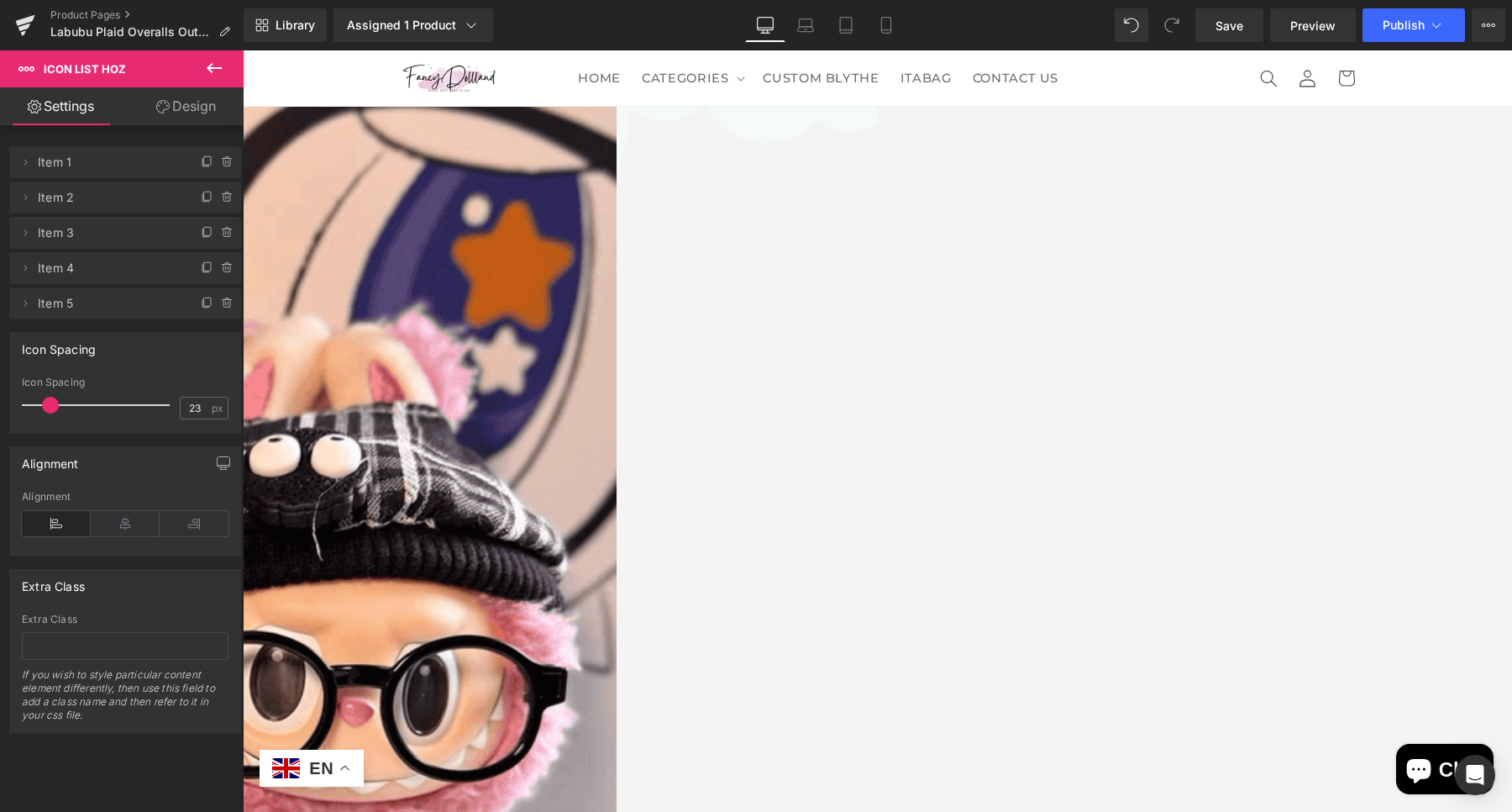
type input "24"
click at [54, 410] on span at bounding box center [53, 405] width 17 height 17
click at [197, 110] on link "Design" at bounding box center [187, 106] width 122 height 38
click at [0, 0] on div "Spacing" at bounding box center [0, 0] width 0 height 0
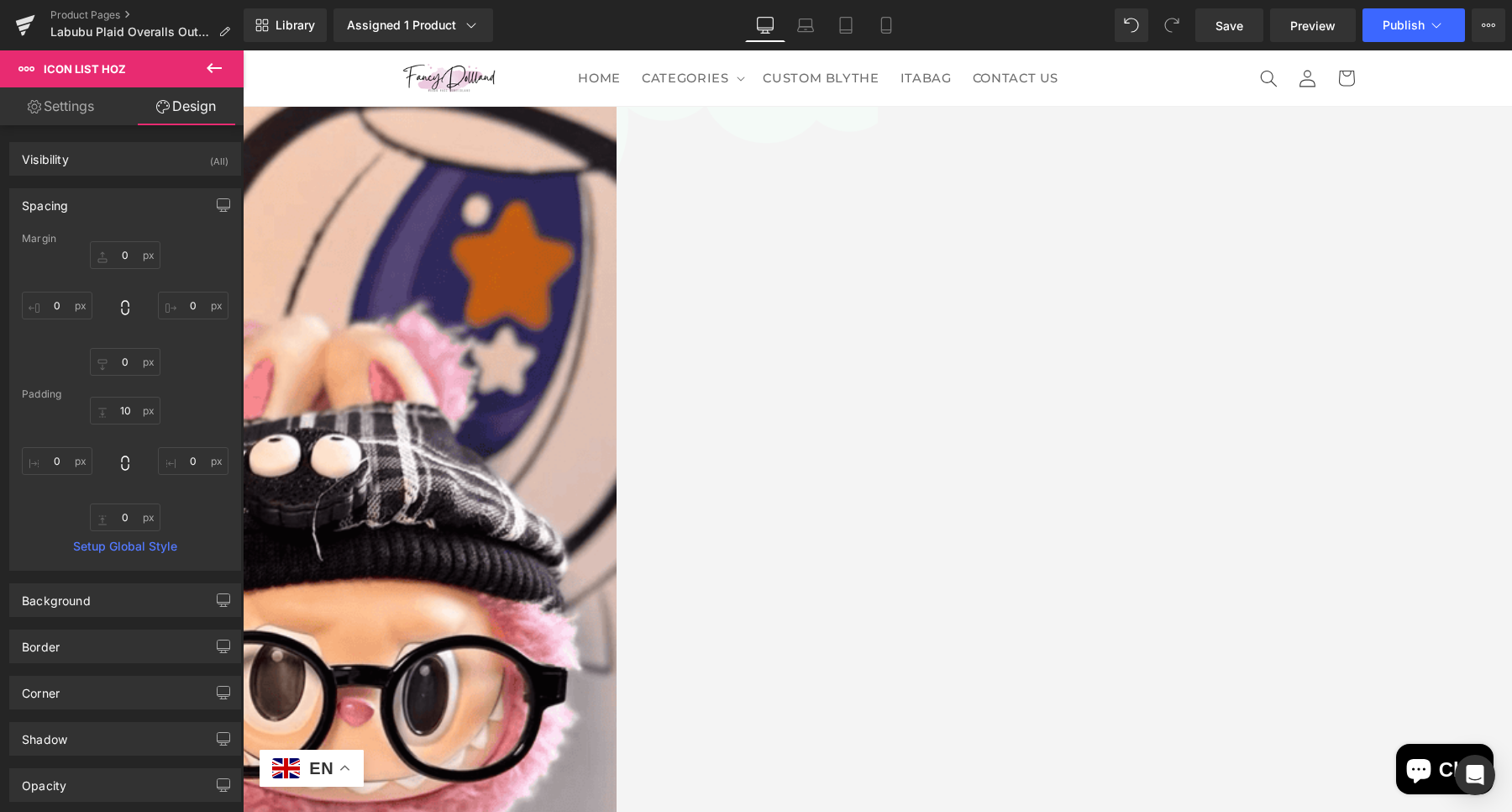
type input "0"
type input "10"
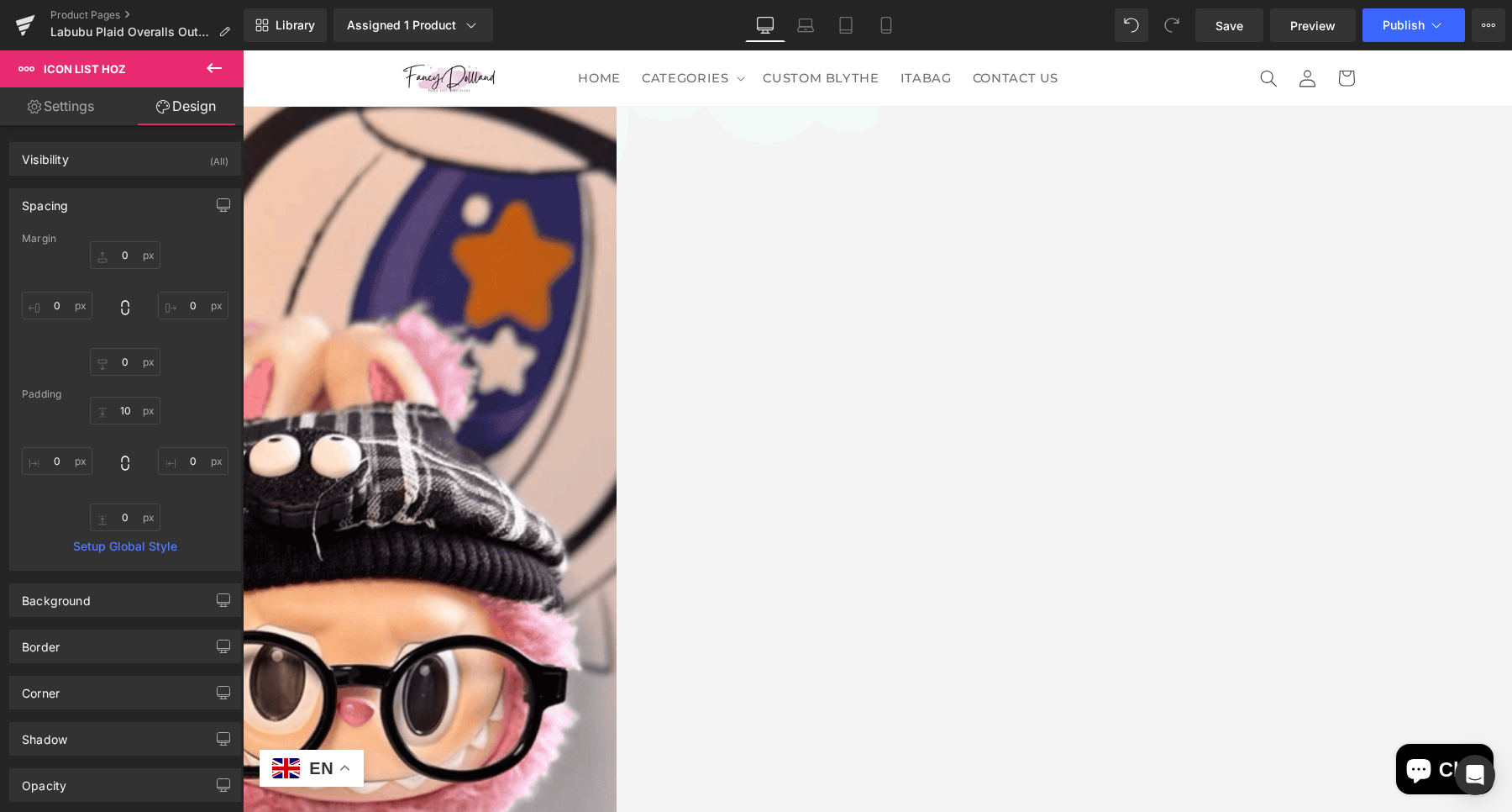
type input "0"
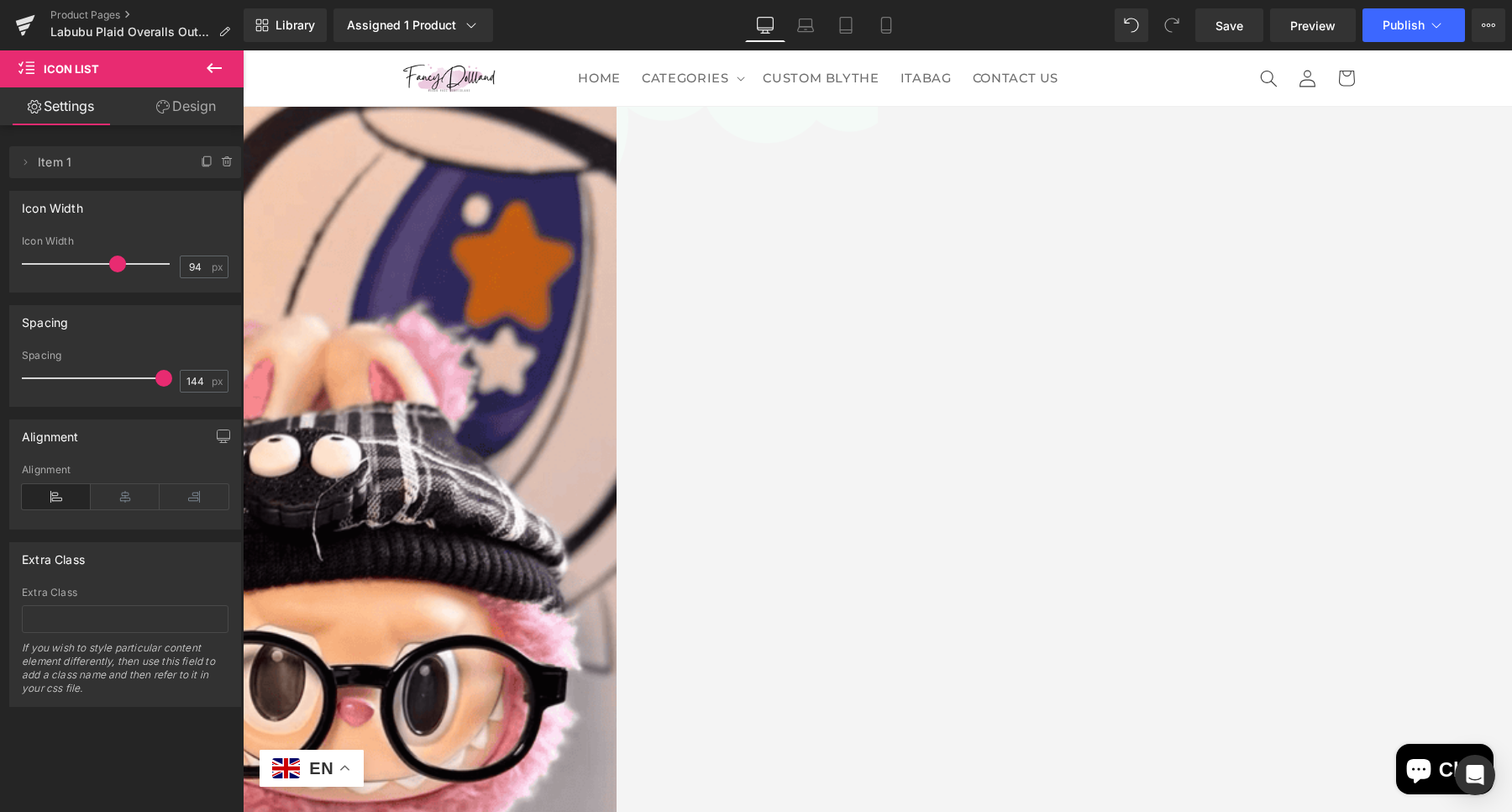
type input "0"
drag, startPoint x: 37, startPoint y: 377, endPoint x: 168, endPoint y: 196, distance: 223.4
click at [155, 373] on span at bounding box center [163, 378] width 17 height 17
click at [203, 109] on link "Design" at bounding box center [187, 106] width 122 height 38
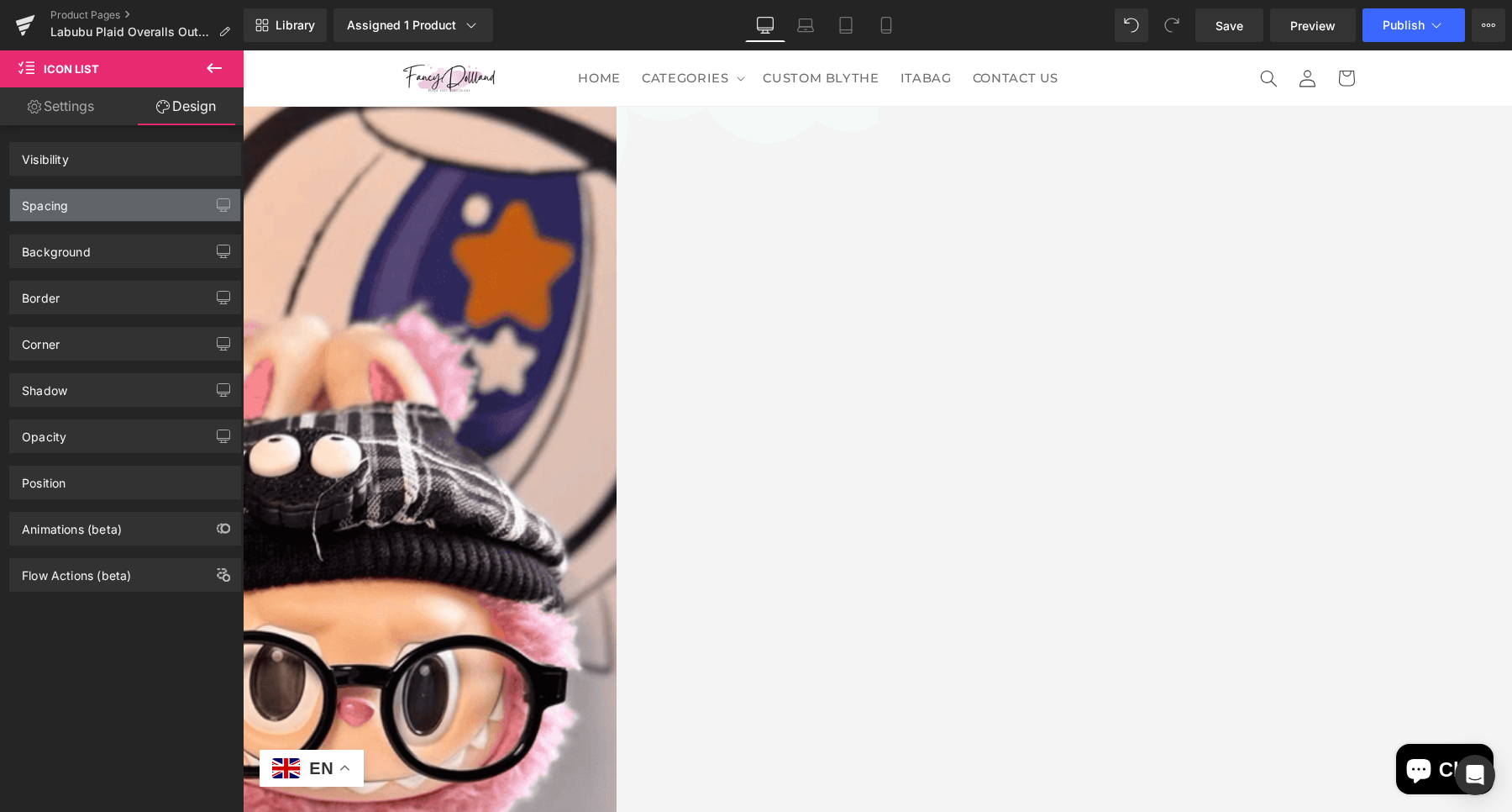
click at [138, 208] on div "Spacing" at bounding box center [125, 205] width 230 height 32
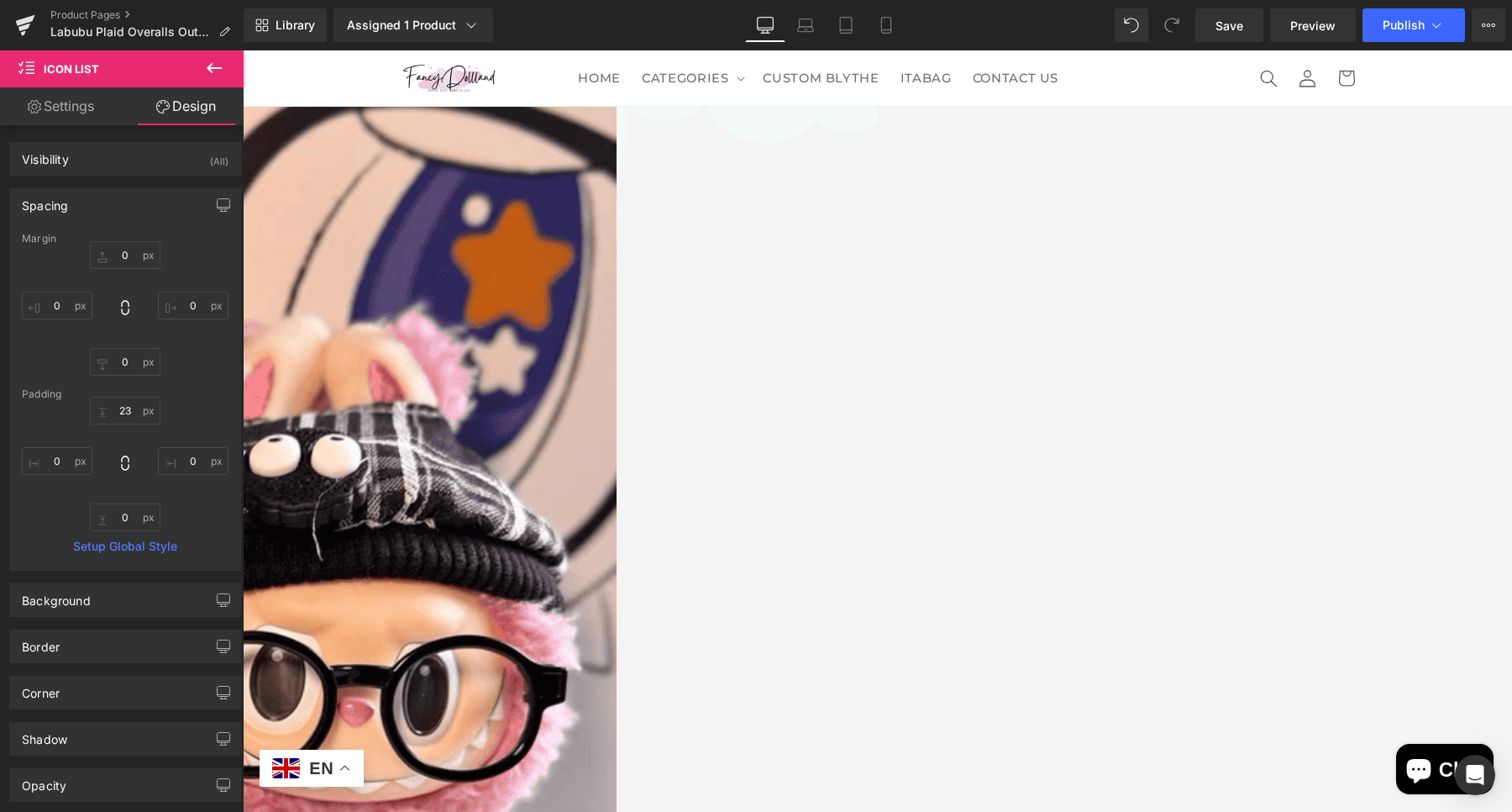
type input "0"
type input "23"
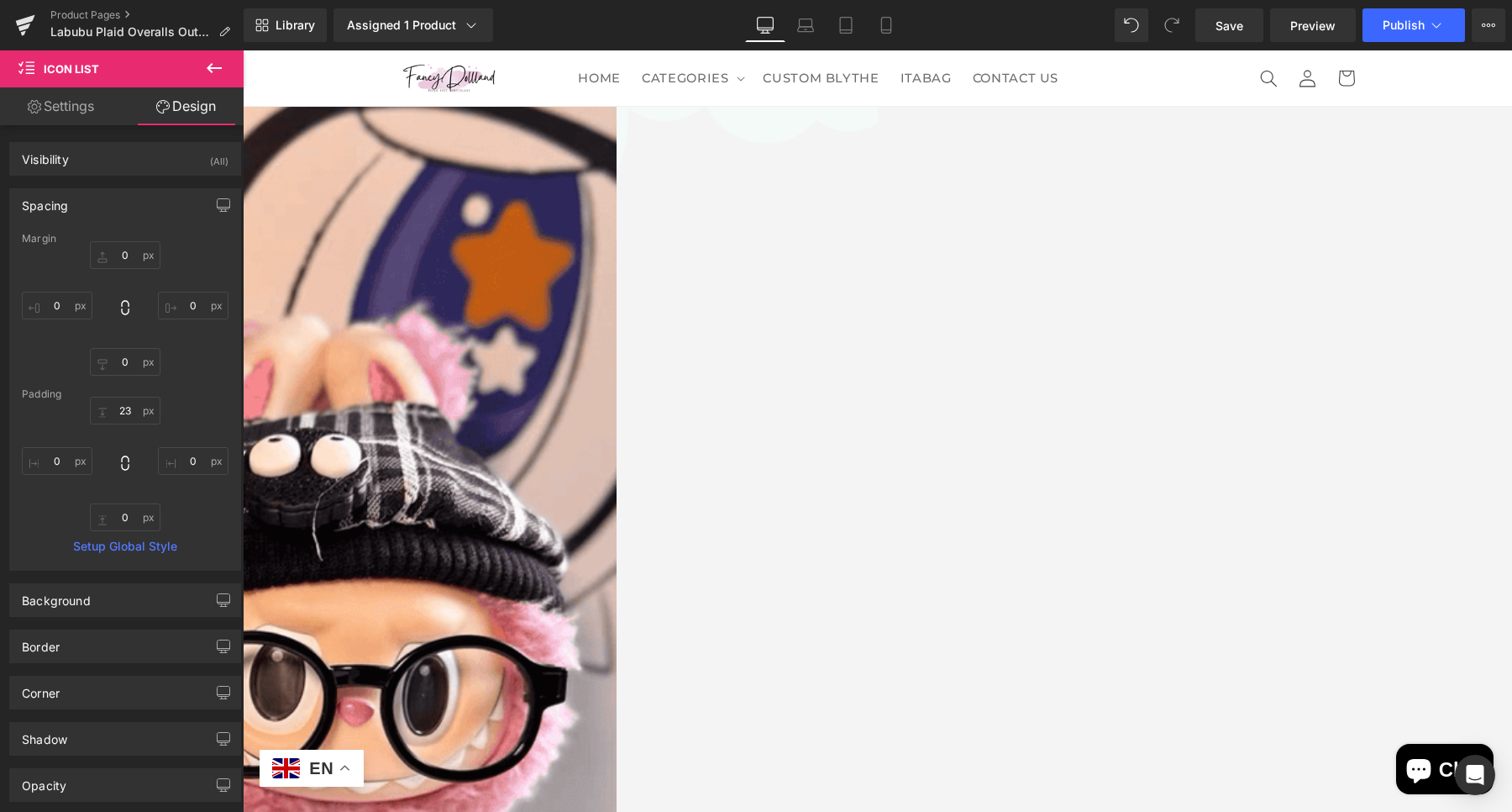
type input "0"
click at [138, 208] on div "Spacing" at bounding box center [125, 205] width 230 height 32
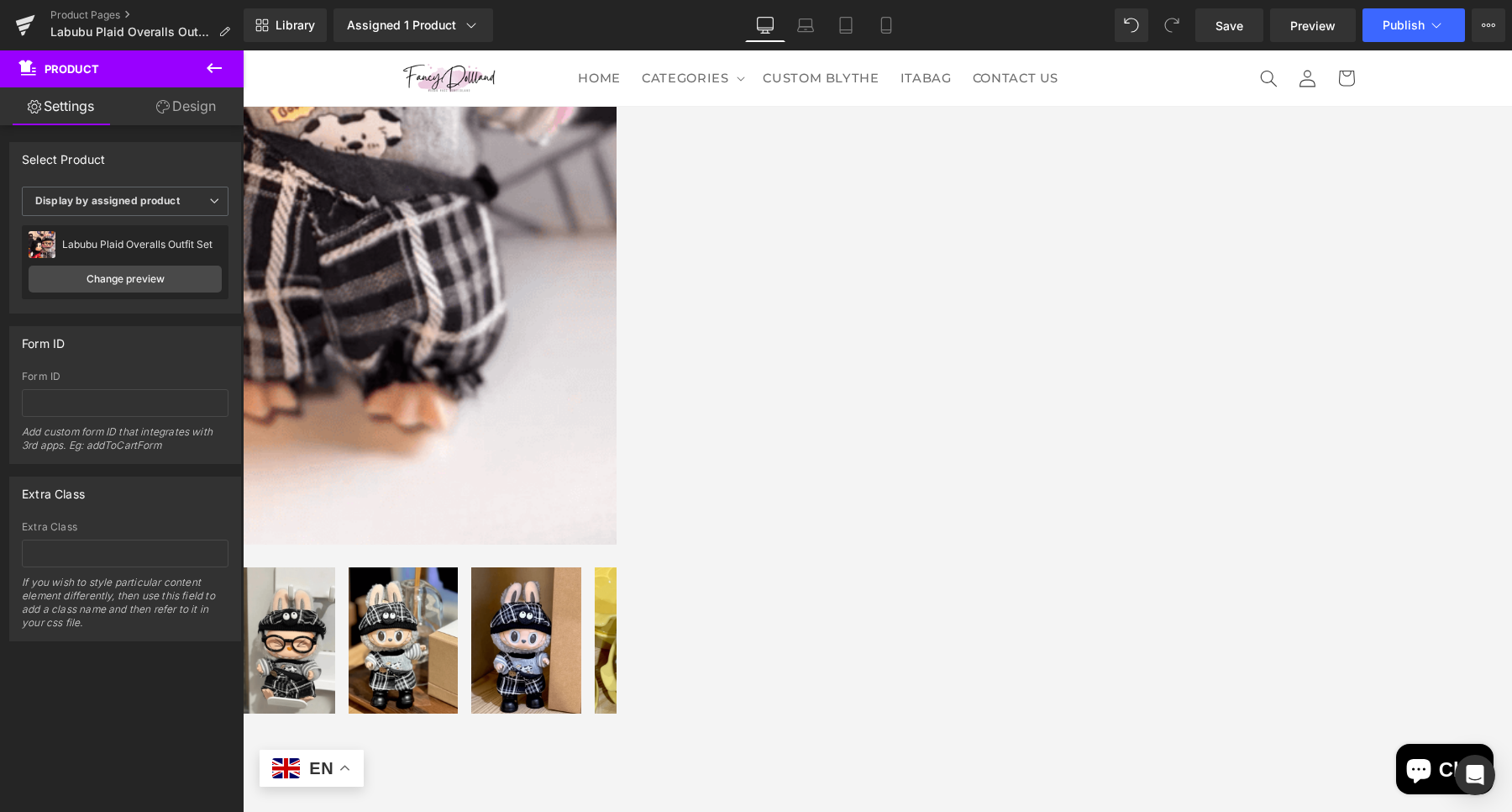
scroll to position [936, 0]
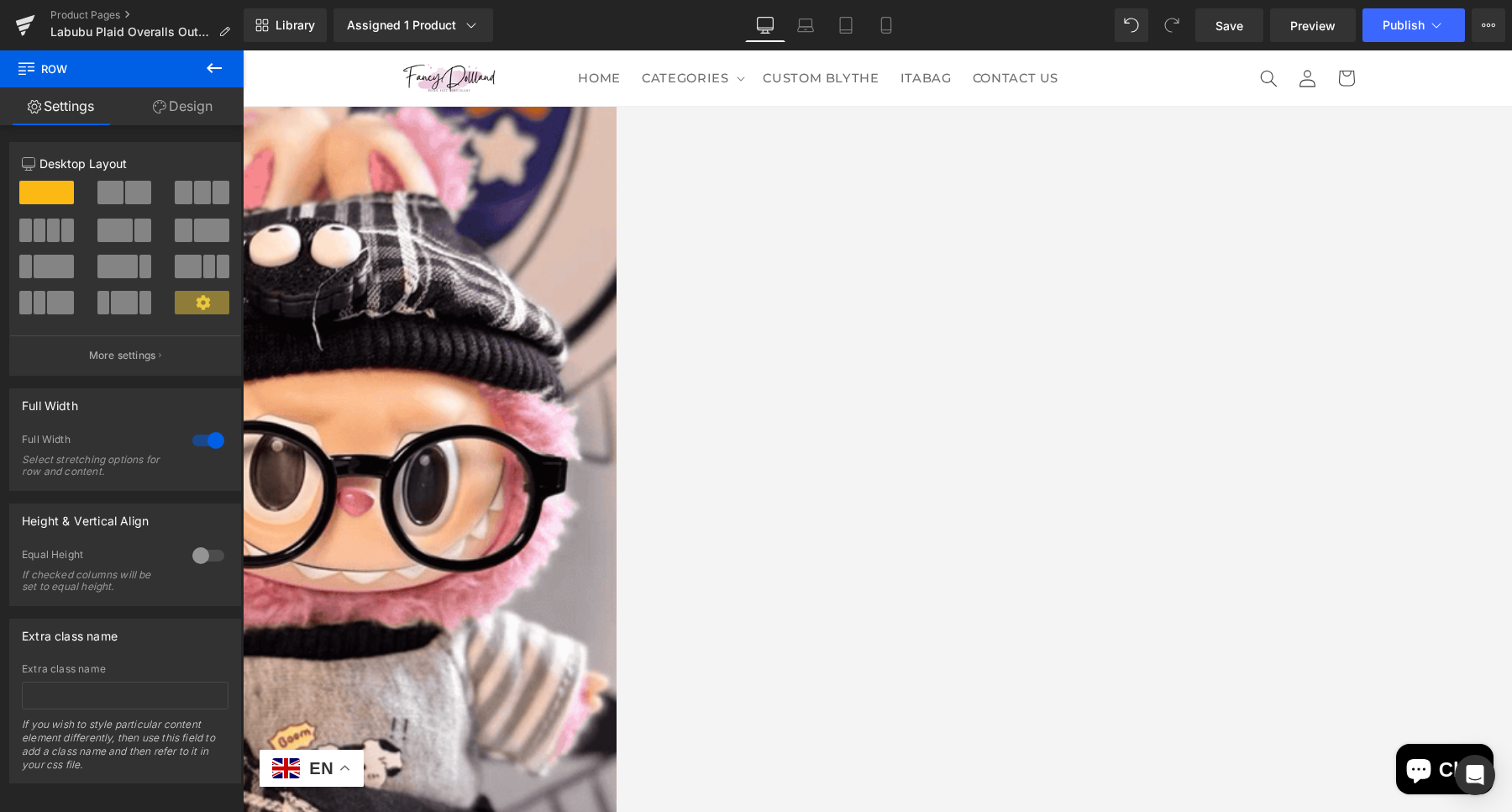
scroll to position [95, 0]
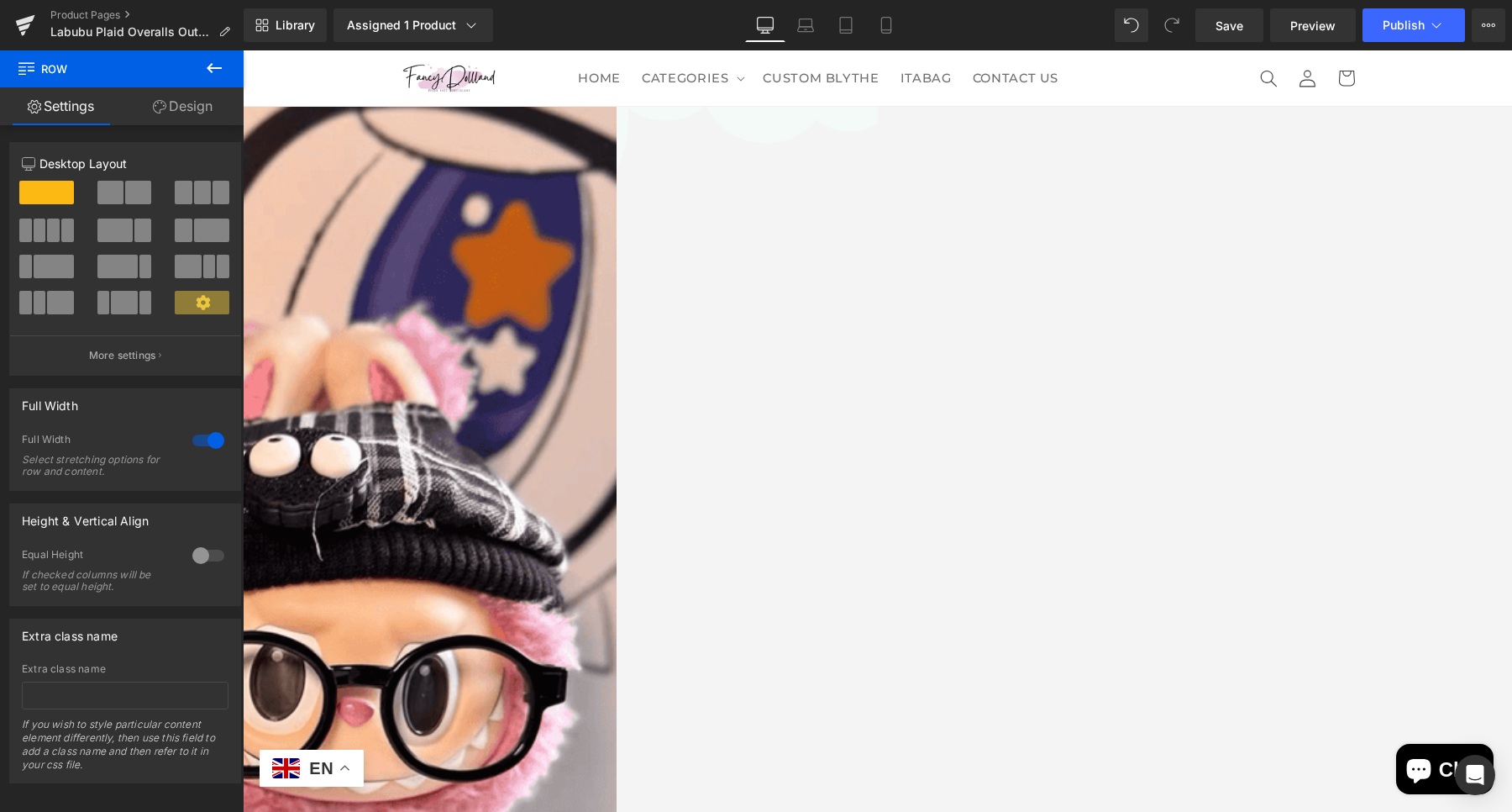
click at [221, 74] on icon at bounding box center [214, 68] width 20 height 20
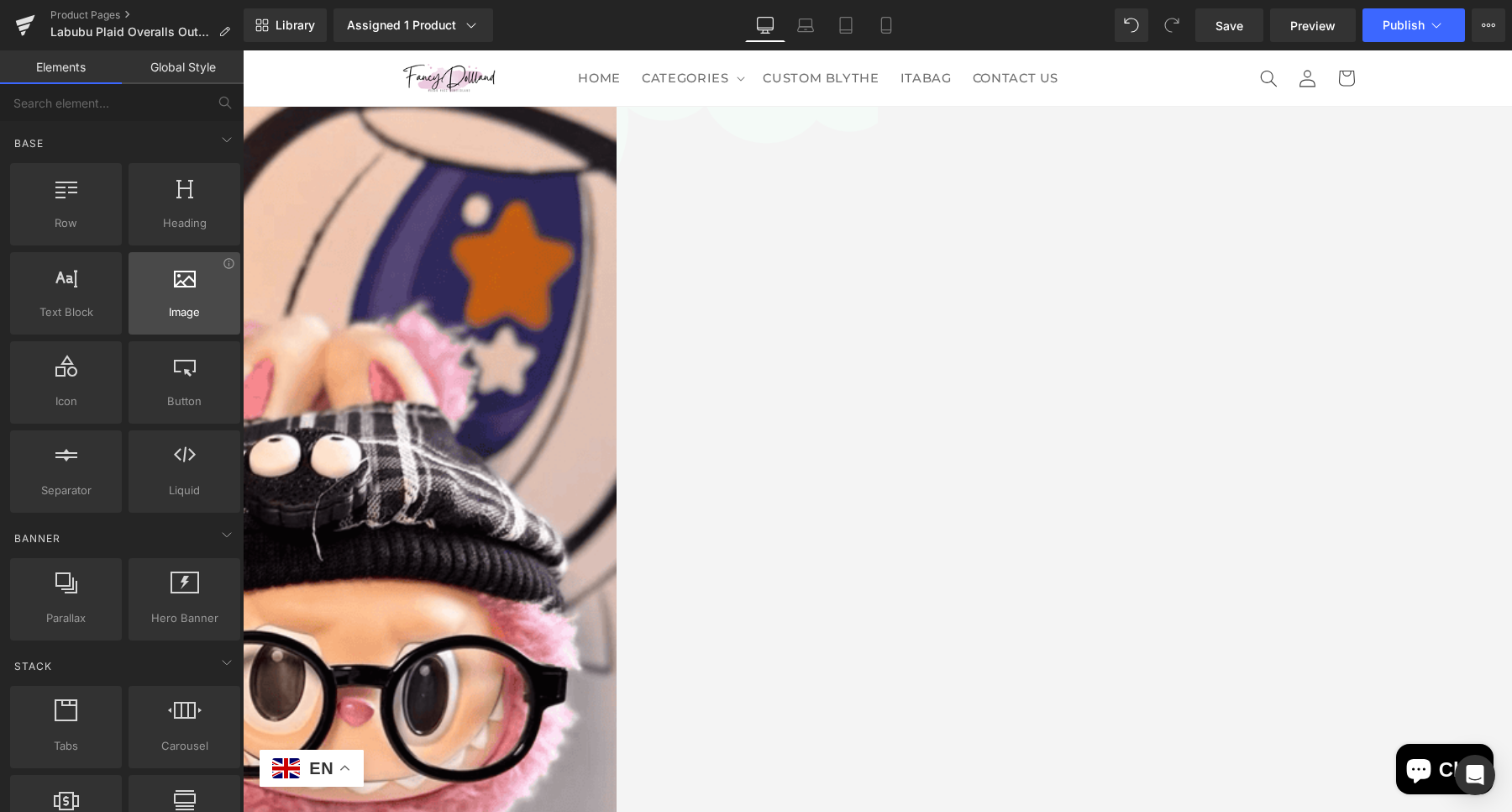
scroll to position [0, 0]
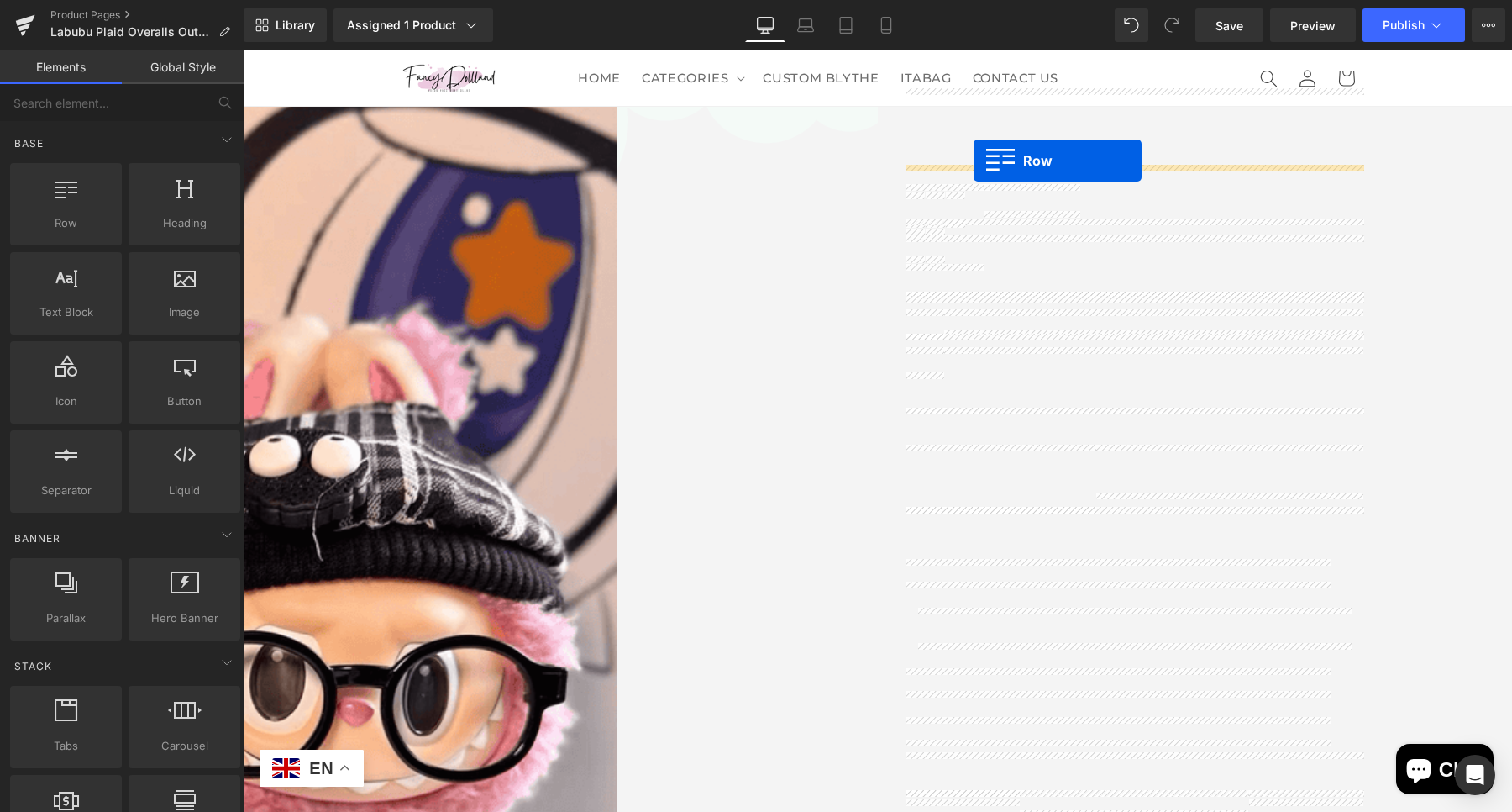
drag, startPoint x: 329, startPoint y: 273, endPoint x: 974, endPoint y: 161, distance: 654.7
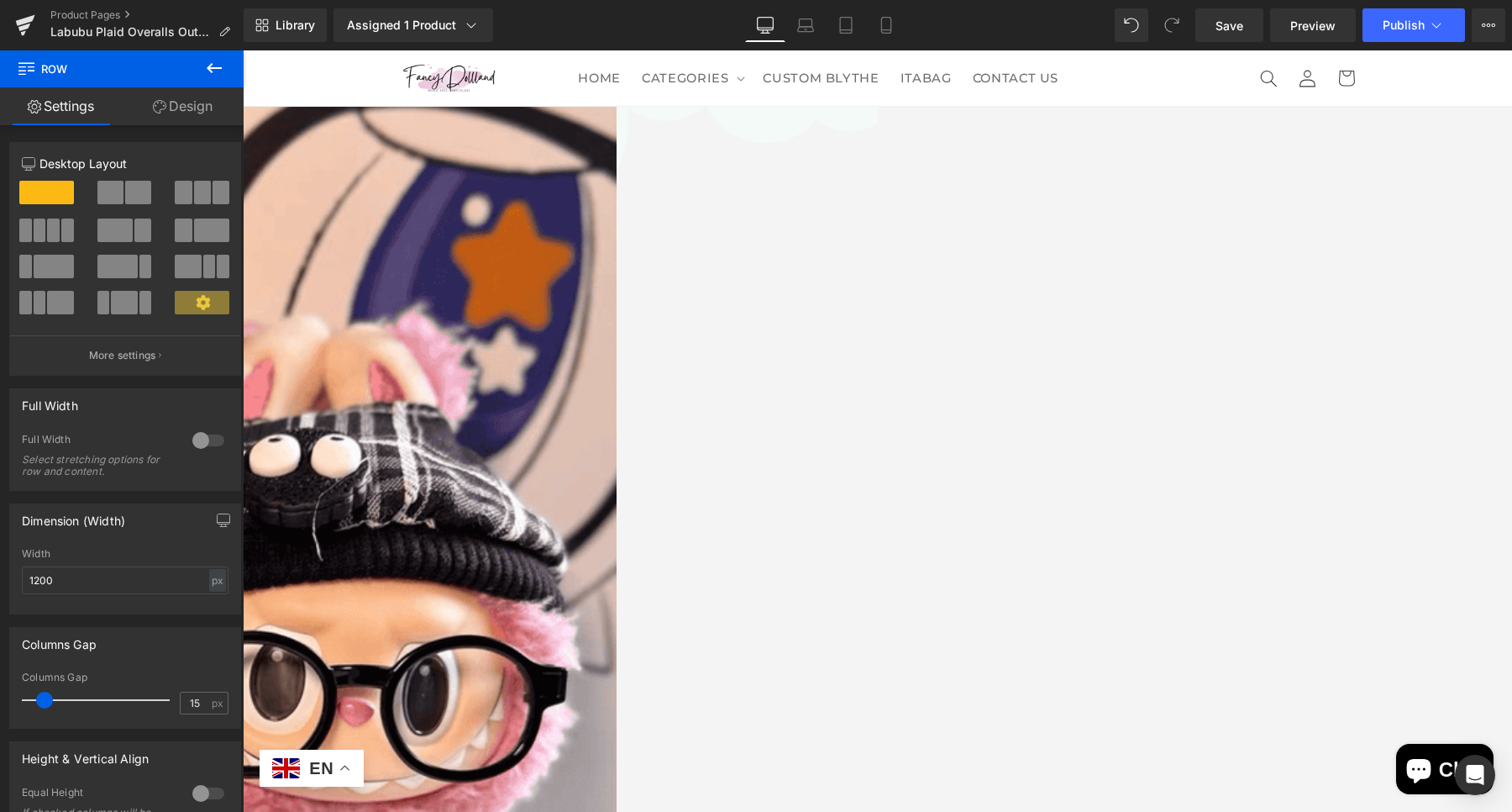
click at [127, 193] on span at bounding box center [138, 192] width 26 height 23
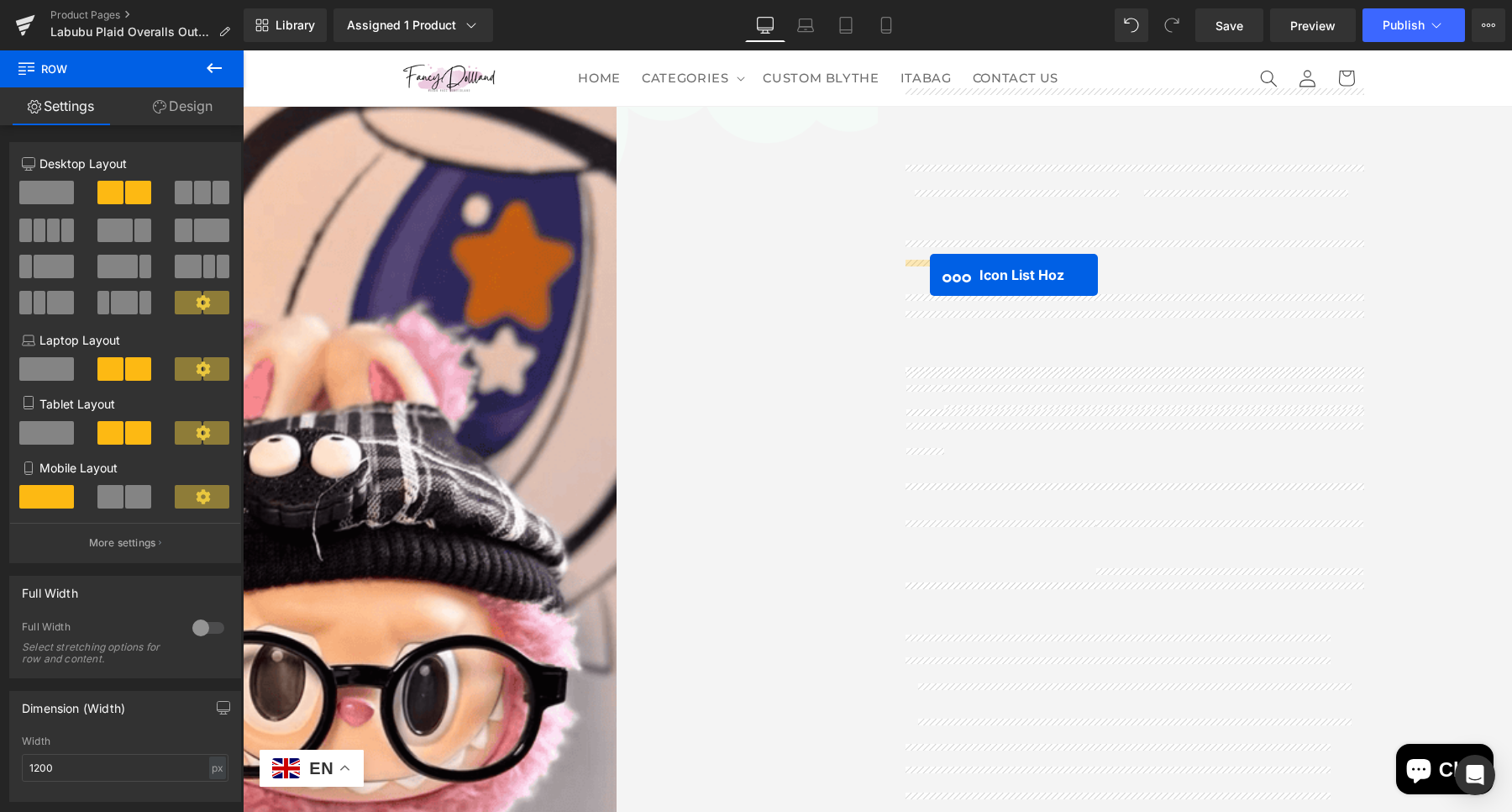
drag, startPoint x: 938, startPoint y: 273, endPoint x: 930, endPoint y: 275, distance: 8.2
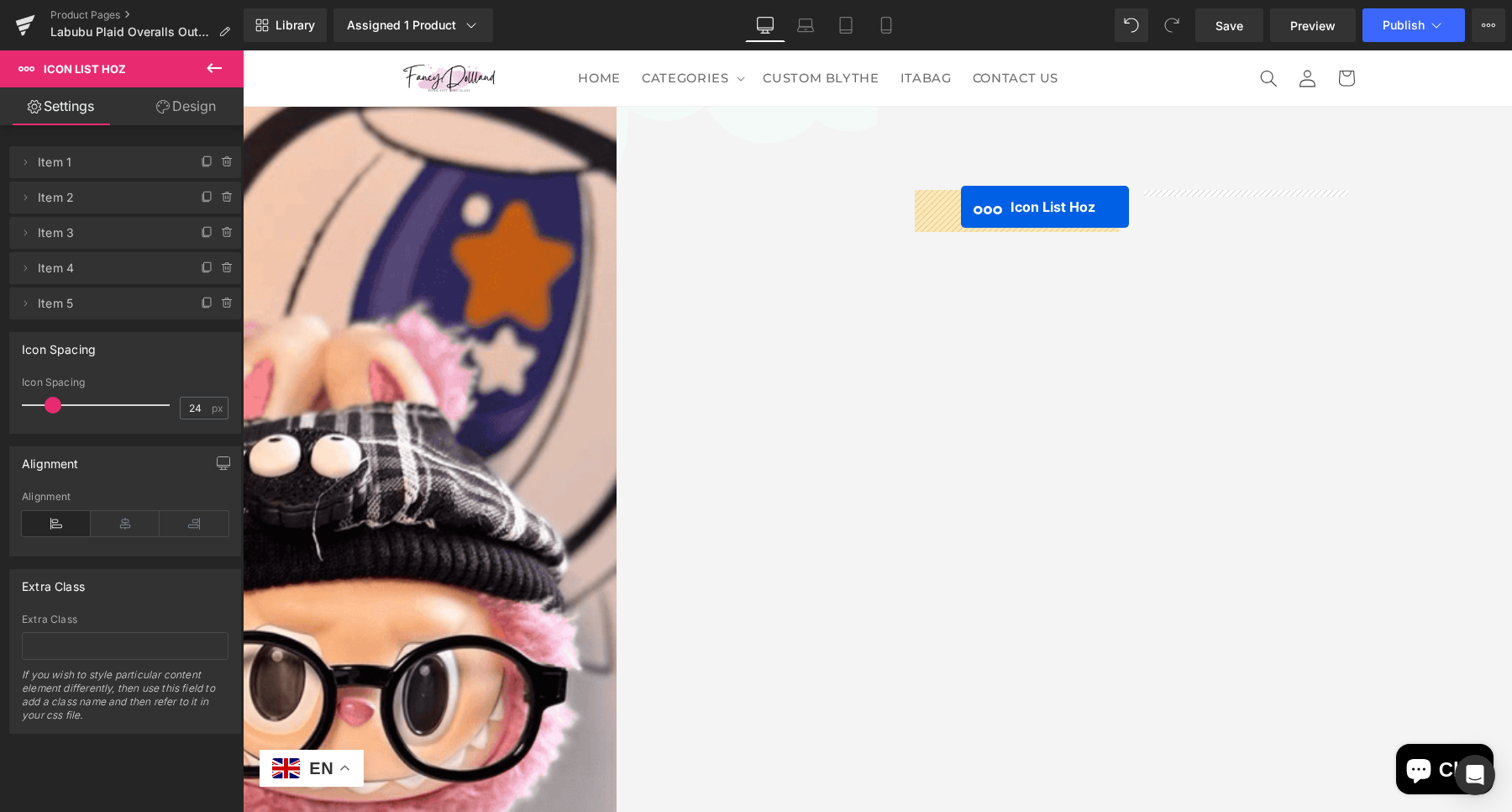
drag, startPoint x: 946, startPoint y: 273, endPoint x: 961, endPoint y: 206, distance: 68.7
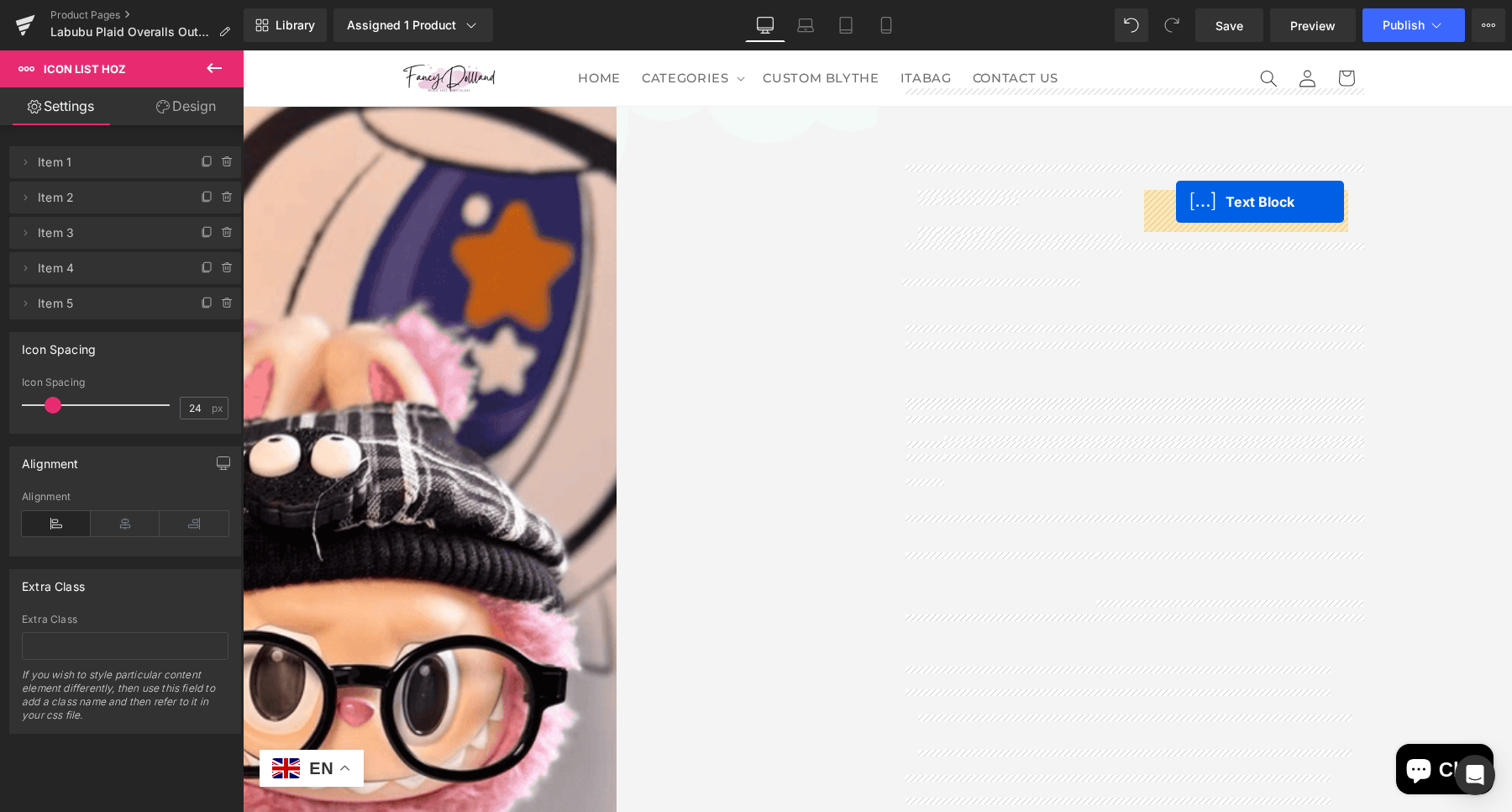
drag, startPoint x: 1041, startPoint y: 276, endPoint x: 1256, endPoint y: 149, distance: 249.7
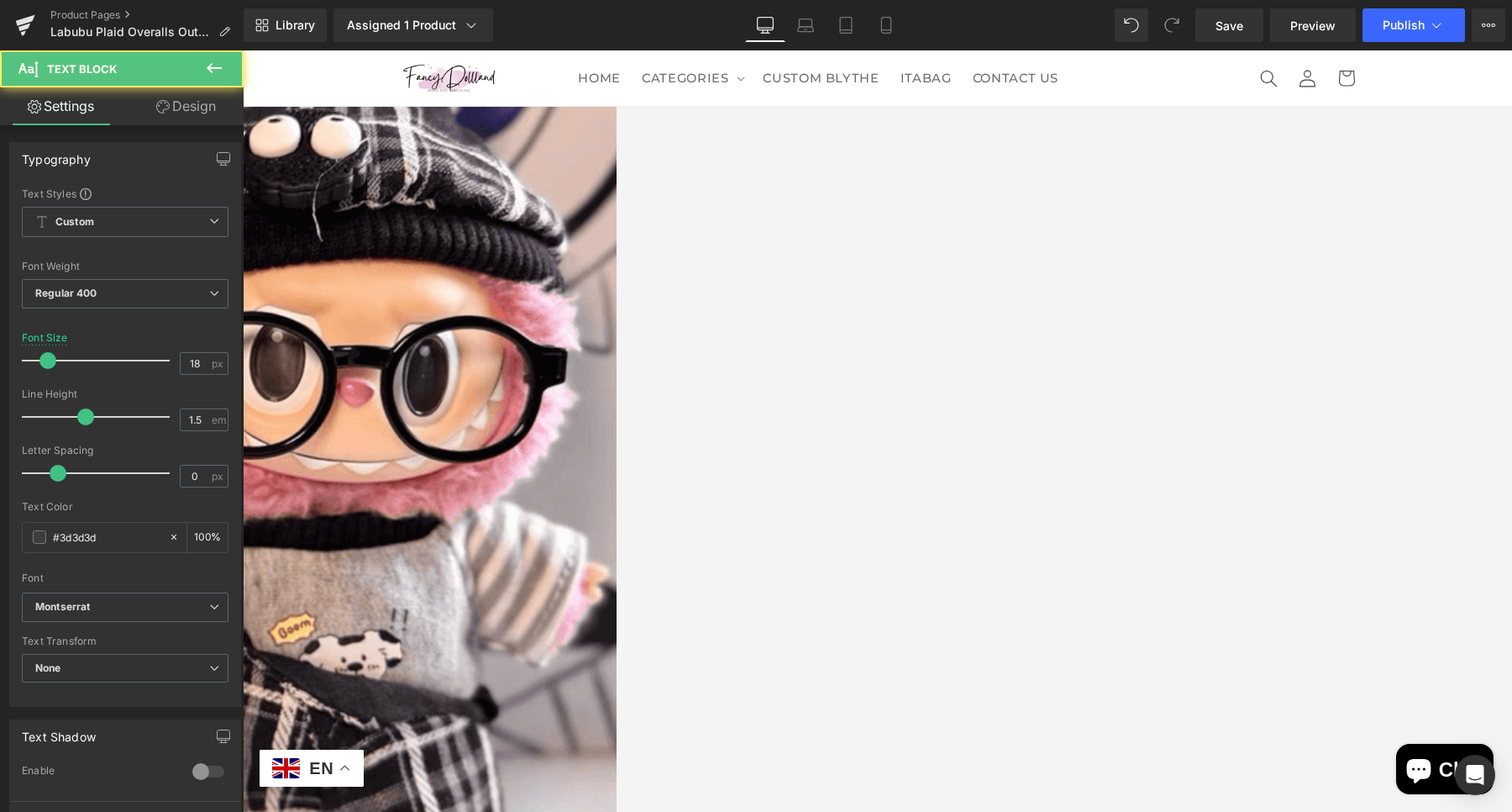
scroll to position [830, 0]
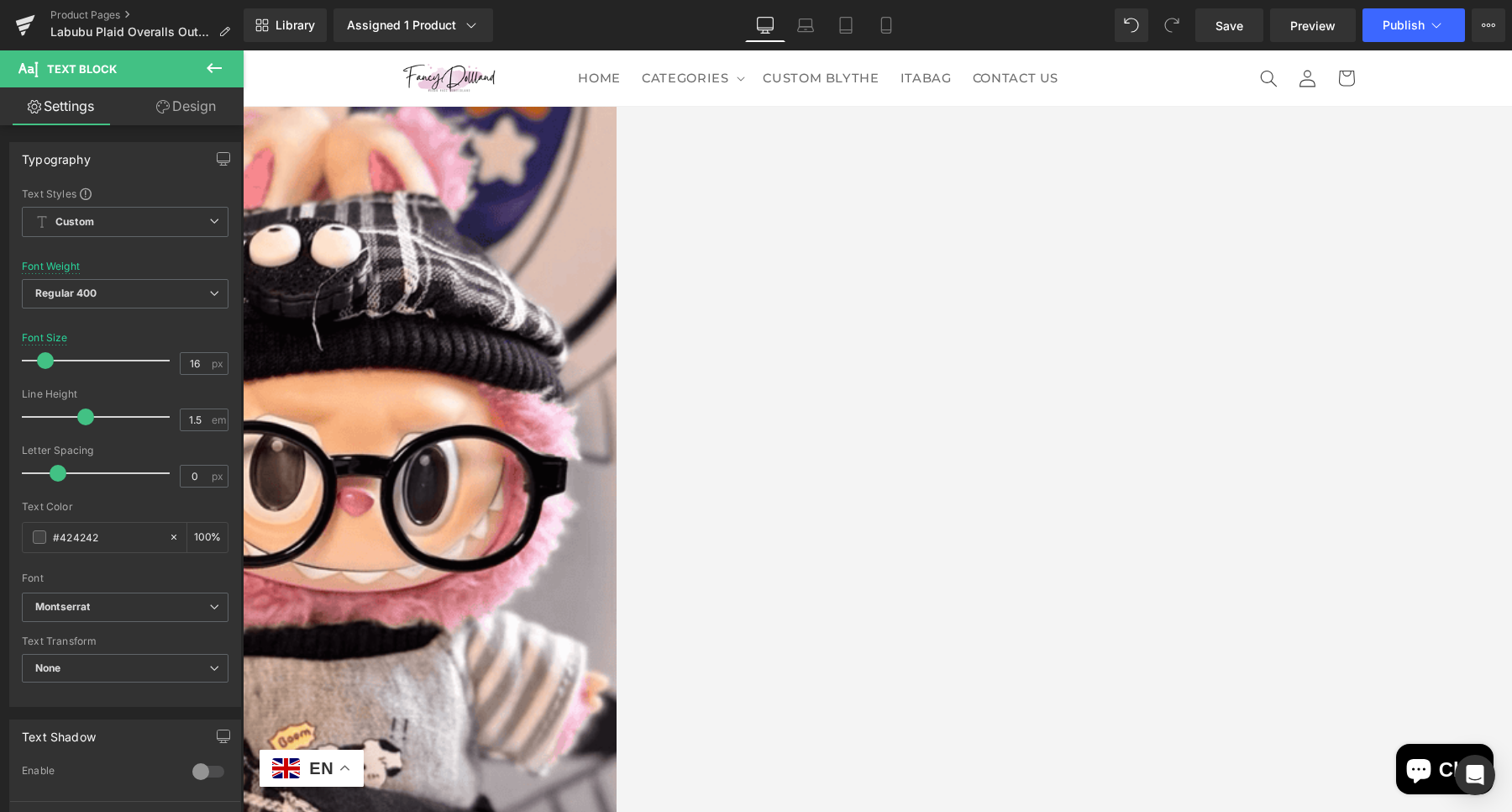
scroll to position [95, 0]
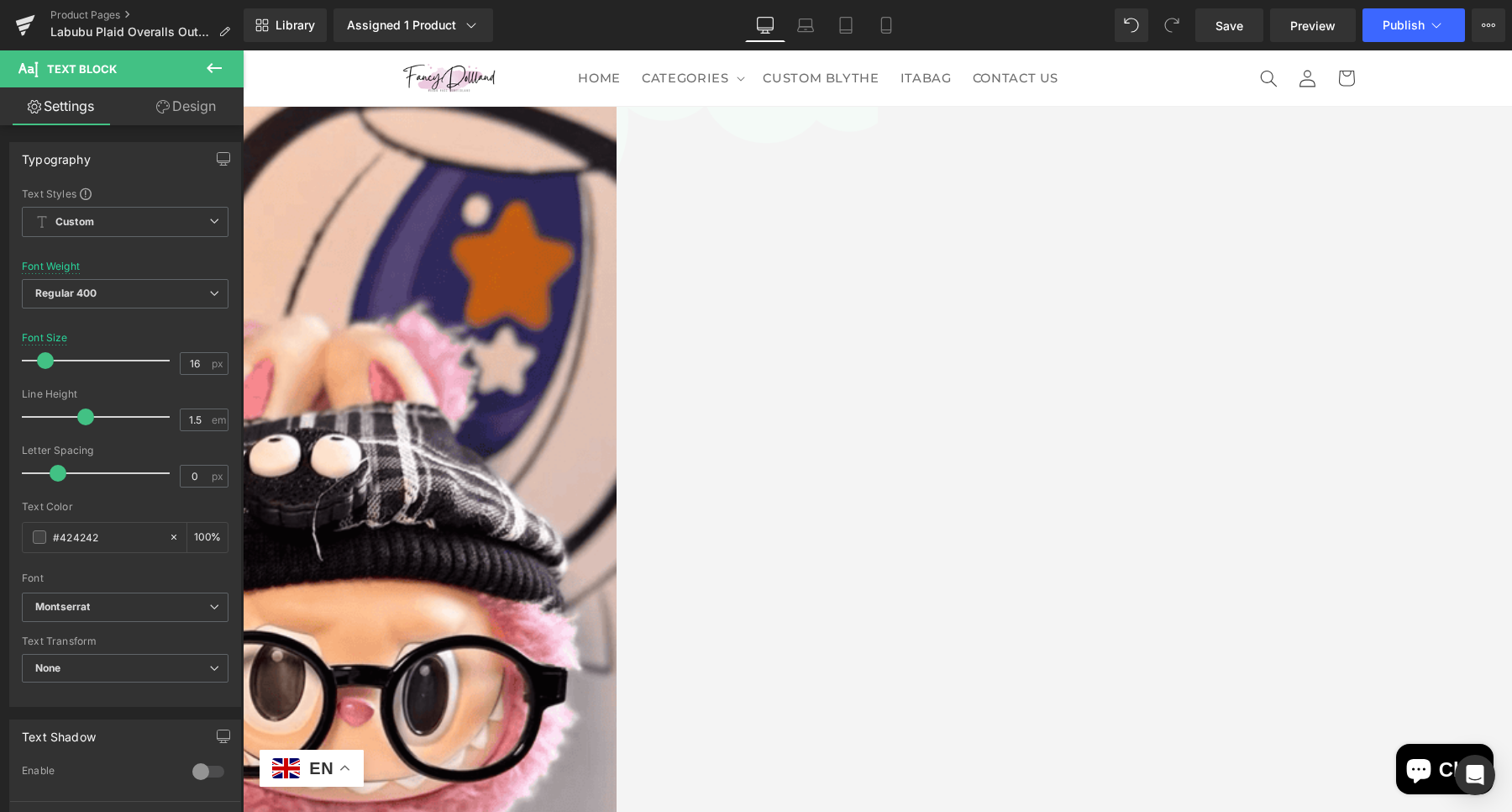
click at [243, 50] on link at bounding box center [243, 50] width 0 height 0
click at [243, 50] on icon at bounding box center [243, 50] width 0 height 0
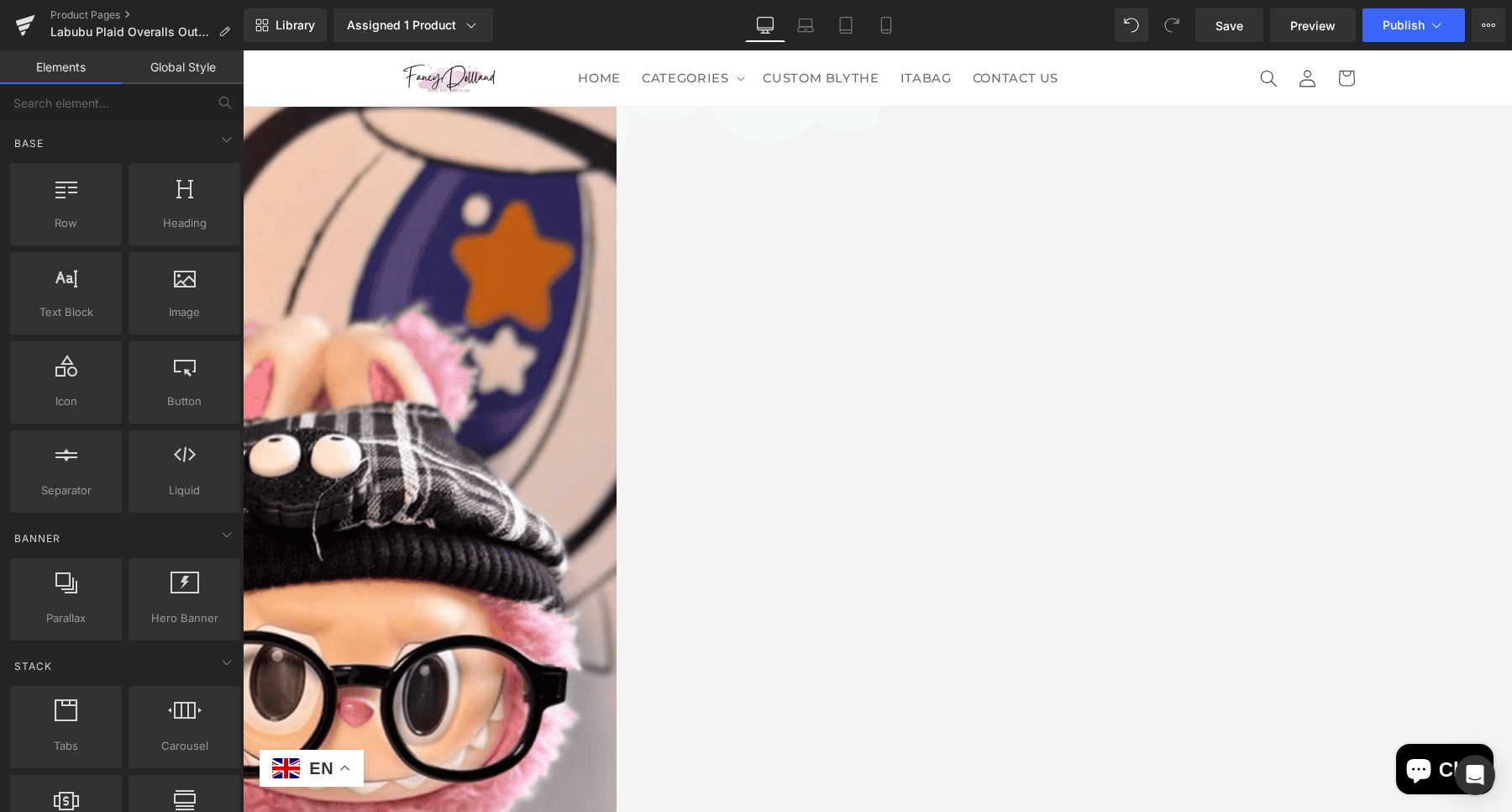
click at [243, 50] on span "Row" at bounding box center [243, 50] width 0 height 0
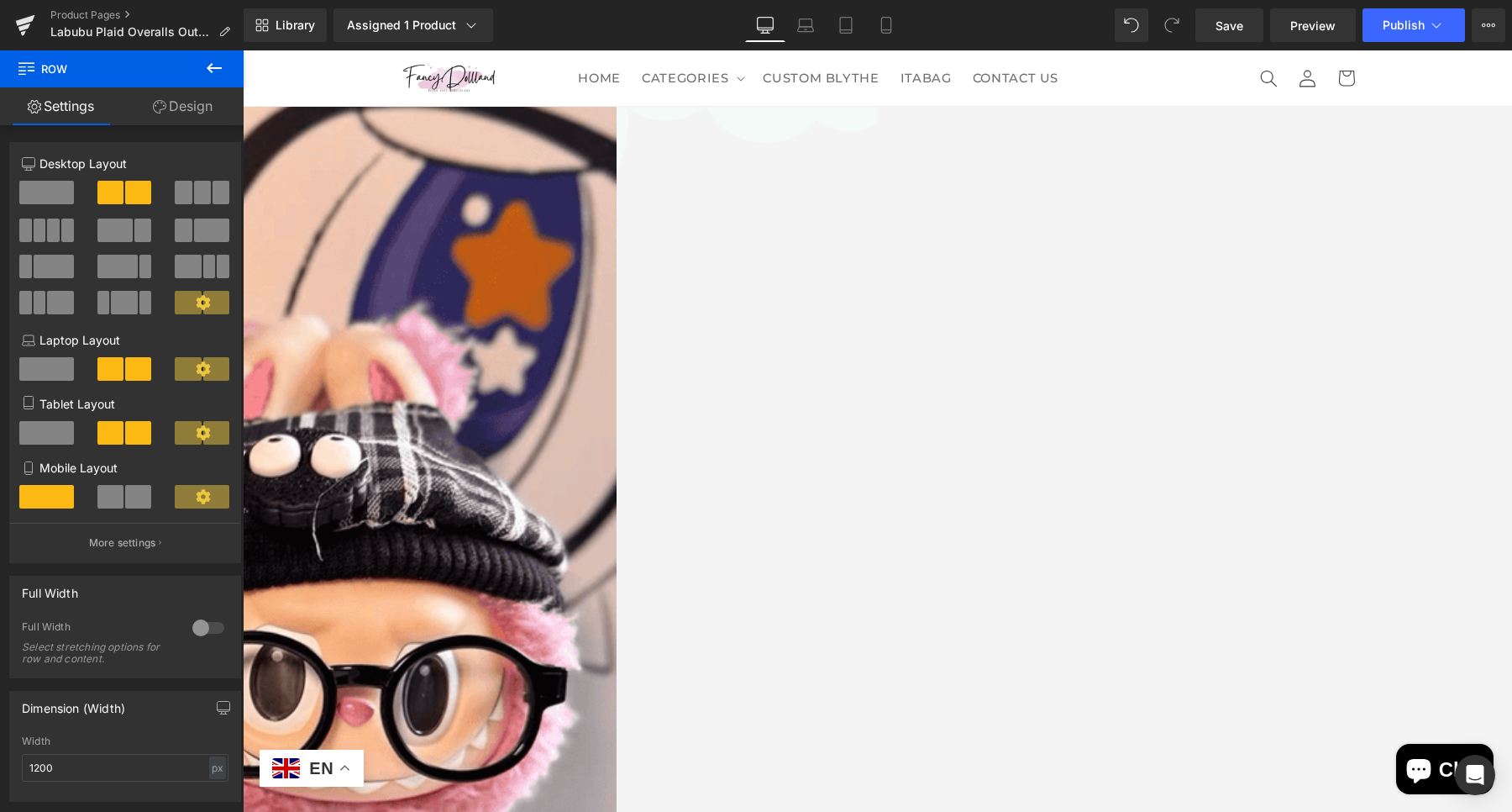
drag, startPoint x: 213, startPoint y: 188, endPoint x: 913, endPoint y: 228, distance: 701.1
click at [213, 188] on span at bounding box center [221, 192] width 17 height 23
click at [243, 50] on span "Icon List Hoz" at bounding box center [243, 50] width 0 height 0
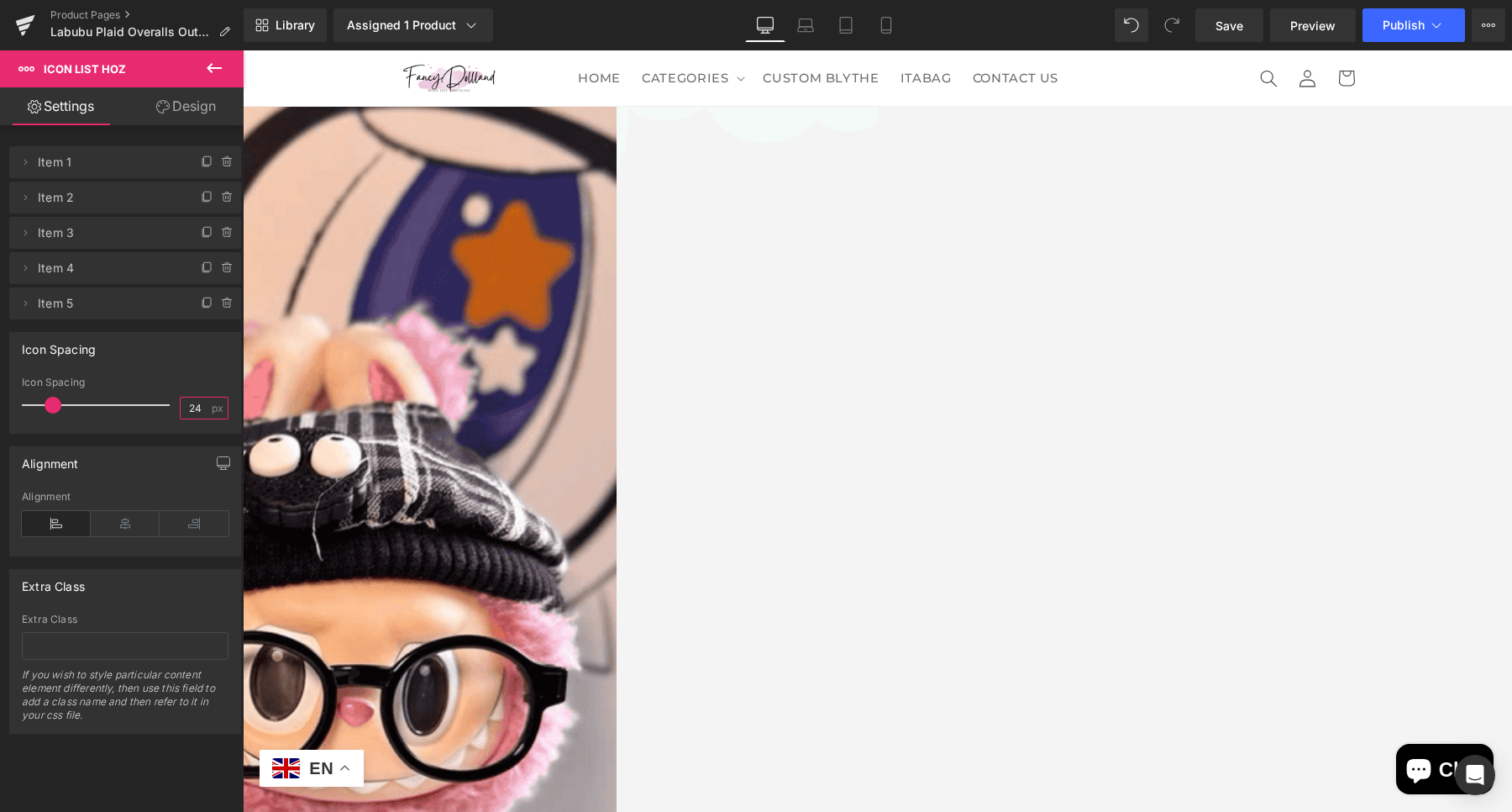
click at [200, 415] on input "24" at bounding box center [195, 407] width 30 height 21
click at [243, 50] on span "Icon List Hoz" at bounding box center [243, 50] width 0 height 0
type input "28"
click at [178, 121] on link "Design" at bounding box center [187, 106] width 122 height 38
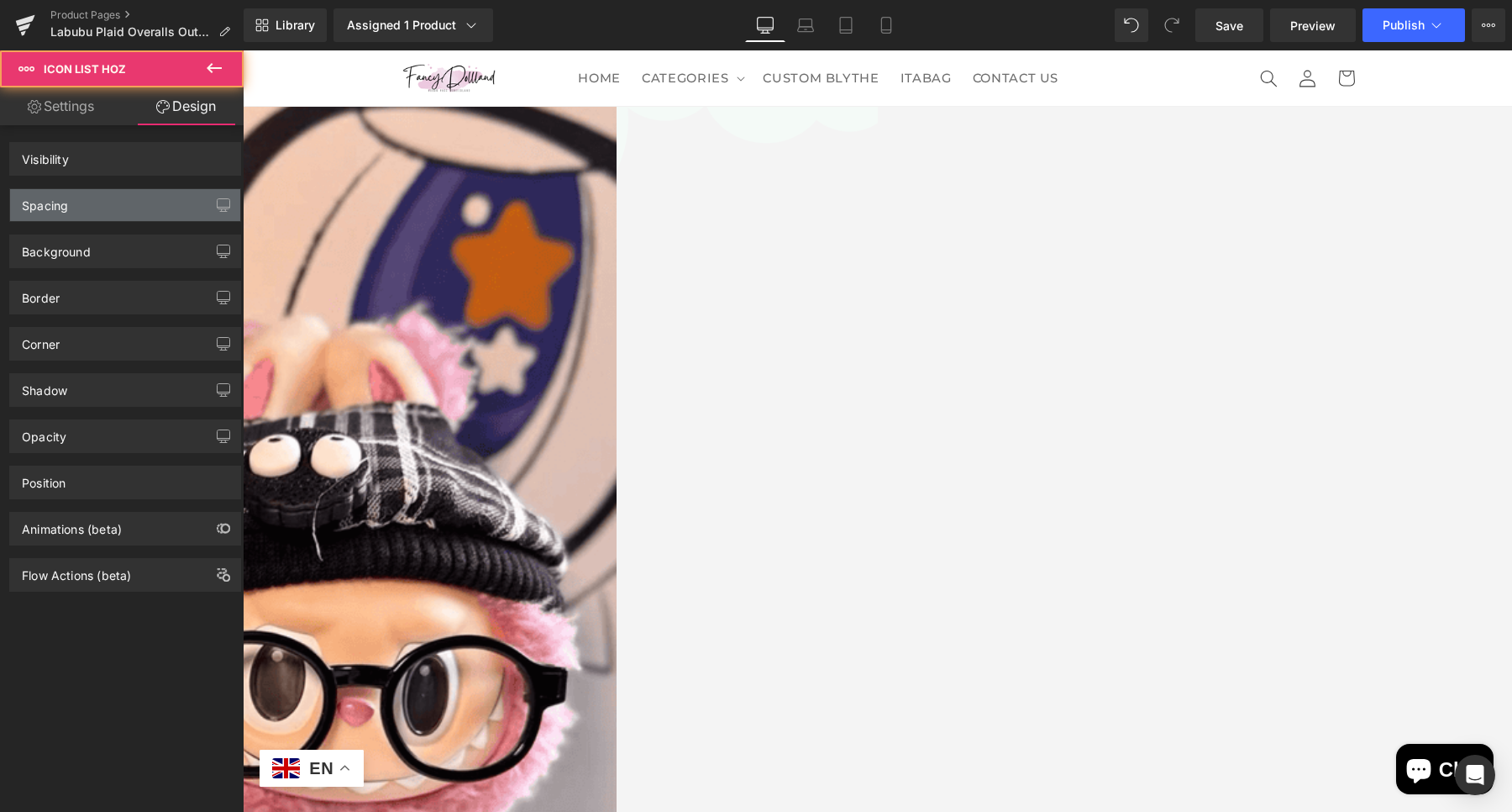
click at [128, 203] on div "Spacing" at bounding box center [125, 205] width 230 height 32
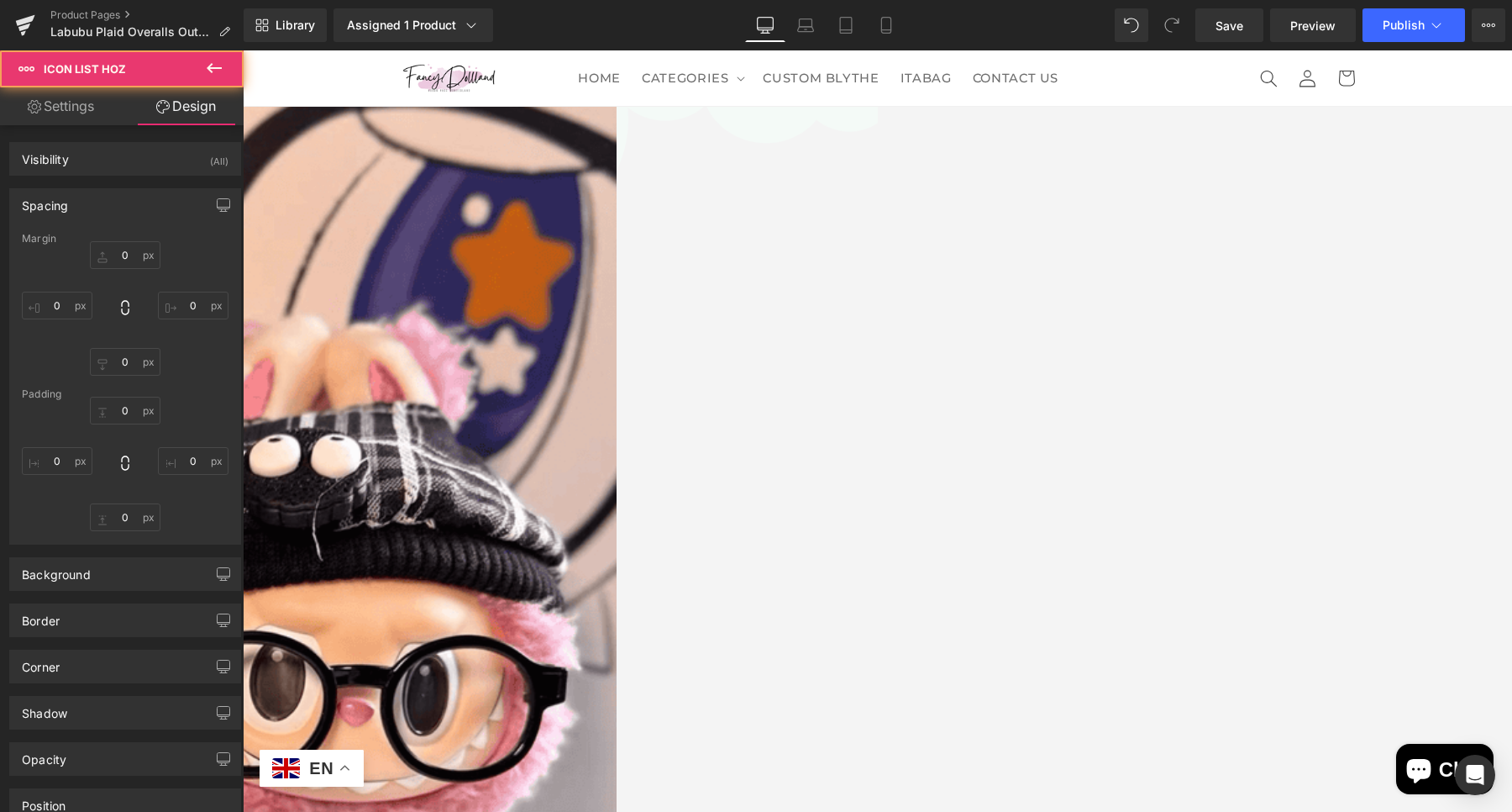
type input "0"
type input "10"
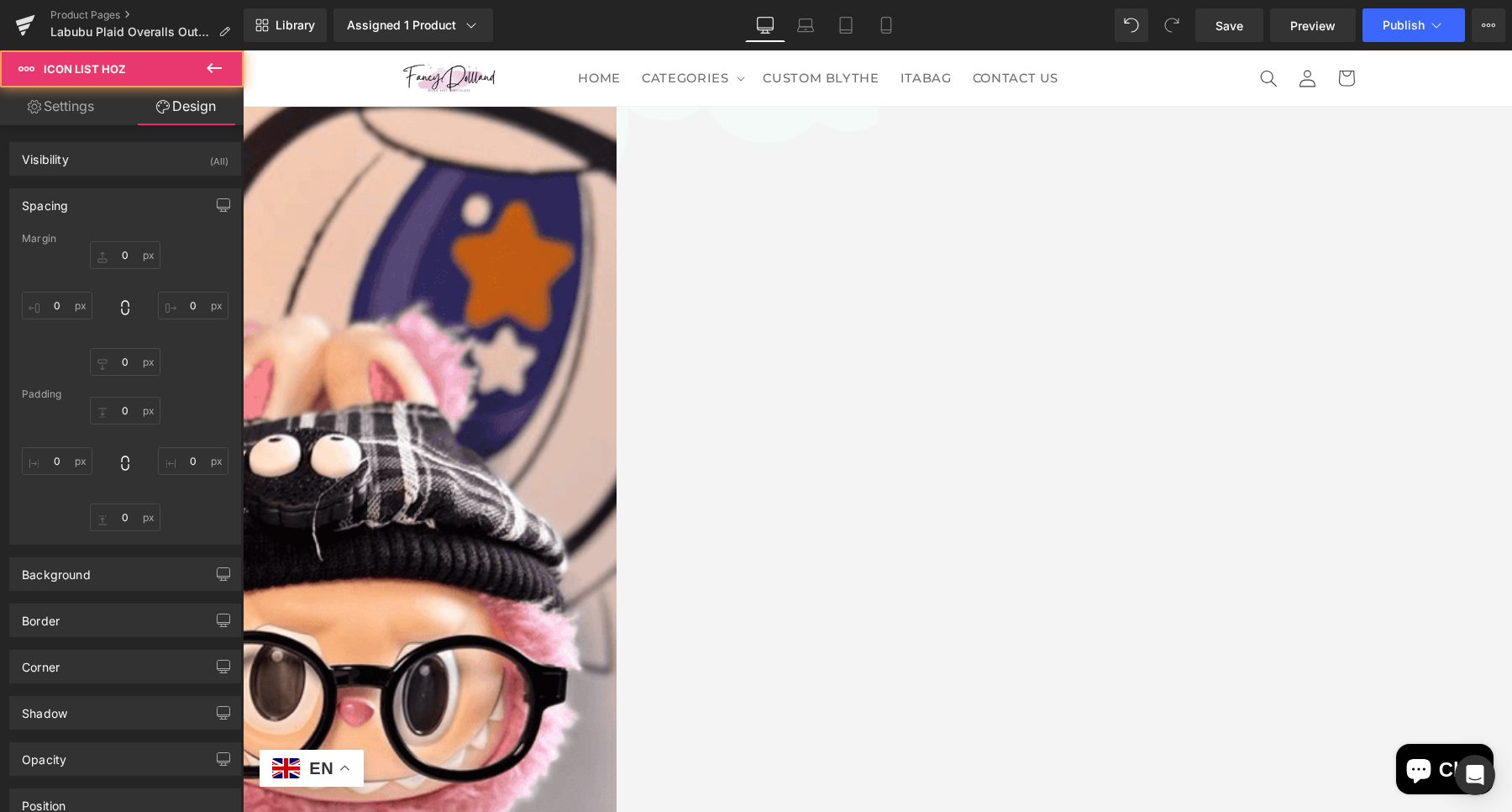
type input "0"
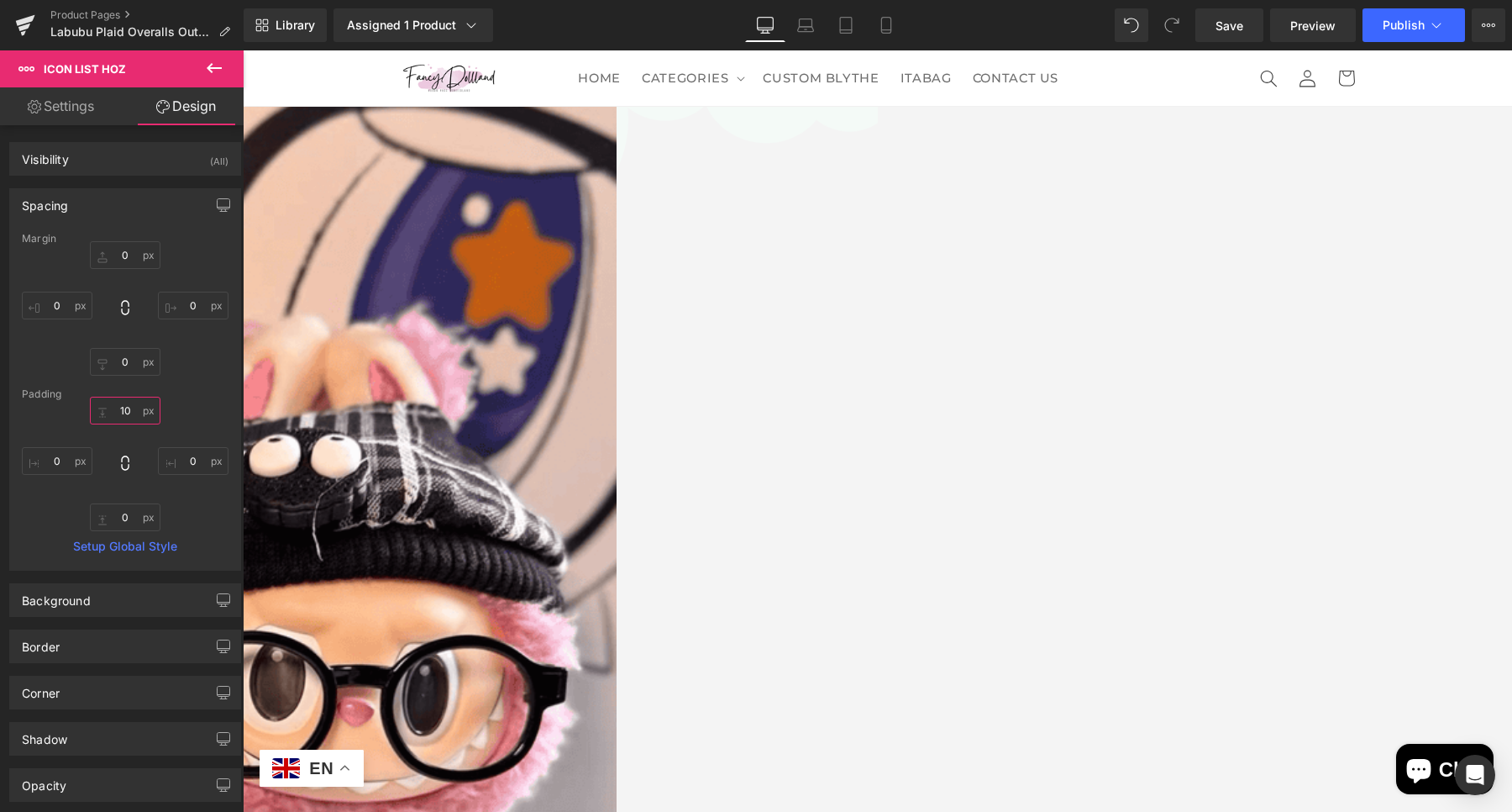
click at [125, 410] on input "10" at bounding box center [125, 410] width 71 height 28
type input "20"
click at [243, 50] on span "Icon" at bounding box center [243, 50] width 0 height 0
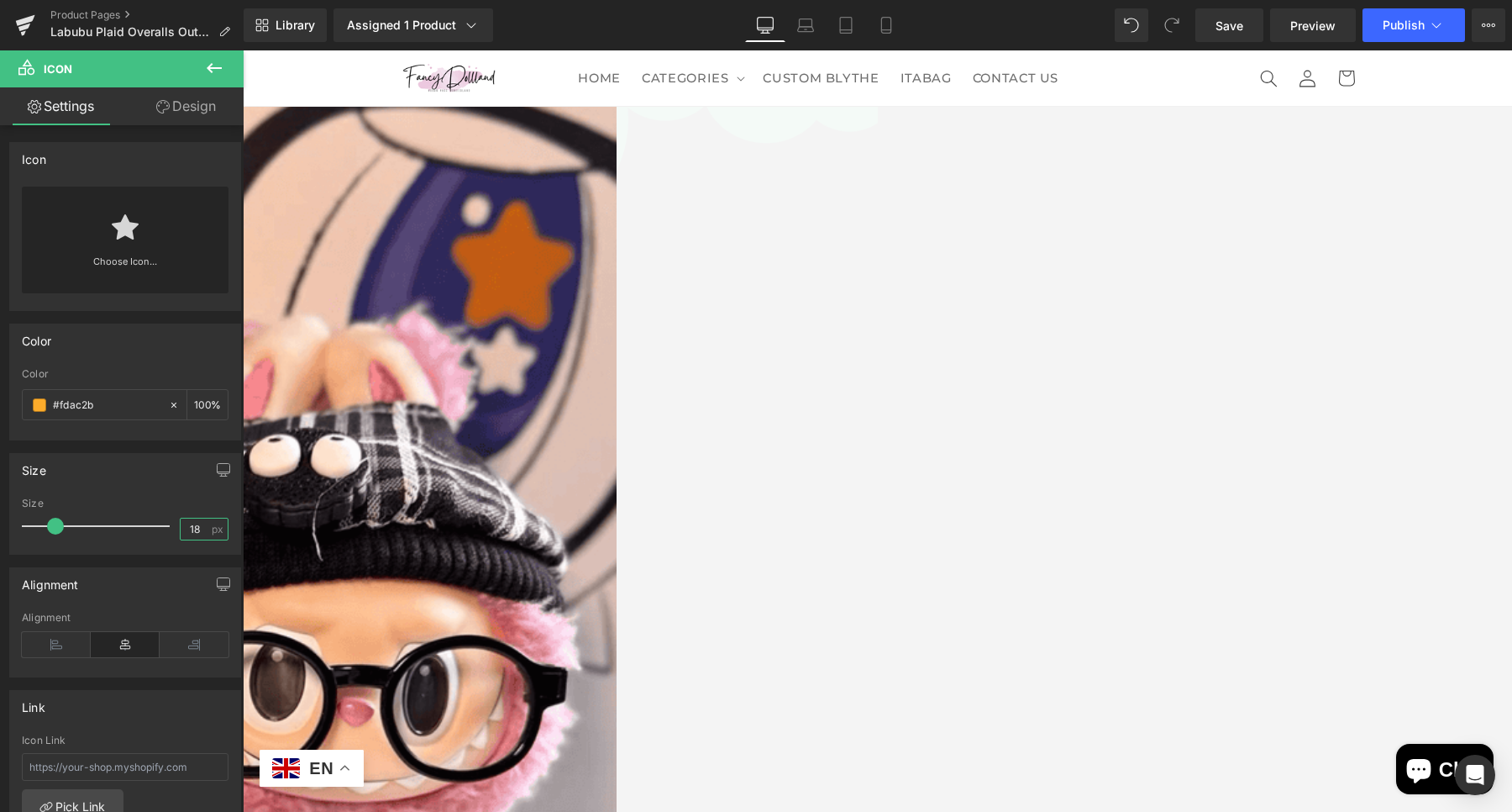
drag, startPoint x: 197, startPoint y: 529, endPoint x: 178, endPoint y: 524, distance: 19.6
click at [180, 524] on input "18" at bounding box center [195, 528] width 30 height 21
type input "24"
click at [243, 50] on span "Icon" at bounding box center [243, 50] width 0 height 0
drag, startPoint x: 197, startPoint y: 524, endPoint x: 211, endPoint y: 514, distance: 17.2
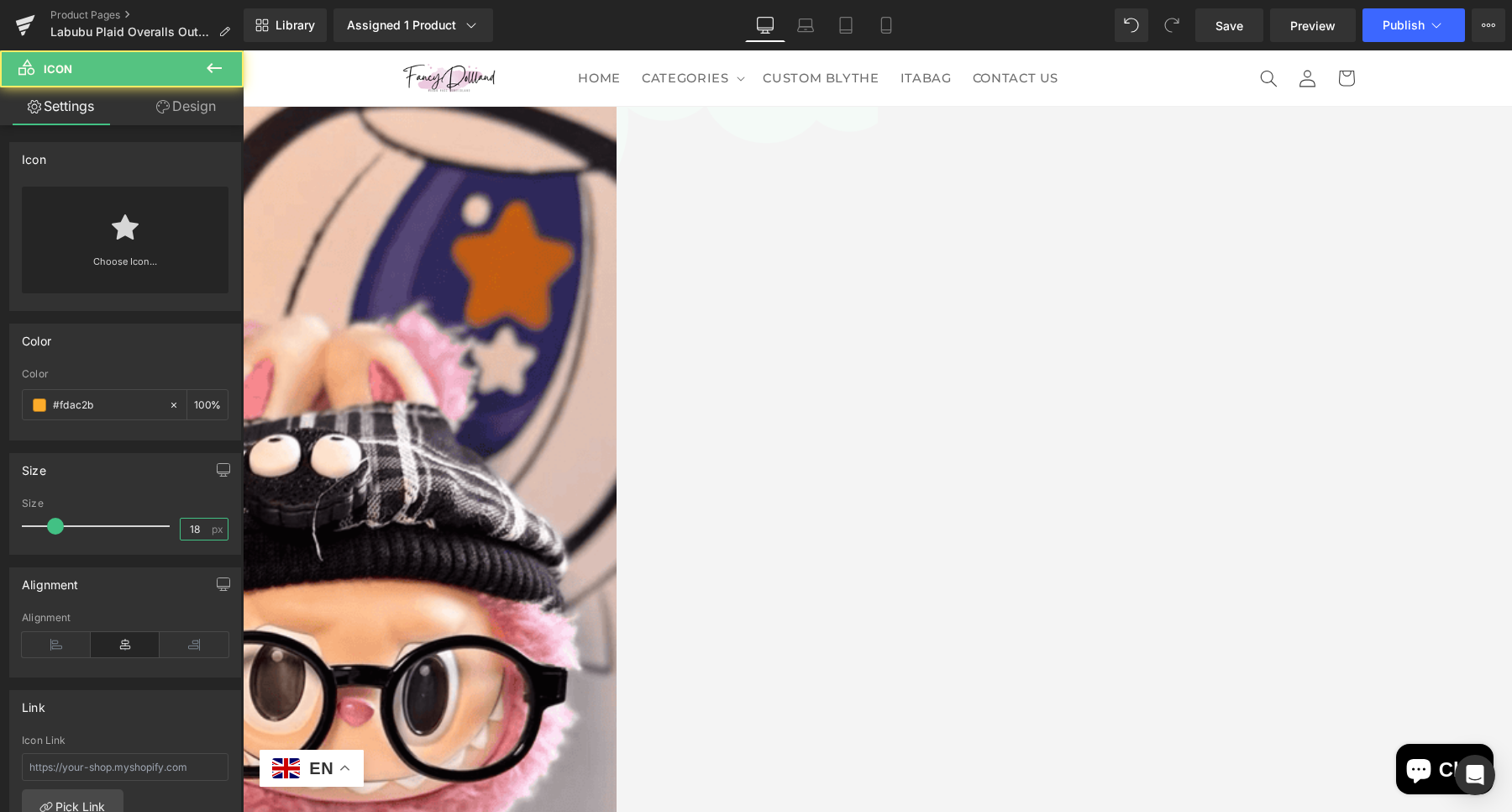
click at [171, 521] on div "Size 18 px" at bounding box center [125, 526] width 206 height 57
type input "24"
click at [243, 50] on span "Icon" at bounding box center [243, 50] width 0 height 0
click at [187, 528] on input "18" at bounding box center [195, 528] width 30 height 21
drag, startPoint x: 193, startPoint y: 531, endPoint x: 173, endPoint y: 525, distance: 20.9
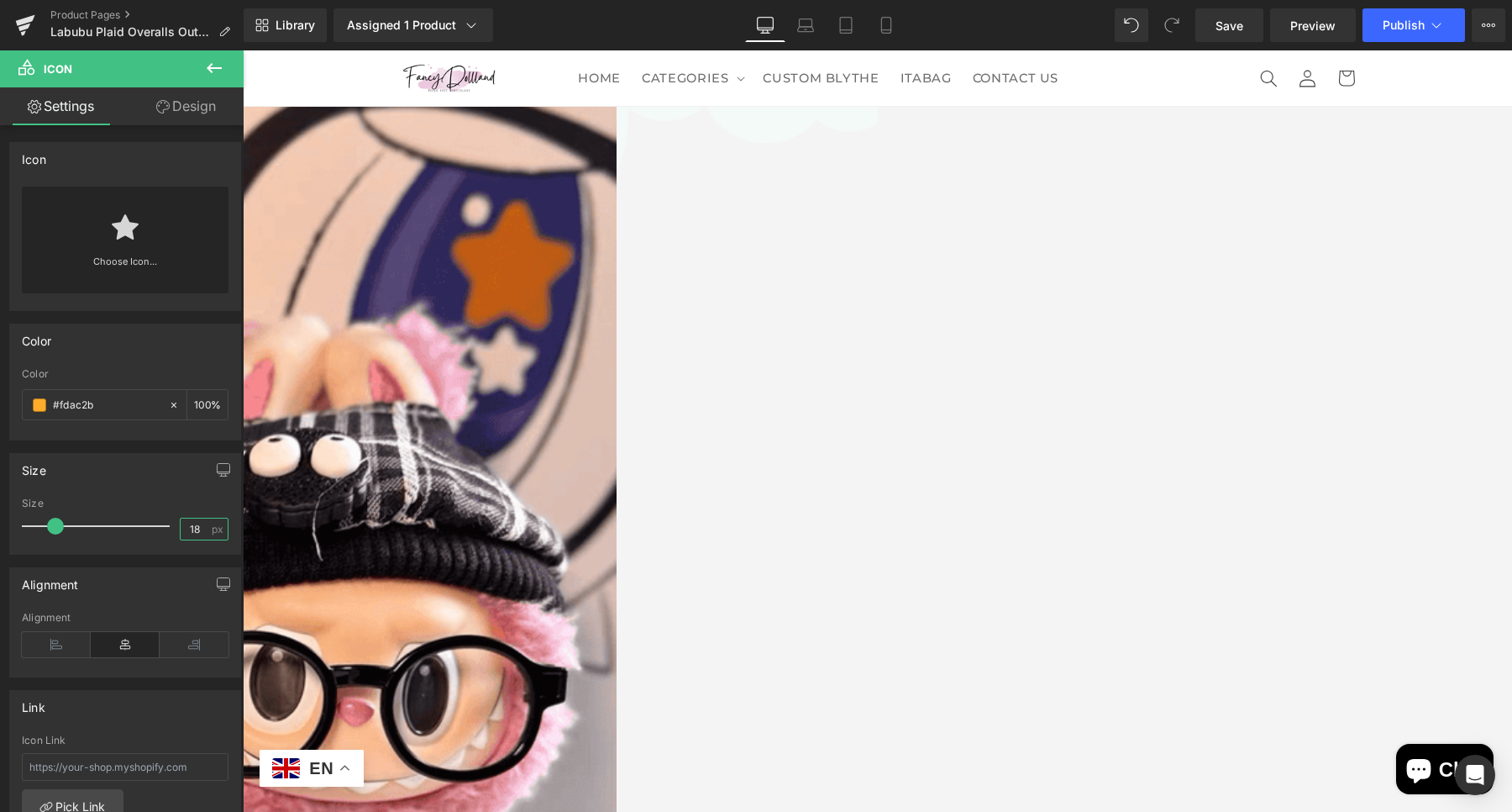
click at [179, 525] on div "18 px" at bounding box center [204, 528] width 48 height 22
type input "24"
click at [243, 50] on span "Icon List Hoz" at bounding box center [243, 50] width 0 height 0
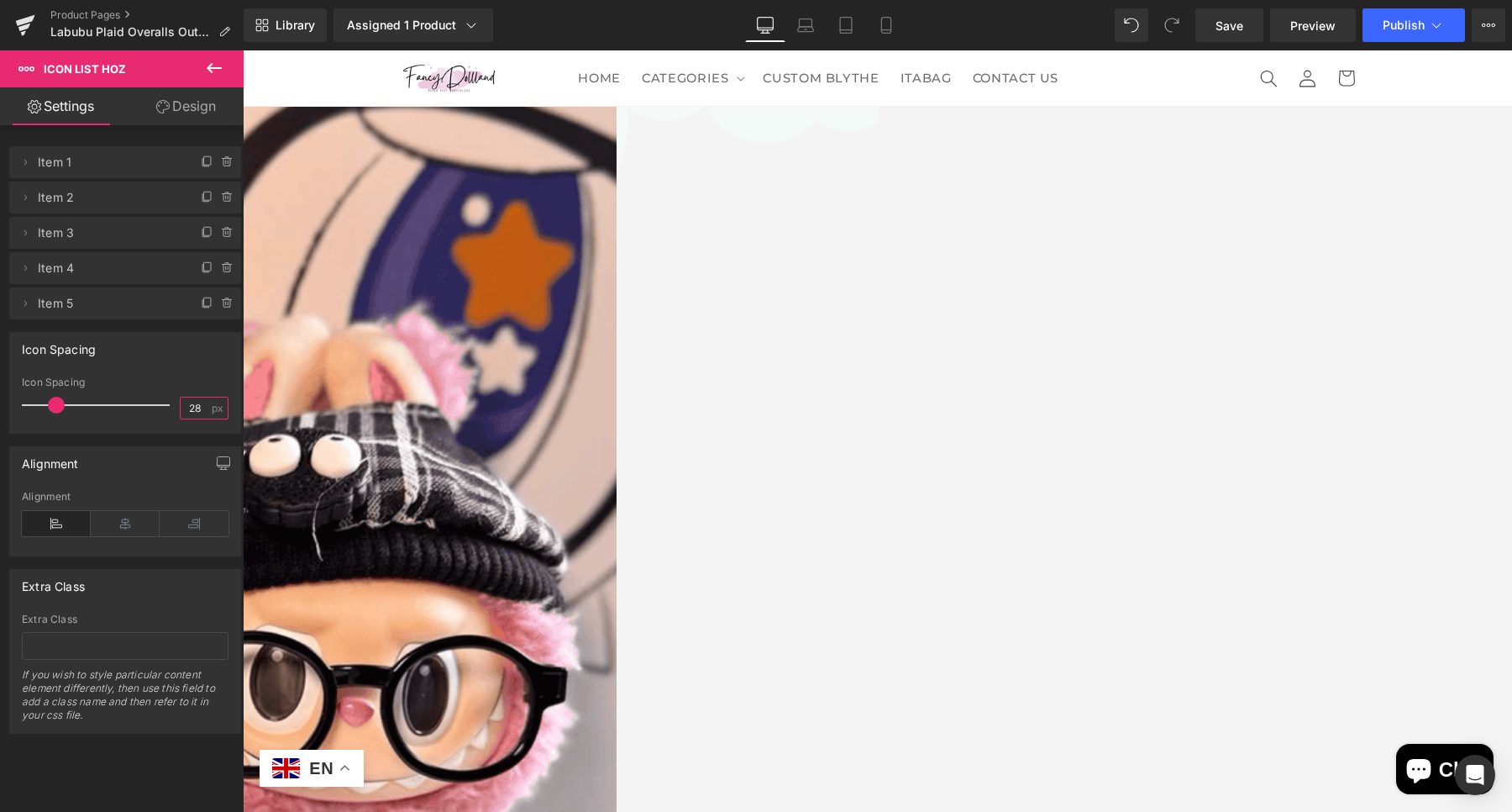
drag, startPoint x: 202, startPoint y: 407, endPoint x: 182, endPoint y: 404, distance: 20.2
click at [182, 404] on input "28" at bounding box center [195, 407] width 30 height 21
type input "24"
drag, startPoint x: 1012, startPoint y: 223, endPoint x: 272, endPoint y: 432, distance: 768.9
click at [243, 50] on span "Icon" at bounding box center [243, 50] width 0 height 0
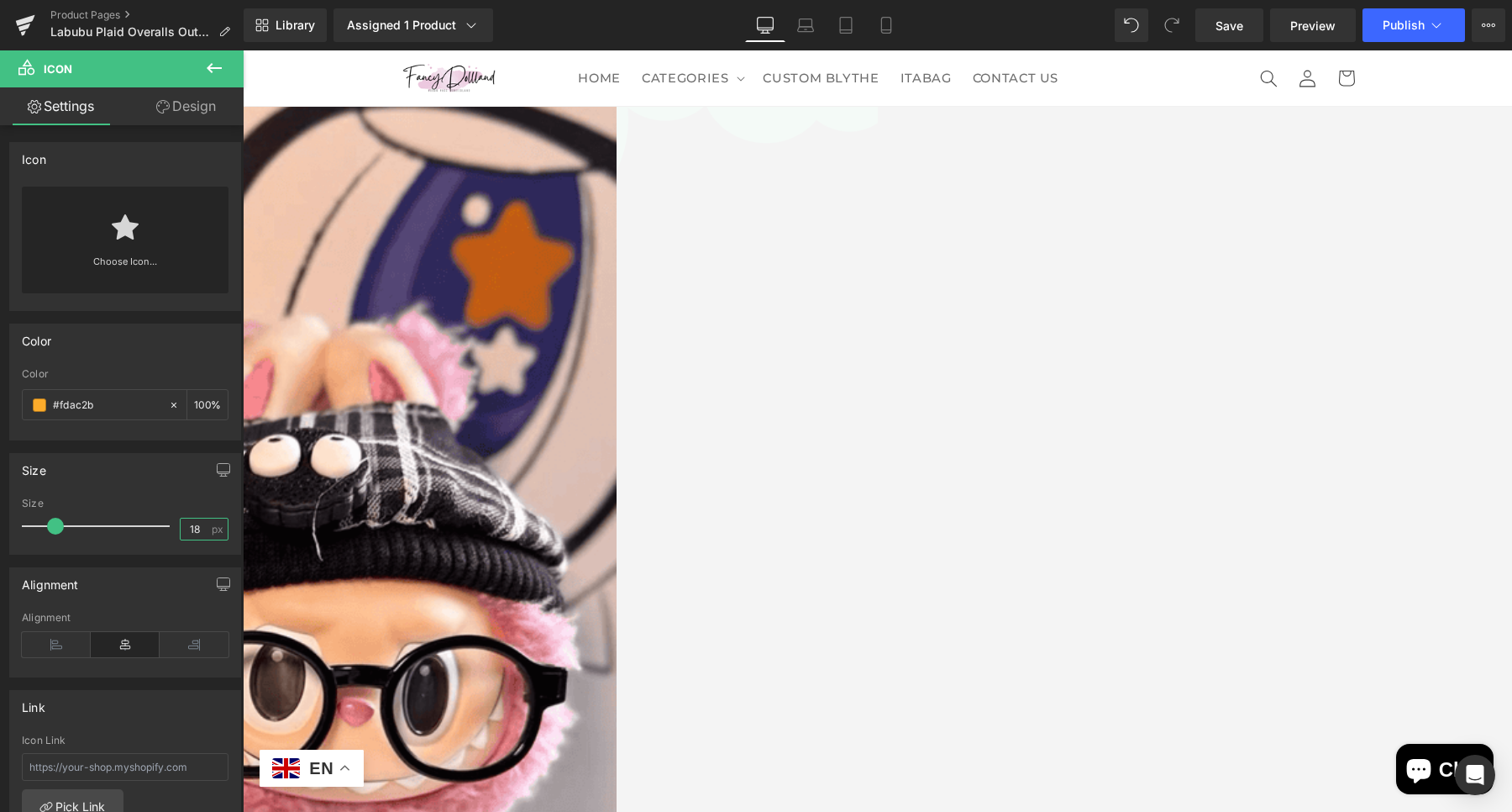
drag, startPoint x: 194, startPoint y: 526, endPoint x: 166, endPoint y: 525, distance: 28.0
click at [166, 525] on div "Size 18 px" at bounding box center [125, 526] width 206 height 57
type input "24"
click at [243, 50] on span "Icon" at bounding box center [243, 50] width 0 height 0
drag, startPoint x: 199, startPoint y: 525, endPoint x: 147, endPoint y: 529, distance: 52.2
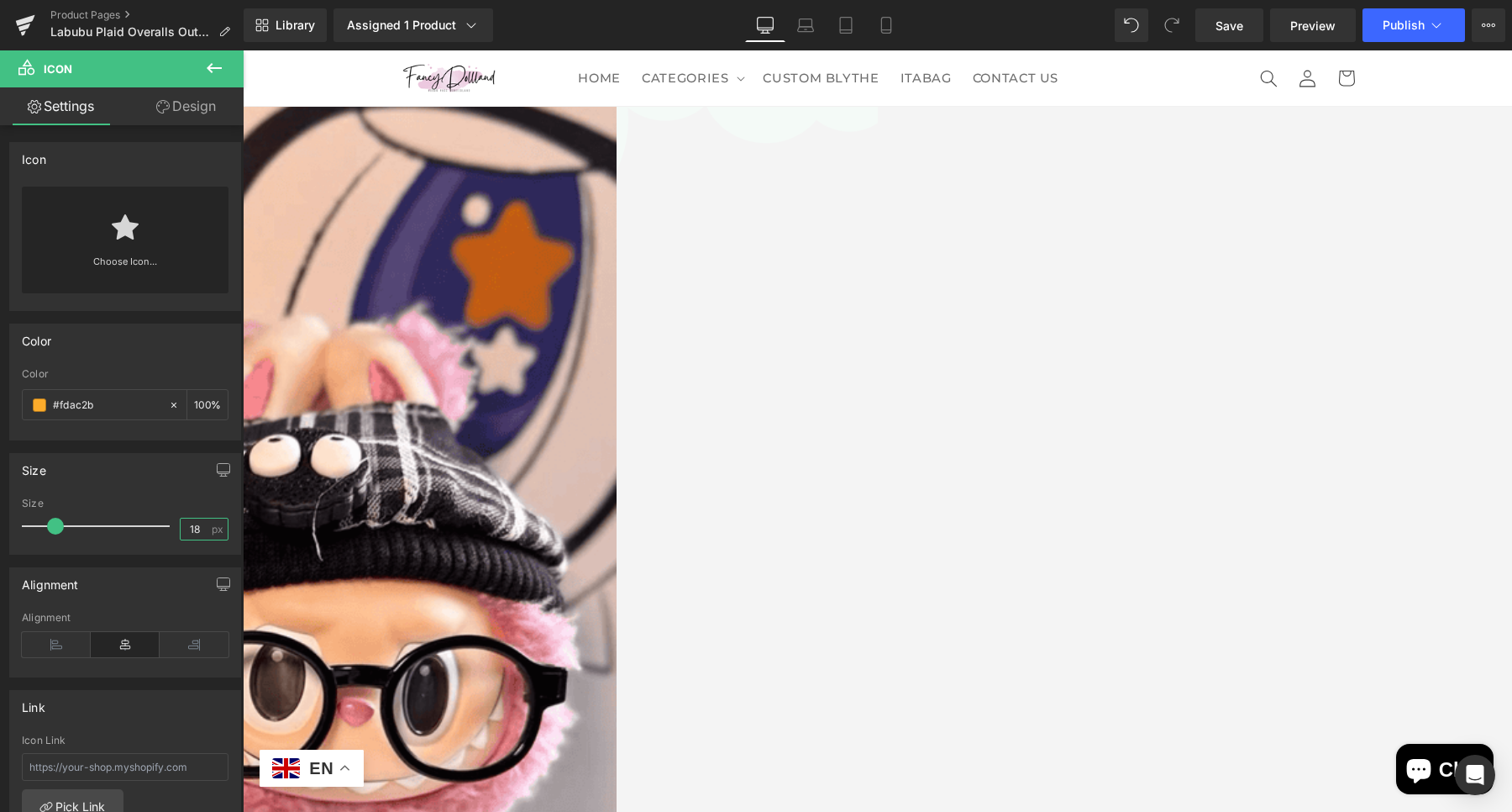
click at [147, 529] on div "Size 18 px" at bounding box center [125, 526] width 206 height 57
type input "24"
click at [243, 50] on span "Row" at bounding box center [243, 50] width 0 height 0
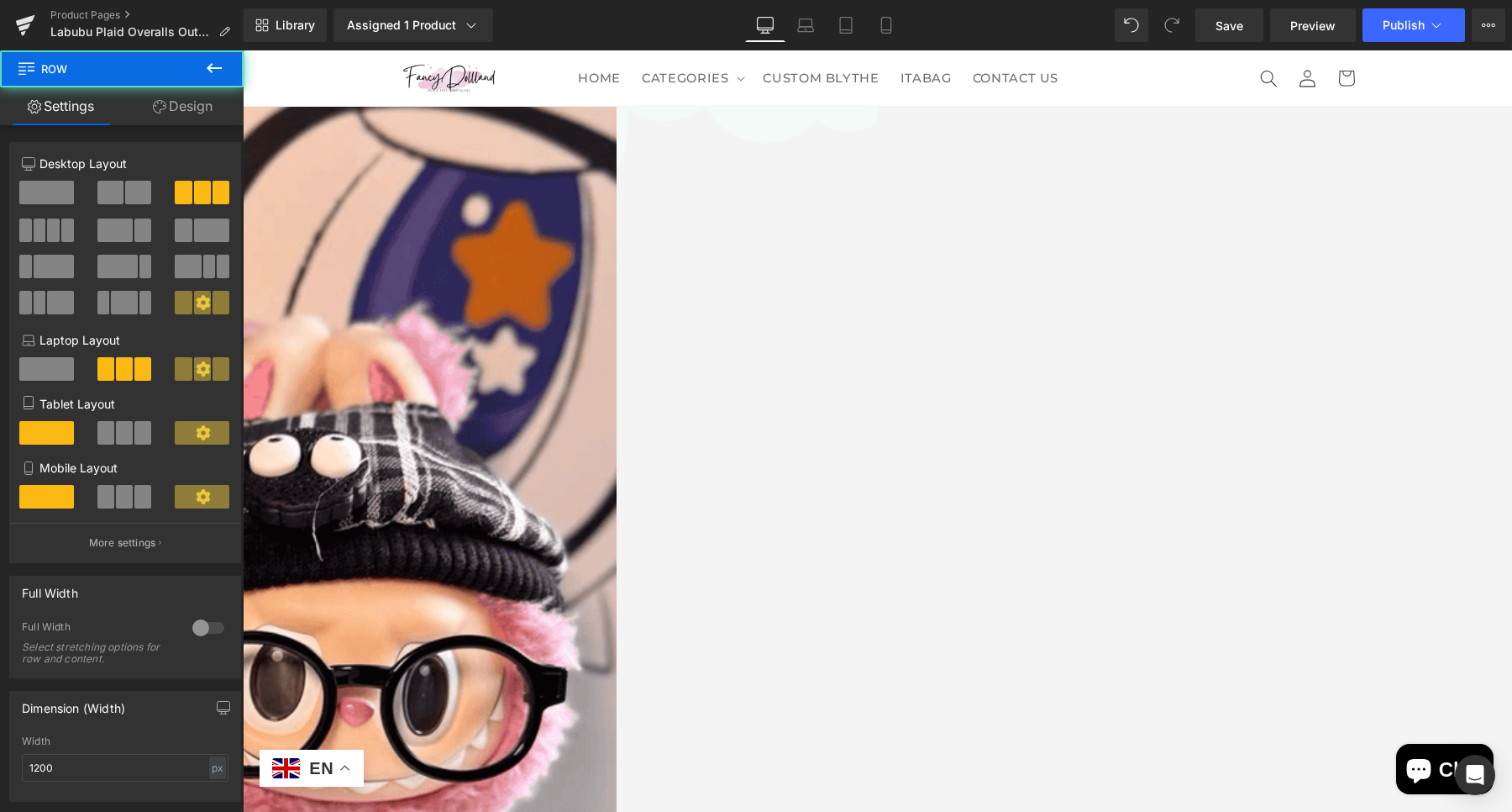
scroll to position [420, 0]
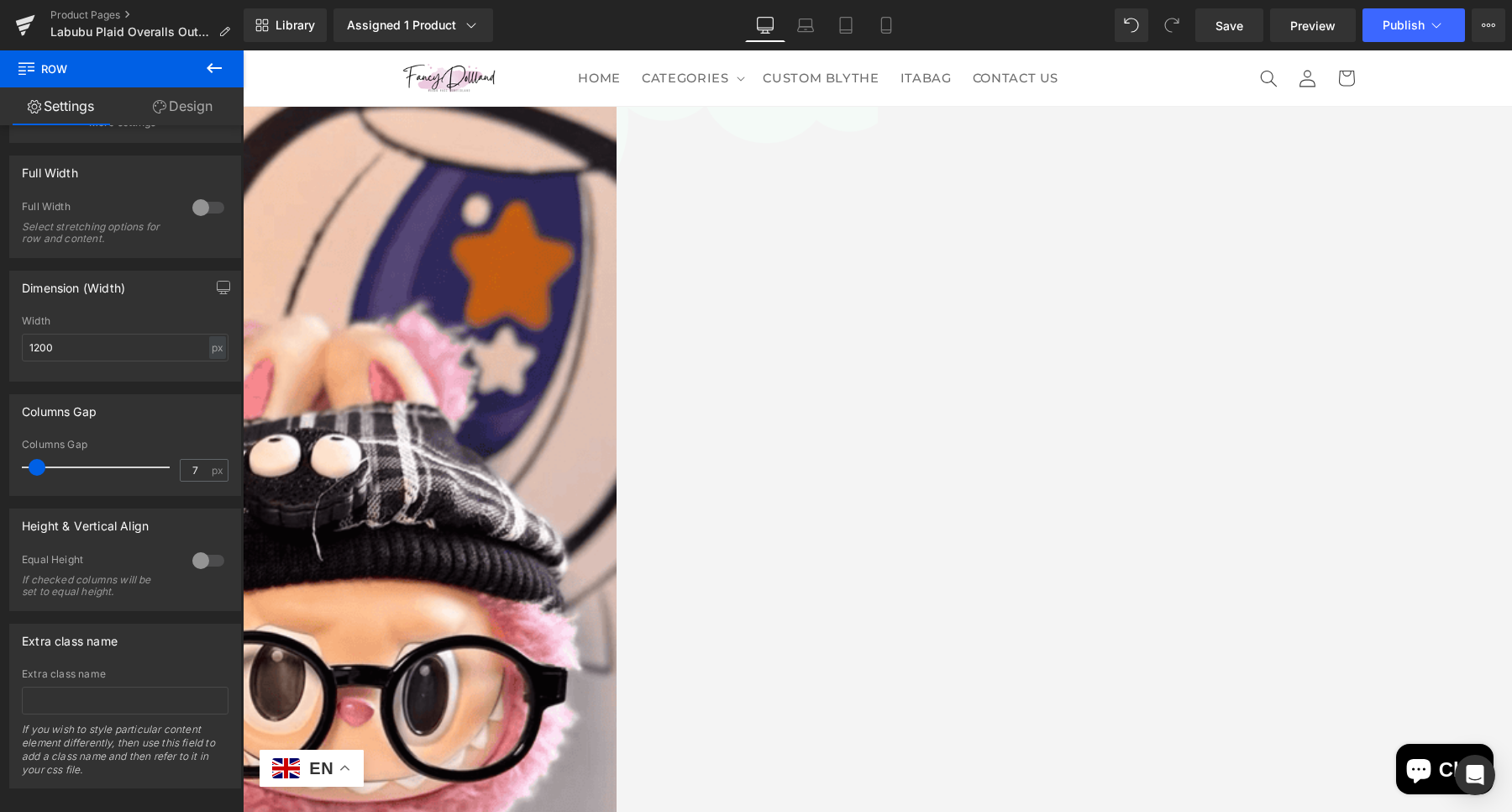
type input "0"
drag, startPoint x: 36, startPoint y: 459, endPoint x: 0, endPoint y: 457, distance: 36.1
click at [0, 457] on div "Columns Gap 0px Columns Gap 0 px" at bounding box center [126, 438] width 251 height 114
click at [243, 50] on span "Icon List Hoz" at bounding box center [243, 50] width 0 height 0
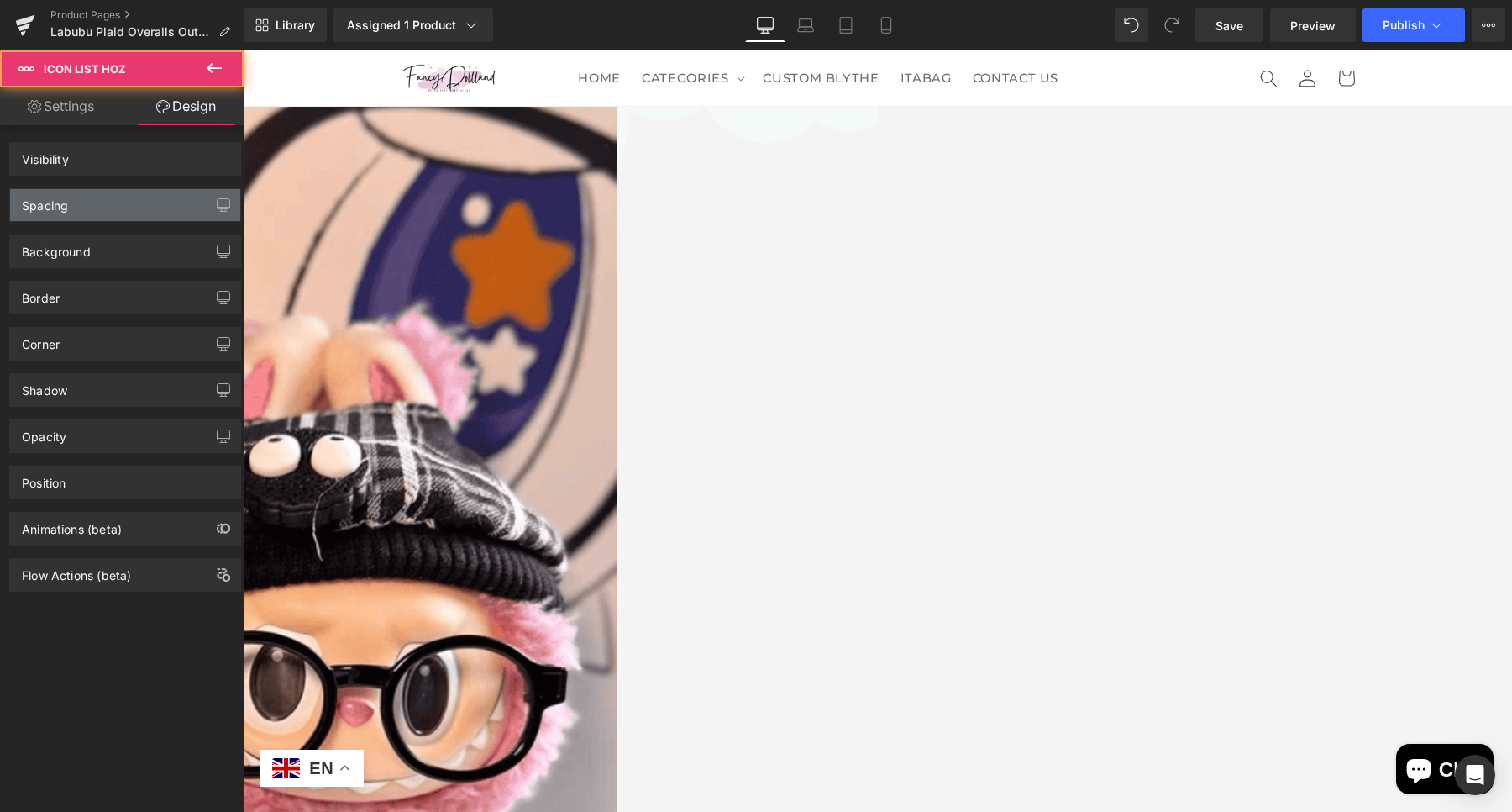
click at [139, 200] on div "Spacing" at bounding box center [125, 205] width 230 height 32
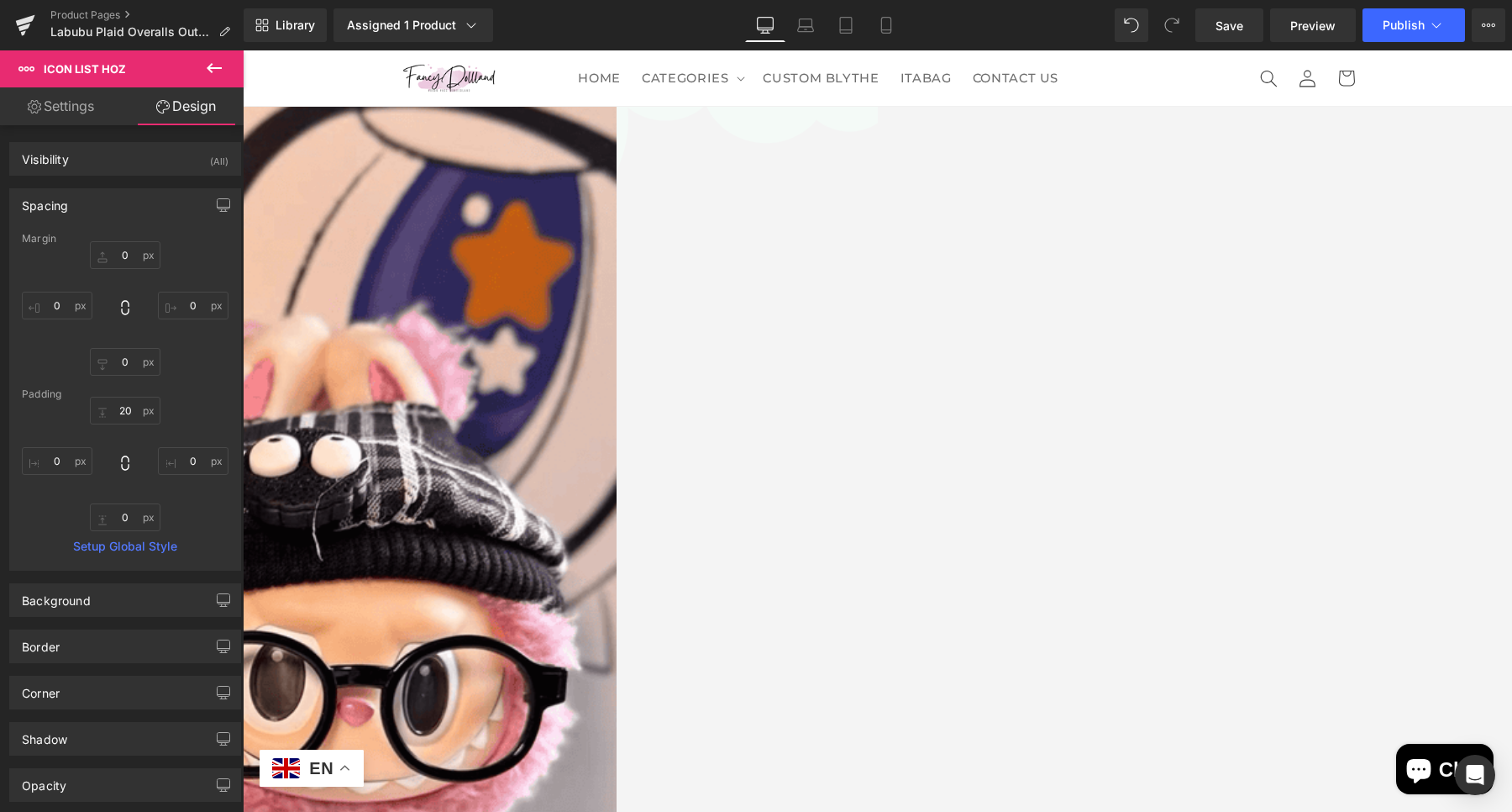
click at [243, 50] on span "Icon List Hoz" at bounding box center [243, 50] width 0 height 0
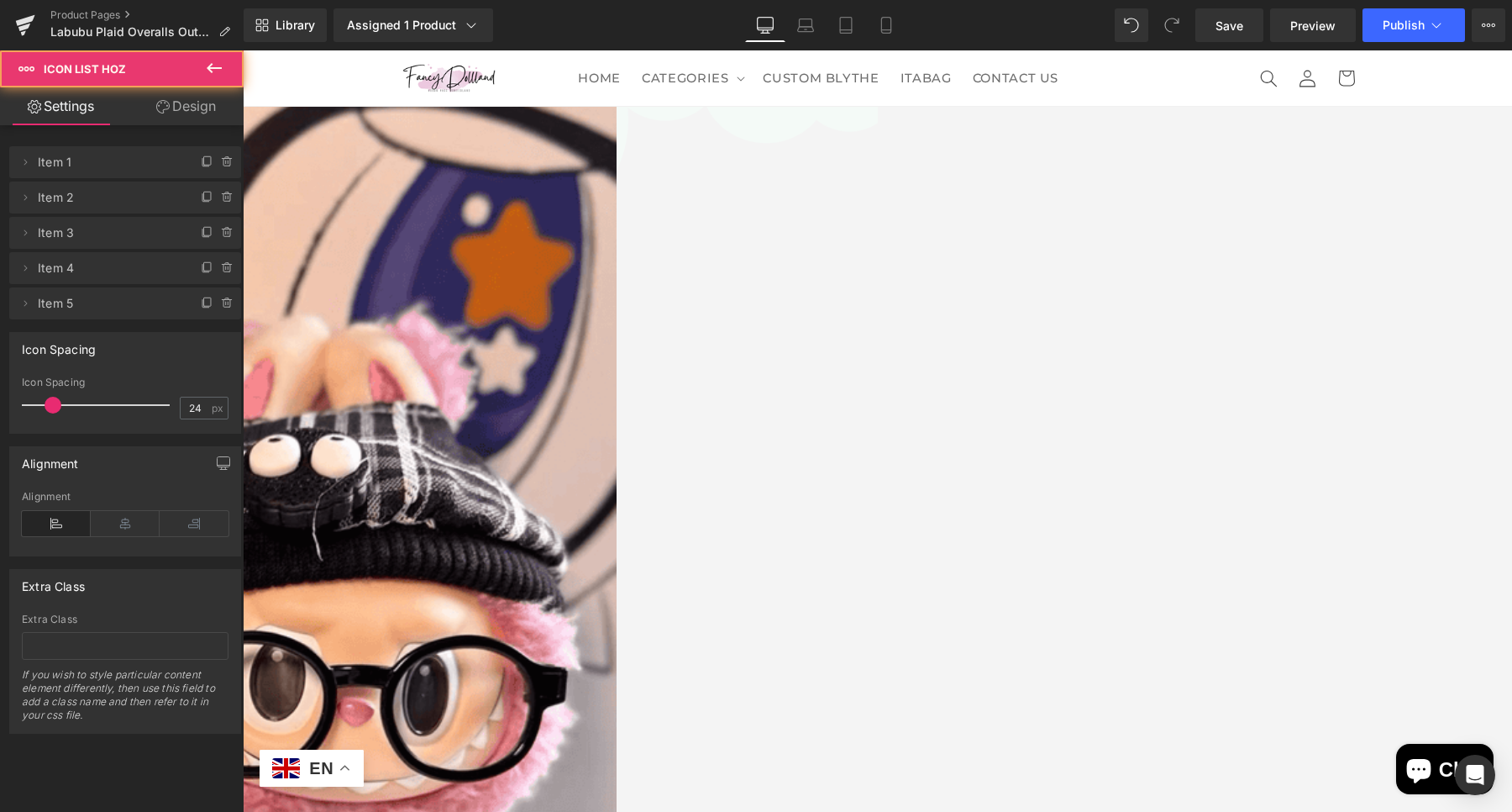
drag, startPoint x: 183, startPoint y: 106, endPoint x: 118, endPoint y: 197, distance: 111.8
click at [185, 108] on link "Design" at bounding box center [187, 106] width 122 height 38
click at [0, 0] on div "Spacing" at bounding box center [0, 0] width 0 height 0
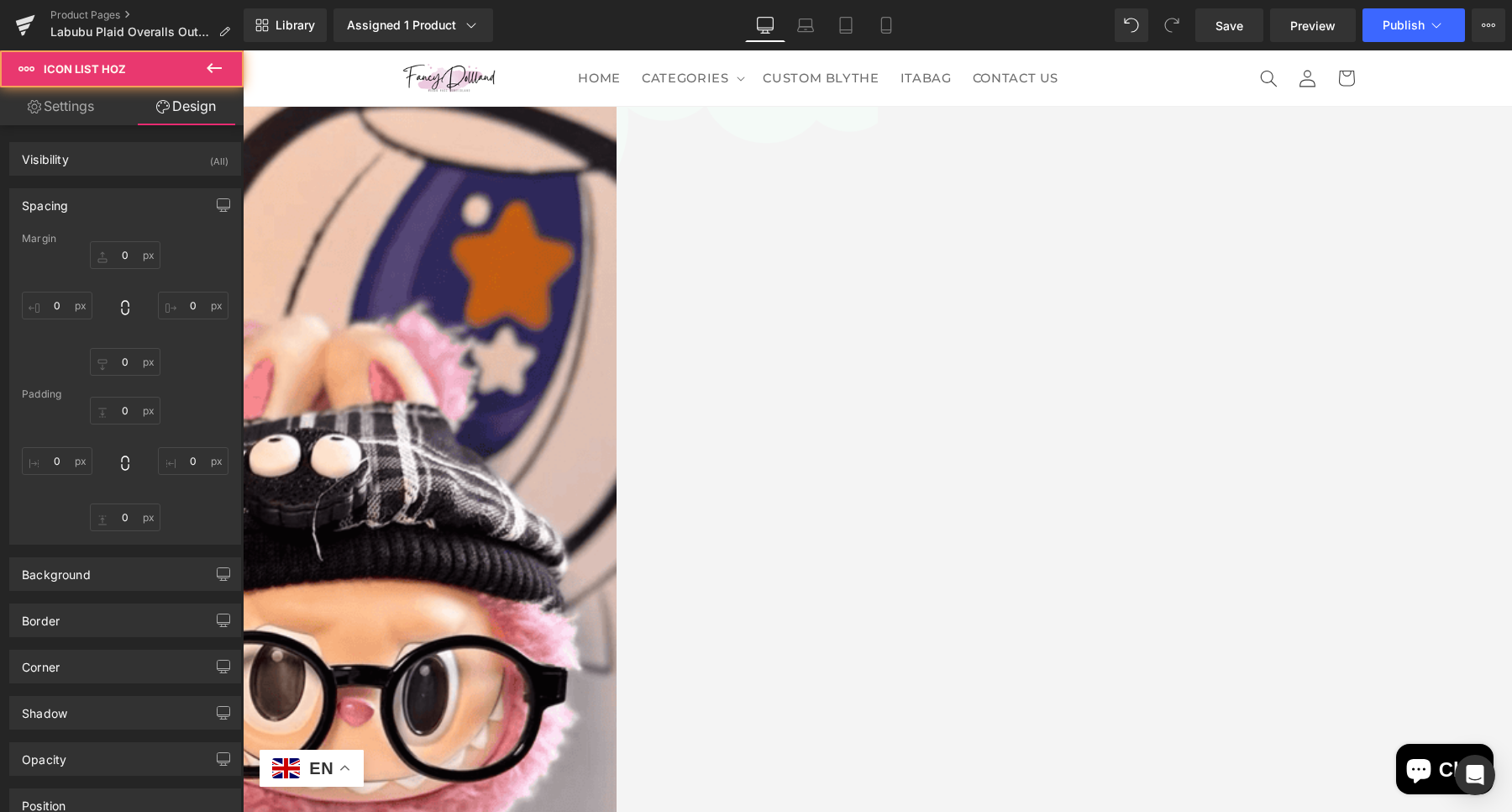
click at [118, 197] on div "Spacing" at bounding box center [125, 205] width 230 height 32
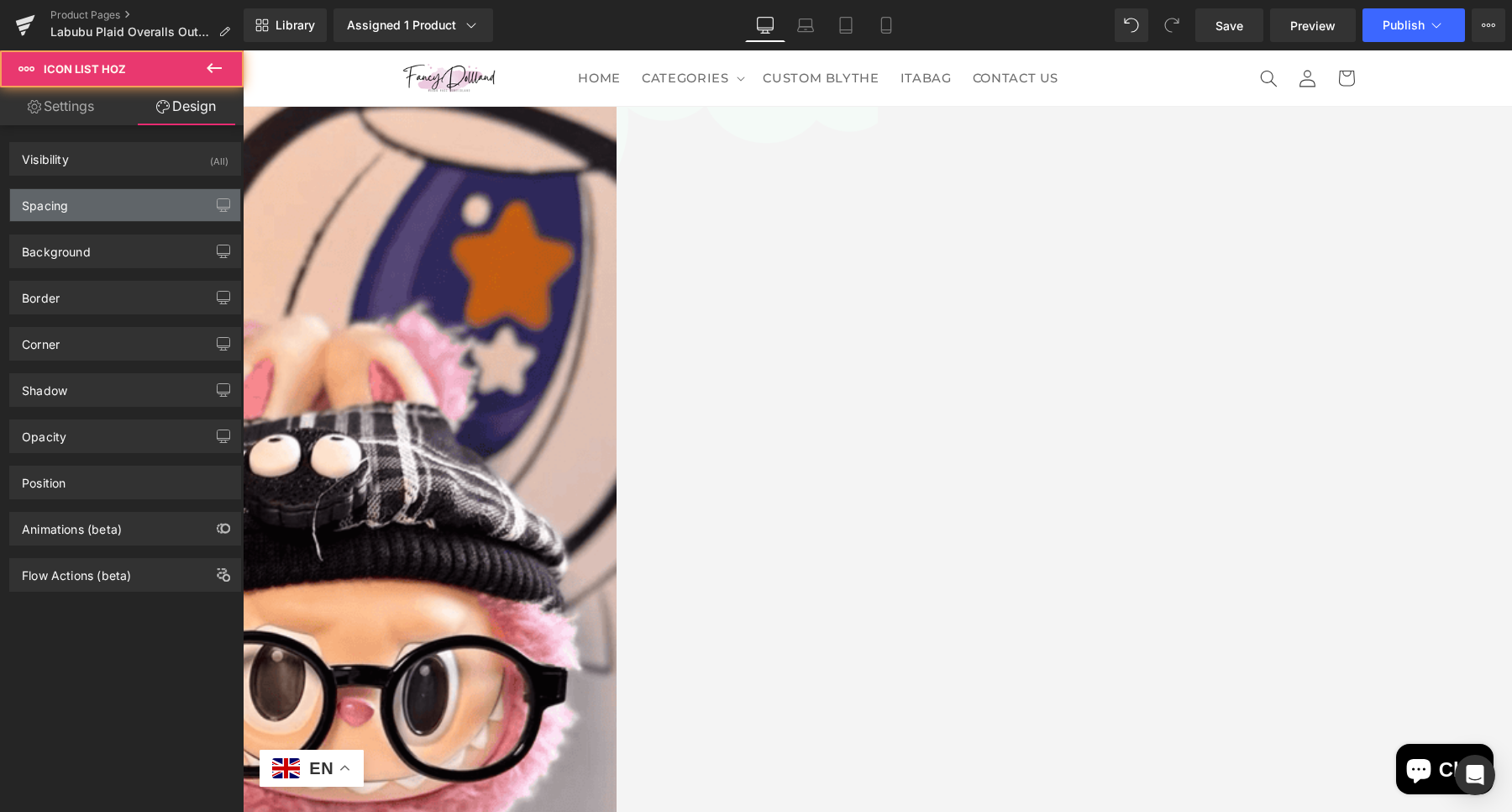
type input "0"
type input "20"
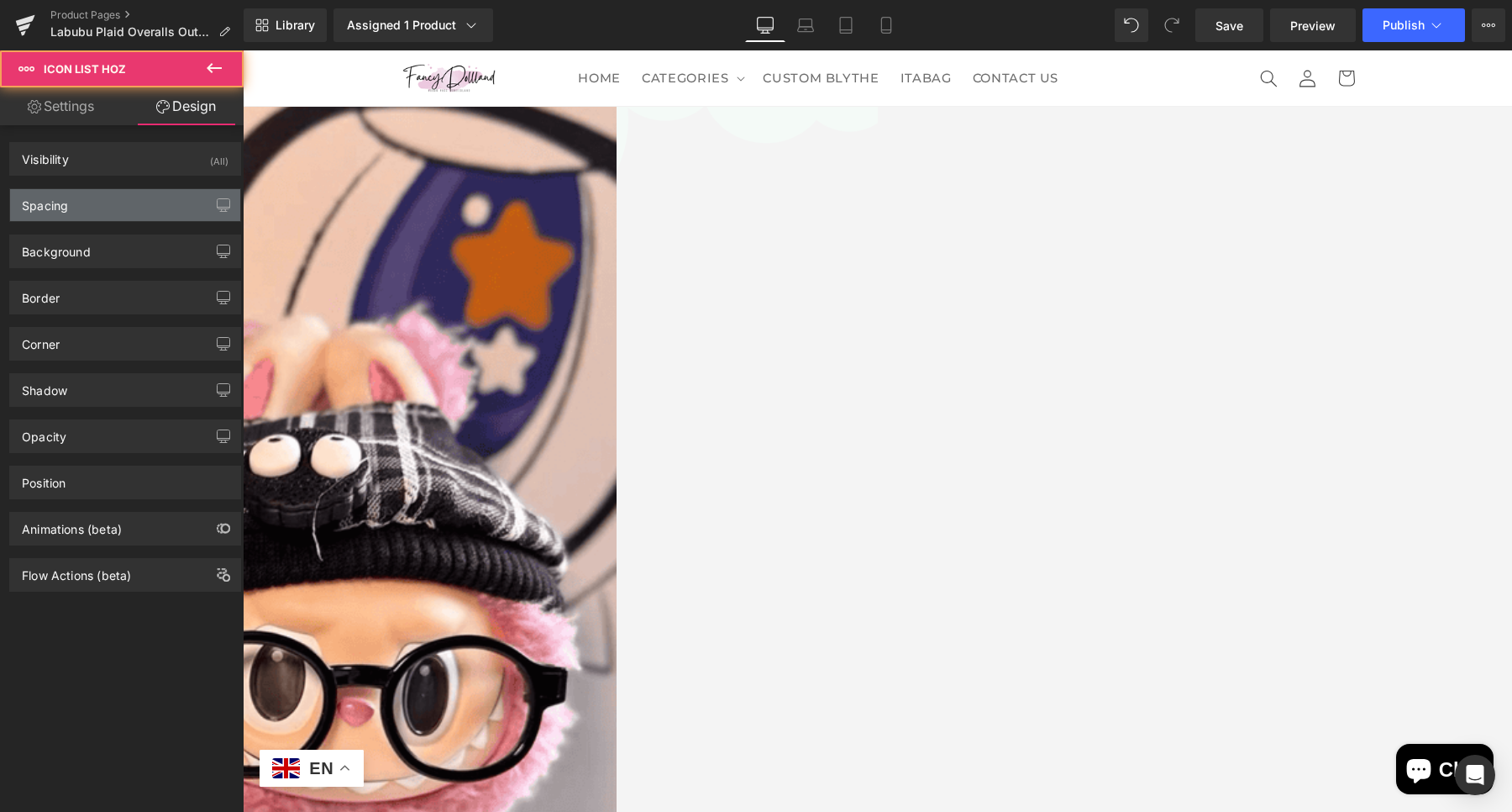
type input "0"
click at [119, 210] on div "Spacing" at bounding box center [125, 205] width 230 height 32
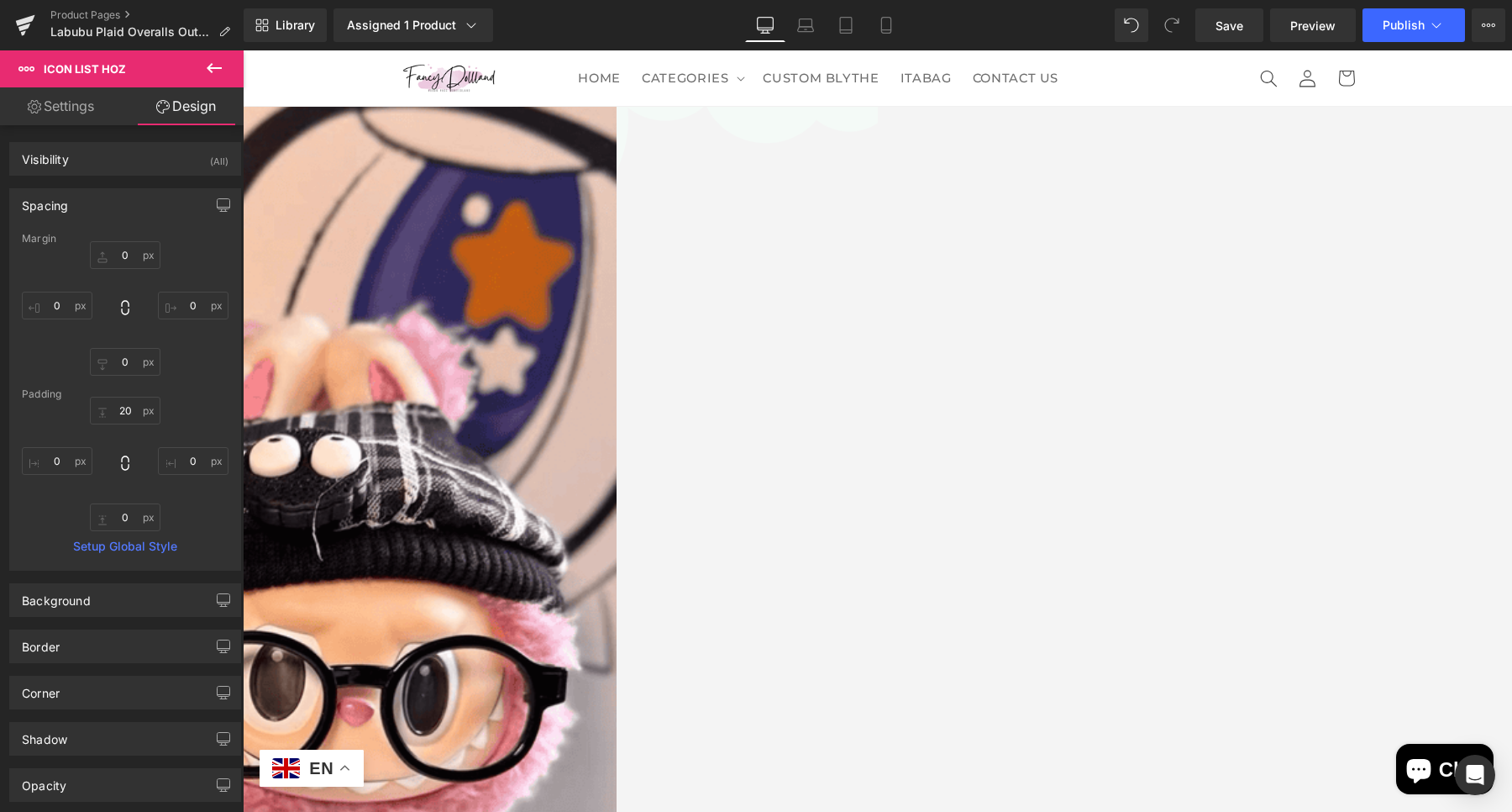
click at [118, 398] on div "Padding" at bounding box center [125, 394] width 206 height 12
click at [243, 50] on span "Icon List Hoz" at bounding box center [243, 50] width 0 height 0
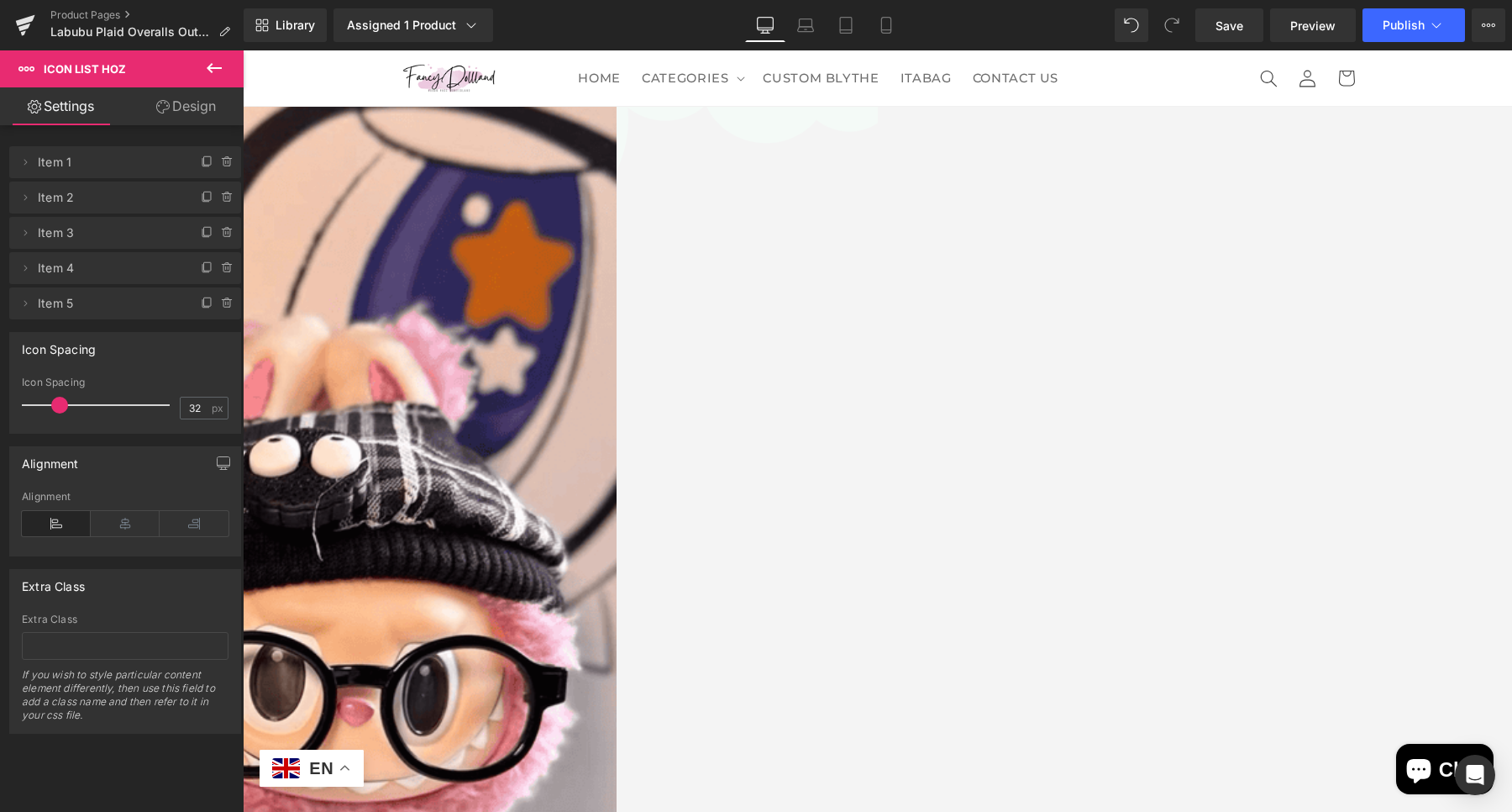
click at [60, 408] on span at bounding box center [59, 405] width 17 height 17
drag, startPoint x: 204, startPoint y: 405, endPoint x: 185, endPoint y: 405, distance: 19.0
click at [185, 405] on div "32 px" at bounding box center [204, 407] width 48 height 22
click at [198, 408] on input "32" at bounding box center [195, 407] width 30 height 21
drag, startPoint x: 193, startPoint y: 408, endPoint x: 177, endPoint y: 406, distance: 16.1
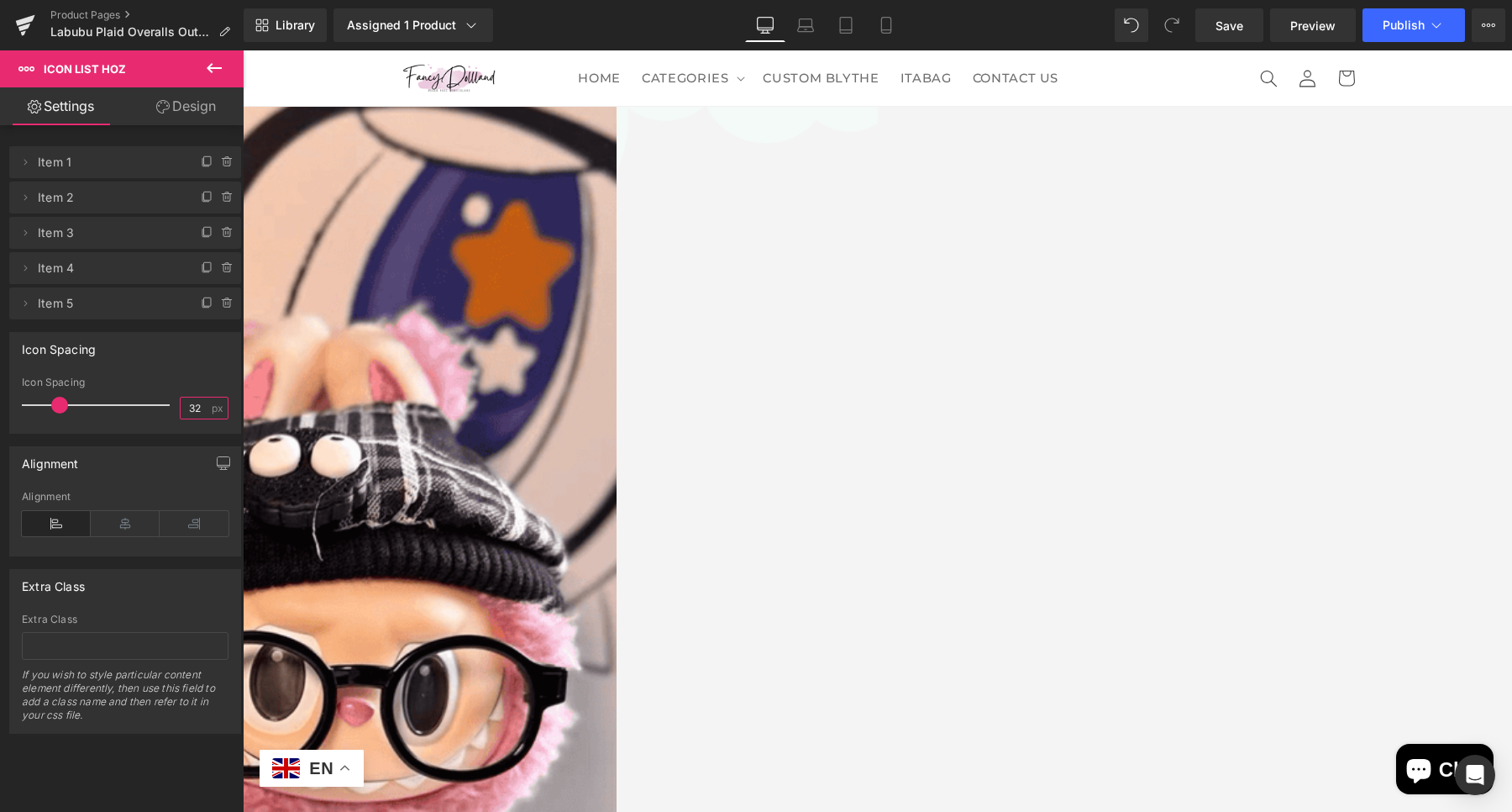
click at [180, 406] on input "32" at bounding box center [195, 407] width 30 height 21
type input "28"
click at [173, 127] on div "Delete Cancel Item 1 Item 1 Name Item 1 Delete Cancel Item 2 Item 2 Name Item 2…" at bounding box center [126, 430] width 251 height 608
click at [196, 118] on link "Design" at bounding box center [187, 106] width 122 height 38
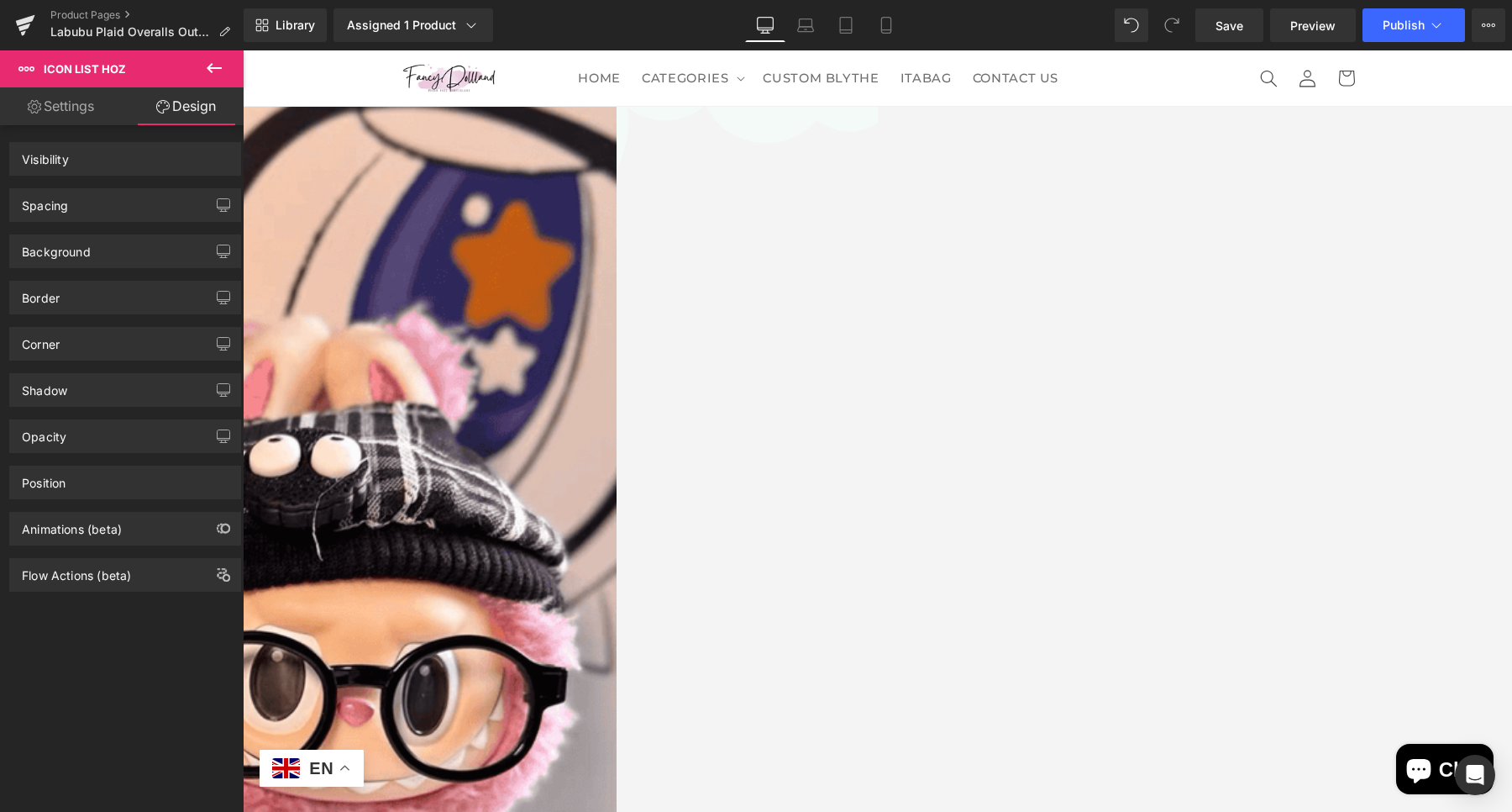
click at [144, 199] on div "Spacing" at bounding box center [125, 205] width 230 height 32
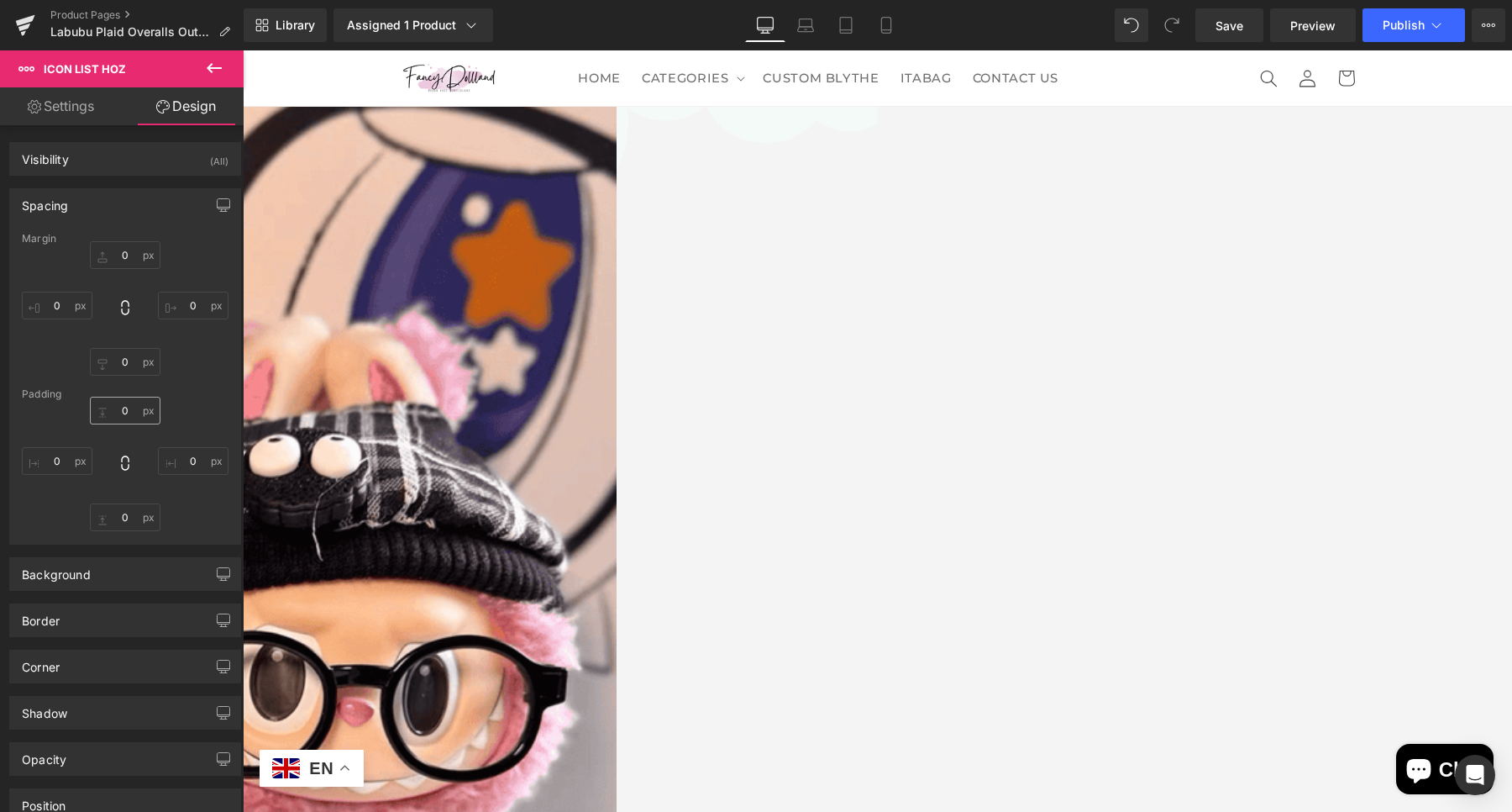
type input "0"
type input "20"
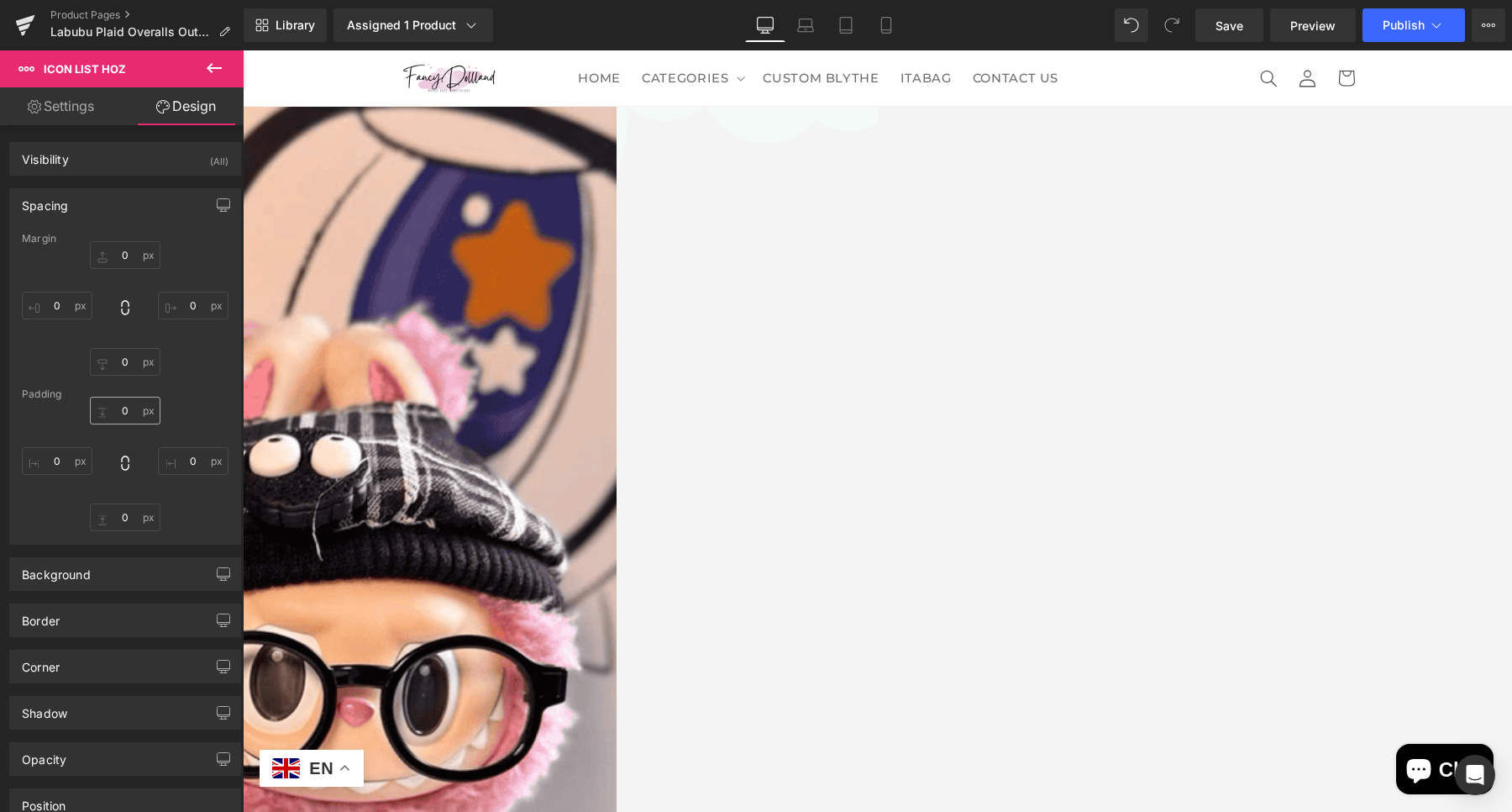
type input "0"
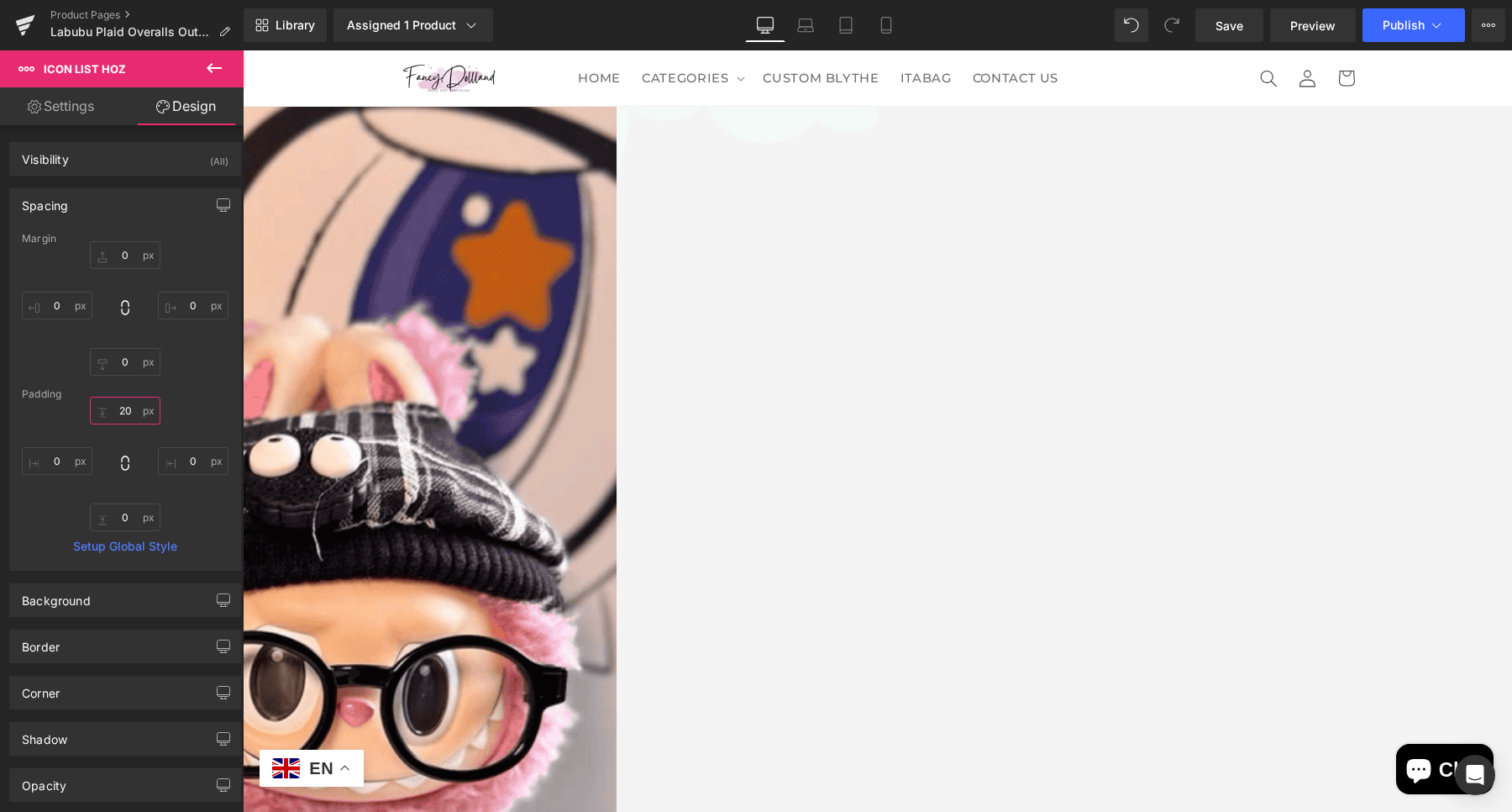
click at [125, 413] on input "20" at bounding box center [125, 410] width 71 height 28
type input "0"
click at [243, 50] on span "Text Block" at bounding box center [243, 50] width 0 height 0
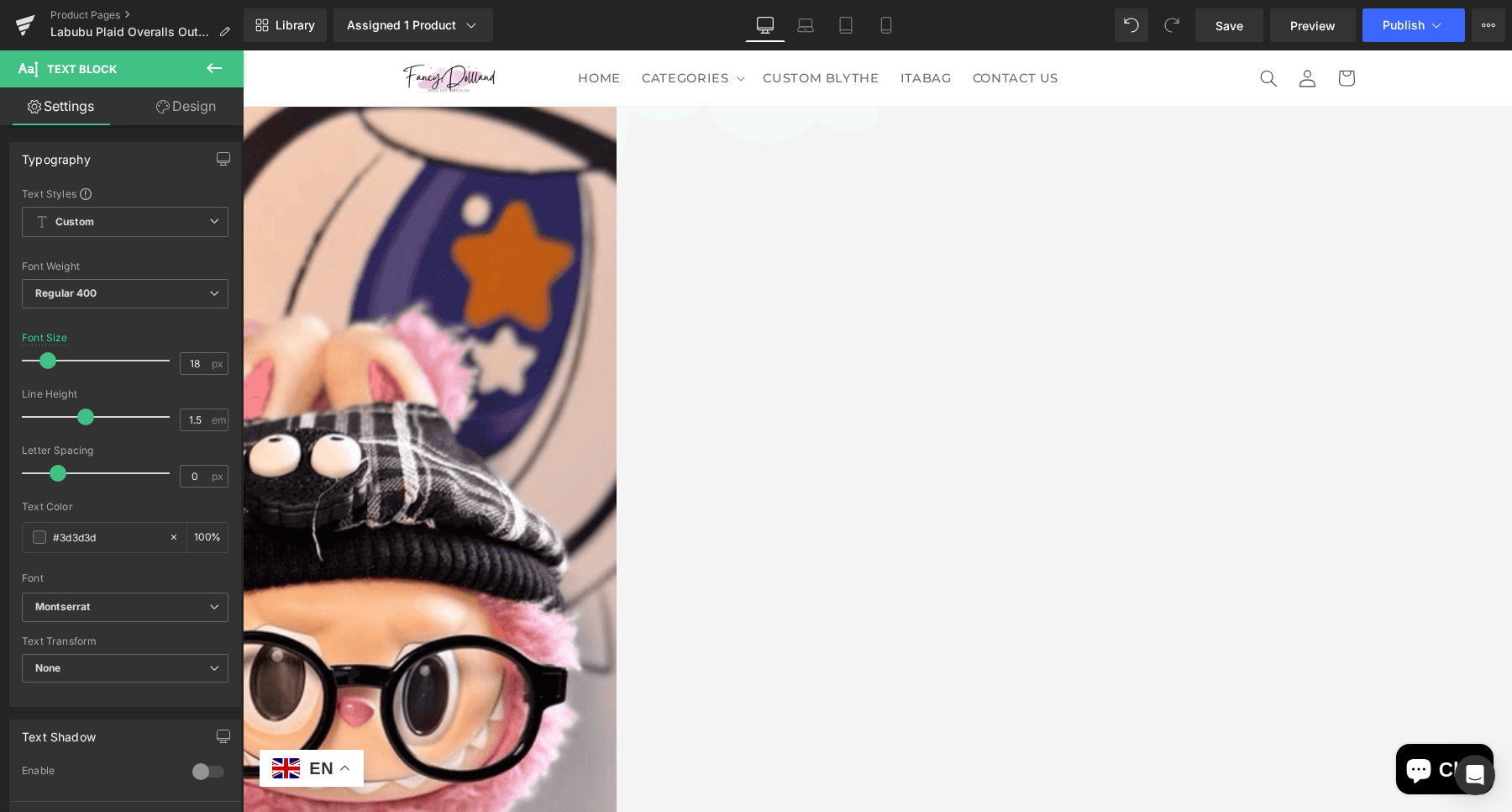
click at [198, 112] on link "Design" at bounding box center [187, 106] width 122 height 38
click at [0, 0] on div "Spacing" at bounding box center [0, 0] width 0 height 0
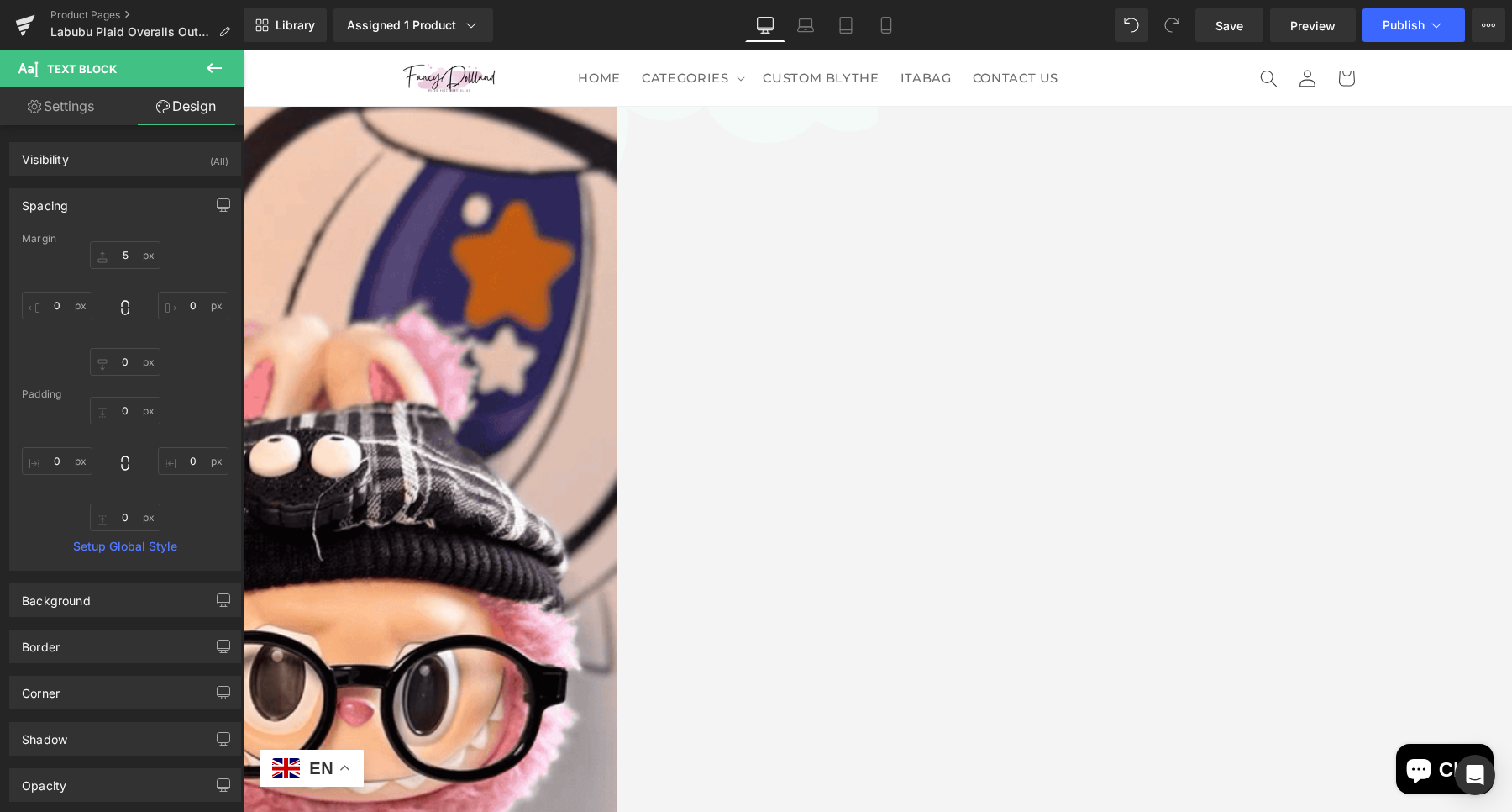
type input "5"
type input "0"
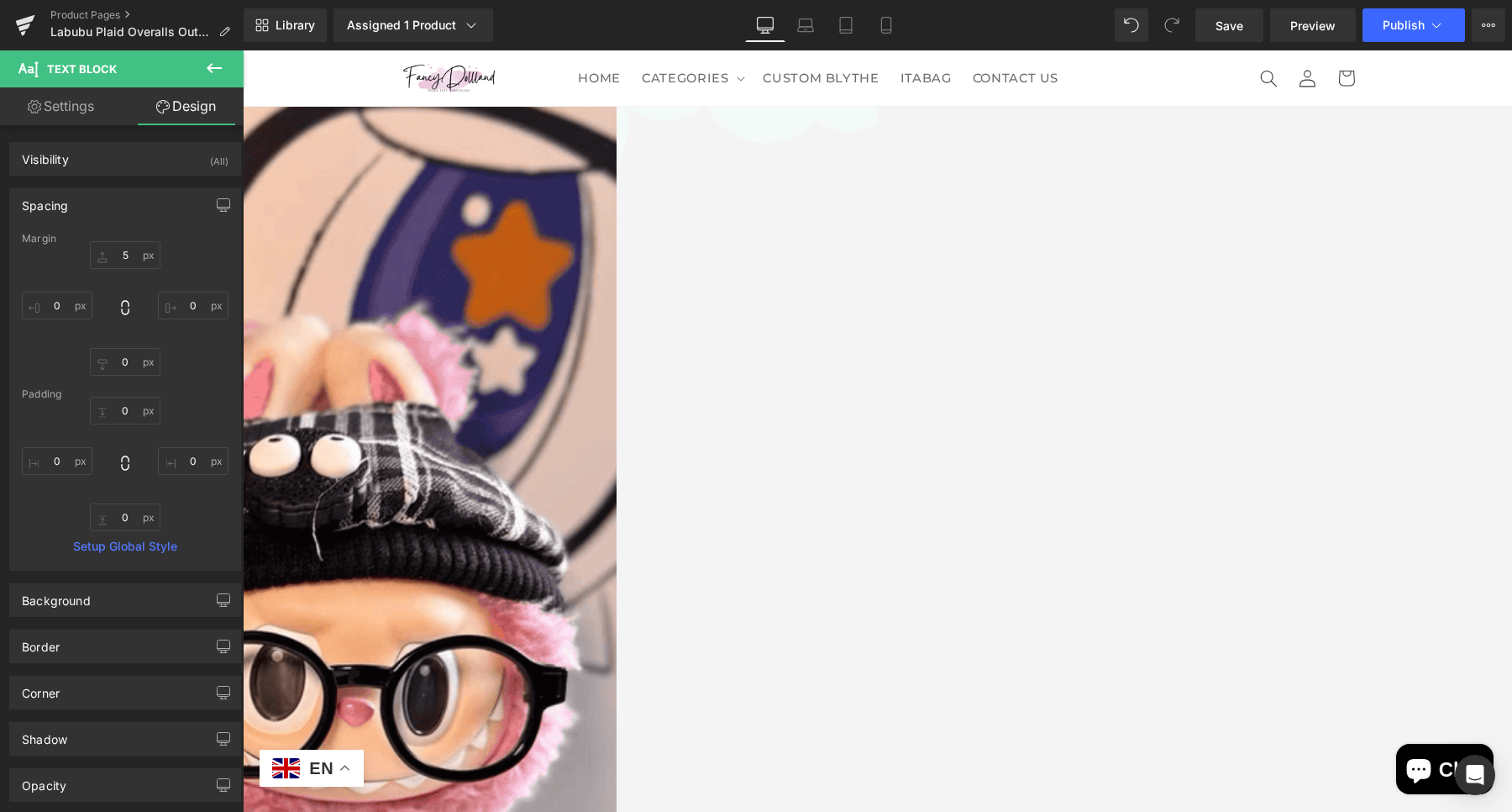
type input "0"
click at [129, 250] on input "5" at bounding box center [125, 255] width 71 height 28
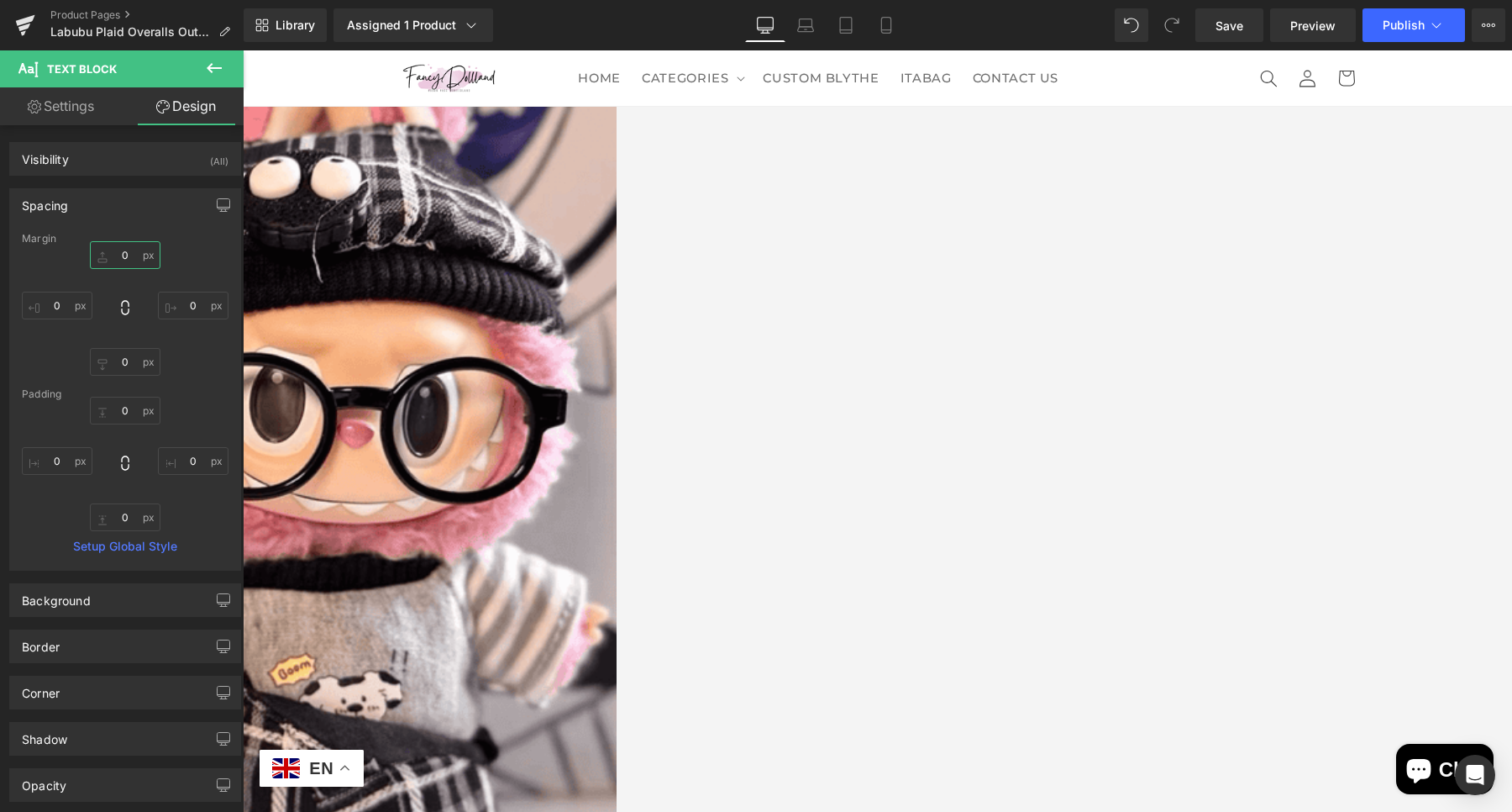
scroll to position [515, 0]
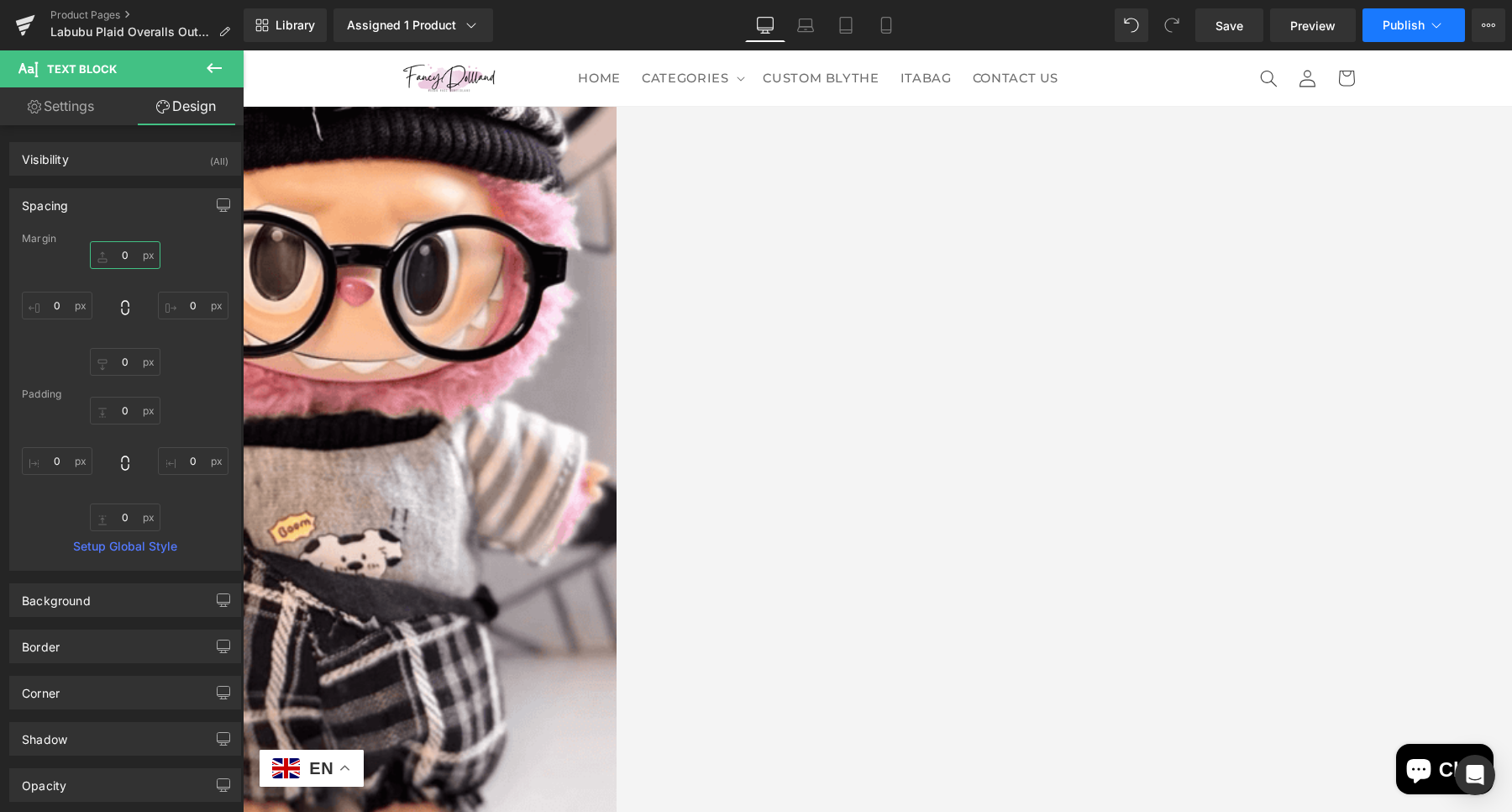
type input "0"
click at [1399, 23] on span "Publish" at bounding box center [1403, 25] width 42 height 13
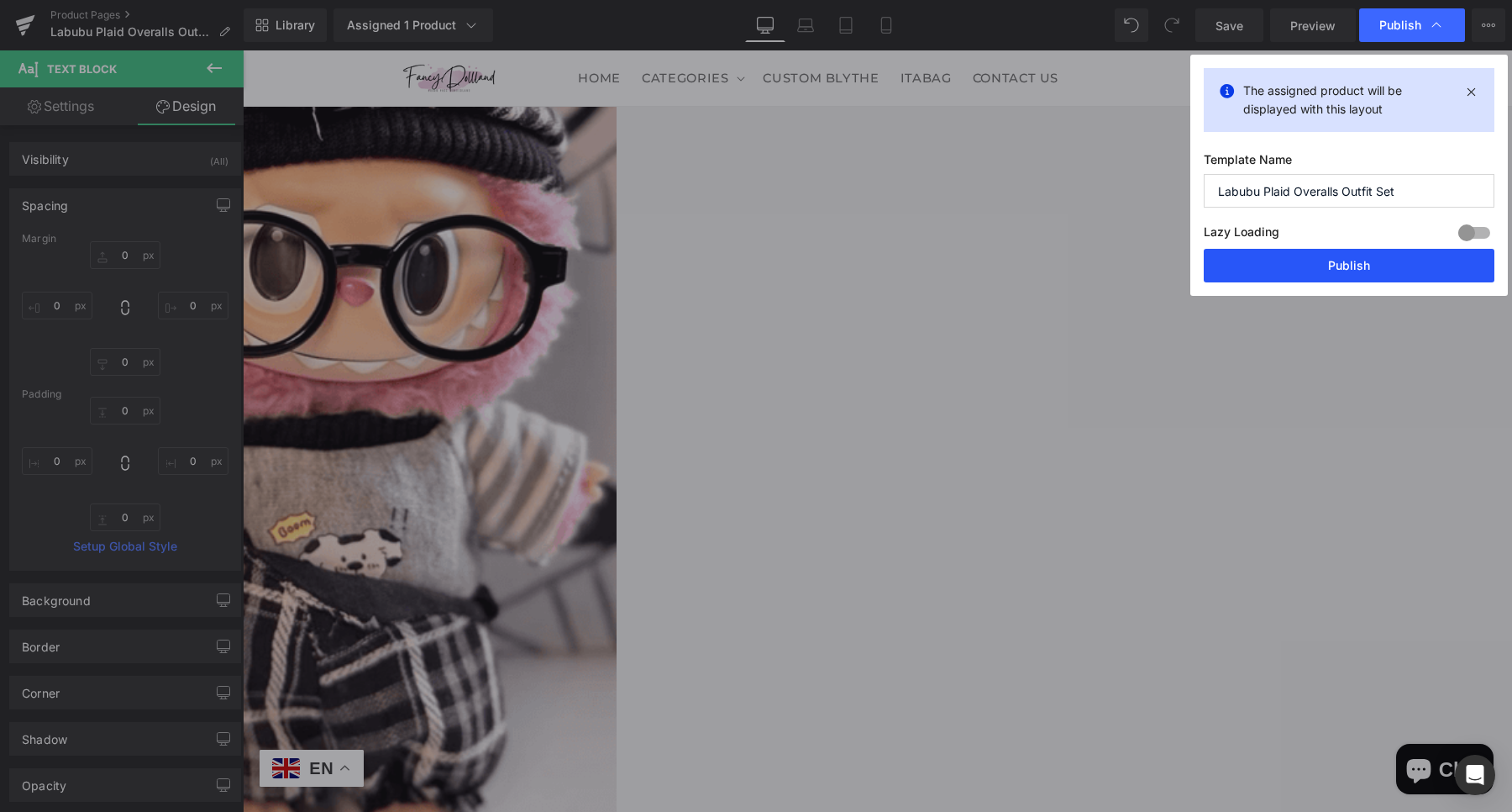
click at [1340, 269] on button "Publish" at bounding box center [1349, 265] width 291 height 33
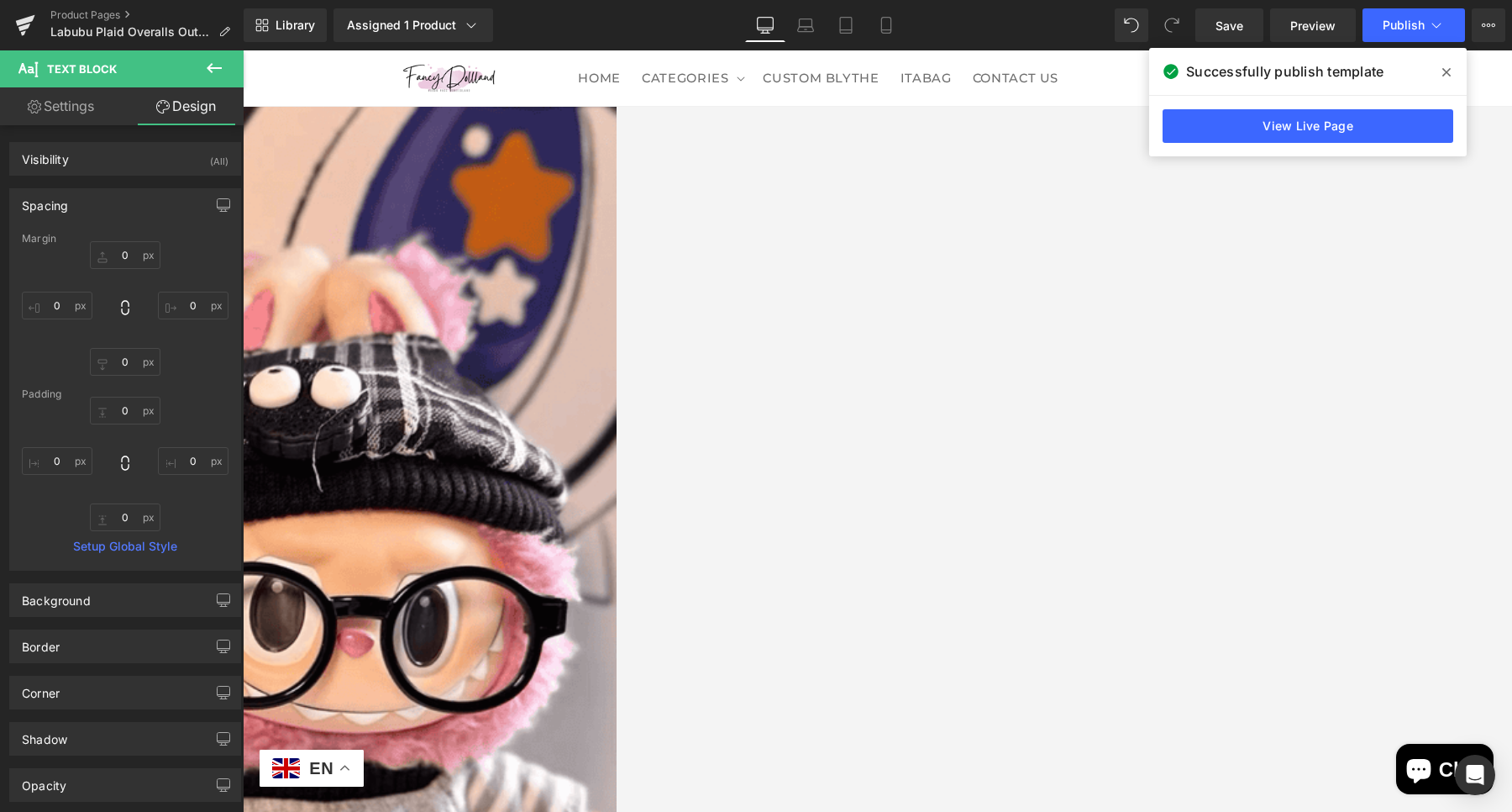
scroll to position [95, 0]
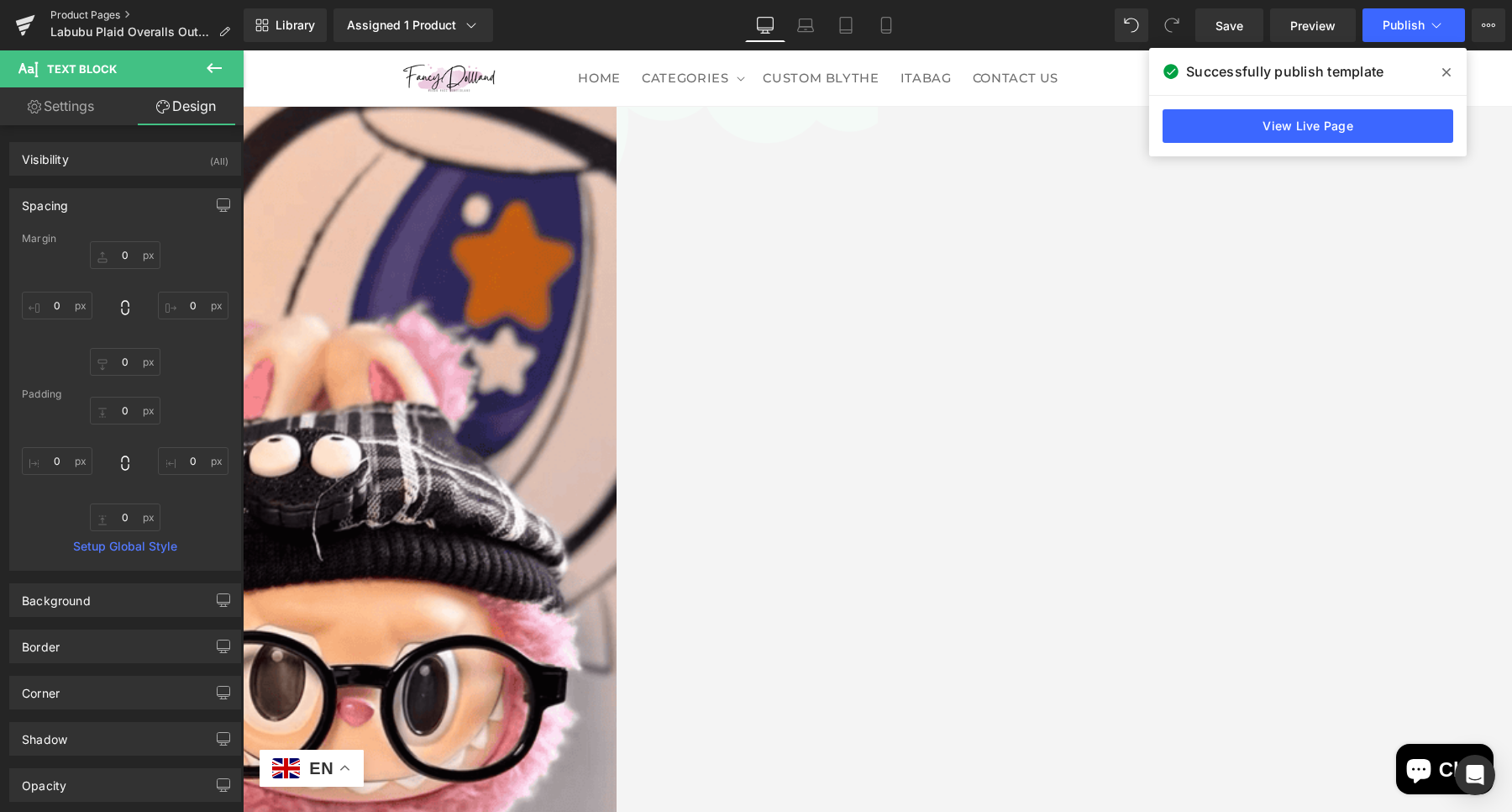
click at [72, 15] on link "Product Pages" at bounding box center [146, 14] width 193 height 13
